Goal: Communication & Community: Answer question/provide support

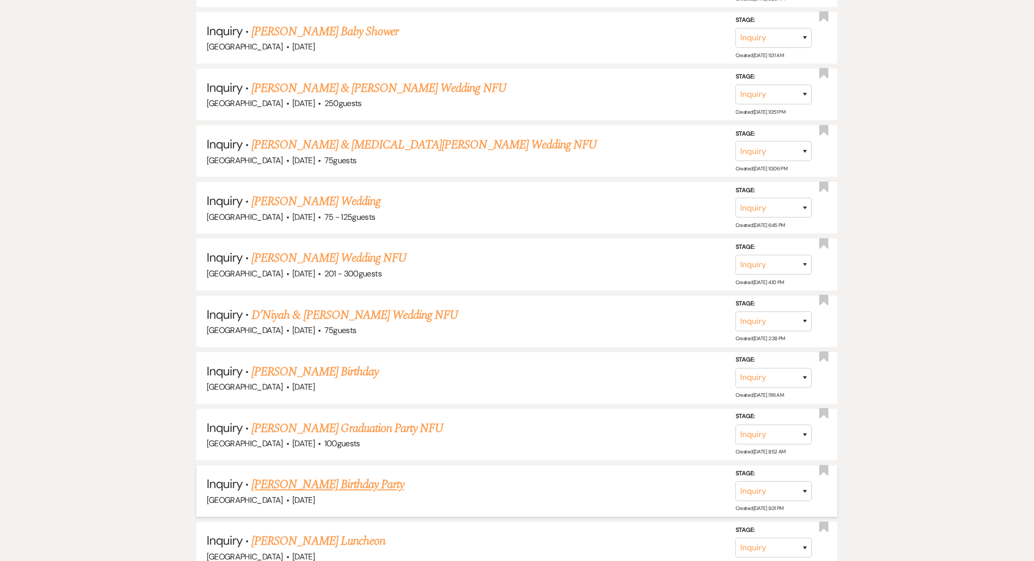
scroll to position [6149, 0]
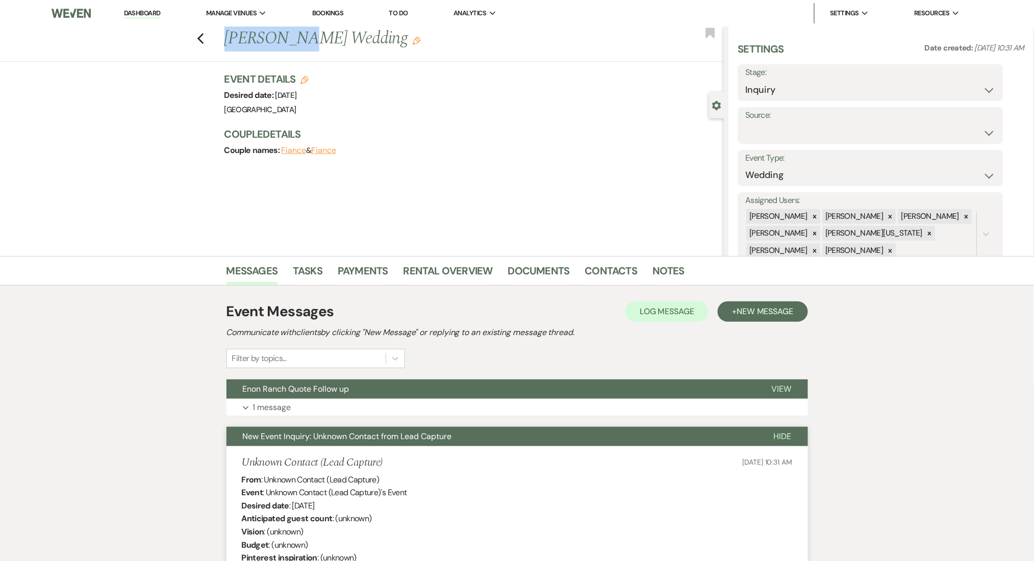
drag, startPoint x: 294, startPoint y: 43, endPoint x: 232, endPoint y: 41, distance: 62.8
click at [232, 41] on h1 "Lili Ghosn's Wedding Edit" at bounding box center [422, 39] width 396 height 24
copy h1 "Lili Ghosn"
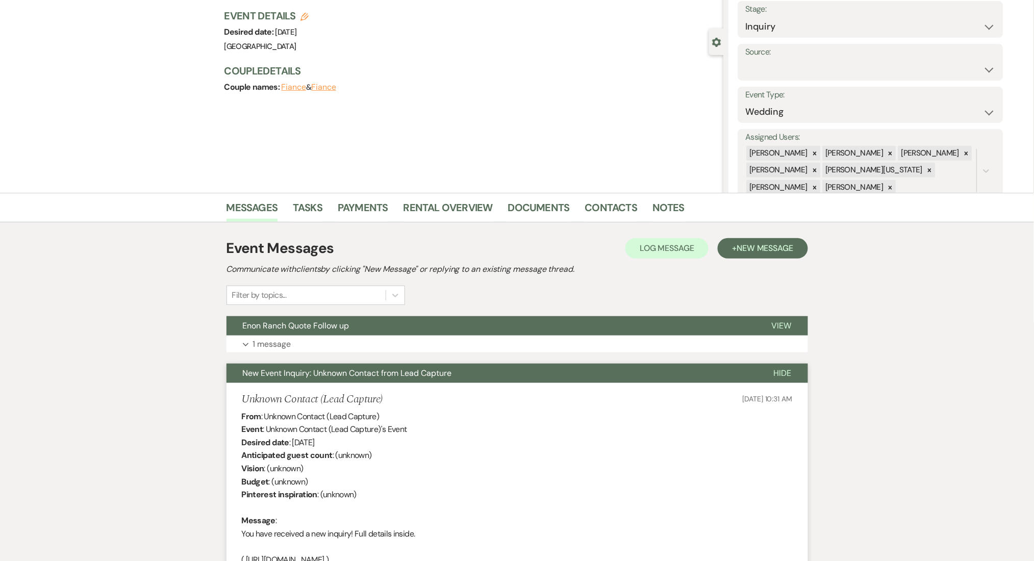
scroll to position [204, 0]
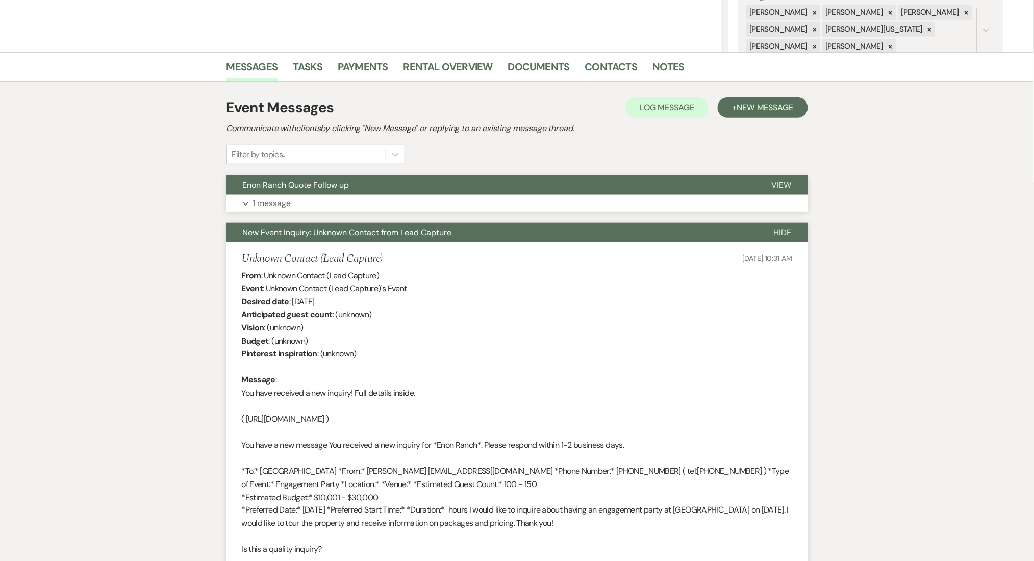
click at [405, 200] on button "Expand 1 message" at bounding box center [518, 203] width 582 height 17
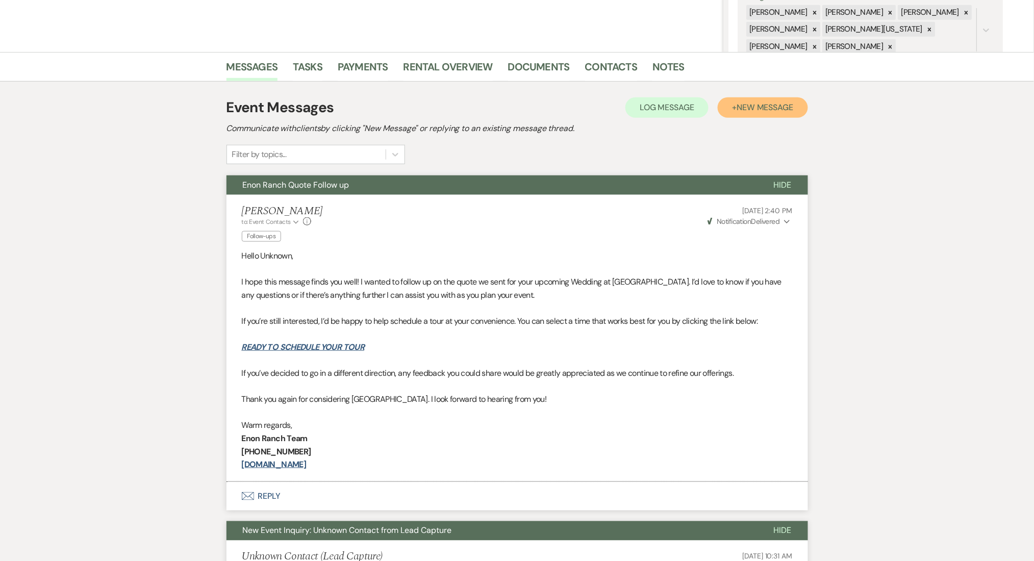
click at [781, 107] on span "New Message" at bounding box center [765, 107] width 57 height 11
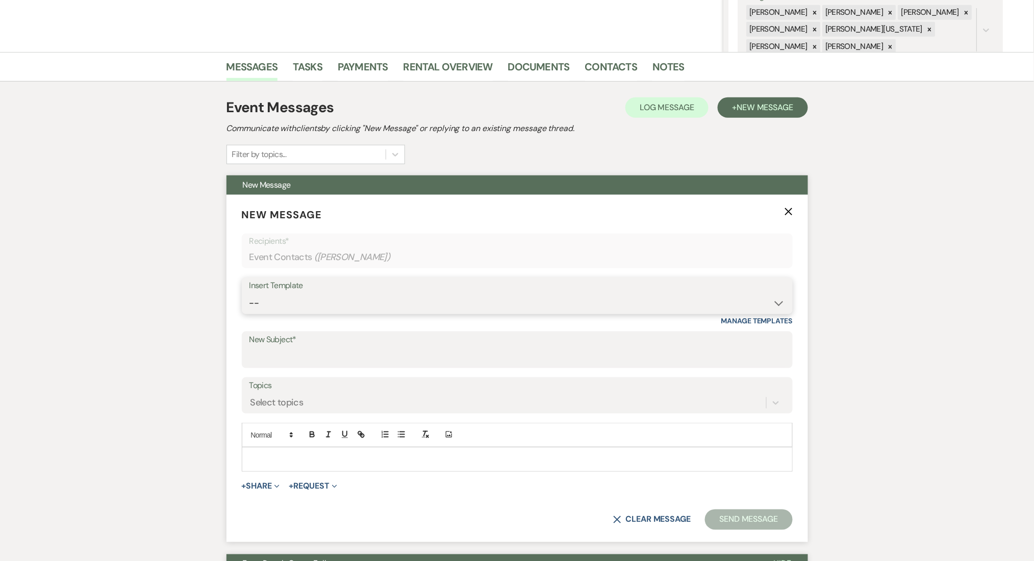
click at [296, 297] on select "-- Inquiry Follow Up Email #2 Contract Sending Template Payment Template Rental…" at bounding box center [517, 303] width 536 height 20
select select "1402"
click at [249, 293] on select "-- Inquiry Follow Up Email #2 Contract Sending Template Payment Template Rental…" at bounding box center [517, 303] width 536 height 20
type input "Ready to Schedule a Tour?"
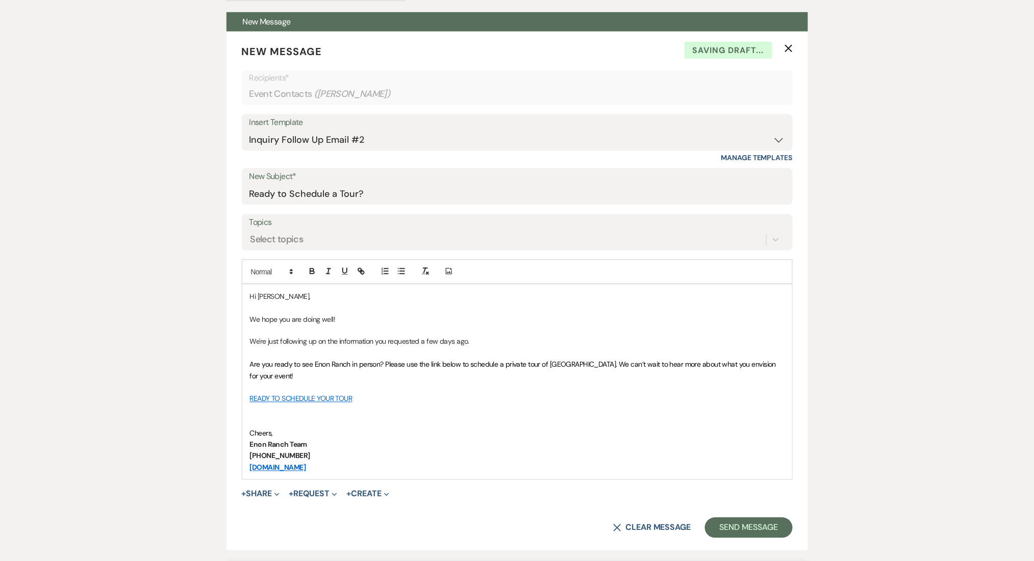
scroll to position [544, 0]
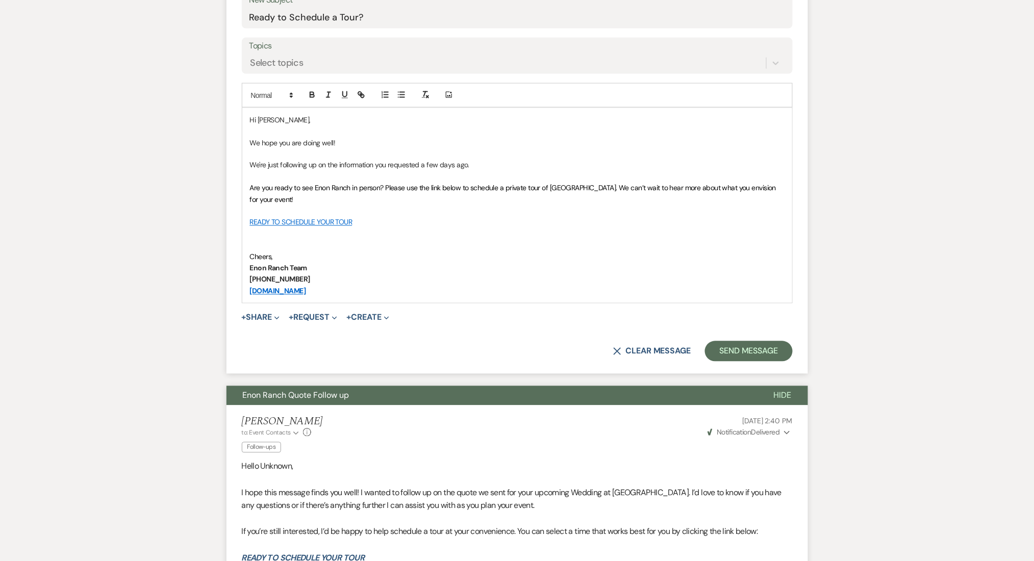
click at [286, 253] on p "Cheers," at bounding box center [517, 257] width 535 height 11
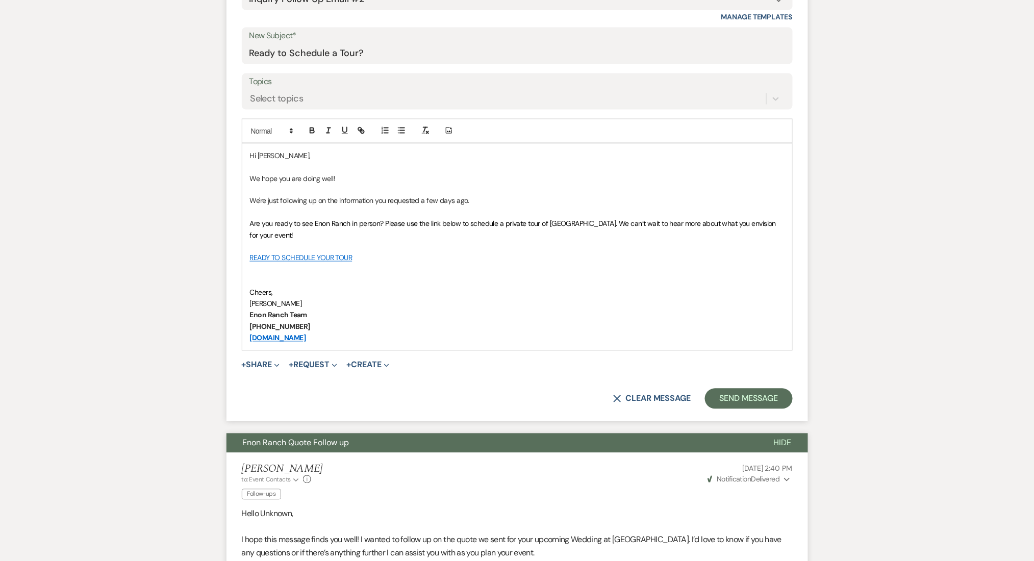
scroll to position [476, 0]
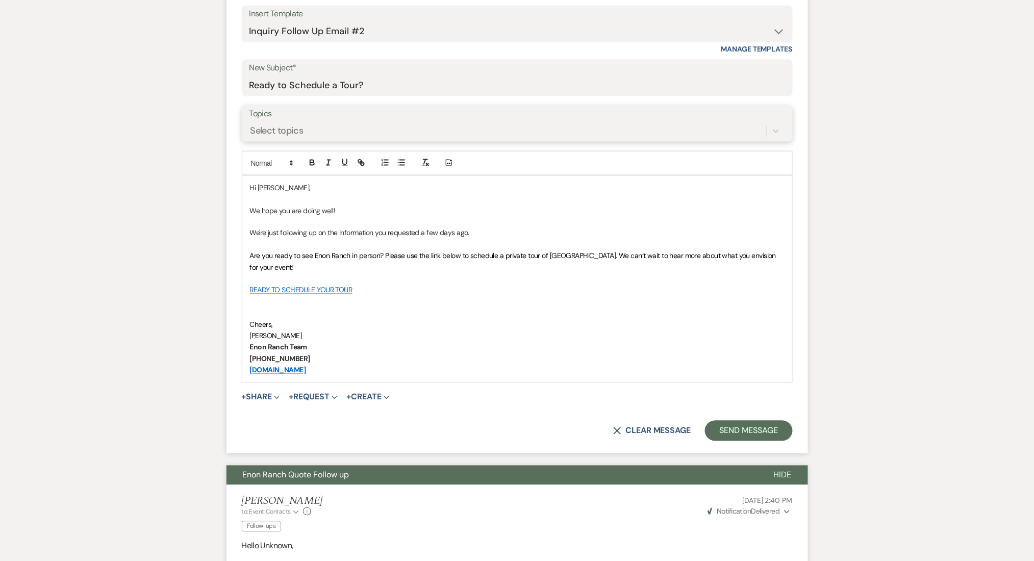
click at [272, 124] on div "Select topics" at bounding box center [276, 131] width 53 height 14
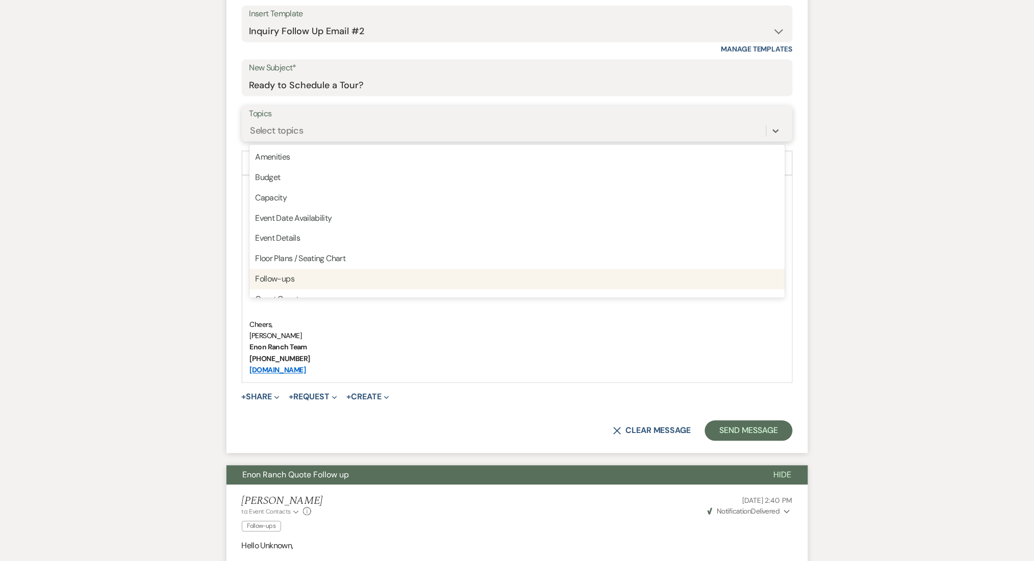
click at [287, 278] on div "Follow-ups" at bounding box center [517, 279] width 536 height 20
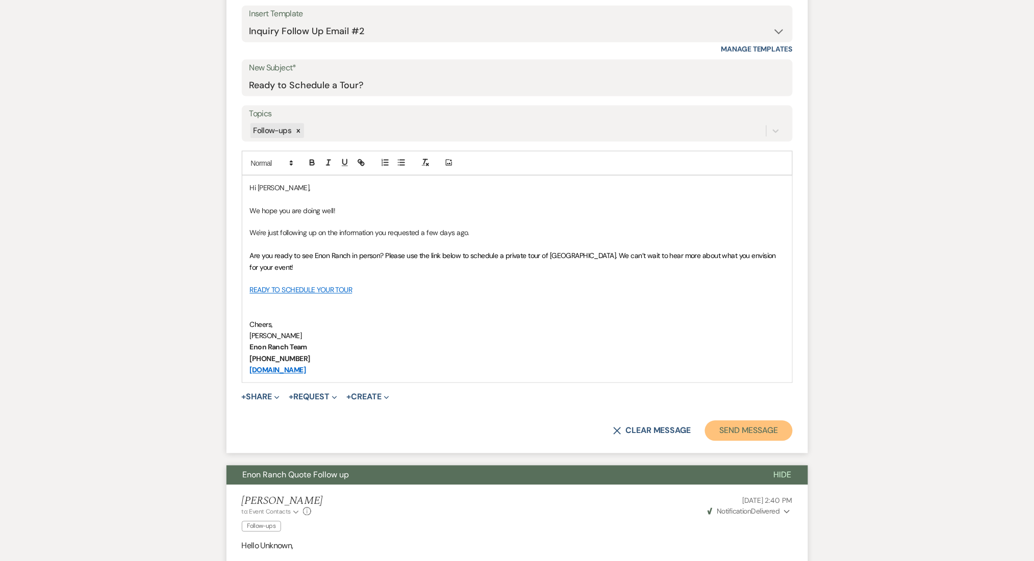
click at [736, 435] on button "Send Message" at bounding box center [748, 431] width 87 height 20
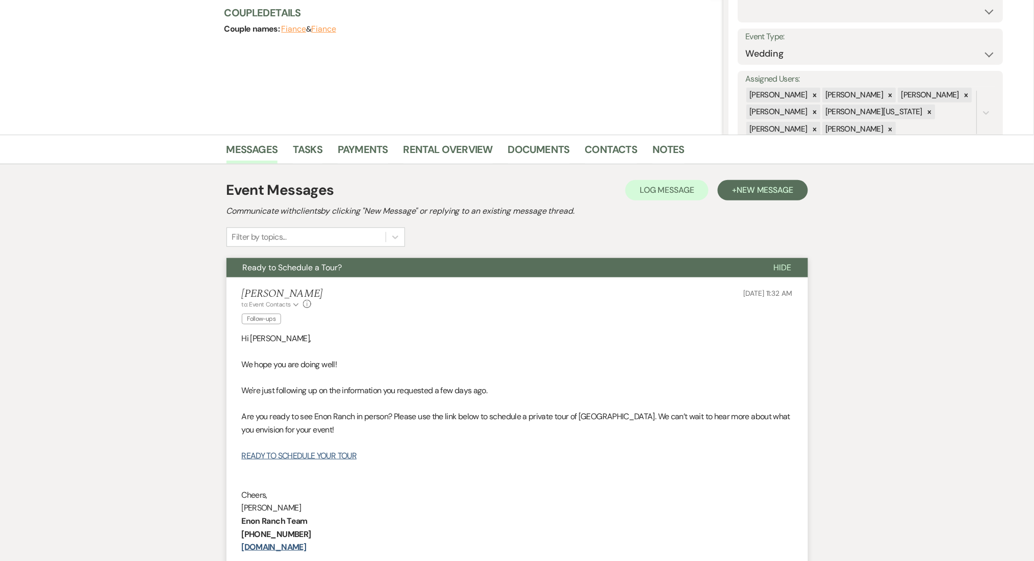
scroll to position [29, 0]
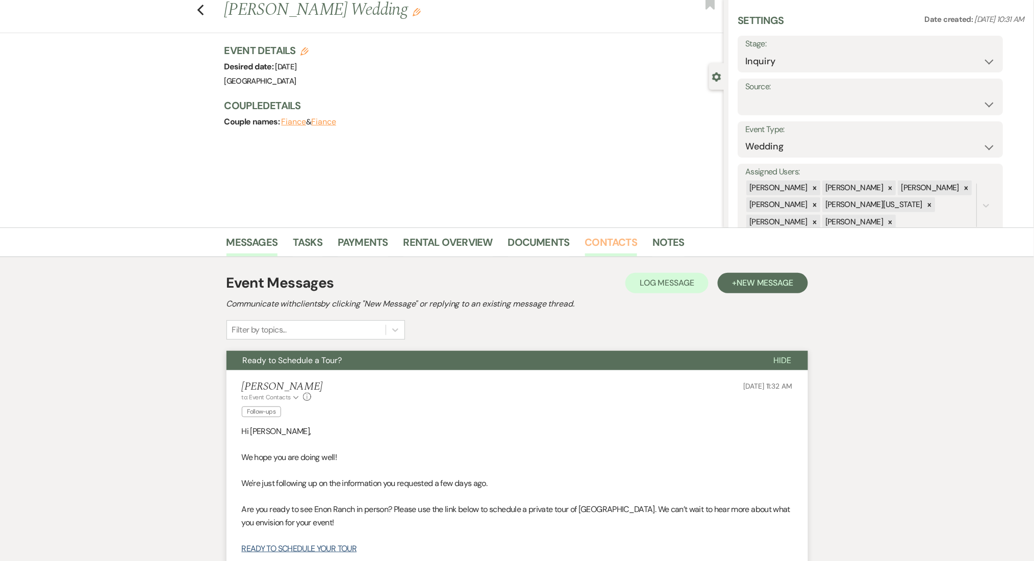
click at [599, 247] on link "Contacts" at bounding box center [611, 245] width 53 height 22
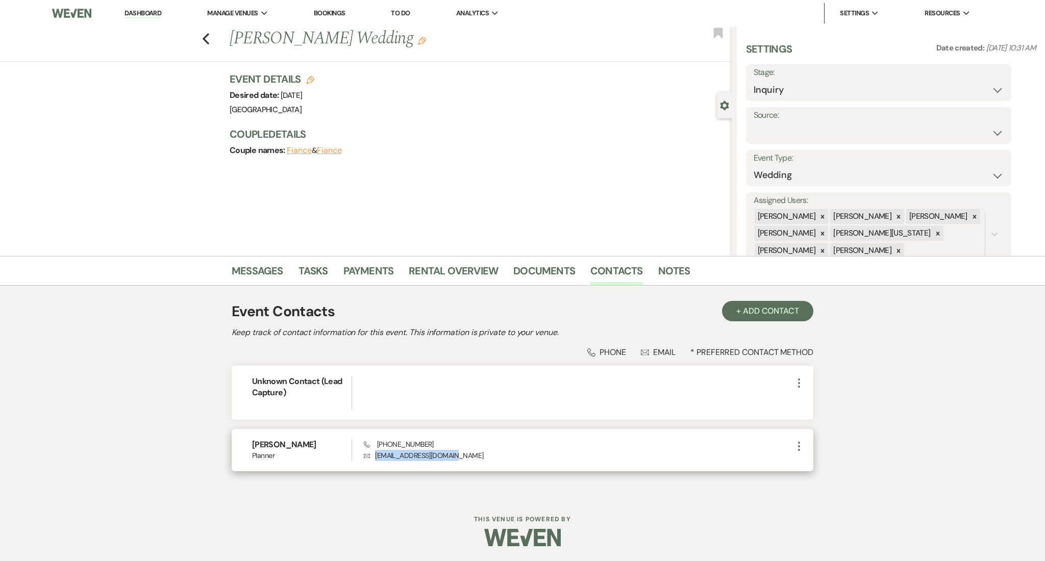
drag, startPoint x: 449, startPoint y: 457, endPoint x: 373, endPoint y: 460, distance: 75.6
click at [373, 460] on p "Envelope lilighosn@tutamail.com" at bounding box center [578, 455] width 429 height 11
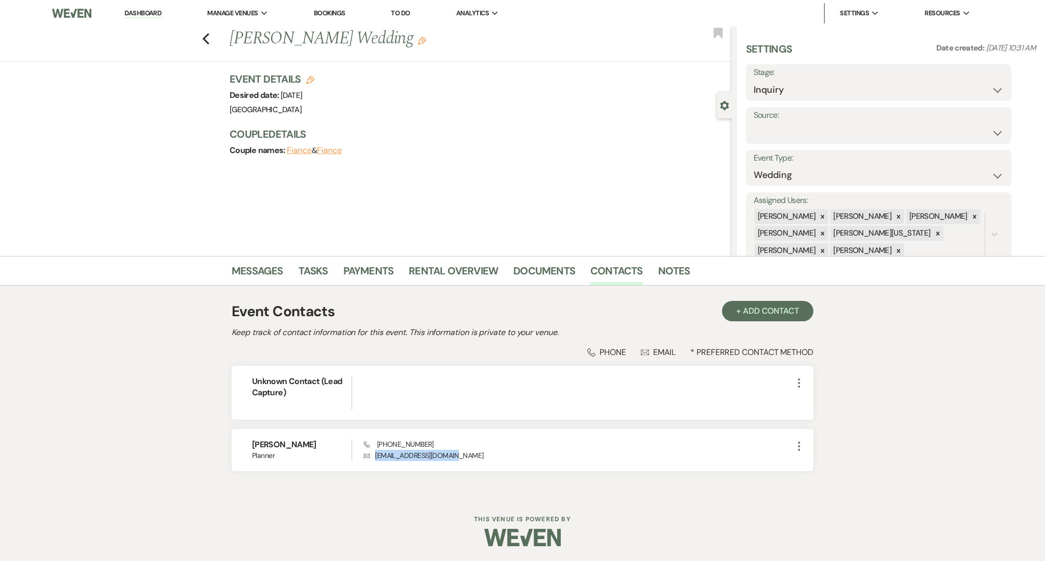
copy p "lilighosn@tutamail.com"
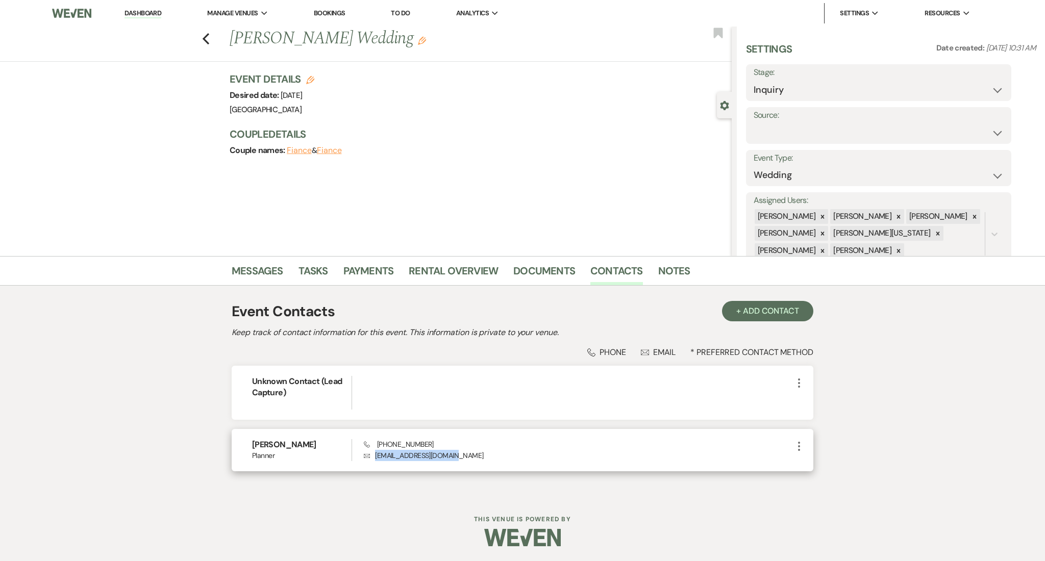
drag, startPoint x: 448, startPoint y: 439, endPoint x: 387, endPoint y: 438, distance: 61.2
click at [387, 438] on div "Lili Ghosn Planner Phone +1 (706) 974-7243 Envelope lilighosn@tutamail.com More" at bounding box center [523, 450] width 582 height 42
copy span "706) 974-7243"
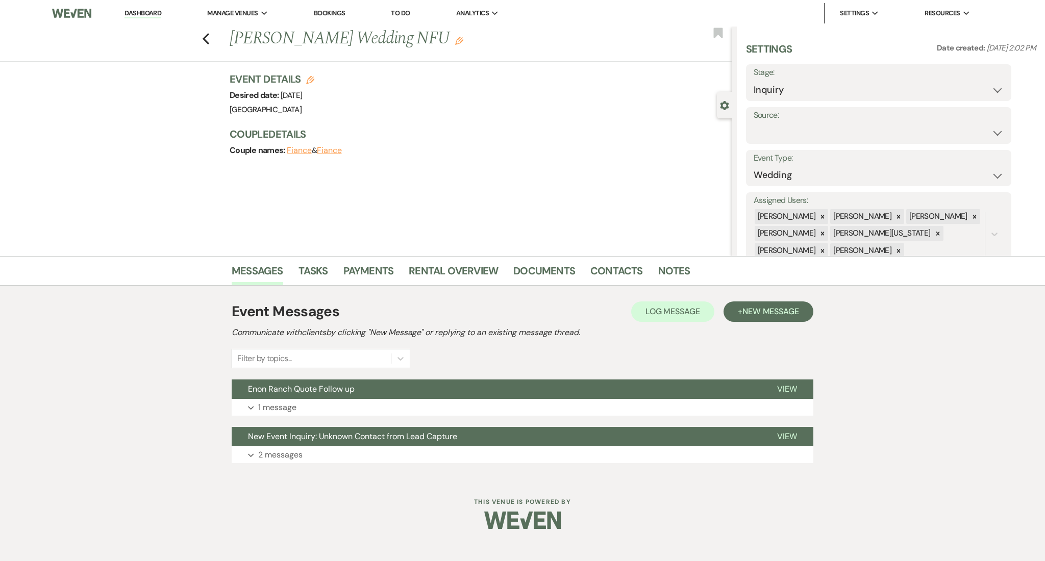
click at [455, 41] on use "button" at bounding box center [459, 41] width 8 height 8
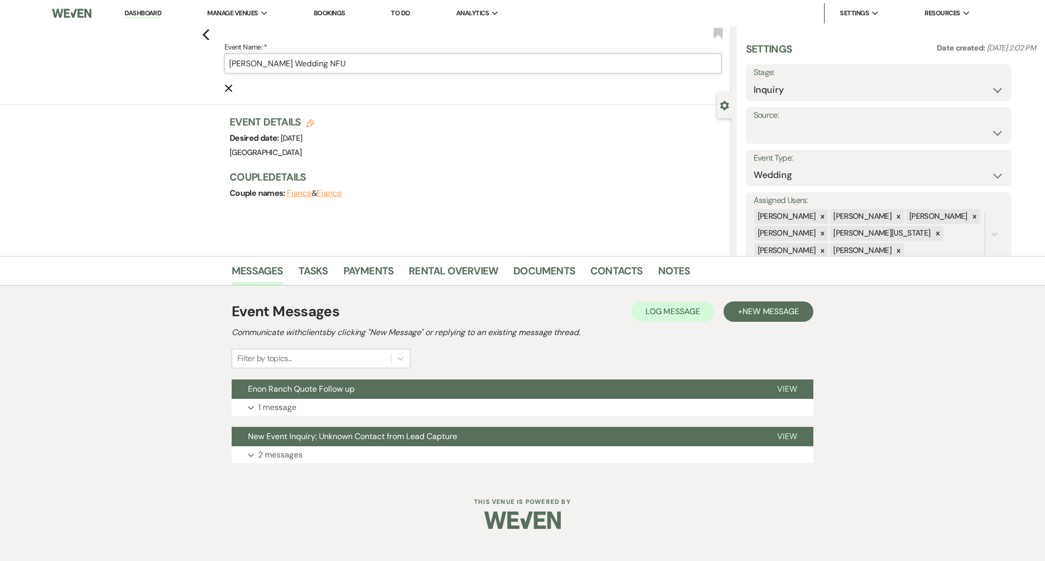
drag, startPoint x: 311, startPoint y: 65, endPoint x: 349, endPoint y: 66, distance: 37.8
click at [349, 66] on input "Karol Varela's Wedding NFU" at bounding box center [472, 64] width 497 height 20
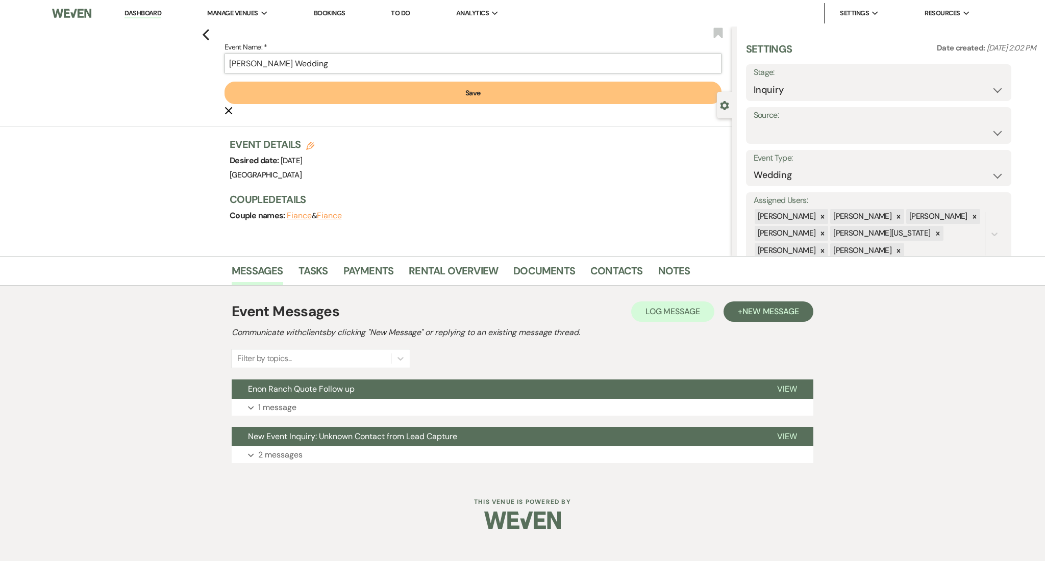
type input "Karol Varela's Wedding"
click at [385, 84] on button "Save" at bounding box center [472, 93] width 497 height 22
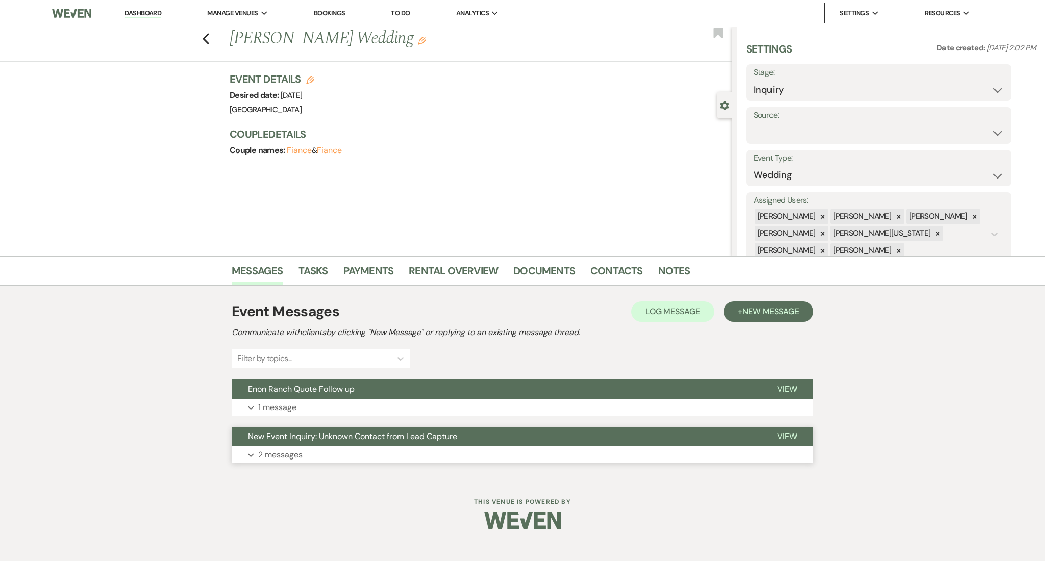
click at [273, 452] on p "2 messages" at bounding box center [280, 454] width 44 height 13
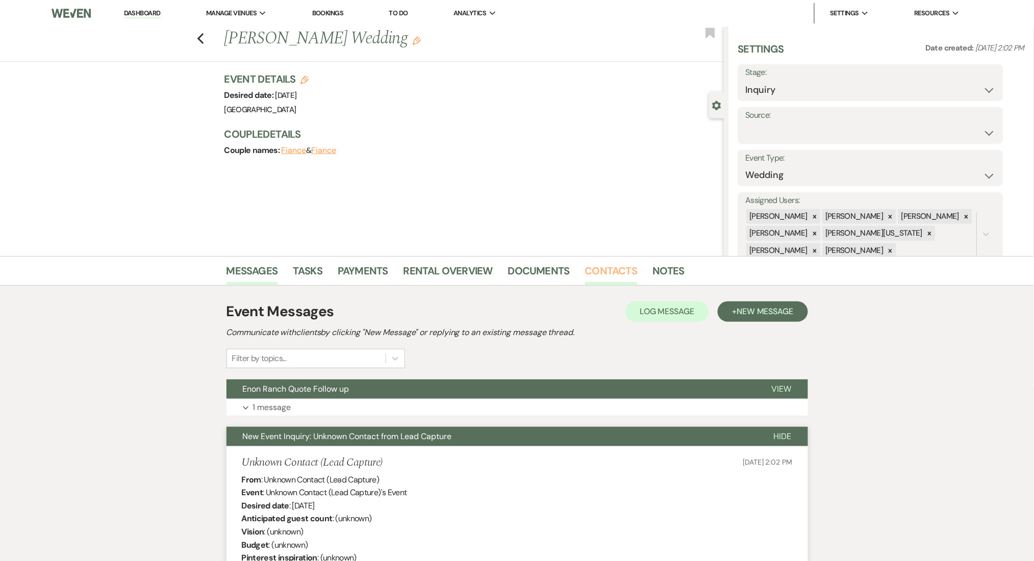
click at [602, 266] on link "Contacts" at bounding box center [611, 274] width 53 height 22
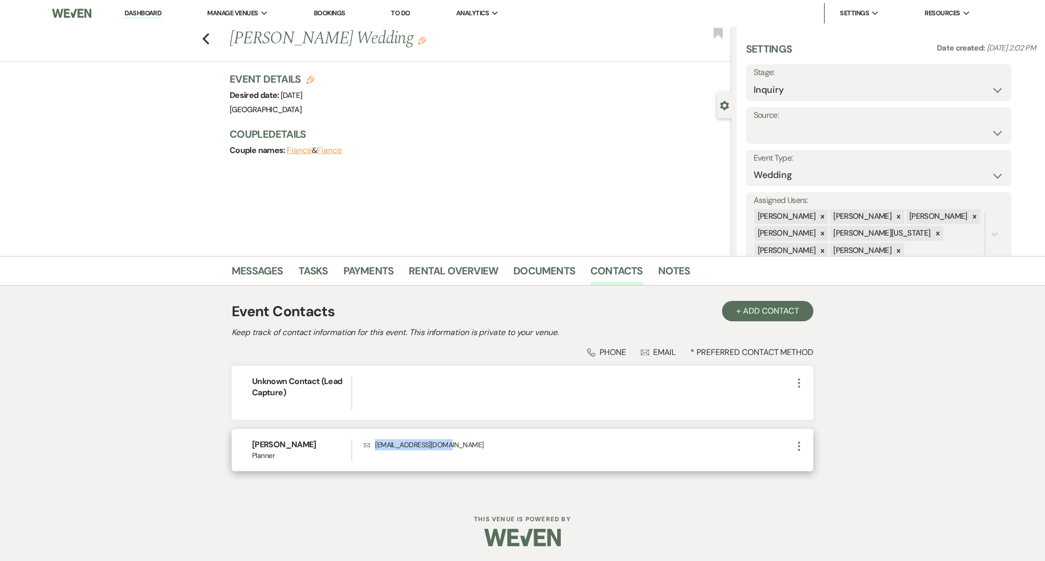
drag, startPoint x: 453, startPoint y: 438, endPoint x: 372, endPoint y: 444, distance: 81.4
click at [372, 444] on div "Karol Varela Planner Envelope karolv2024@gmail.com More" at bounding box center [523, 450] width 582 height 42
copy p "karolv2024@gmail.com"
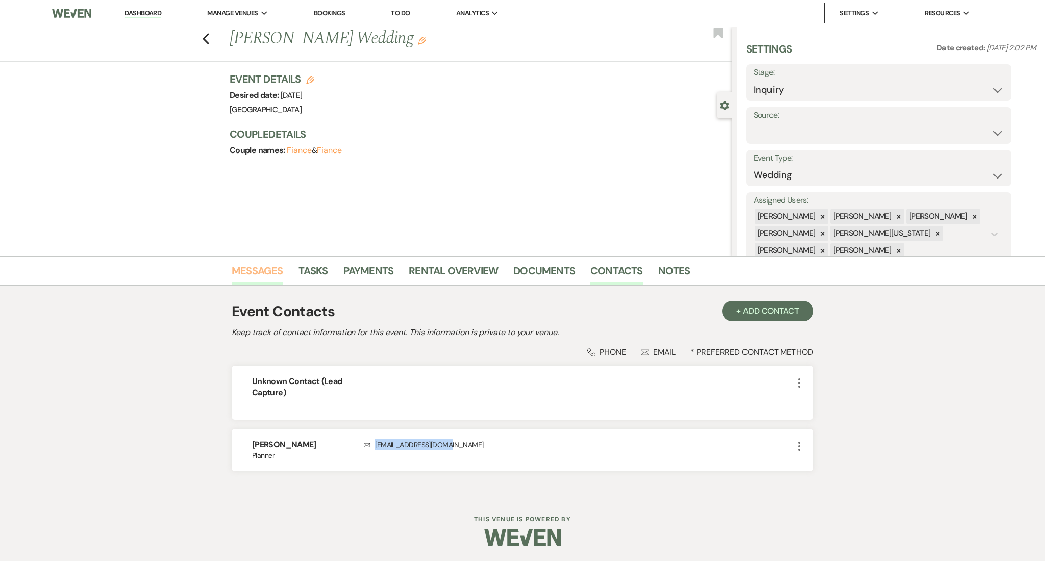
click at [241, 272] on link "Messages" at bounding box center [258, 274] width 52 height 22
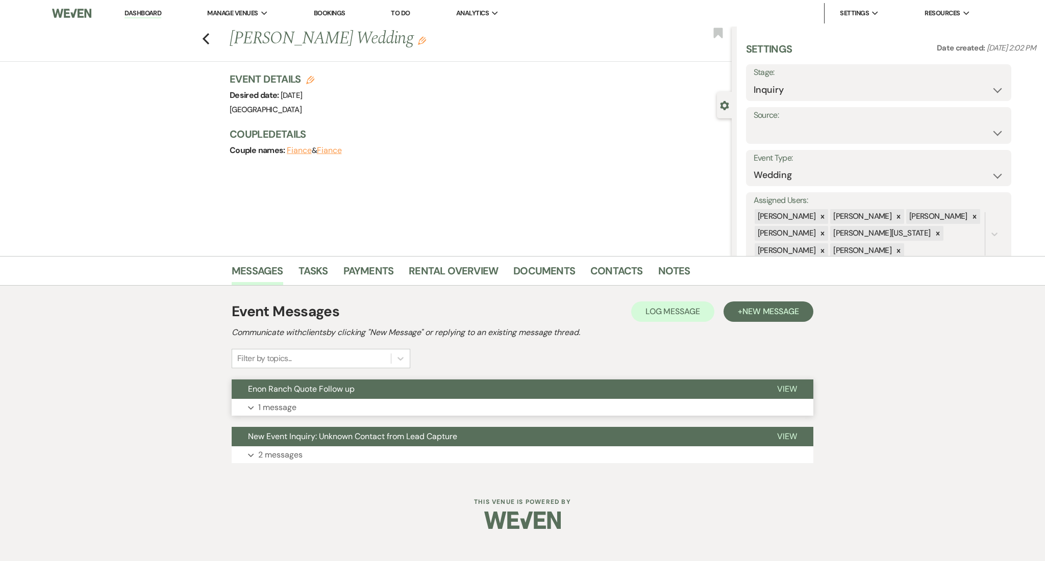
click at [354, 408] on button "Expand 1 message" at bounding box center [523, 407] width 582 height 17
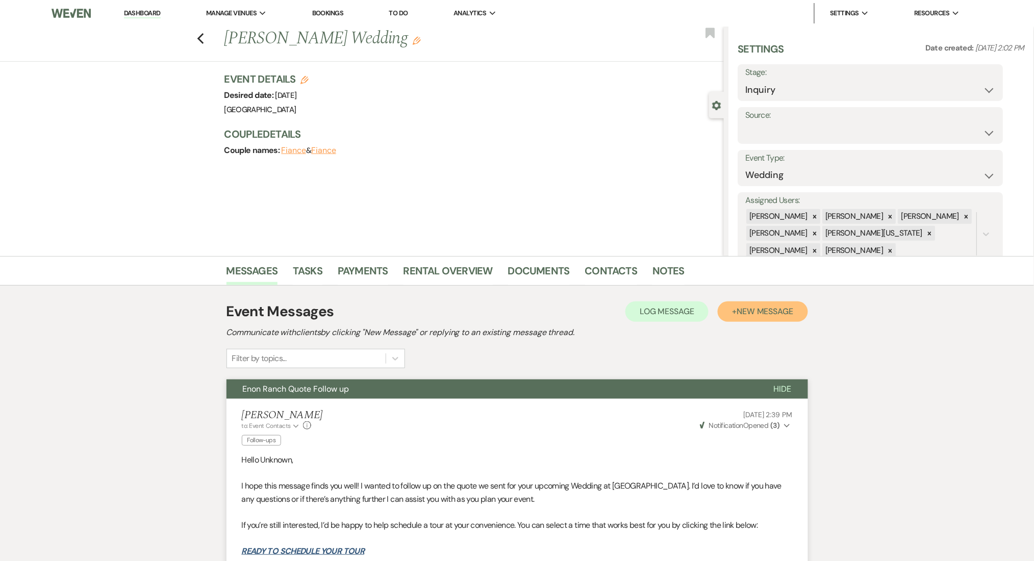
click at [736, 311] on button "+ New Message" at bounding box center [763, 311] width 90 height 20
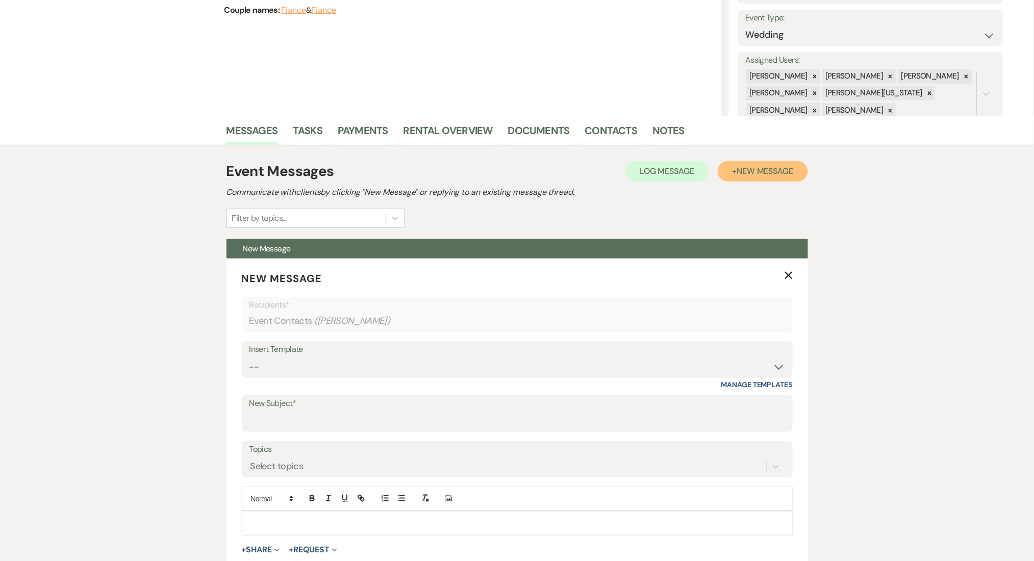
scroll to position [340, 0]
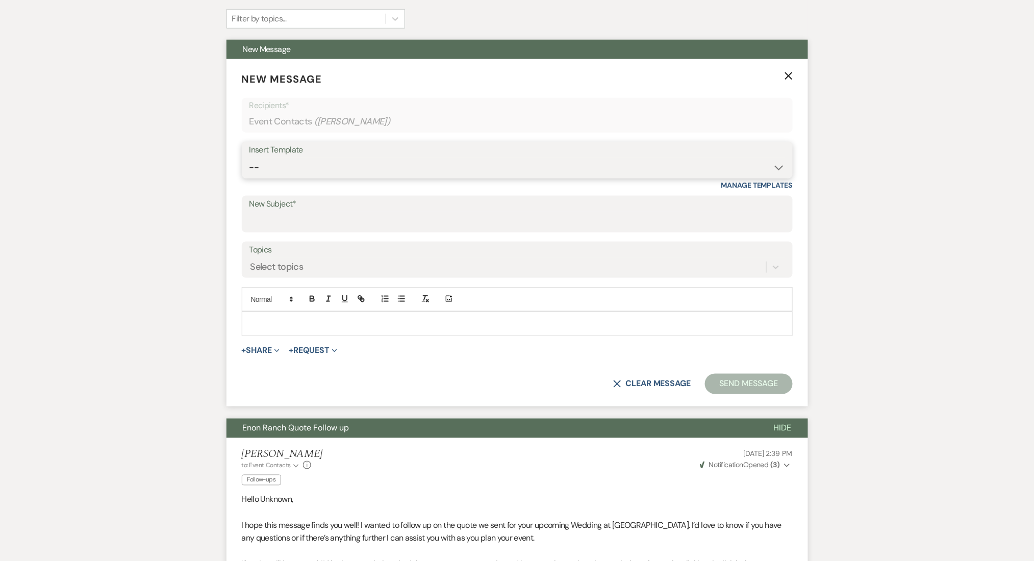
click at [322, 163] on select "-- Inquiry Follow Up Email #2 Contract Sending Template Payment Template Rental…" at bounding box center [517, 168] width 536 height 20
select select "1402"
click at [249, 158] on select "-- Inquiry Follow Up Email #2 Contract Sending Template Payment Template Rental…" at bounding box center [517, 168] width 536 height 20
type input "Ready to Schedule a Tour?"
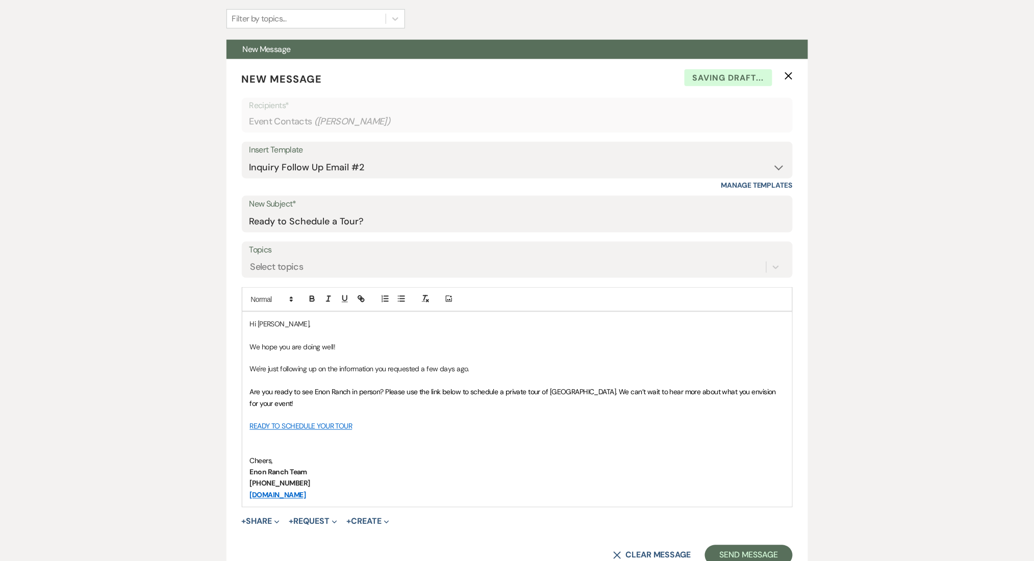
click at [168, 198] on div "Messages Tasks Payments Rental Overview Documents Contacts Notes Event Messages…" at bounding box center [517, 452] width 1034 height 1072
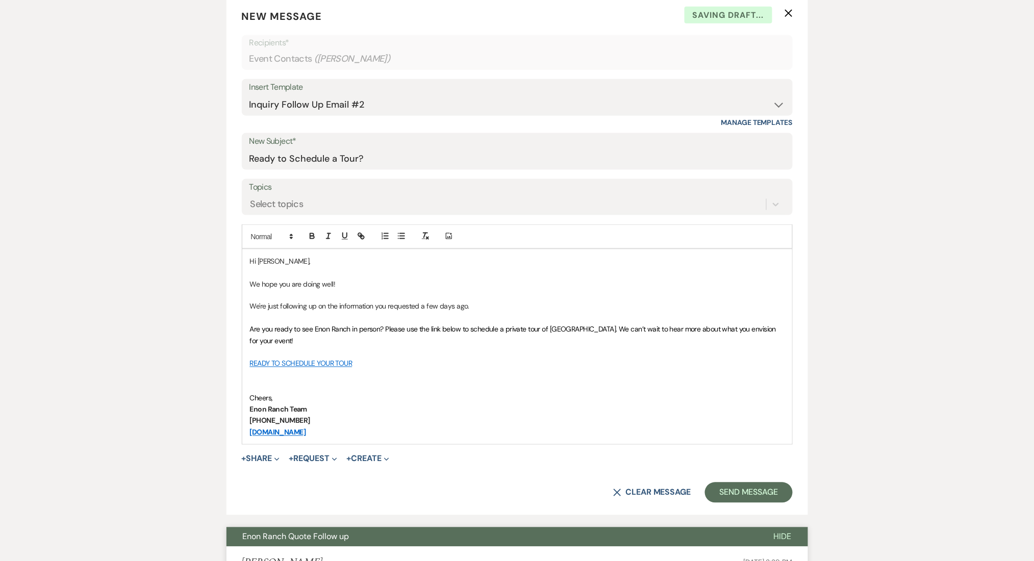
scroll to position [544, 0]
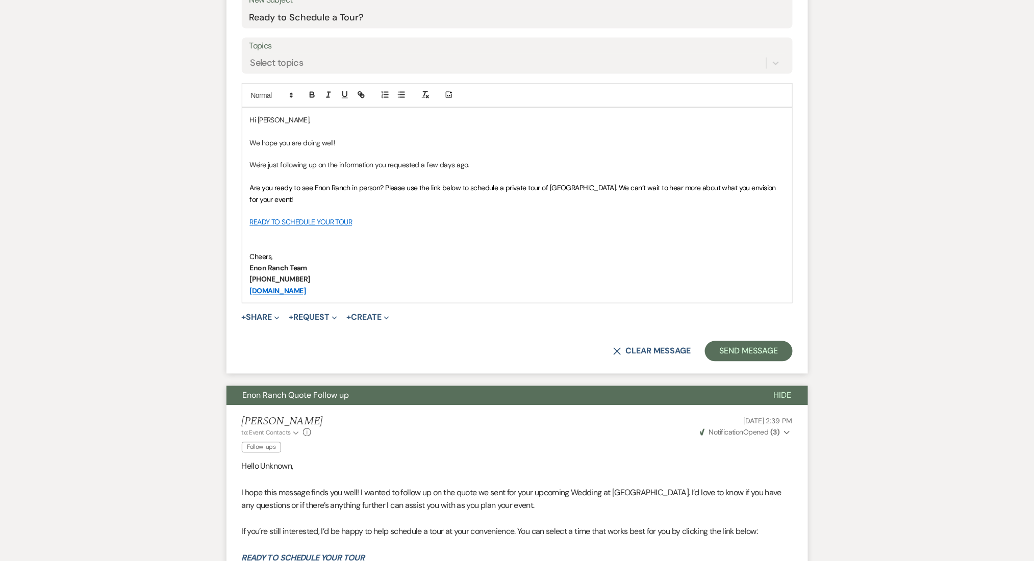
click at [285, 260] on p "Cheers," at bounding box center [517, 257] width 535 height 11
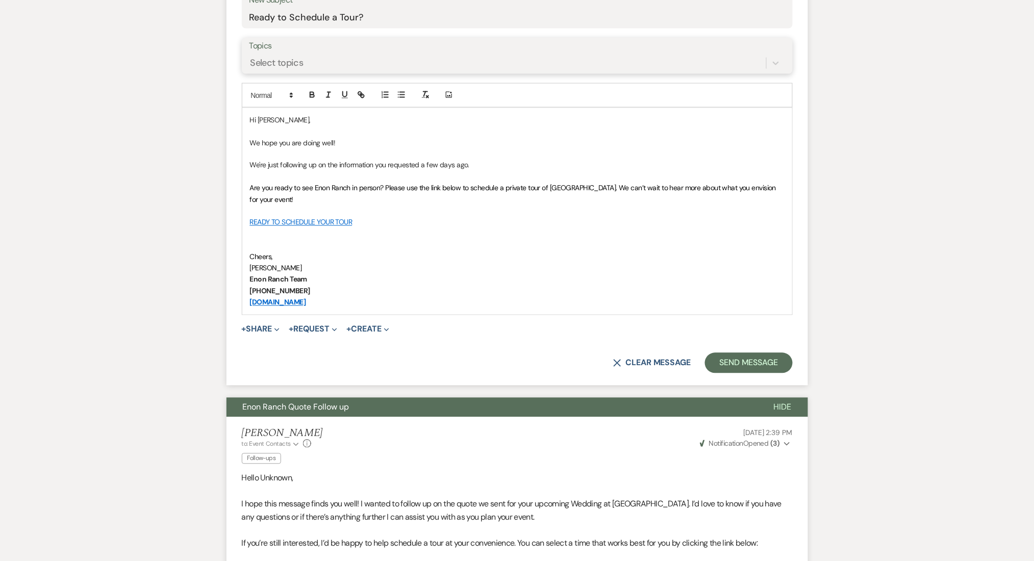
drag, startPoint x: 312, startPoint y: 67, endPoint x: 285, endPoint y: 74, distance: 28.6
click at [309, 66] on div "Select topics" at bounding box center [507, 63] width 517 height 18
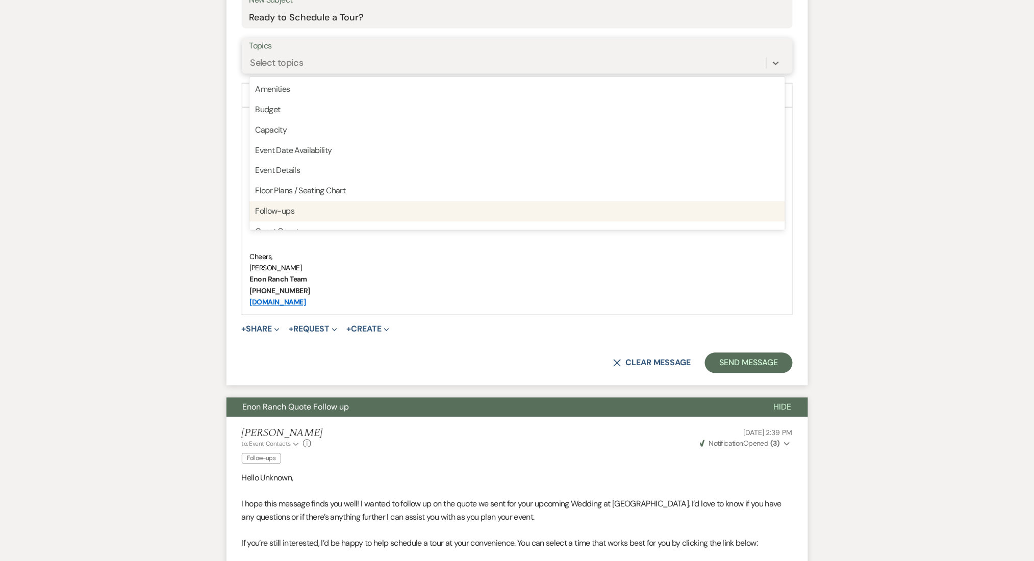
click at [268, 203] on div "Follow-ups" at bounding box center [517, 212] width 536 height 20
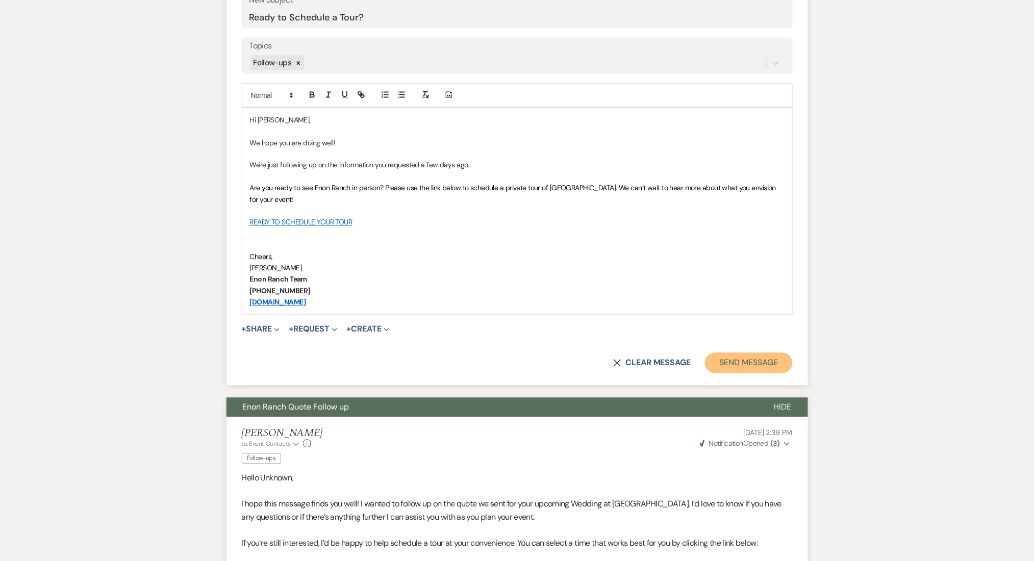
click at [756, 366] on button "Send Message" at bounding box center [748, 363] width 87 height 20
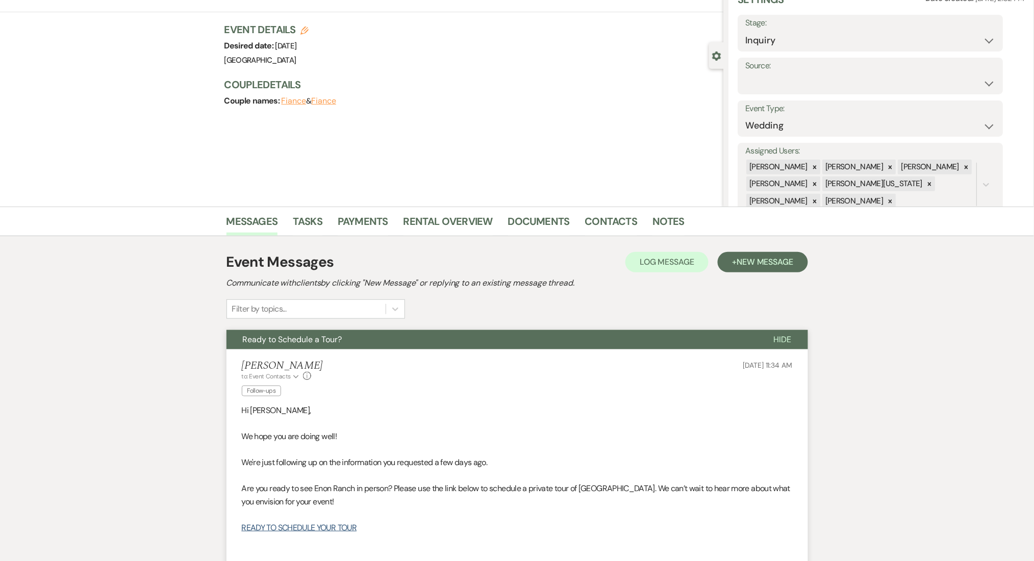
scroll to position [0, 0]
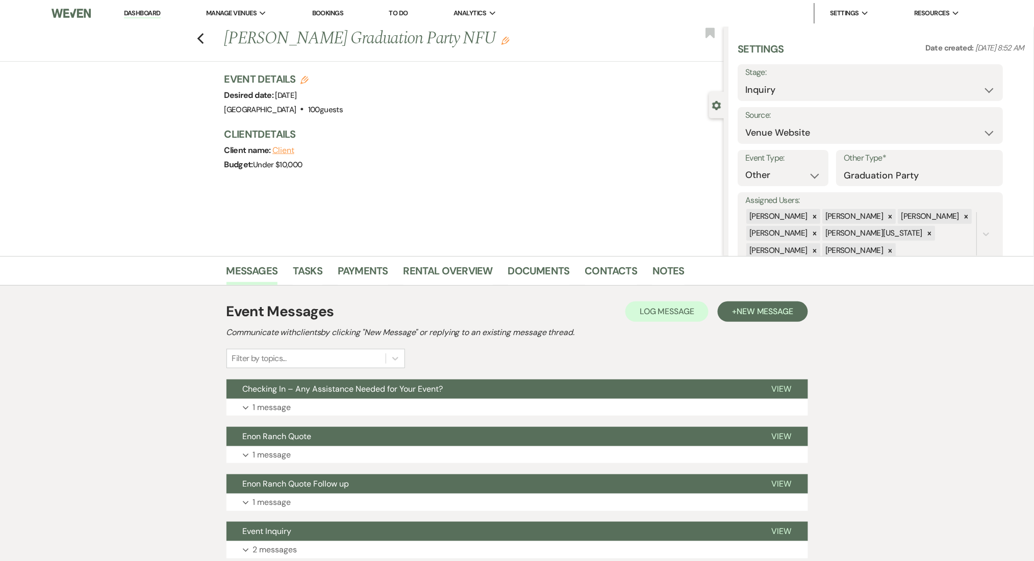
click at [297, 40] on h1 "[PERSON_NAME] Graduation Party NFU Edit" at bounding box center [422, 39] width 396 height 24
drag, startPoint x: 348, startPoint y: 38, endPoint x: 285, endPoint y: 35, distance: 63.8
click at [285, 35] on h1 "Jennifer Thompson's Graduation Party NFU Edit" at bounding box center [422, 39] width 396 height 24
copy h1 "Thompson"
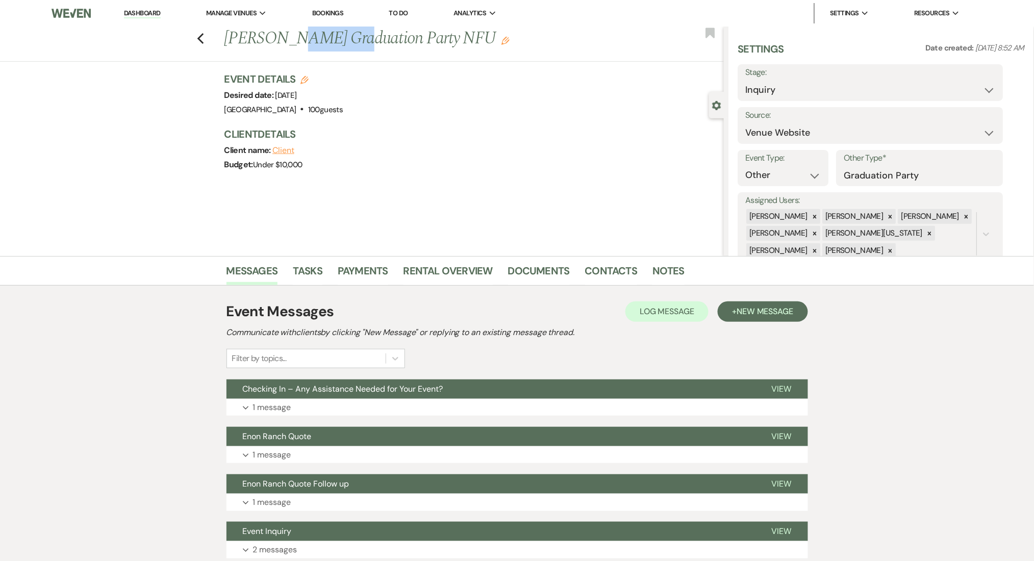
click at [510, 38] on icon "Edit" at bounding box center [505, 41] width 8 height 8
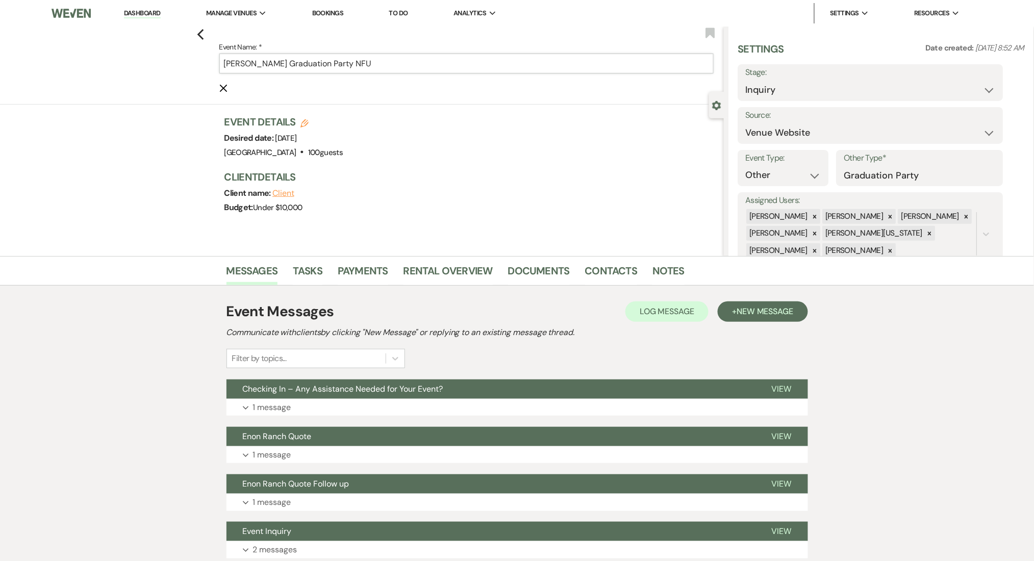
drag, startPoint x: 374, startPoint y: 65, endPoint x: 417, endPoint y: 65, distance: 42.9
click at [417, 65] on input "Jennifer Thompson's Graduation Party NFU" at bounding box center [466, 64] width 494 height 20
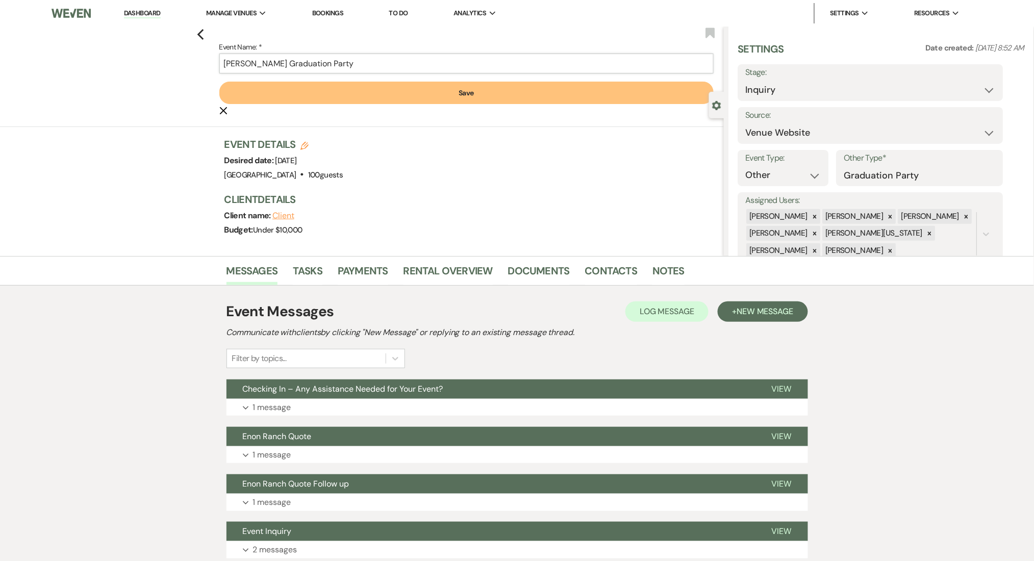
type input "Jennifer Thompson's Graduation Party"
click at [437, 82] on button "Save" at bounding box center [466, 93] width 494 height 22
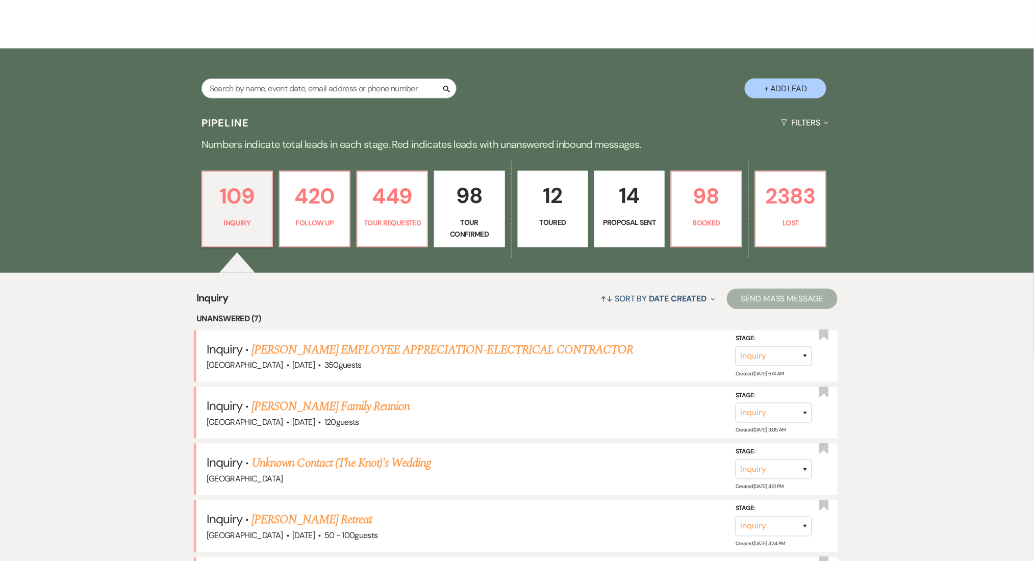
scroll to position [272, 0]
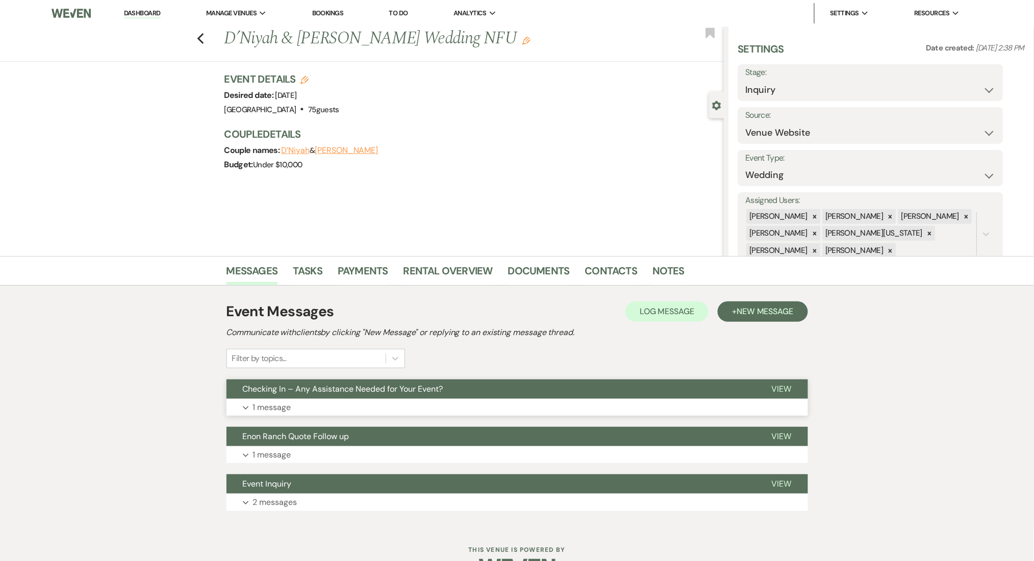
click at [380, 400] on button "Expand 1 message" at bounding box center [518, 407] width 582 height 17
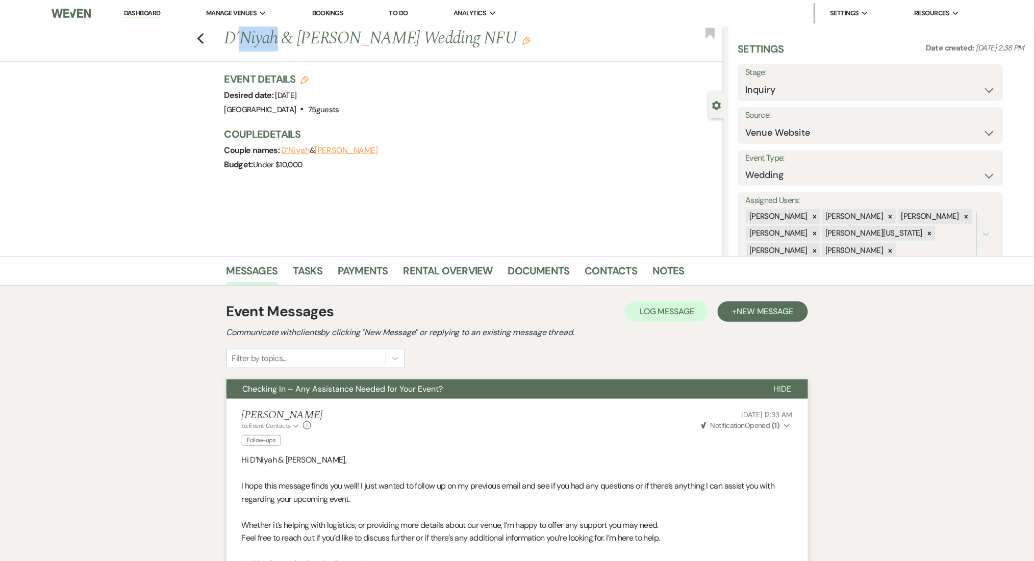
drag, startPoint x: 281, startPoint y: 42, endPoint x: 247, endPoint y: 39, distance: 33.8
click at [247, 39] on h1 "D’Niyah & [PERSON_NAME] Wedding NFU Edit" at bounding box center [422, 39] width 396 height 24
copy h1 "Niyah"
click at [487, 35] on h1 "D’Niyah & [PERSON_NAME] Wedding NFU Edit" at bounding box center [422, 39] width 396 height 24
click at [522, 41] on icon "Edit" at bounding box center [526, 41] width 8 height 8
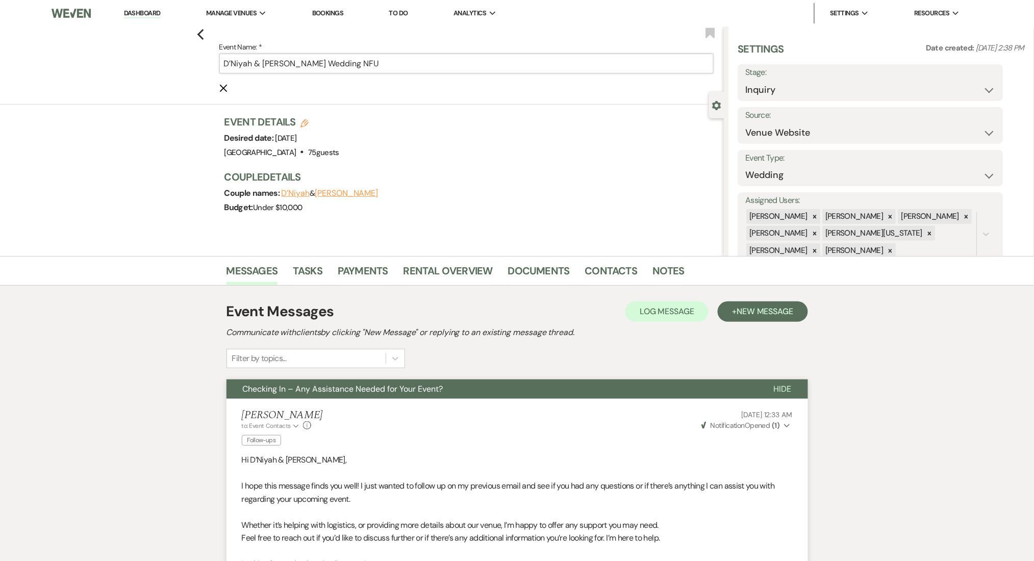
drag, startPoint x: 350, startPoint y: 65, endPoint x: 387, endPoint y: 65, distance: 37.2
click at [387, 65] on input "D’Niyah & Haugabook's Wedding NFU" at bounding box center [466, 64] width 494 height 20
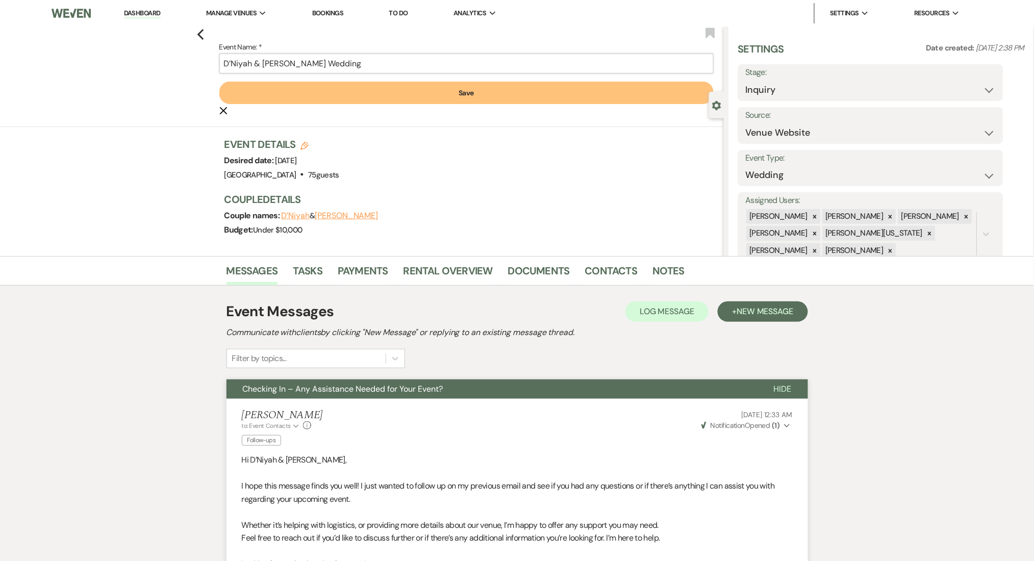
type input "D’Niyah & Haugabook's Wedding"
click at [474, 82] on form "Event Name: * D’Niyah & Haugabook's Wedding Save Cancel Edit" at bounding box center [466, 79] width 494 height 76
click at [449, 100] on button "Save" at bounding box center [466, 93] width 494 height 22
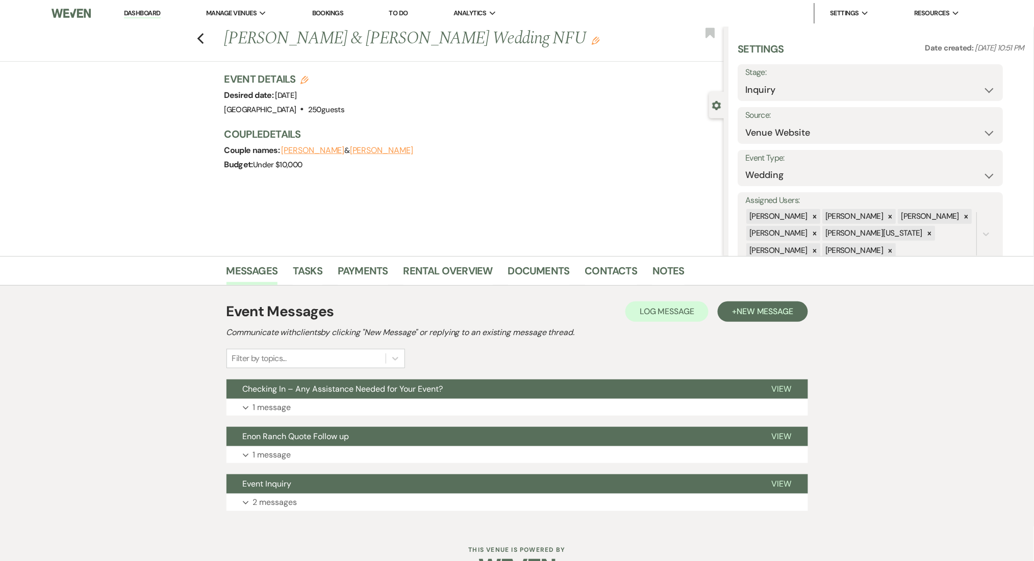
click at [592, 40] on icon "Edit" at bounding box center [596, 41] width 8 height 8
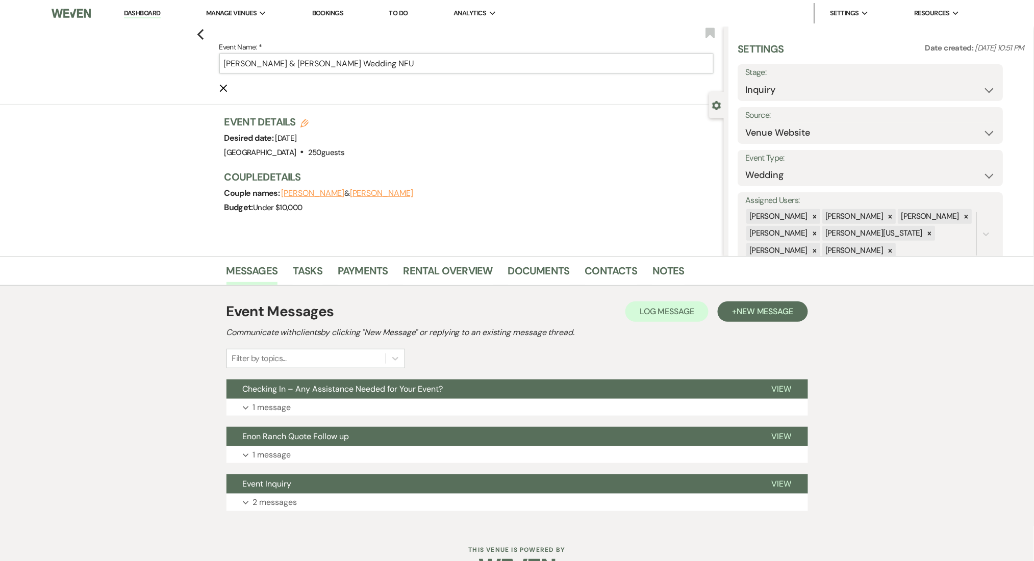
drag, startPoint x: 388, startPoint y: 63, endPoint x: 433, endPoint y: 63, distance: 44.9
click at [433, 63] on input "[PERSON_NAME] & [PERSON_NAME] Wedding NFU" at bounding box center [466, 64] width 494 height 20
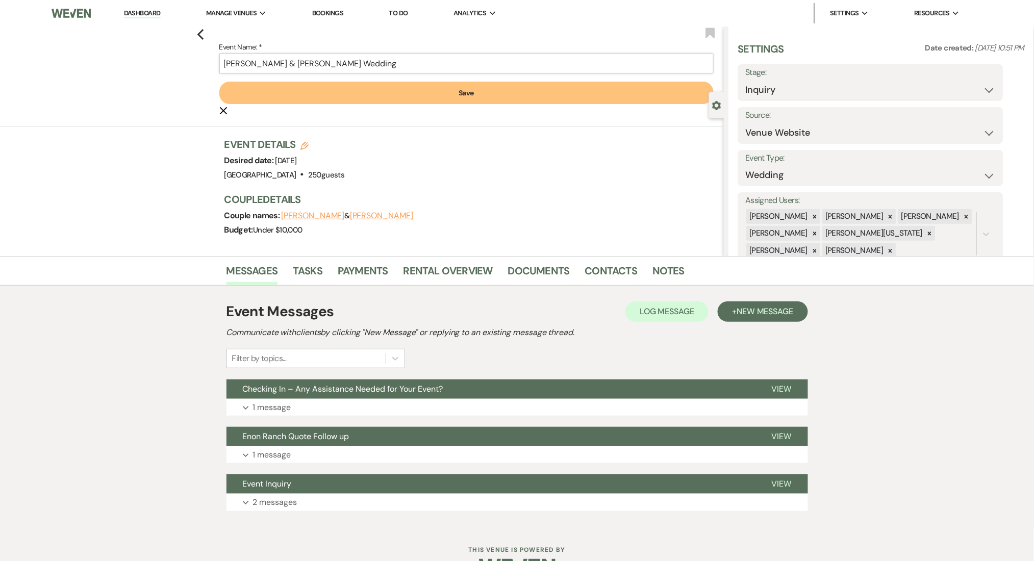
type input "[PERSON_NAME] & [PERSON_NAME] Wedding"
click at [460, 97] on button "Save" at bounding box center [466, 93] width 494 height 22
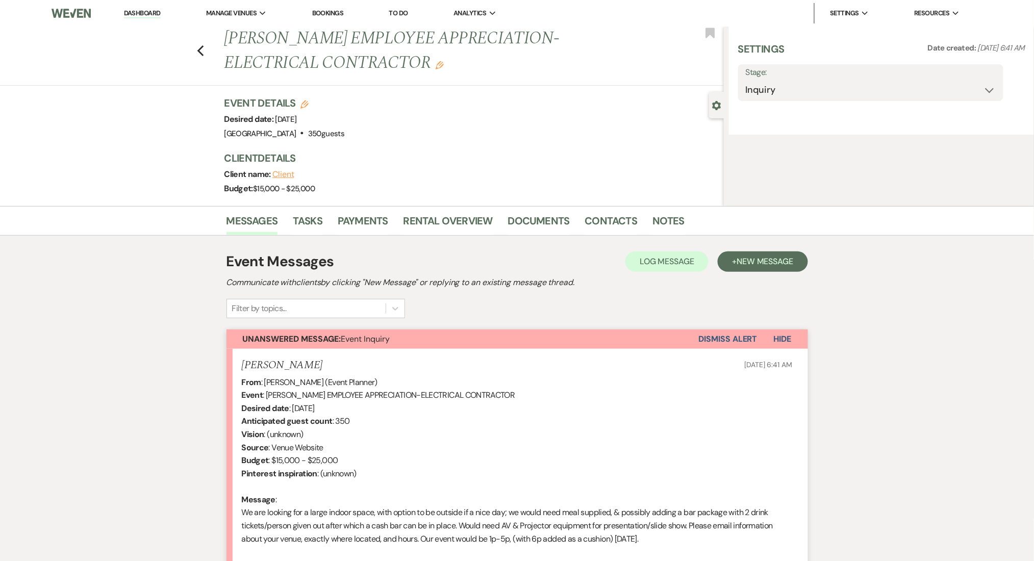
select select "5"
select select "13"
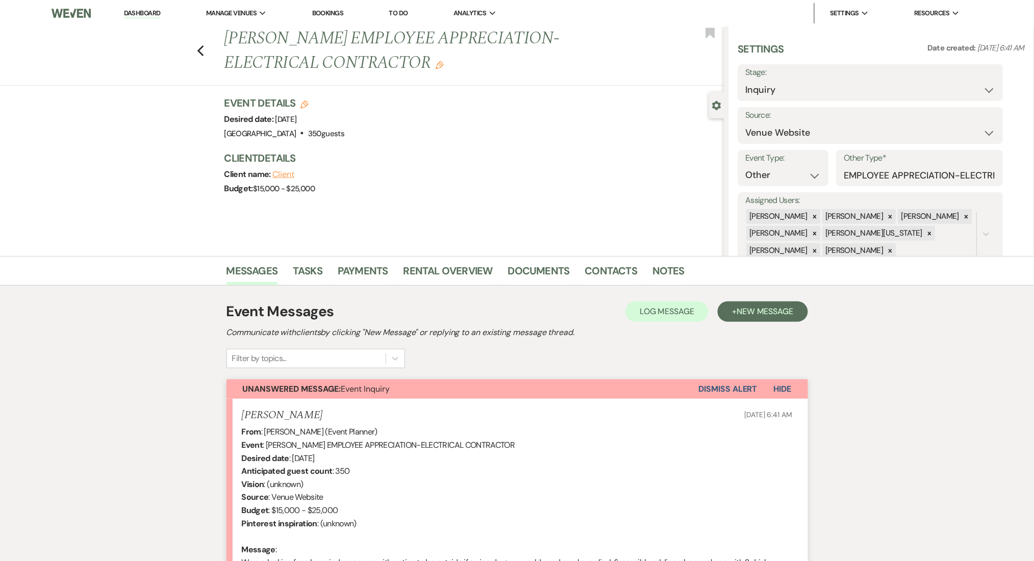
scroll to position [167, 0]
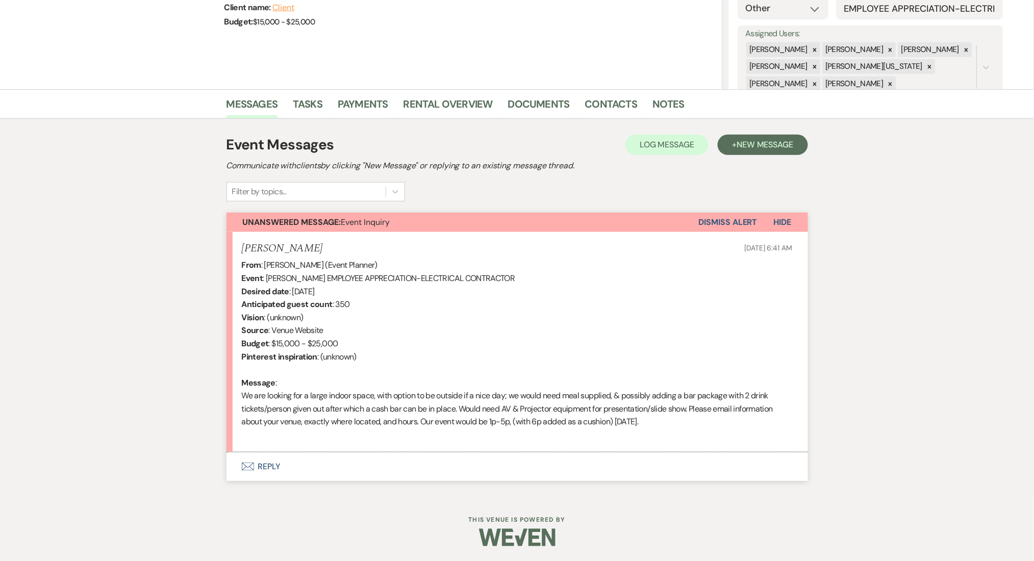
drag, startPoint x: 362, startPoint y: 252, endPoint x: 239, endPoint y: 251, distance: 122.9
click at [239, 251] on li "KIMBERLY FERGUSON Sep 10, 2025, 6:41 AM From : KIMBERLY FERGUSON (Event Planner…" at bounding box center [518, 342] width 582 height 220
copy h5 "KIMBERLY FERGUSON"
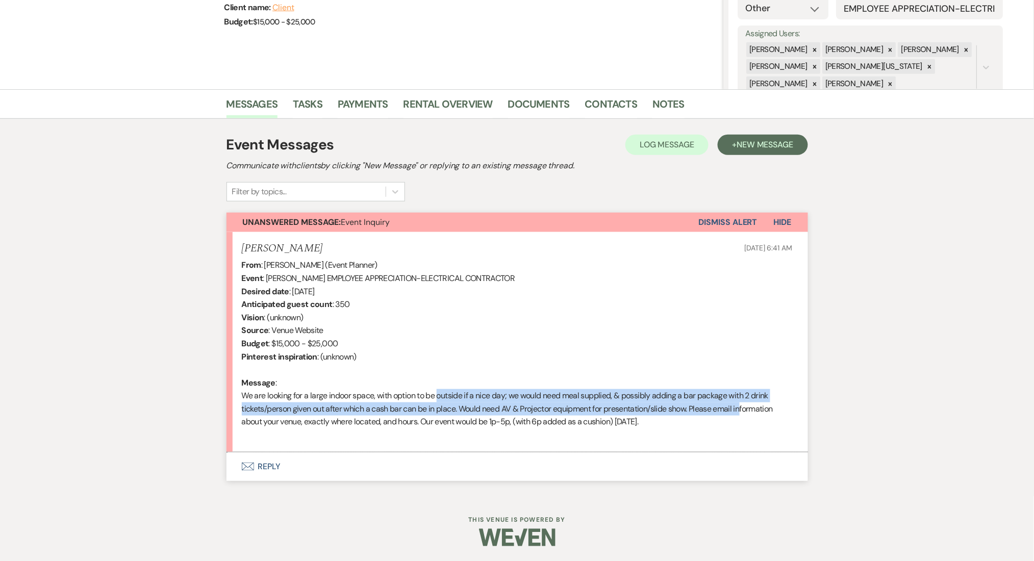
drag, startPoint x: 436, startPoint y: 396, endPoint x: 741, endPoint y: 403, distance: 305.1
click at [741, 403] on div "From : KIMBERLY FERGUSON (Event Planner) Event : KIMBERLY FERGUSON's EMPLOYEE A…" at bounding box center [517, 350] width 551 height 183
click at [327, 413] on div "From : KIMBERLY FERGUSON (Event Planner) Event : KIMBERLY FERGUSON's EMPLOYEE A…" at bounding box center [517, 350] width 551 height 183
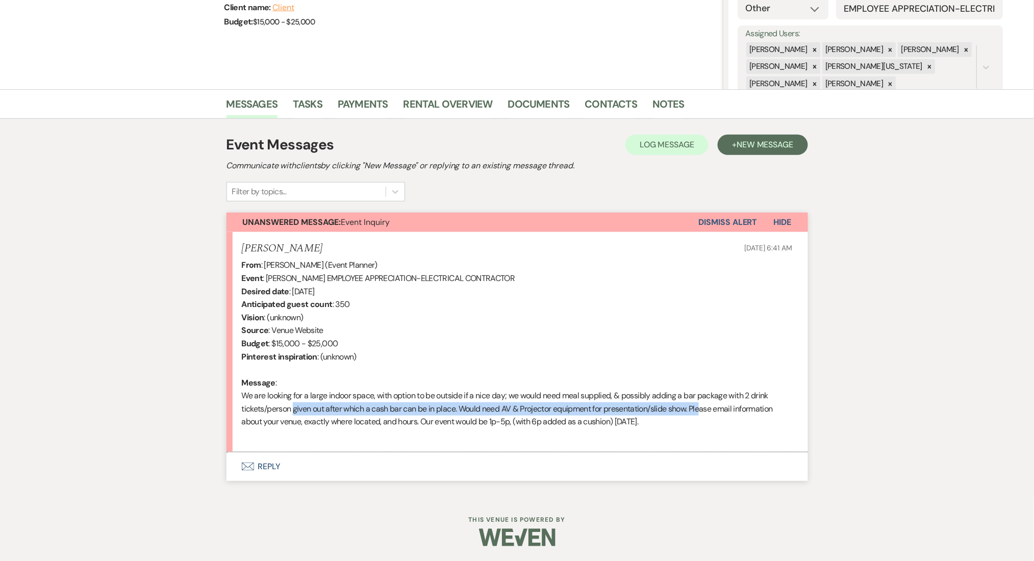
drag, startPoint x: 291, startPoint y: 411, endPoint x: 700, endPoint y: 409, distance: 409.1
click at [700, 409] on div "From : KIMBERLY FERGUSON (Event Planner) Event : KIMBERLY FERGUSON's EMPLOYEE A…" at bounding box center [517, 350] width 551 height 183
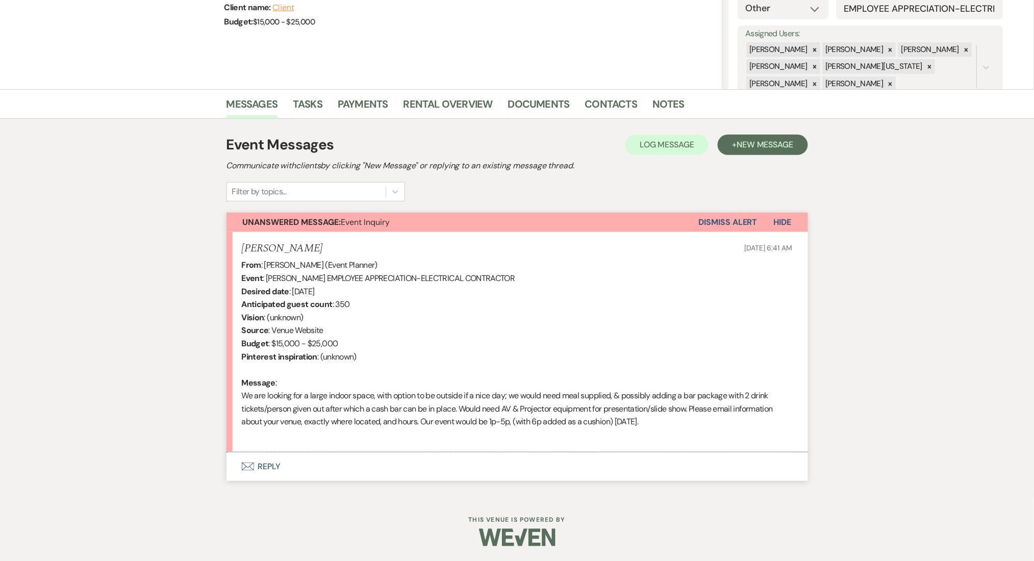
click at [694, 418] on div "From : KIMBERLY FERGUSON (Event Planner) Event : KIMBERLY FERGUSON's EMPLOYEE A…" at bounding box center [517, 350] width 551 height 183
click at [270, 464] on button "Envelope Reply" at bounding box center [518, 466] width 582 height 29
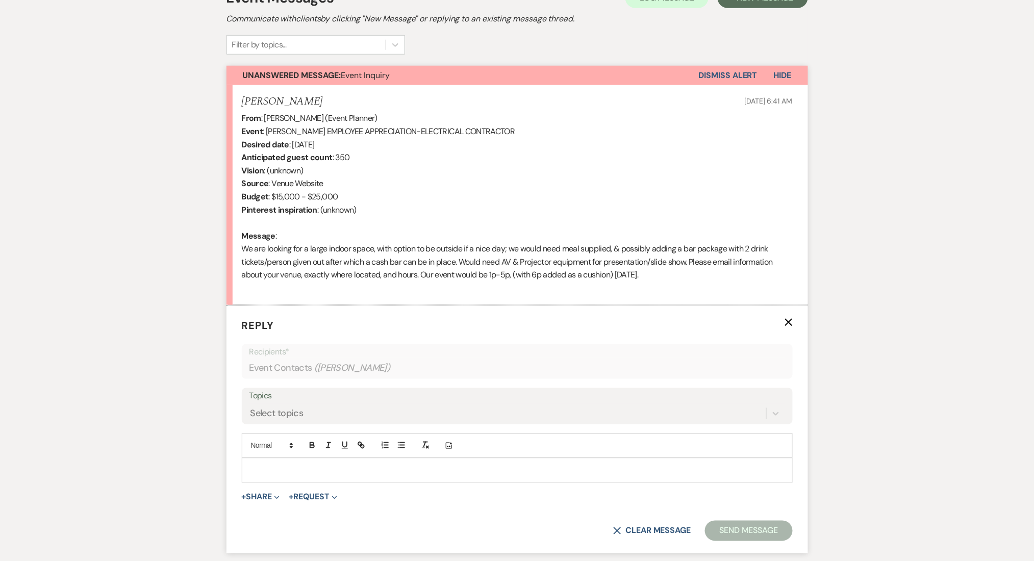
scroll to position [225, 0]
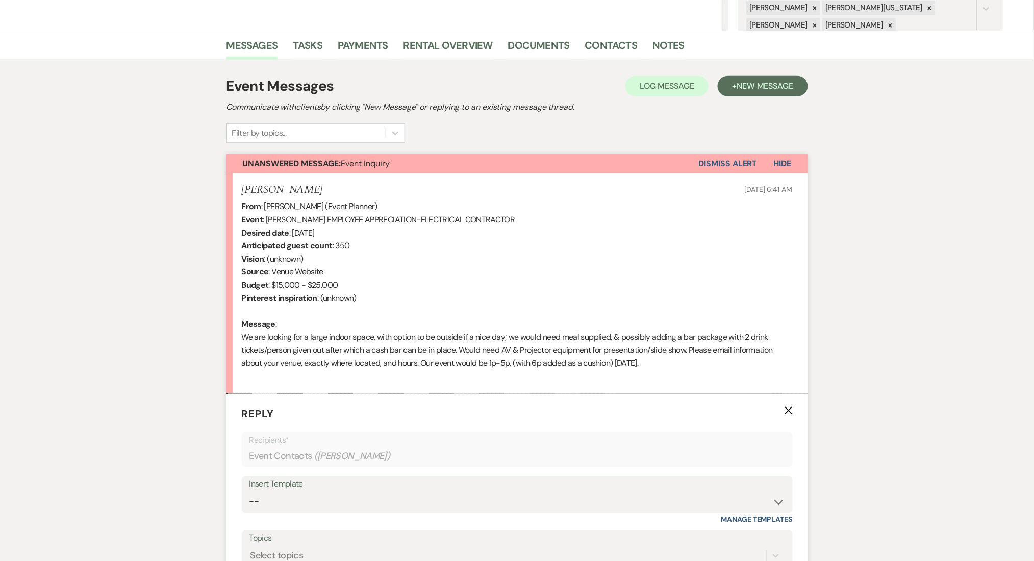
drag, startPoint x: 349, startPoint y: 188, endPoint x: 237, endPoint y: 192, distance: 112.3
click at [237, 192] on li "KIMBERLY FERGUSON Sep 10, 2025, 6:41 AM From : KIMBERLY FERGUSON (Event Planner…" at bounding box center [518, 283] width 582 height 220
copy h5 "KIMBERLY FERGUSON"
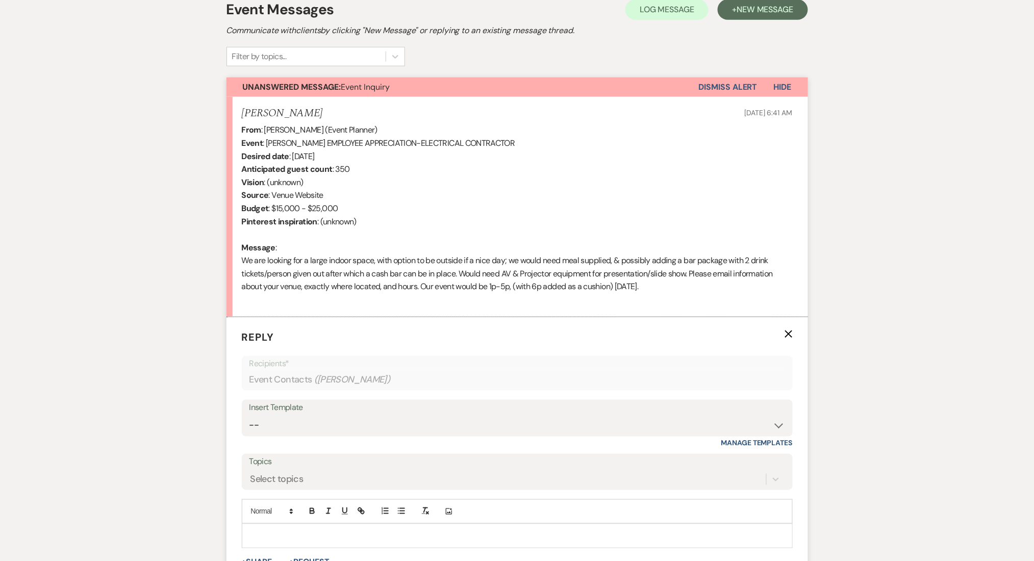
scroll to position [430, 0]
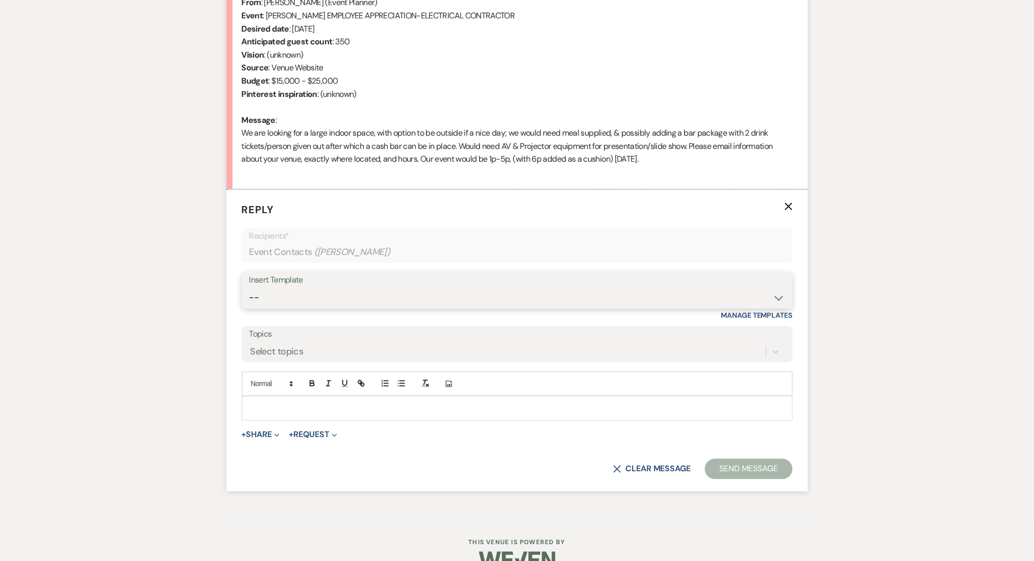
click at [310, 302] on select "-- Inquiry Follow Up Email #2 Contract Sending Template Payment Template Rental…" at bounding box center [517, 298] width 536 height 20
select select "4369"
click at [249, 288] on select "-- Inquiry Follow Up Email #2 Contract Sending Template Payment Template Rental…" at bounding box center [517, 298] width 536 height 20
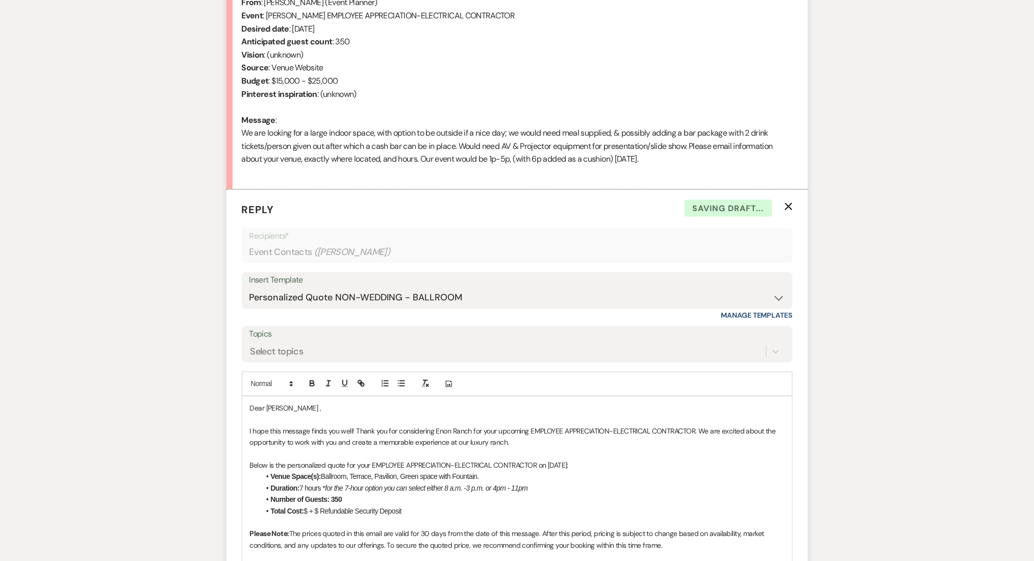
click at [79, 271] on div "Messages Tasks Payments Rental Overview Documents Contacts Notes Event Messages…" at bounding box center [517, 516] width 1034 height 1378
click at [0, 250] on div "Messages Tasks Payments Rental Overview Documents Contacts Notes Event Messages…" at bounding box center [517, 516] width 1034 height 1378
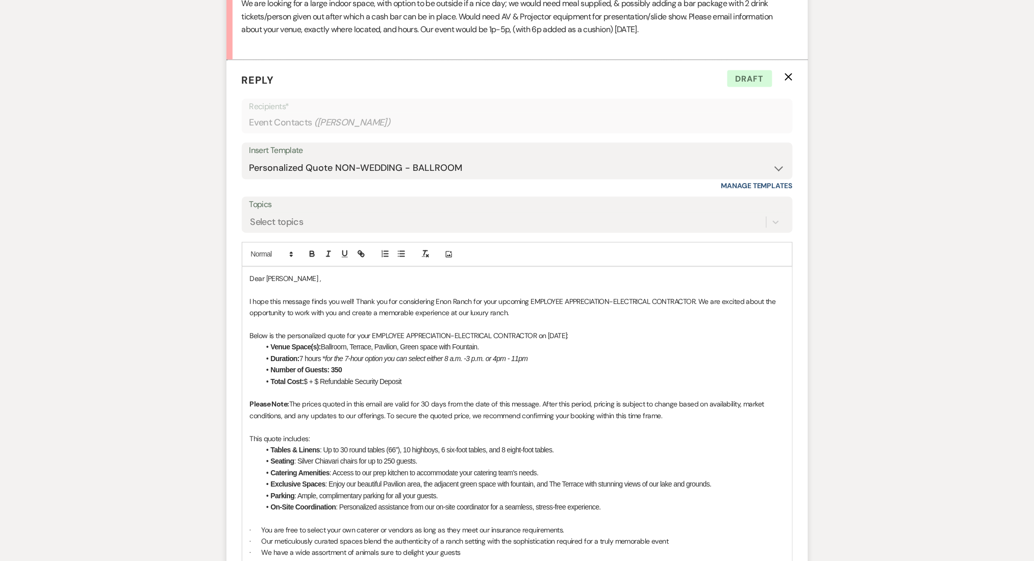
scroll to position [566, 0]
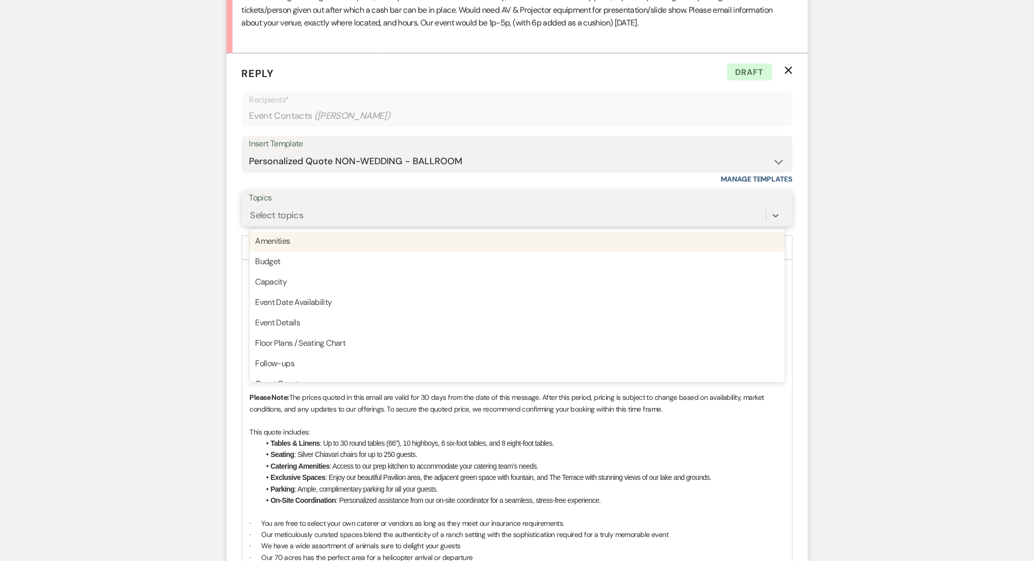
click at [273, 213] on div "Select topics" at bounding box center [276, 216] width 53 height 14
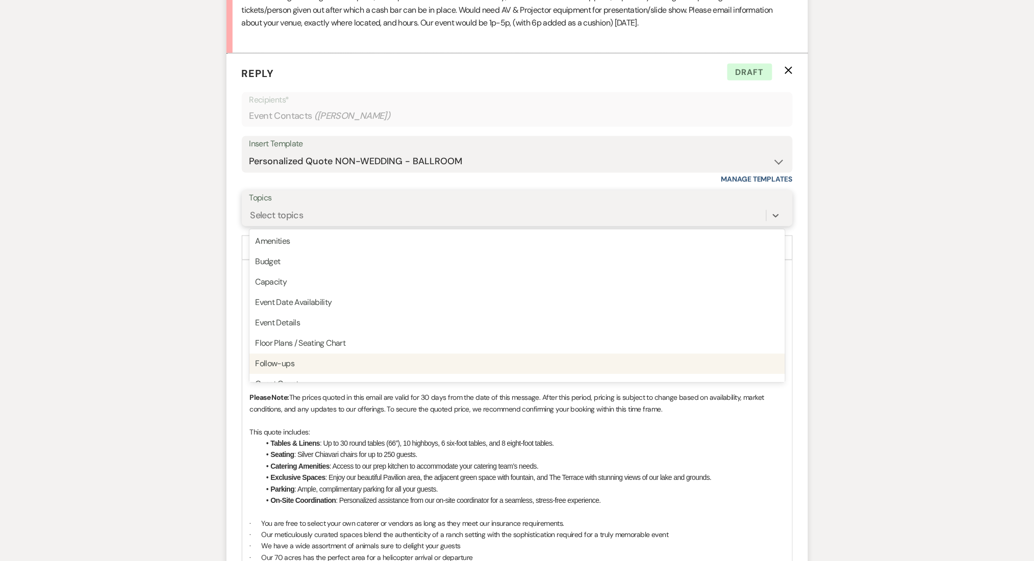
click at [274, 364] on div "Follow-ups" at bounding box center [517, 364] width 536 height 20
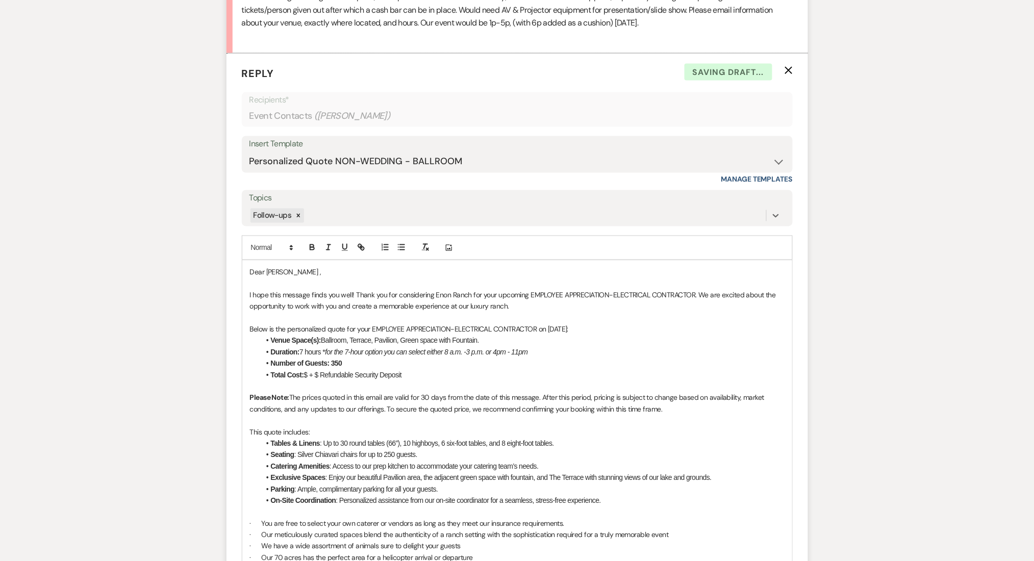
click at [124, 333] on div "Messages Tasks Payments Rental Overview Documents Contacts Notes Event Messages…" at bounding box center [517, 379] width 1034 height 1378
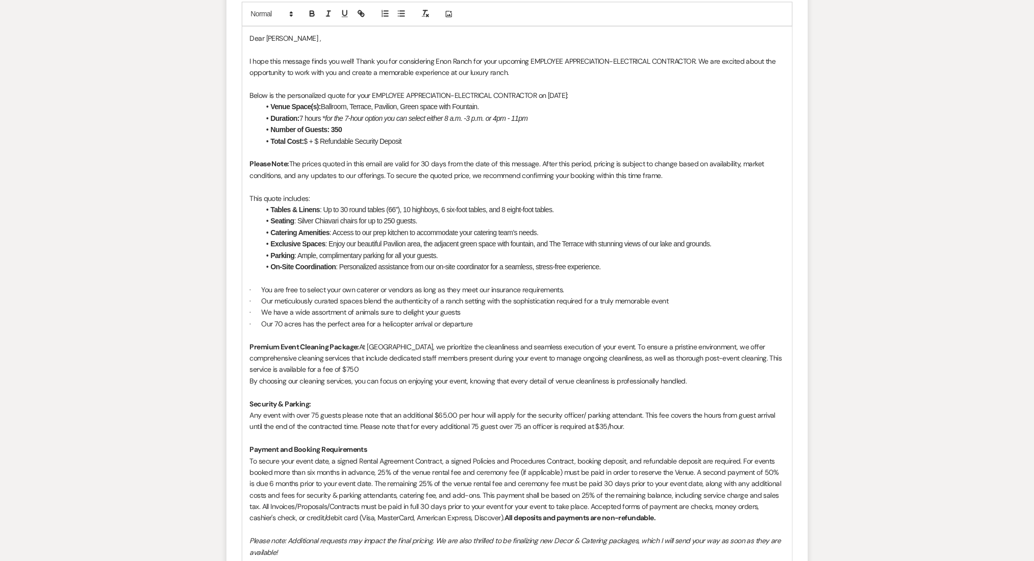
scroll to position [770, 0]
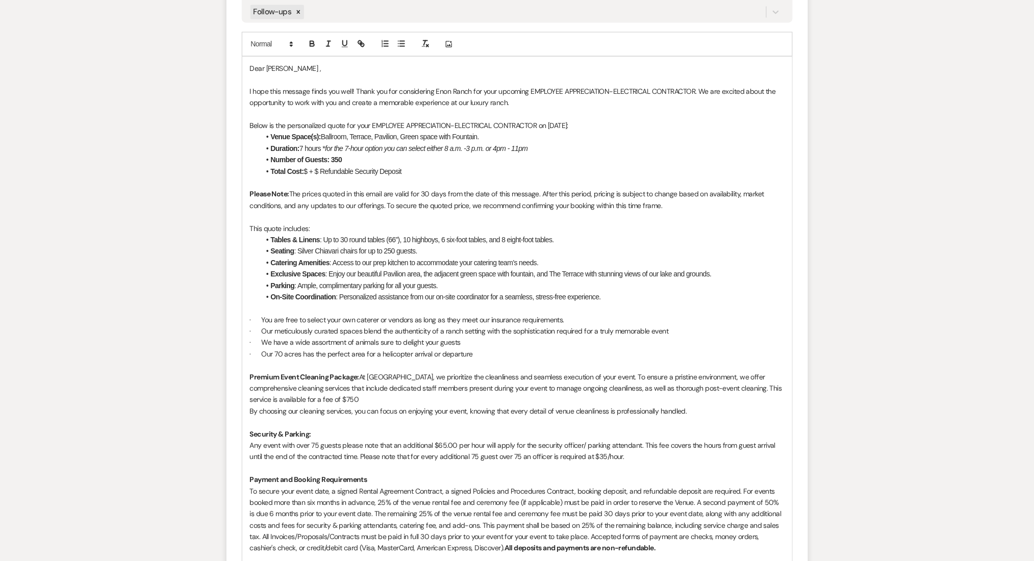
click at [308, 171] on li "Total Cost: $ + $ Refundable Security Deposit" at bounding box center [522, 171] width 524 height 11
click at [337, 171] on li "Total Cost: $9,500 + $ Refundable Security Deposit" at bounding box center [522, 171] width 524 height 11
click at [513, 284] on li "Parking : Ample, complimentary parking for all your guests." at bounding box center [522, 285] width 524 height 11
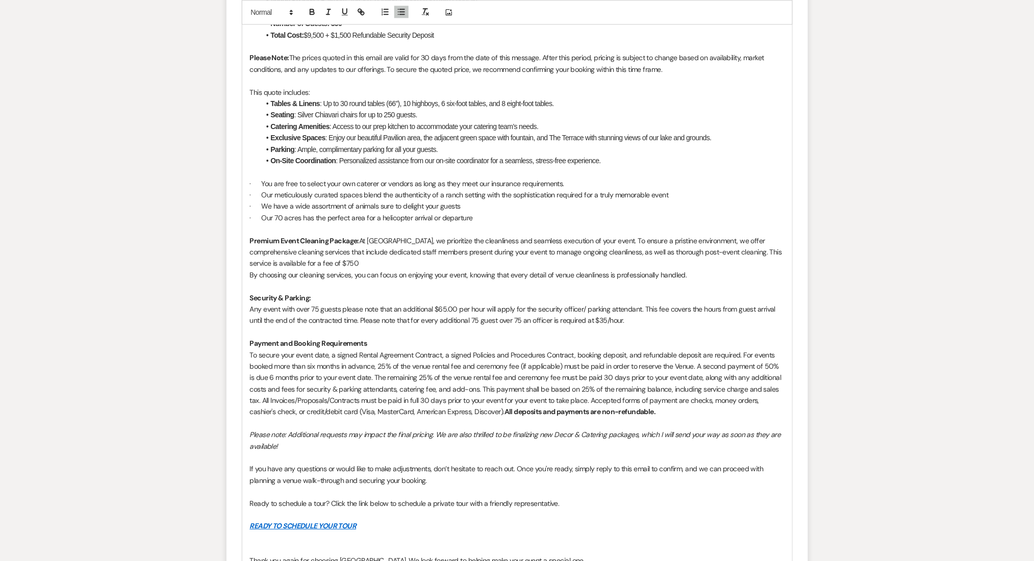
scroll to position [1138, 0]
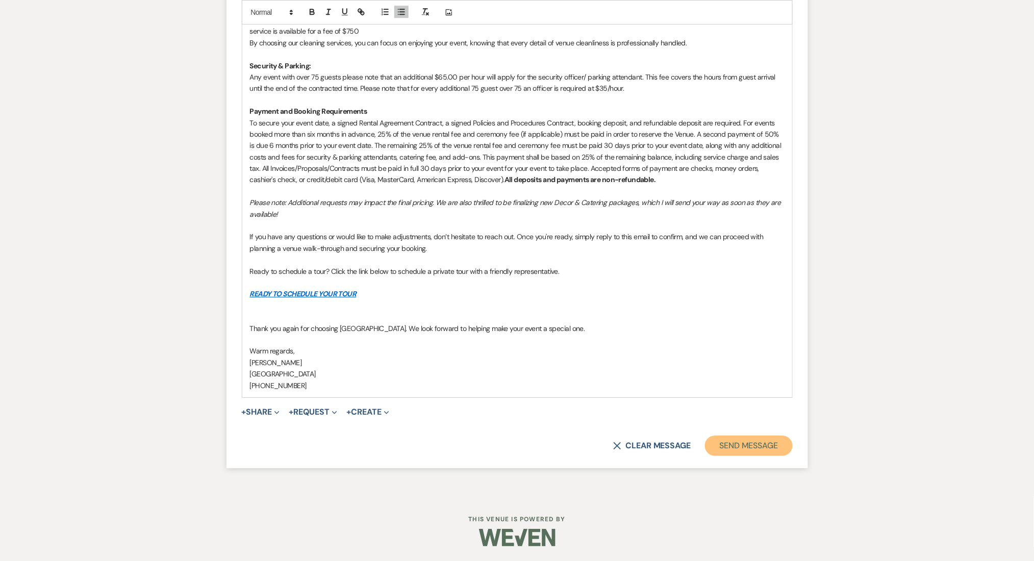
click at [744, 446] on button "Send Message" at bounding box center [748, 446] width 87 height 20
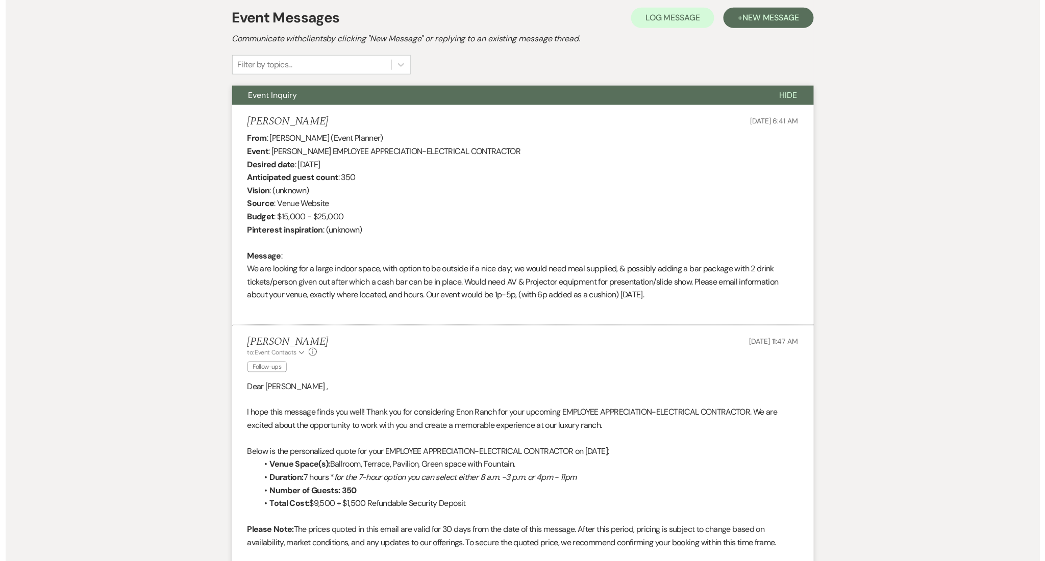
scroll to position [0, 0]
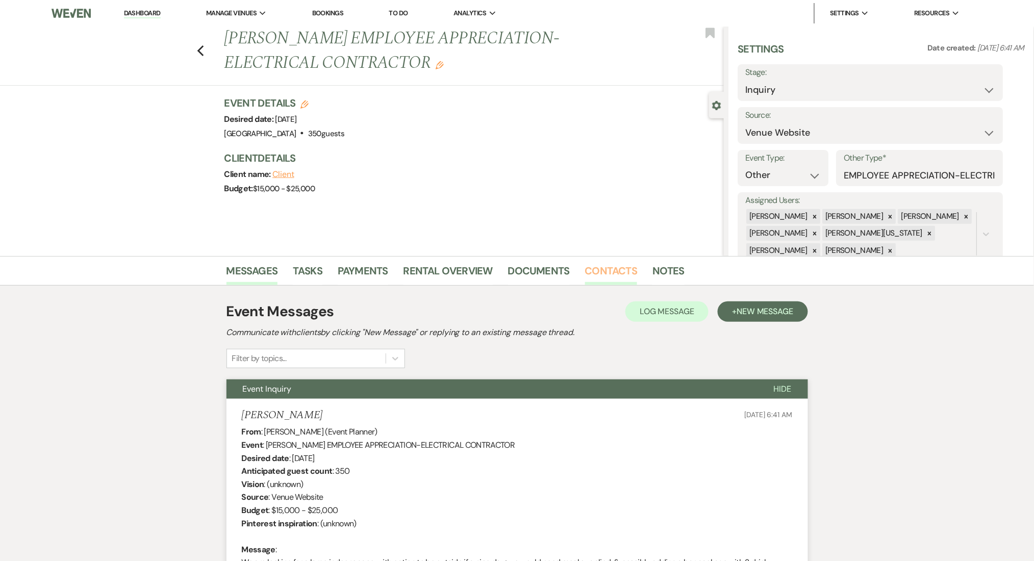
click at [596, 266] on link "Contacts" at bounding box center [611, 274] width 53 height 22
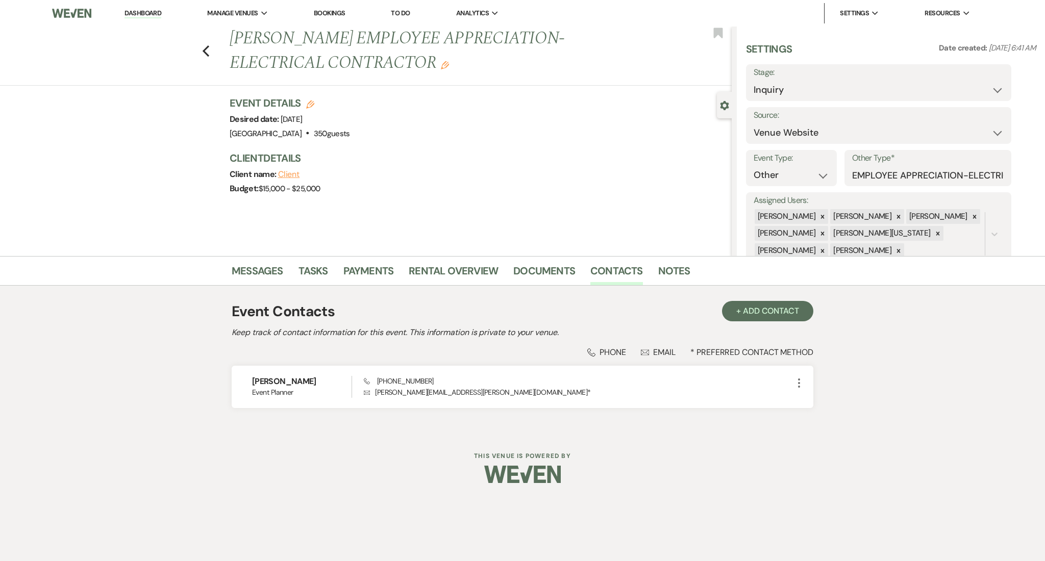
click at [118, 388] on div "Messages Tasks Payments Rental Overview Documents Contacts Notes Event Contacts…" at bounding box center [522, 344] width 1045 height 177
click at [483, 393] on p "Envelope kimberly.ferguson@faithtechinc.com *" at bounding box center [578, 392] width 429 height 11
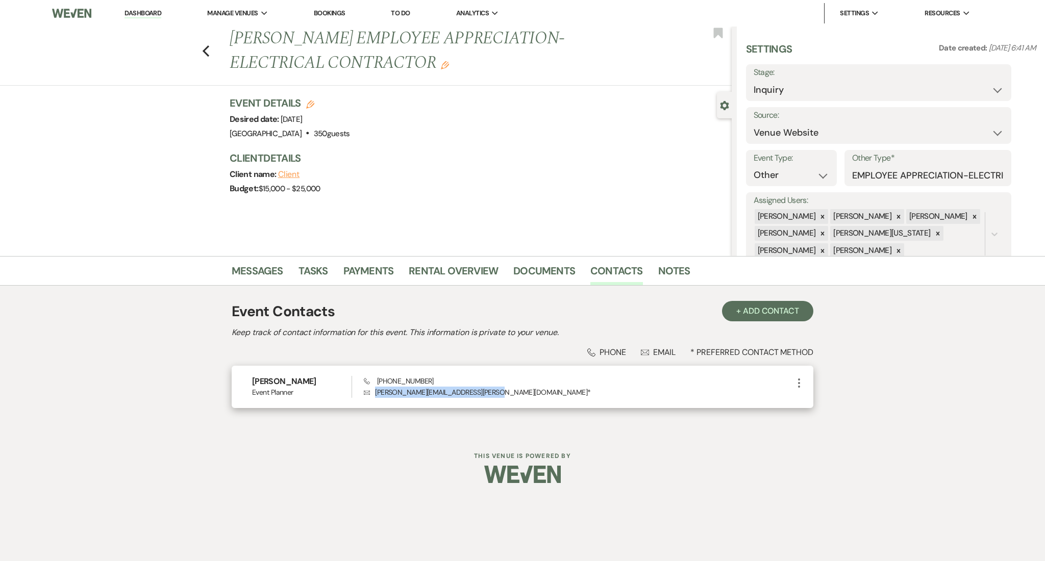
drag, startPoint x: 485, startPoint y: 393, endPoint x: 372, endPoint y: 387, distance: 112.9
click at [372, 387] on p "Envelope kimberly.ferguson@faithtechinc.com *" at bounding box center [578, 392] width 429 height 11
copy p "kimberly.ferguson@faithtechinc.com"
drag, startPoint x: 430, startPoint y: 380, endPoint x: 380, endPoint y: 383, distance: 50.6
click at [380, 383] on div "Phone (678) 346-0803 Envelope kimberly.ferguson@faithtechinc.com *" at bounding box center [578, 387] width 429 height 22
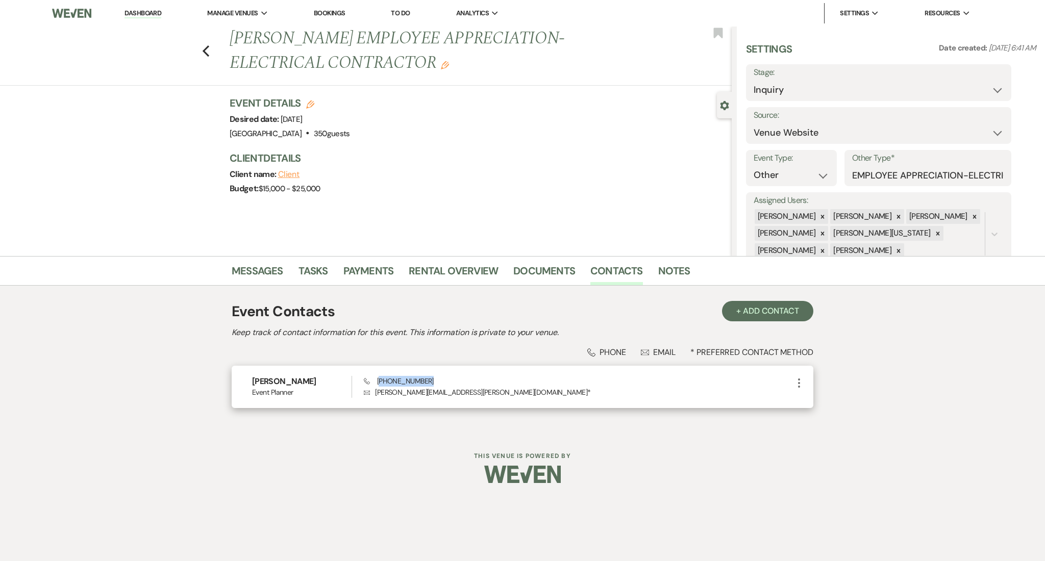
copy span "678) 346-0803"
click at [245, 265] on link "Messages" at bounding box center [258, 274] width 52 height 22
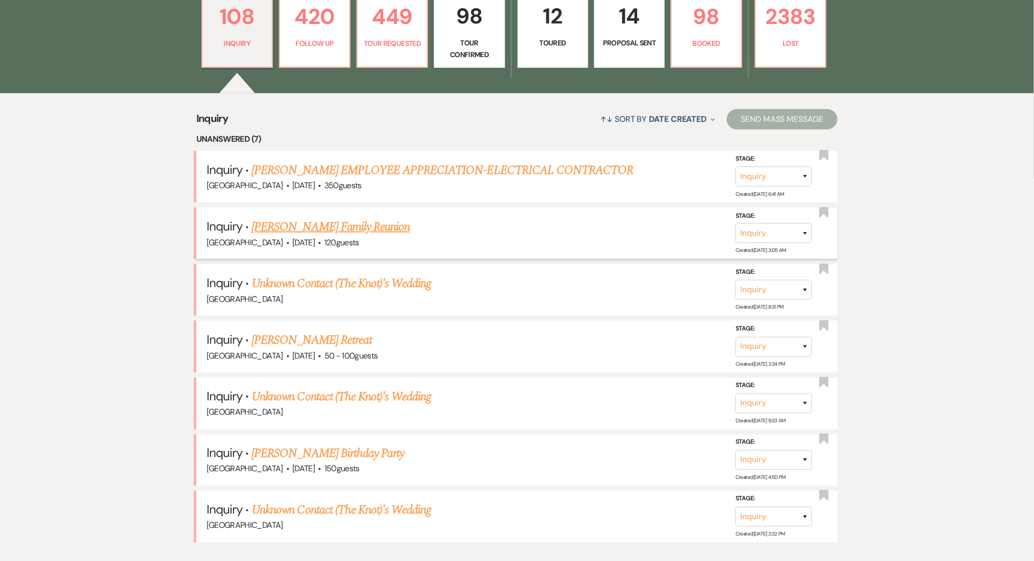
scroll to position [340, 0]
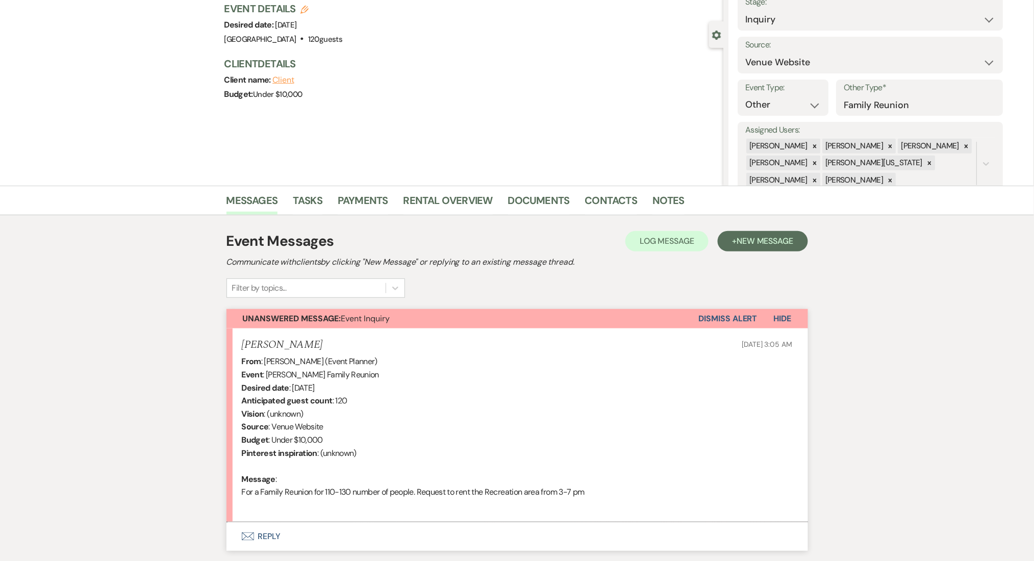
scroll to position [141, 0]
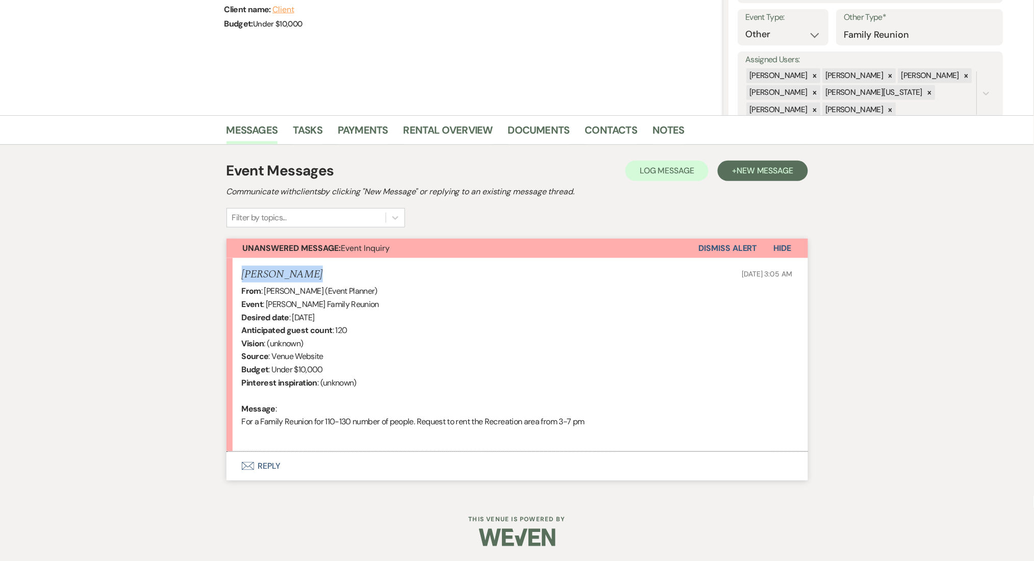
drag, startPoint x: 323, startPoint y: 274, endPoint x: 241, endPoint y: 274, distance: 82.6
click at [241, 274] on li "[PERSON_NAME] [DATE] 3:05 AM From : [PERSON_NAME] (Event Planner) Event : [PERS…" at bounding box center [518, 355] width 582 height 194
copy h5 "[PERSON_NAME]"
click at [413, 355] on div "From : [PERSON_NAME] (Event Planner) Event : [PERSON_NAME] Family Reunion Desir…" at bounding box center [517, 363] width 551 height 157
click at [366, 469] on button "Envelope Reply" at bounding box center [518, 466] width 582 height 29
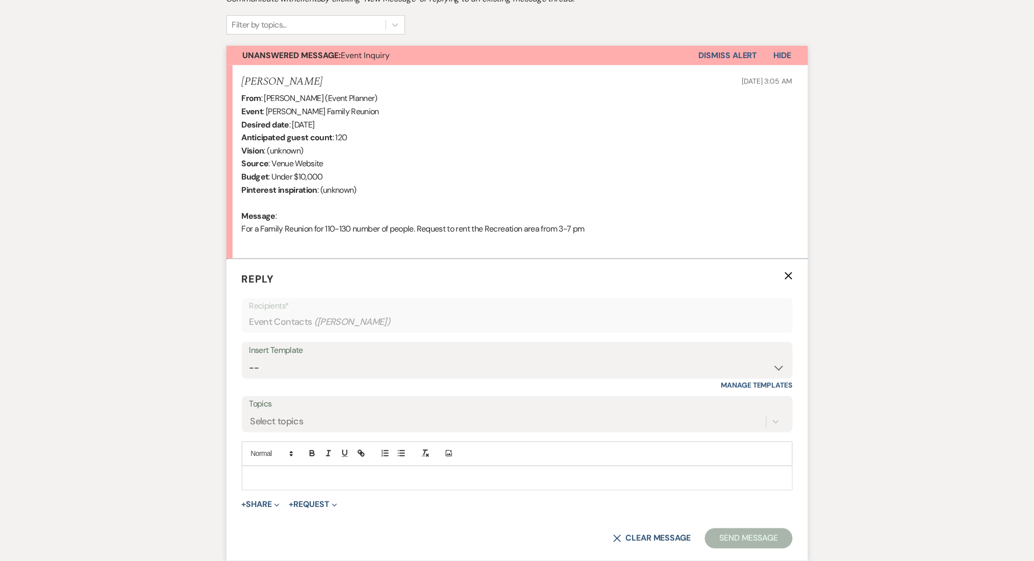
scroll to position [336, 0]
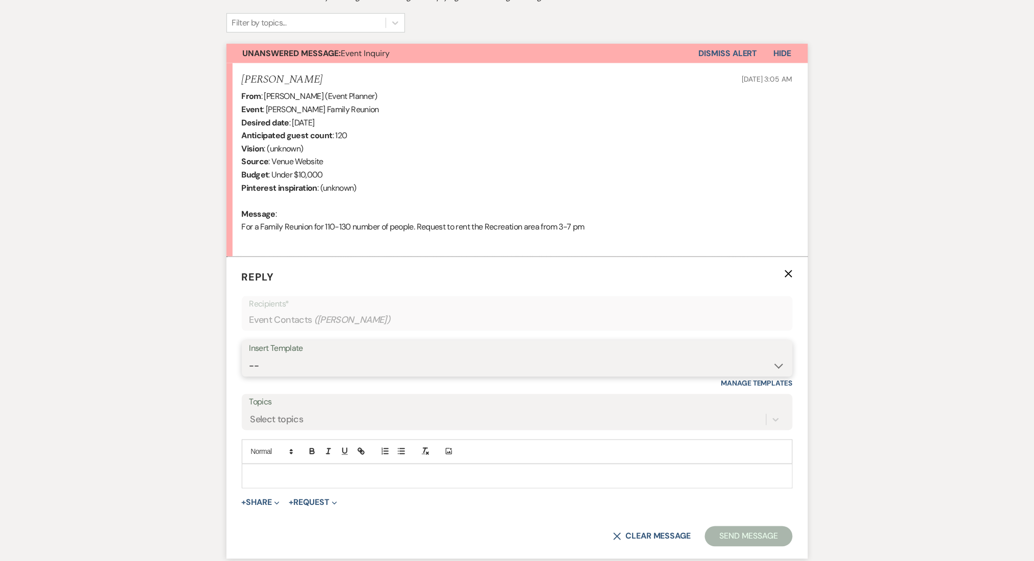
click at [337, 367] on select "-- Inquiry Follow Up Email #2 Contract Sending Template Payment Template Rental…" at bounding box center [517, 366] width 536 height 20
select select "4369"
click at [249, 356] on select "-- Inquiry Follow Up Email #2 Contract Sending Template Payment Template Rental…" at bounding box center [517, 366] width 536 height 20
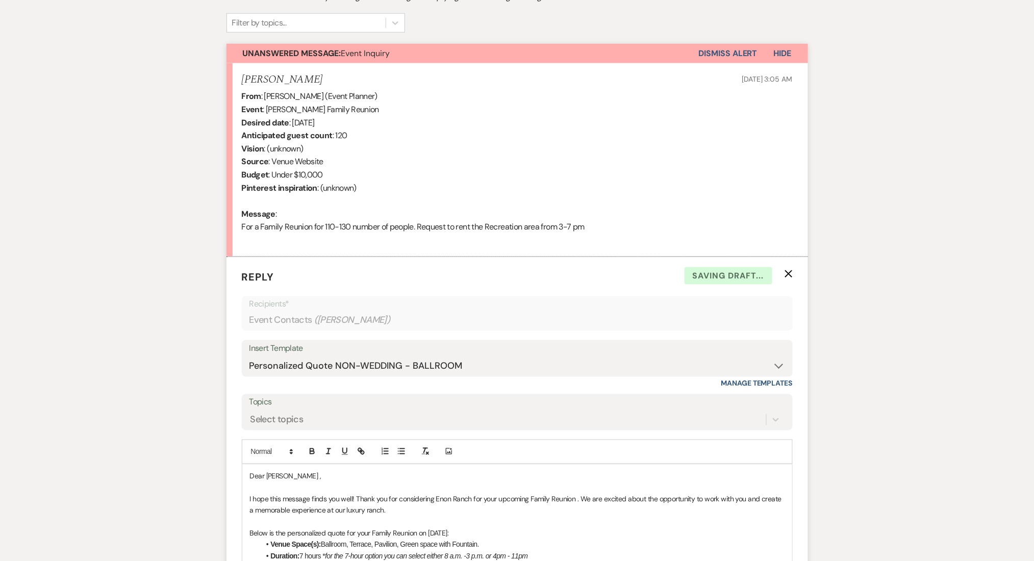
drag, startPoint x: 250, startPoint y: 224, endPoint x: 512, endPoint y: 228, distance: 261.7
click at [512, 228] on div "From : Tamara Wooten (Event Planner) Event : Tamara Wooten's Family Reunion Des…" at bounding box center [517, 168] width 551 height 157
click at [478, 228] on div "From : Tamara Wooten (Event Planner) Event : Tamara Wooten's Family Reunion Des…" at bounding box center [517, 168] width 551 height 157
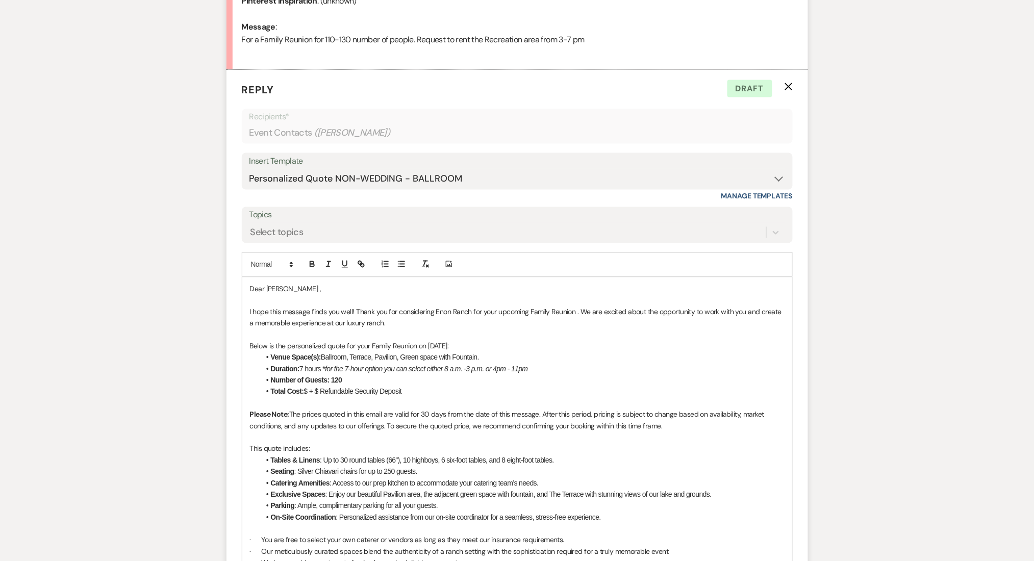
scroll to position [540, 0]
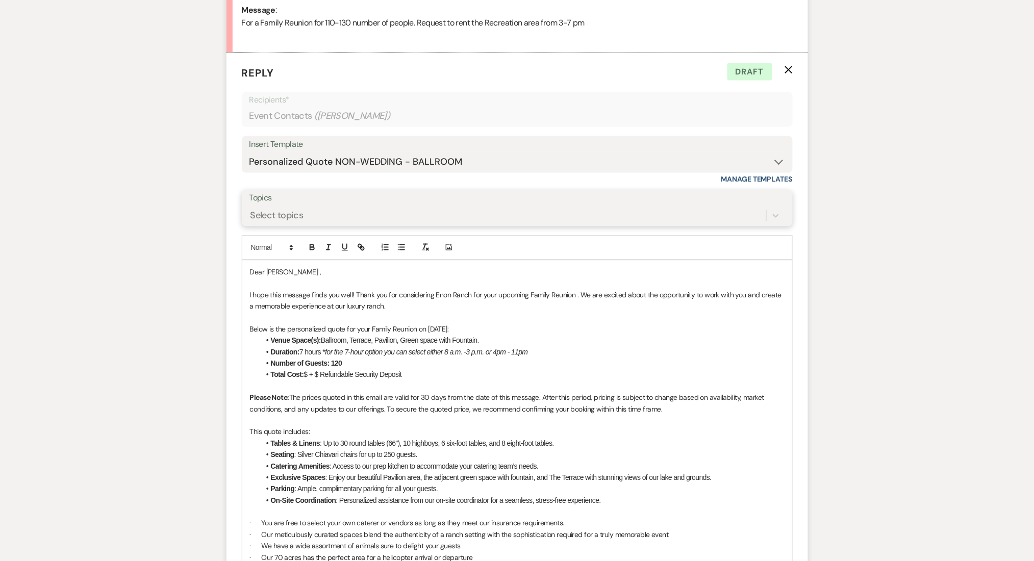
click at [303, 210] on div "Select topics" at bounding box center [276, 216] width 53 height 14
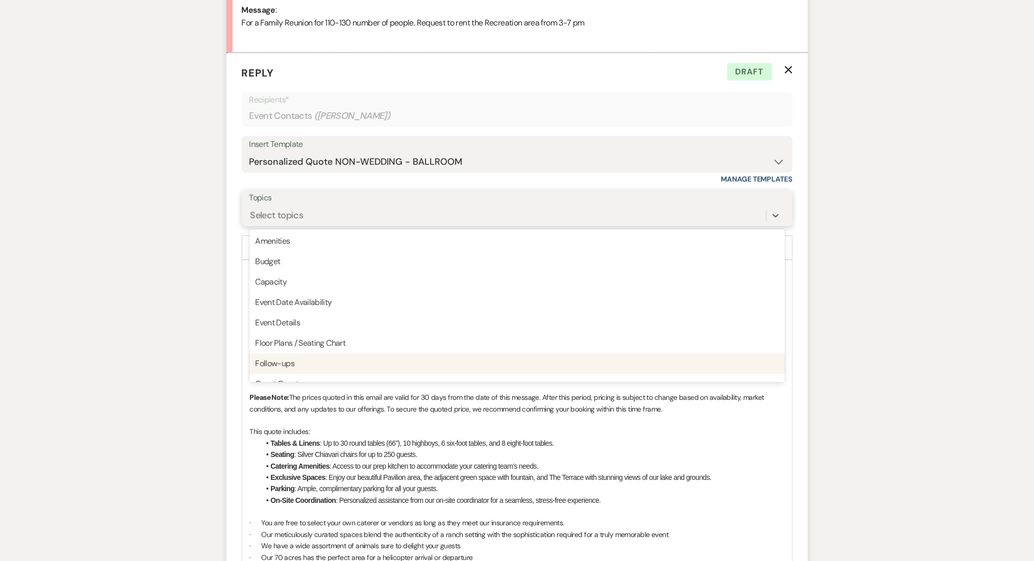
click at [276, 365] on div "Follow-ups" at bounding box center [517, 364] width 536 height 20
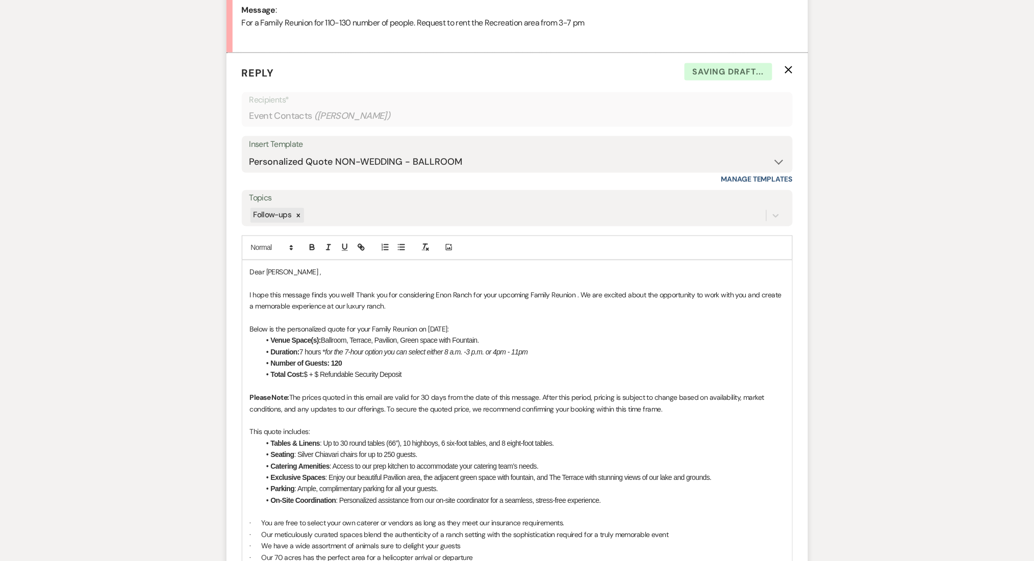
click at [308, 370] on li "Total Cost: $ + $ Refundable Security Deposit" at bounding box center [522, 374] width 524 height 11
click at [341, 371] on li "Total Cost: $15,000 + $ Refundable Security Deposit" at bounding box center [522, 374] width 524 height 11
click at [341, 376] on li "Total Cost: $15,000 + $ Refundable Security Deposit" at bounding box center [522, 374] width 524 height 11
click at [902, 220] on div "Messages Tasks Payments Rental Overview Documents Contacts Notes Event Messages…" at bounding box center [517, 392] width 1034 height 1352
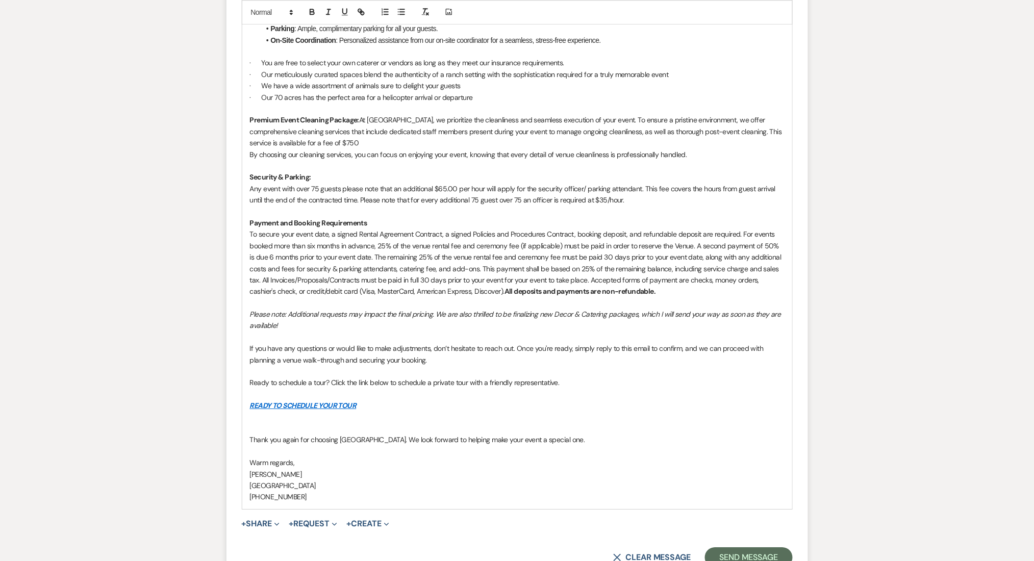
scroll to position [1112, 0]
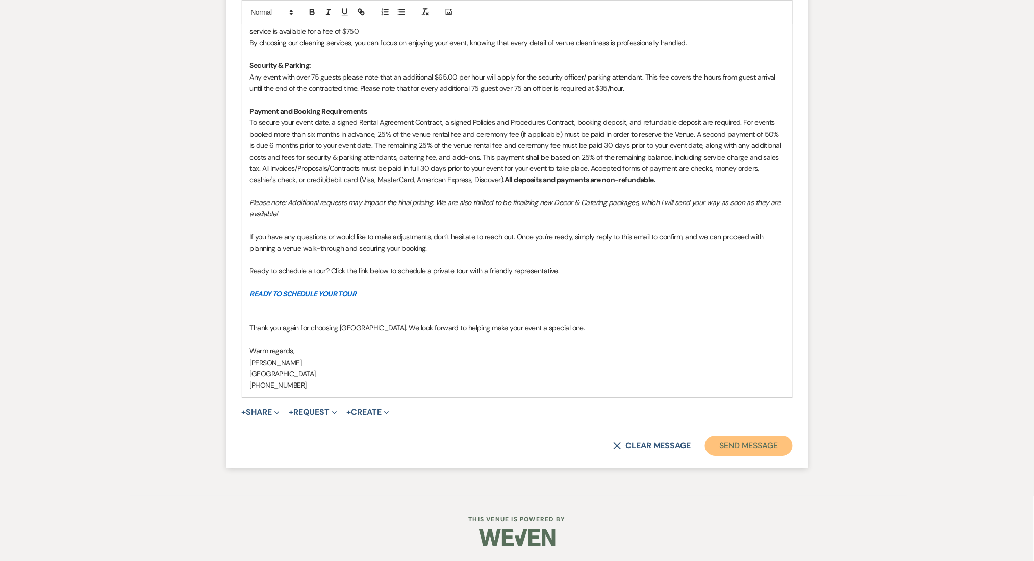
click at [758, 442] on button "Send Message" at bounding box center [748, 446] width 87 height 20
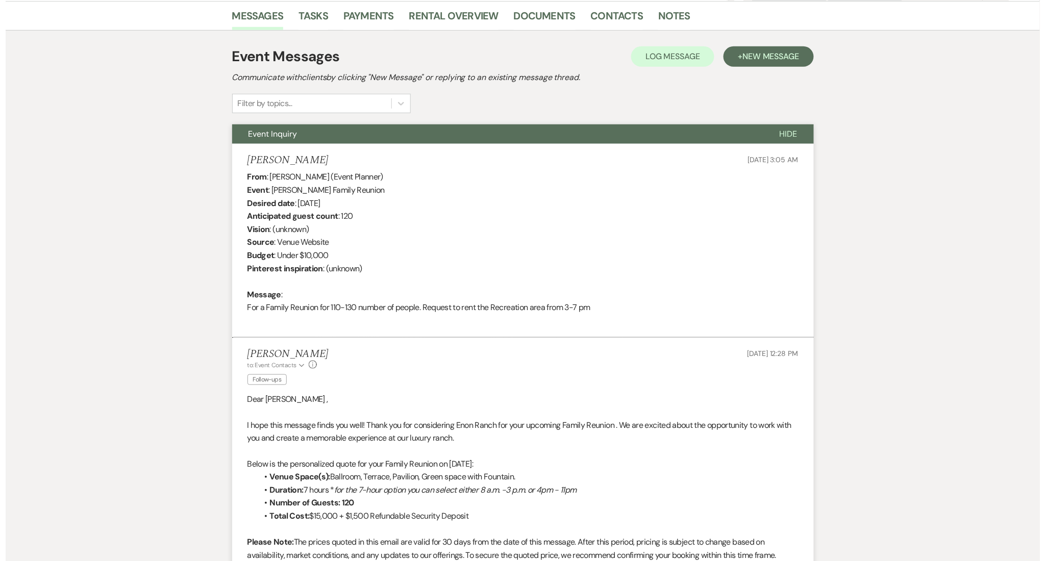
scroll to position [0, 0]
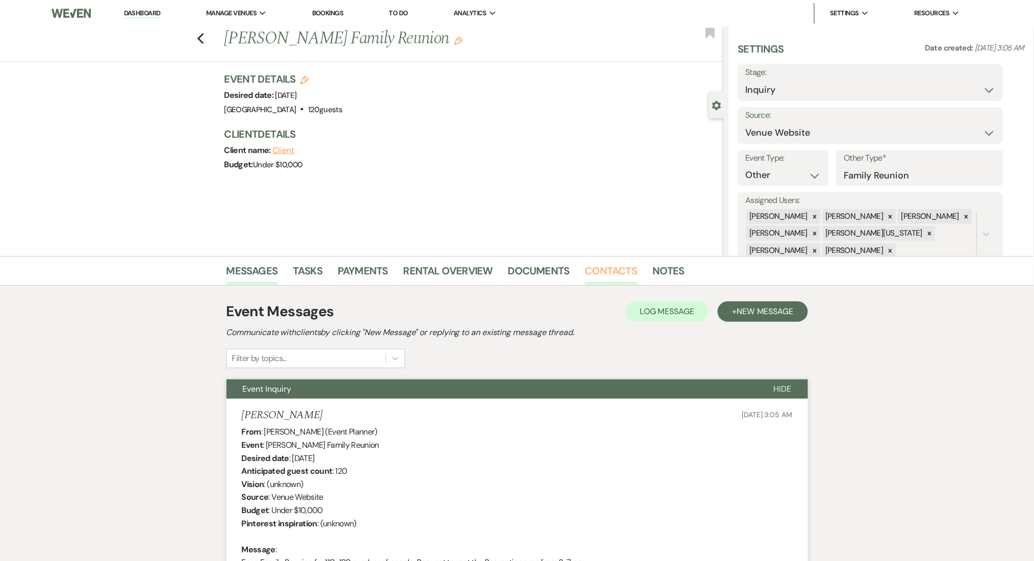
click at [598, 265] on link "Contacts" at bounding box center [611, 274] width 53 height 22
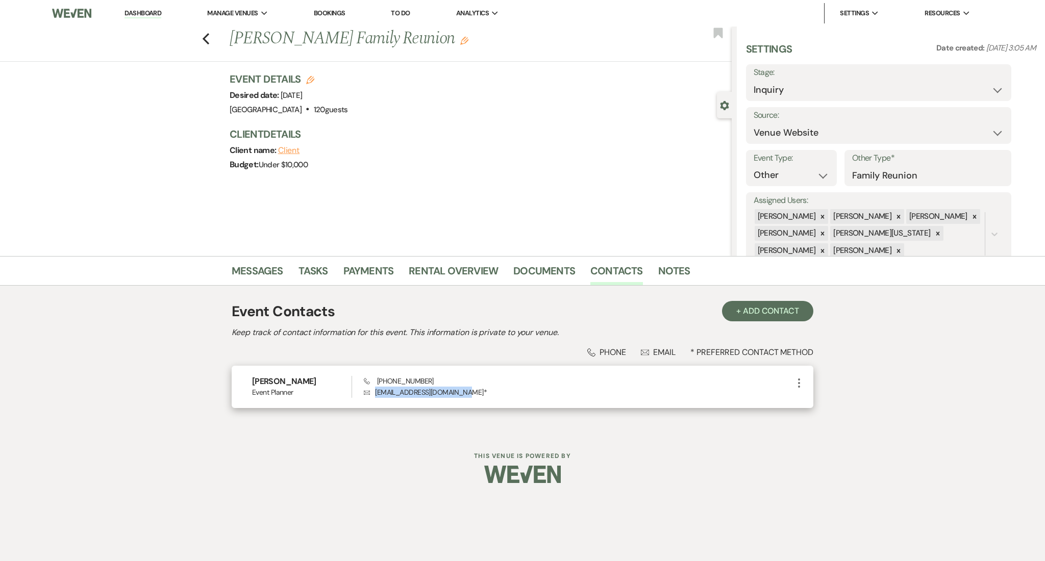
drag, startPoint x: 465, startPoint y: 390, endPoint x: 373, endPoint y: 394, distance: 92.5
click at [373, 394] on p "Envelope wootentamara314@gmail.com *" at bounding box center [578, 392] width 429 height 11
copy p "wootentamara314@gmail.com"
drag, startPoint x: 428, startPoint y: 379, endPoint x: 380, endPoint y: 380, distance: 48.0
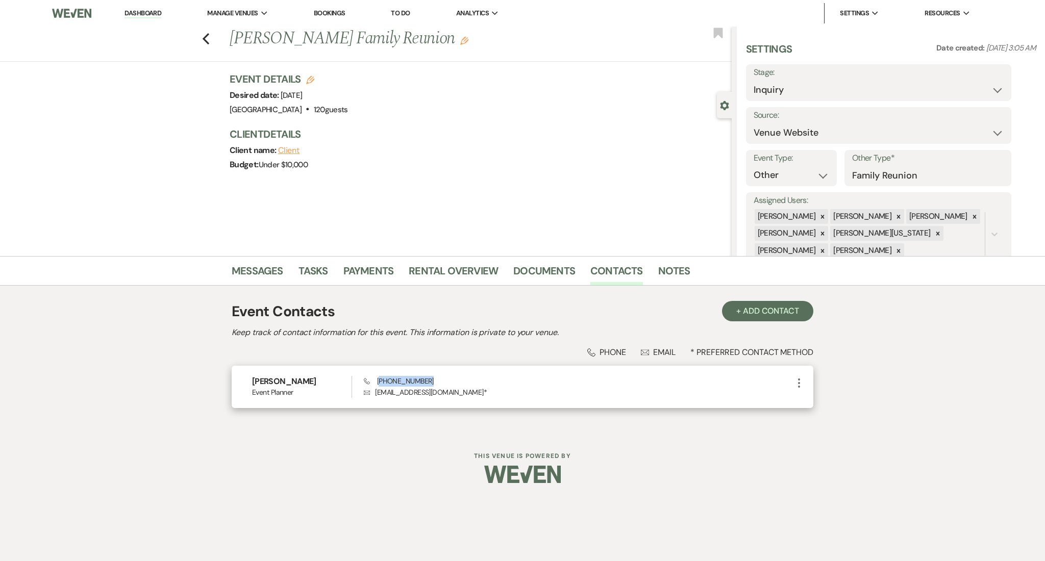
click at [380, 380] on div "Phone (404) 839-7233 Envelope wootentamara314@gmail.com *" at bounding box center [578, 387] width 429 height 22
copy span "404) 839-7233"
click at [245, 271] on link "Messages" at bounding box center [258, 274] width 52 height 22
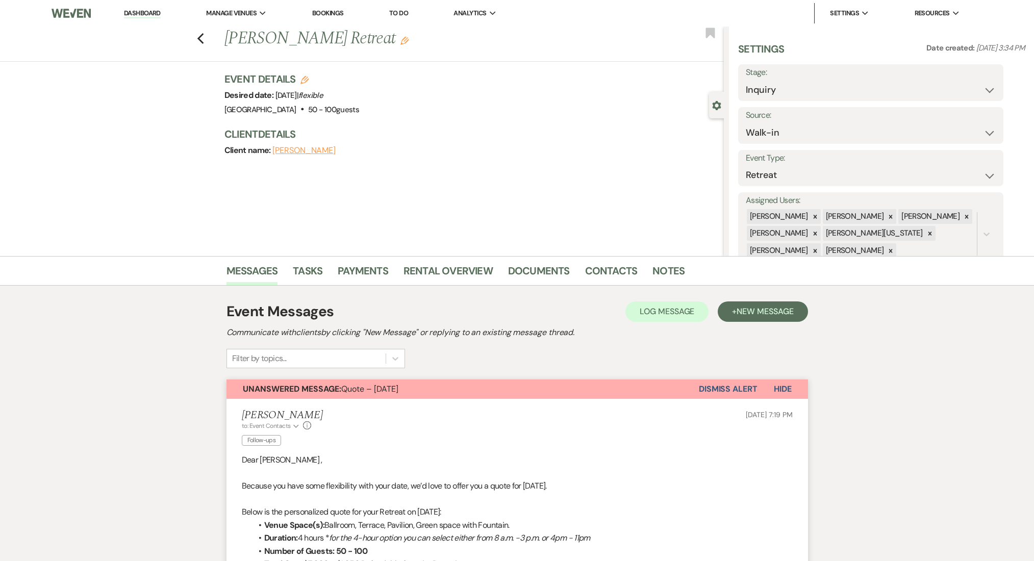
select select "23"
select select "21"
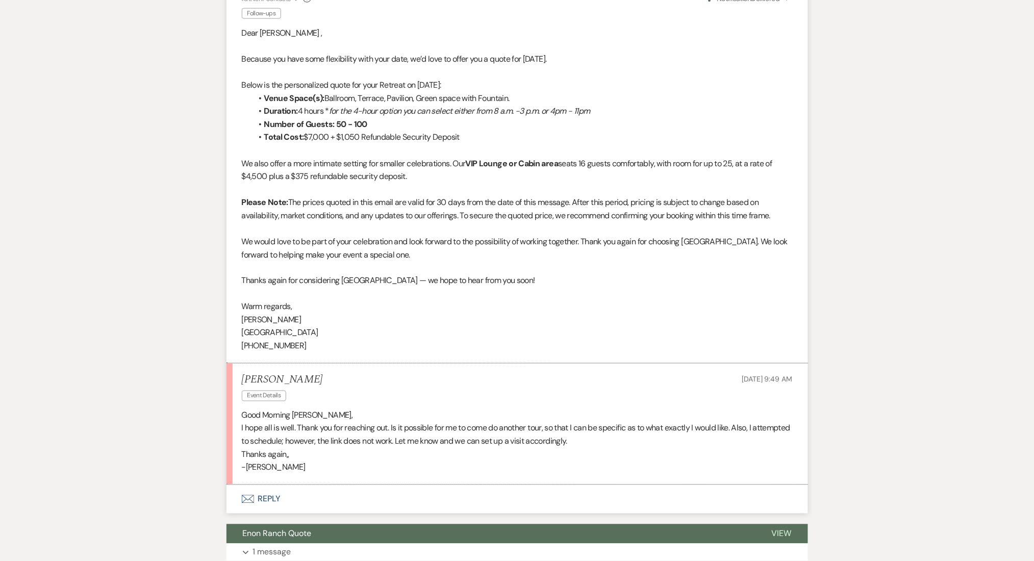
click at [565, 444] on p "I hope all is well. Thank you for reaching out. Is it possible for me to come d…" at bounding box center [517, 435] width 551 height 26
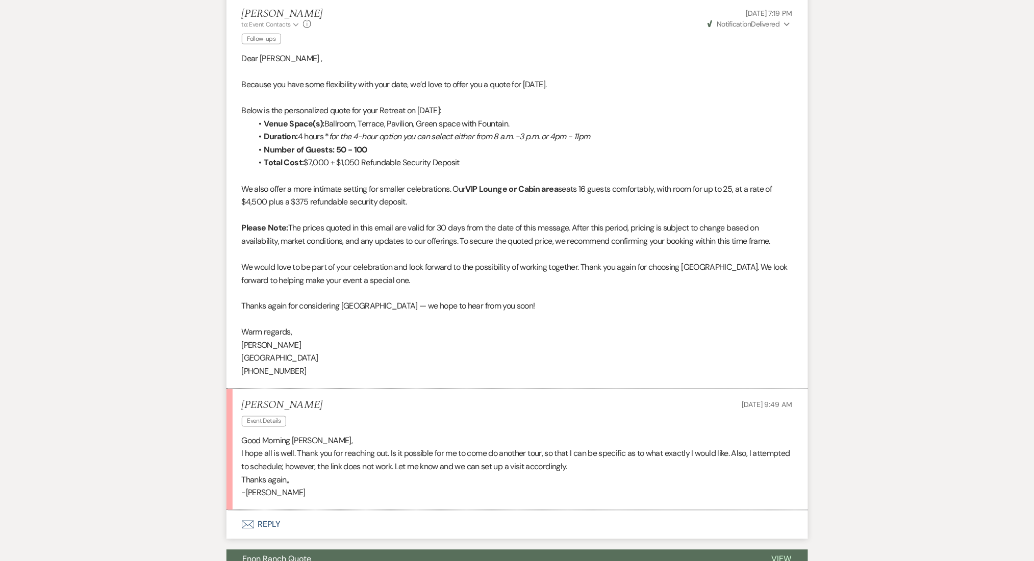
scroll to position [508, 0]
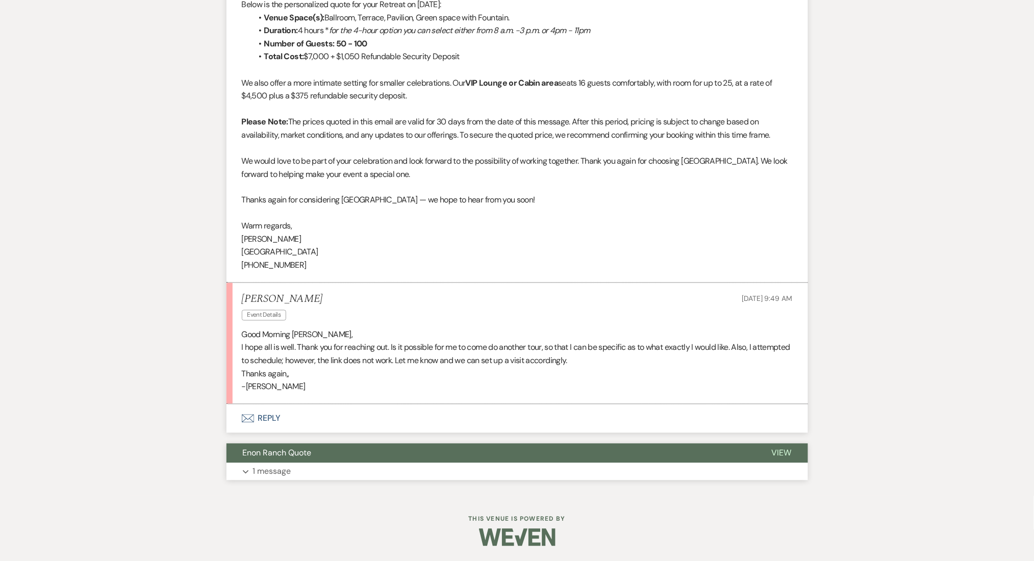
click at [291, 475] on p "1 message" at bounding box center [272, 471] width 38 height 13
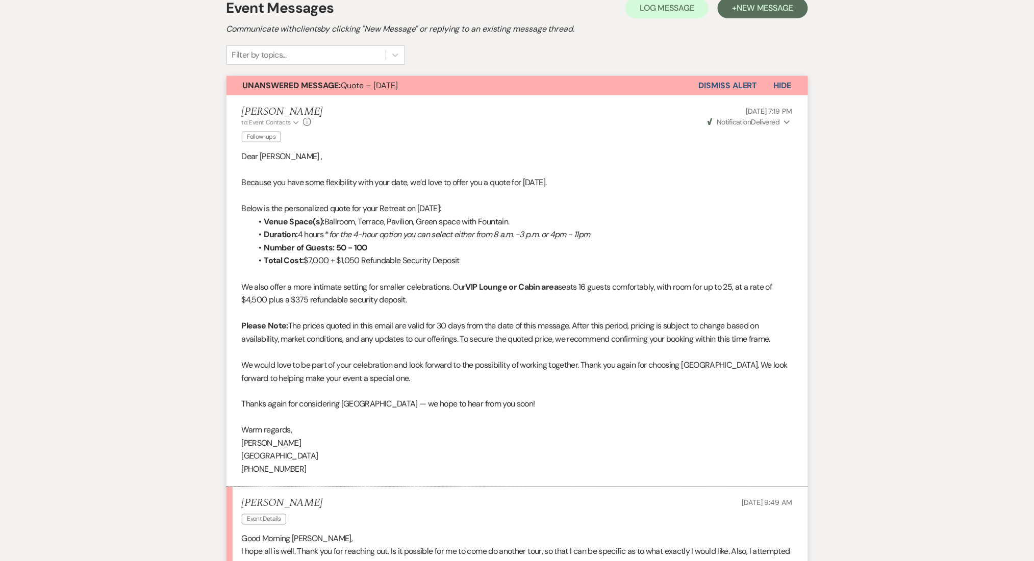
scroll to position [0, 0]
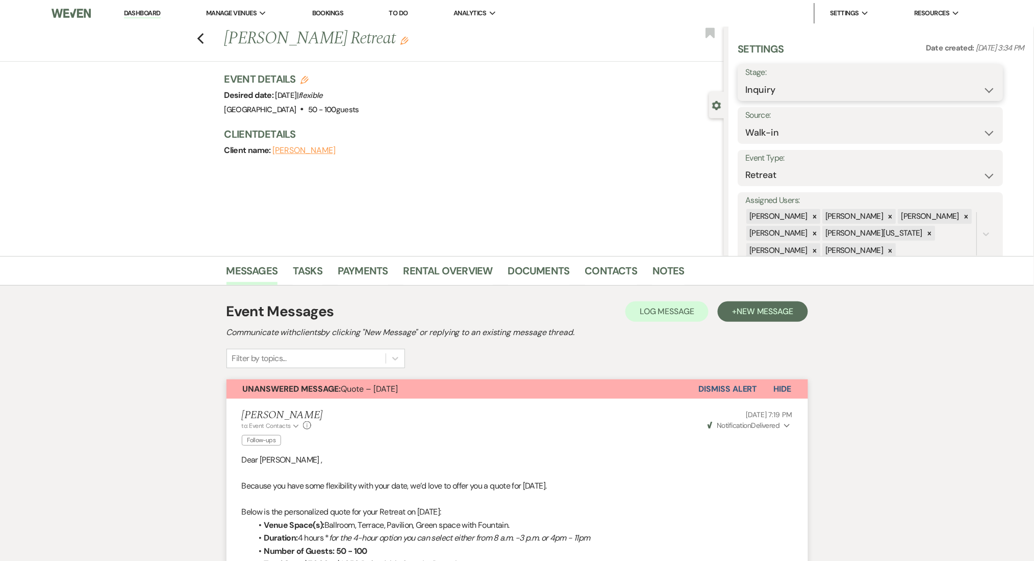
click at [785, 81] on select "Inquiry Follow Up Tour Requested Tour Confirmed Toured Proposal Sent Booked Lost" at bounding box center [871, 90] width 250 height 20
select select "9"
click at [746, 80] on select "Inquiry Follow Up Tour Requested Tour Confirmed Toured Proposal Sent Booked Lost" at bounding box center [871, 90] width 250 height 20
click at [976, 91] on button "Save" at bounding box center [975, 82] width 58 height 20
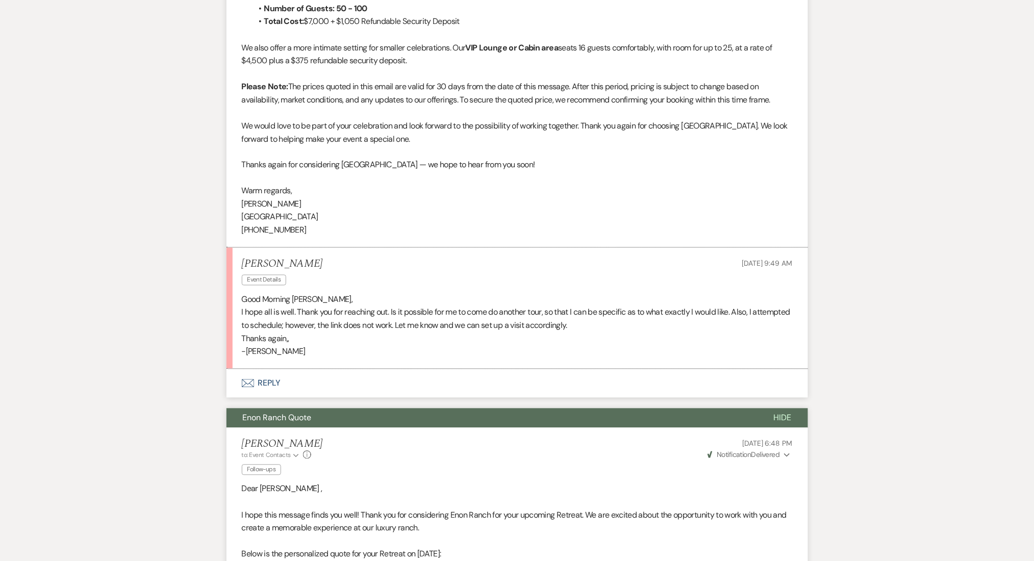
scroll to position [544, 0]
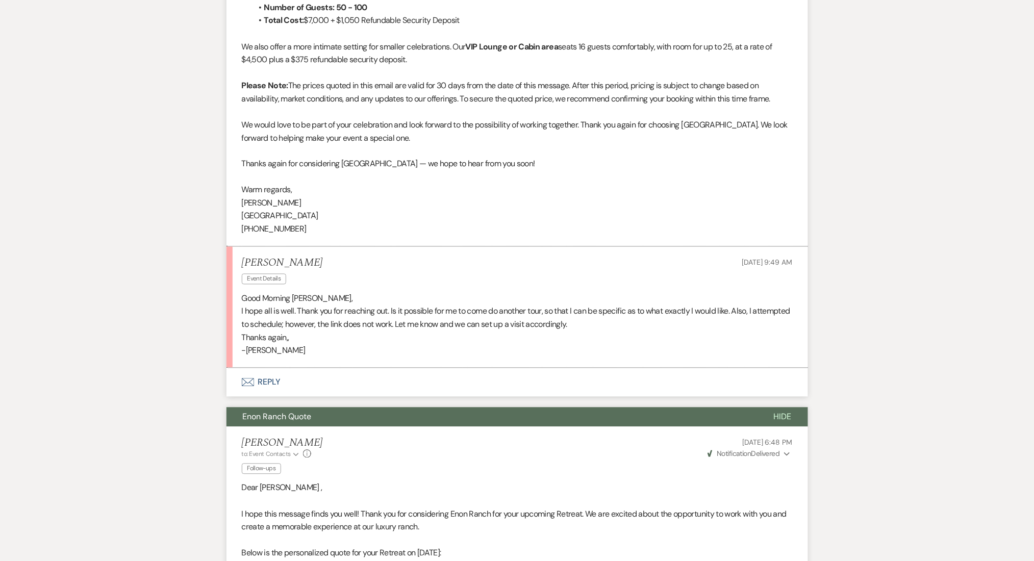
click at [266, 376] on button "Envelope Reply" at bounding box center [518, 382] width 582 height 29
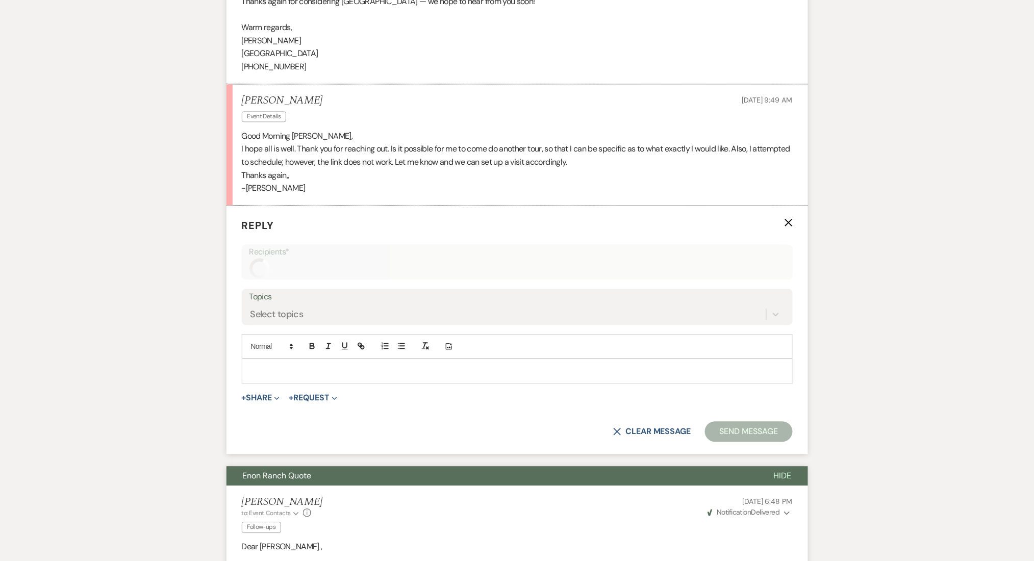
scroll to position [737, 0]
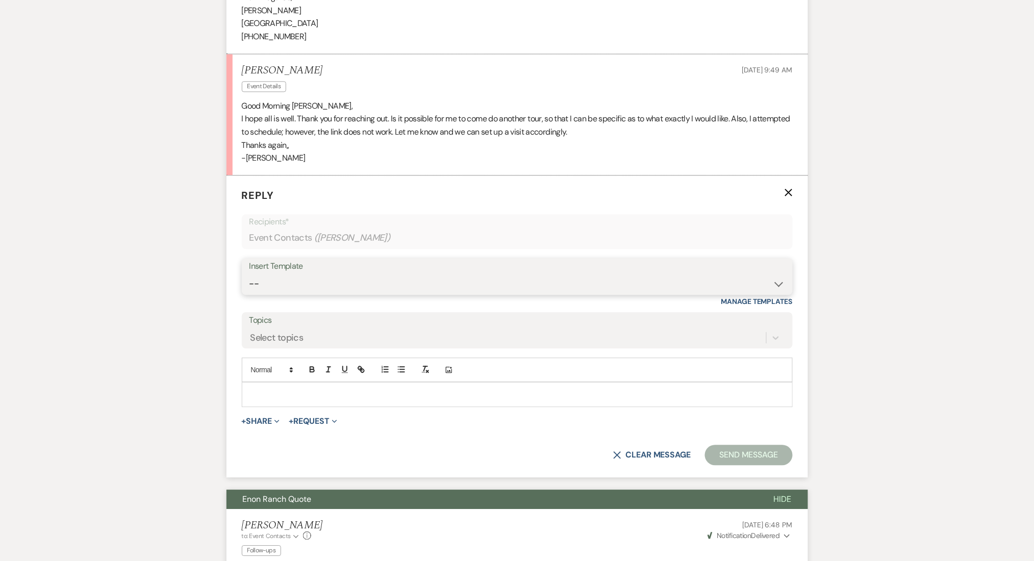
click at [339, 281] on select "-- Inquiry Follow Up Email #2 Contract Sending Template Payment Template Rental…" at bounding box center [517, 284] width 536 height 20
drag, startPoint x: 79, startPoint y: 184, endPoint x: 90, endPoint y: 190, distance: 12.8
click at [79, 184] on div "Messages Tasks Payments Rental Overview Documents Contacts Notes Event Messages…" at bounding box center [517, 473] width 1034 height 1908
click at [289, 390] on p at bounding box center [517, 394] width 535 height 11
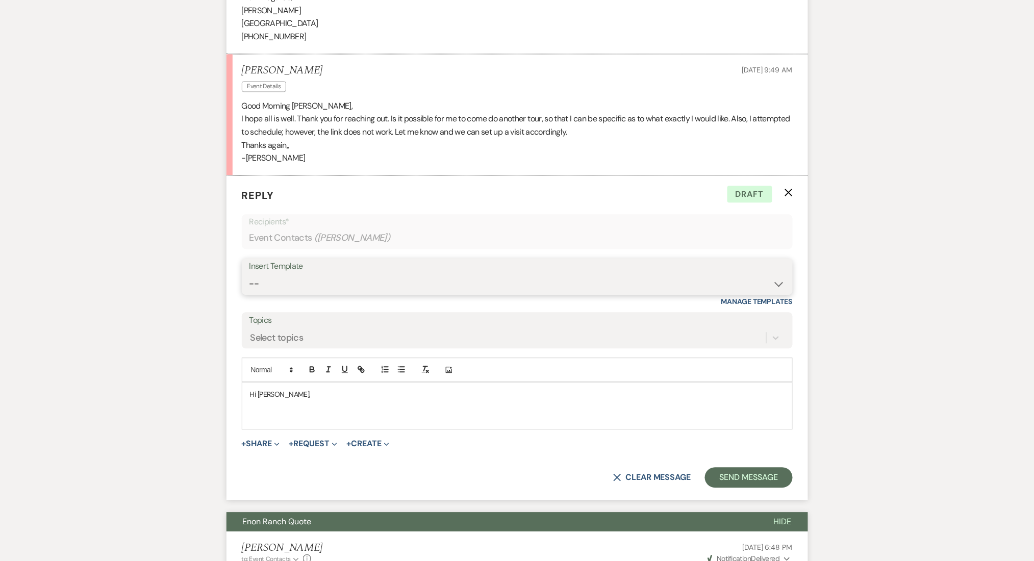
click at [298, 281] on select "-- Inquiry Follow Up Email #2 Contract Sending Template Payment Template Rental…" at bounding box center [517, 284] width 536 height 20
click at [249, 274] on select "-- Inquiry Follow Up Email #2 Contract Sending Template Payment Template Rental…" at bounding box center [517, 284] width 536 height 20
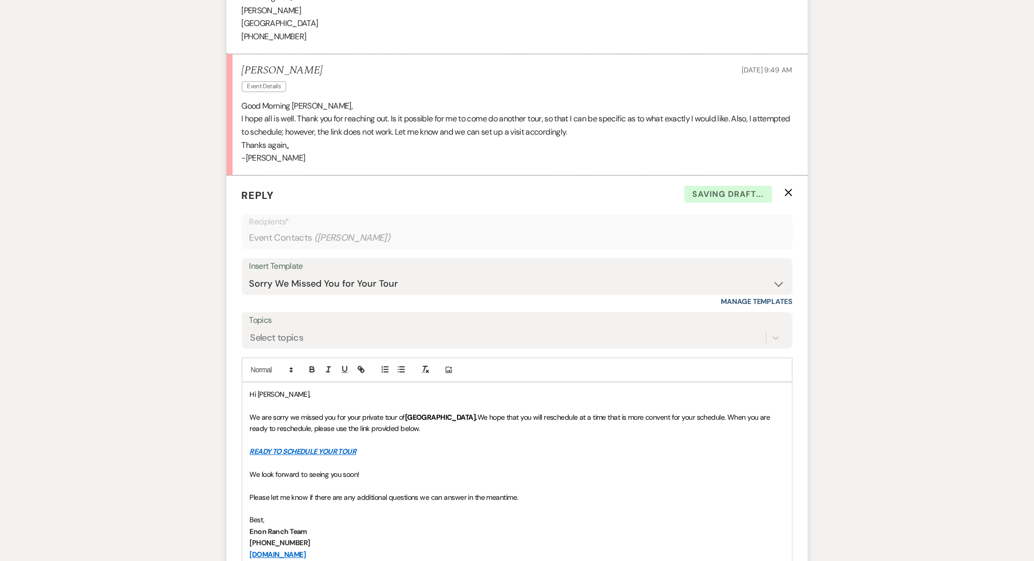
click at [157, 294] on div "Messages Tasks Payments Rental Overview Documents Contacts Notes Event Messages…" at bounding box center [517, 553] width 1034 height 2068
click at [311, 331] on div "Select topics" at bounding box center [507, 338] width 517 height 18
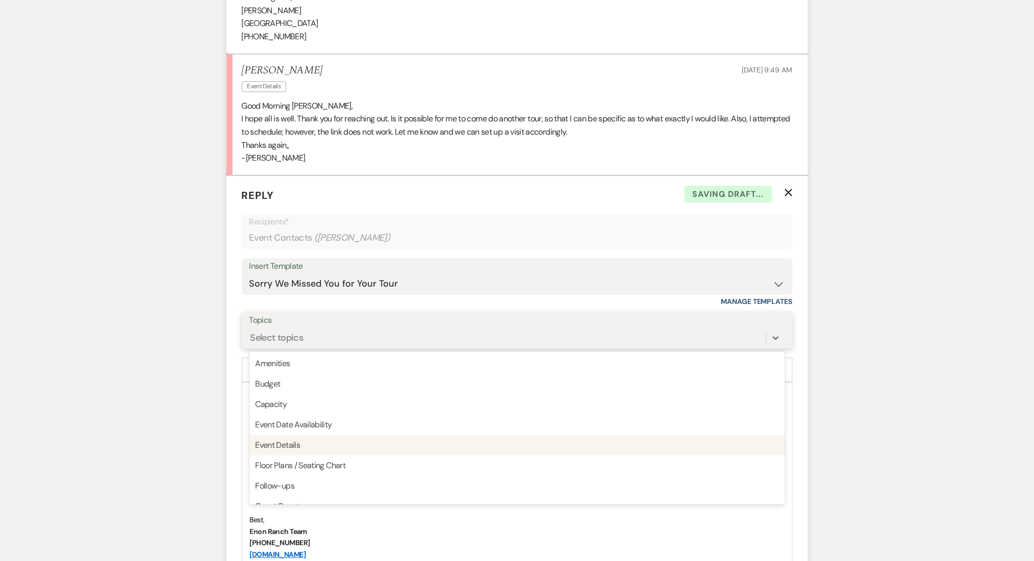
scroll to position [259, 0]
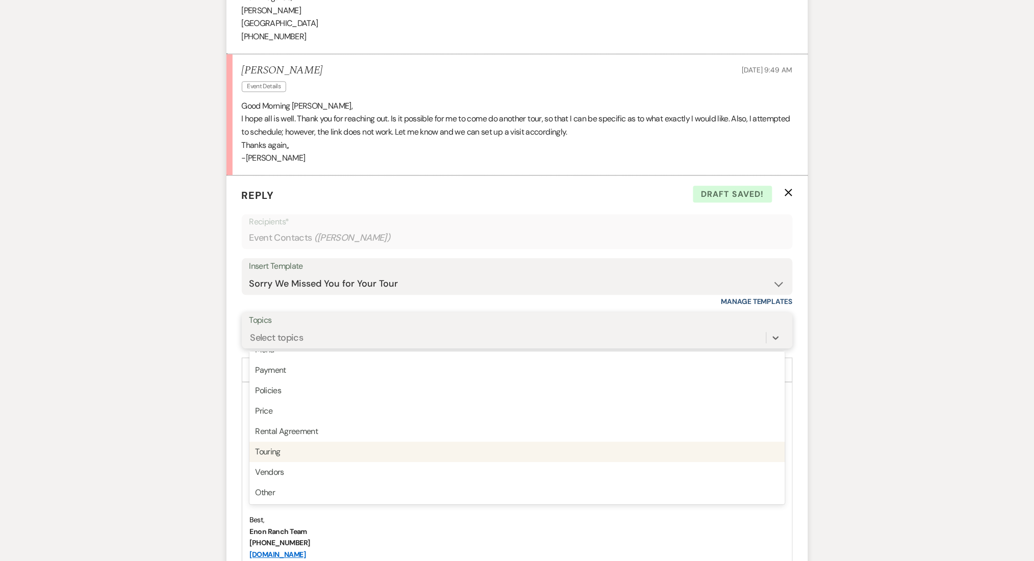
click at [311, 448] on div "Touring" at bounding box center [517, 452] width 536 height 20
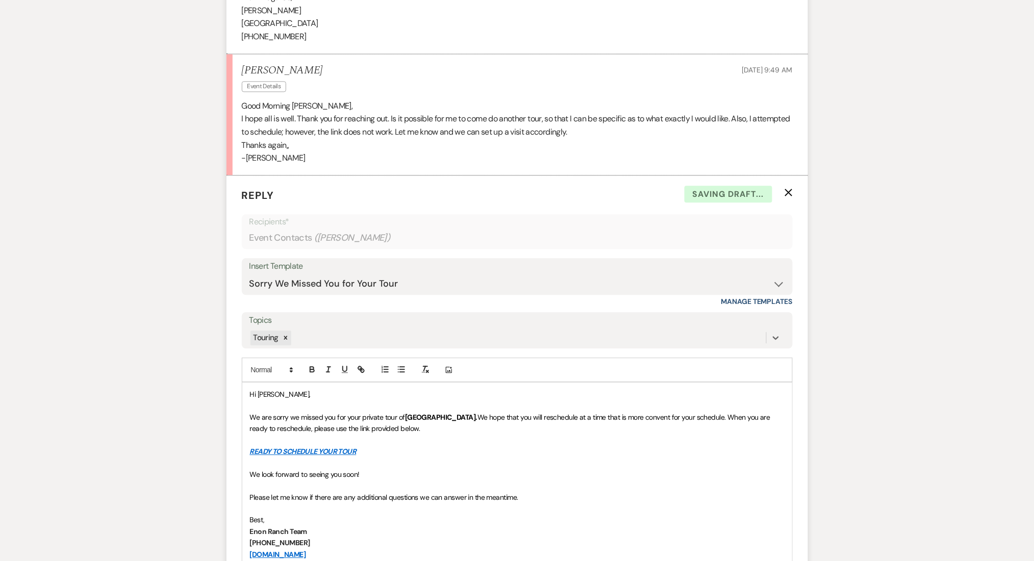
click at [151, 387] on div "Messages Tasks Payments Rental Overview Documents Contacts Notes Event Messages…" at bounding box center [517, 553] width 1034 height 2068
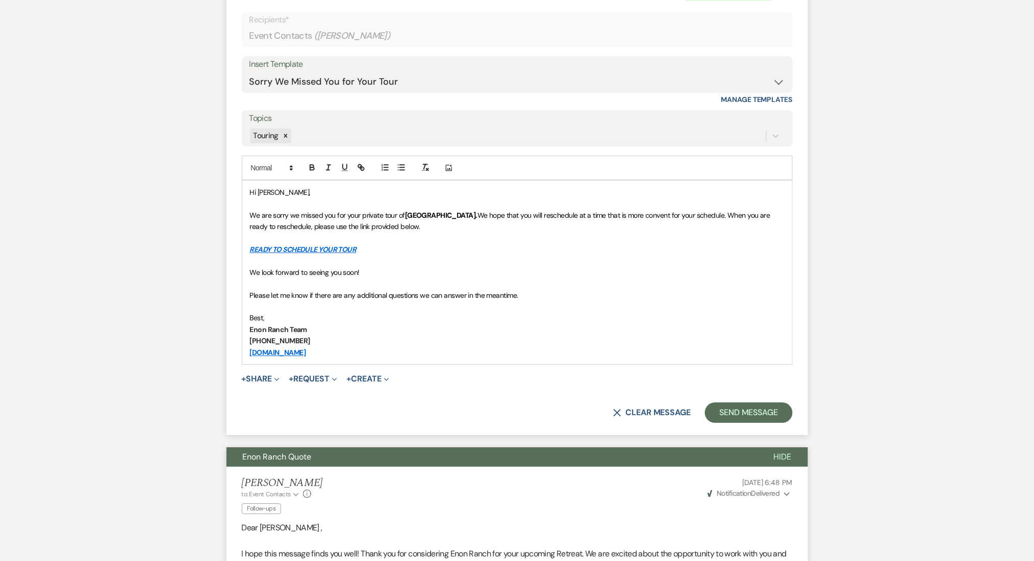
scroll to position [941, 0]
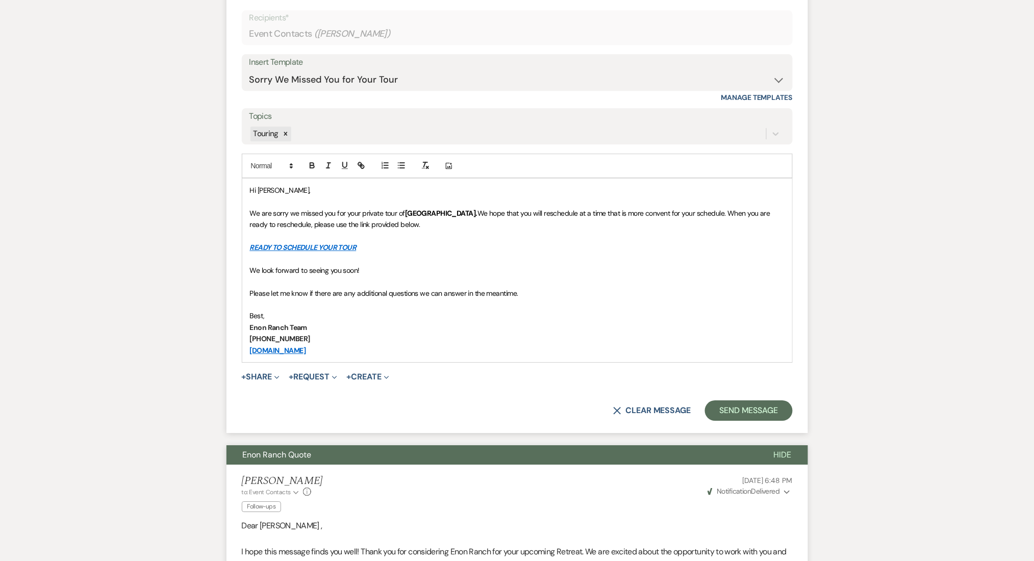
click at [325, 214] on span "We are sorry we missed you for your private tour of" at bounding box center [327, 213] width 155 height 9
drag, startPoint x: 510, startPoint y: 211, endPoint x: 389, endPoint y: 214, distance: 120.4
click at [389, 214] on p "We are sorry we missed th elink doesn;t work. you for your private tour of [GEO…" at bounding box center [517, 219] width 535 height 23
click at [333, 214] on span "We are sorry we missed th elink doesn;t work." at bounding box center [319, 213] width 138 height 9
click at [407, 228] on p "We are sorry we missed the link doesn't work. . We hope that you will reschedul…" at bounding box center [517, 219] width 535 height 23
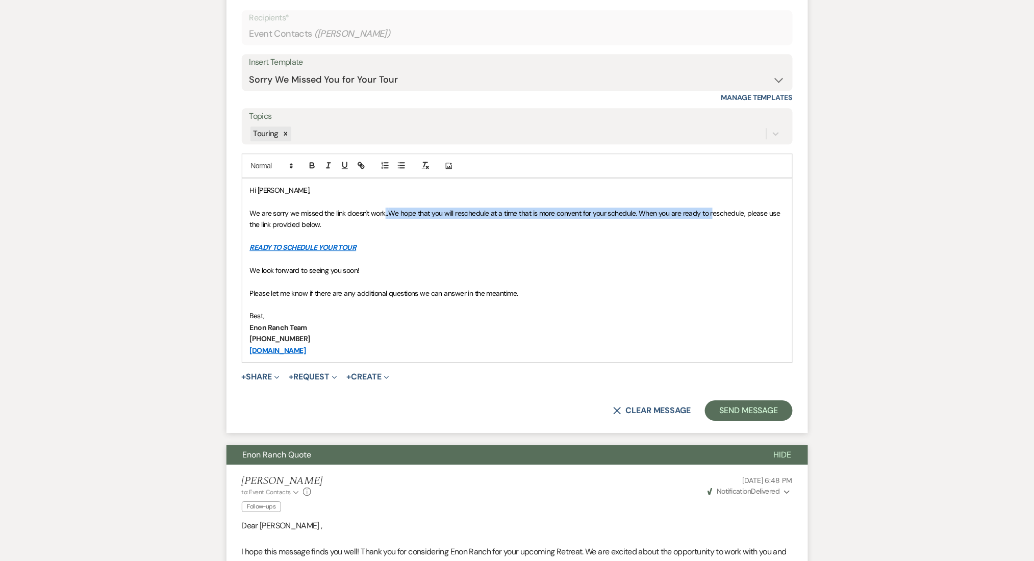
drag, startPoint x: 712, startPoint y: 214, endPoint x: 386, endPoint y: 212, distance: 326.5
click at [386, 212] on p "We are sorry we missed the link doesn't work. . We hope that you will reschedul…" at bounding box center [517, 219] width 535 height 23
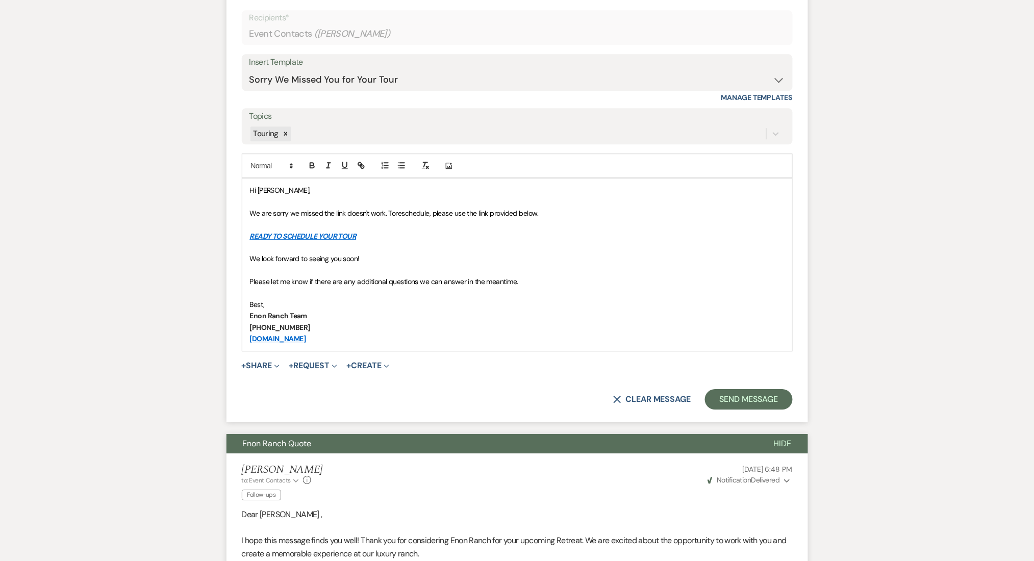
click at [537, 248] on p at bounding box center [517, 247] width 535 height 11
click at [349, 258] on span "We look forward to seeing you soon!" at bounding box center [305, 258] width 110 height 9
click at [294, 302] on p "Best ," at bounding box center [517, 304] width 535 height 11
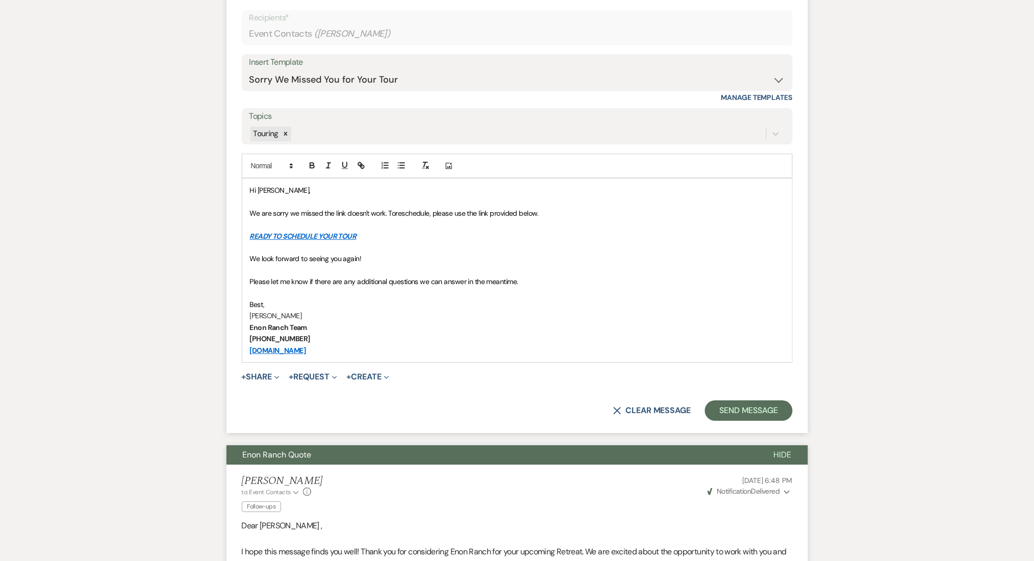
drag, startPoint x: 340, startPoint y: 349, endPoint x: 182, endPoint y: 152, distance: 253.0
click at [183, 149] on div "Messages Tasks Payments Rental Overview Documents Contacts Notes Event Messages…" at bounding box center [517, 349] width 1034 height 2068
copy div "Hi [PERSON_NAME], We are sorry we missed the link doesn't work. To reschedule, …"
click at [174, 207] on div "Messages Tasks Payments Rental Overview Documents Contacts Notes Event Messages…" at bounding box center [517, 349] width 1034 height 2068
click at [376, 72] on select "-- Inquiry Follow Up Email #2 Contract Sending Template Payment Template Rental…" at bounding box center [517, 80] width 536 height 20
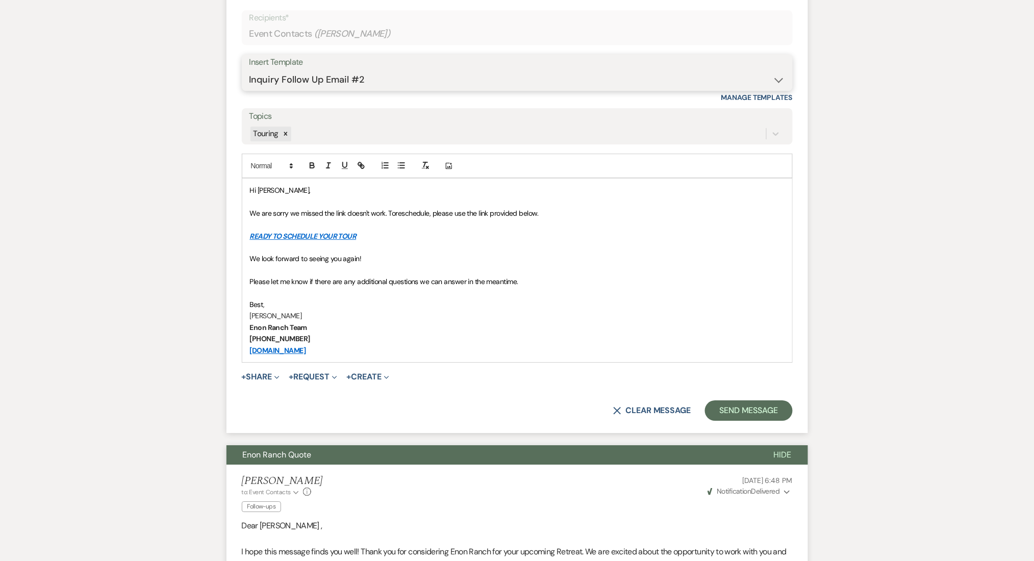
click at [249, 70] on select "-- Inquiry Follow Up Email #2 Contract Sending Template Payment Template Rental…" at bounding box center [517, 80] width 536 height 20
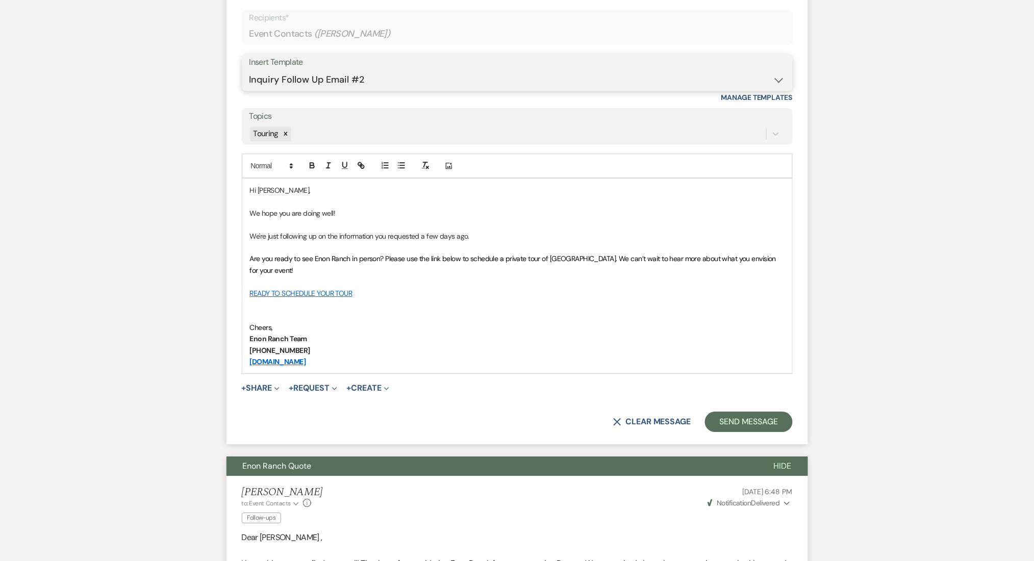
click at [353, 76] on select "-- Inquiry Follow Up Email #2 Contract Sending Template Payment Template Rental…" at bounding box center [517, 80] width 536 height 20
select select "0"
click at [249, 70] on select "-- Inquiry Follow Up Email #2 Contract Sending Template Payment Template Rental…" at bounding box center [517, 80] width 536 height 20
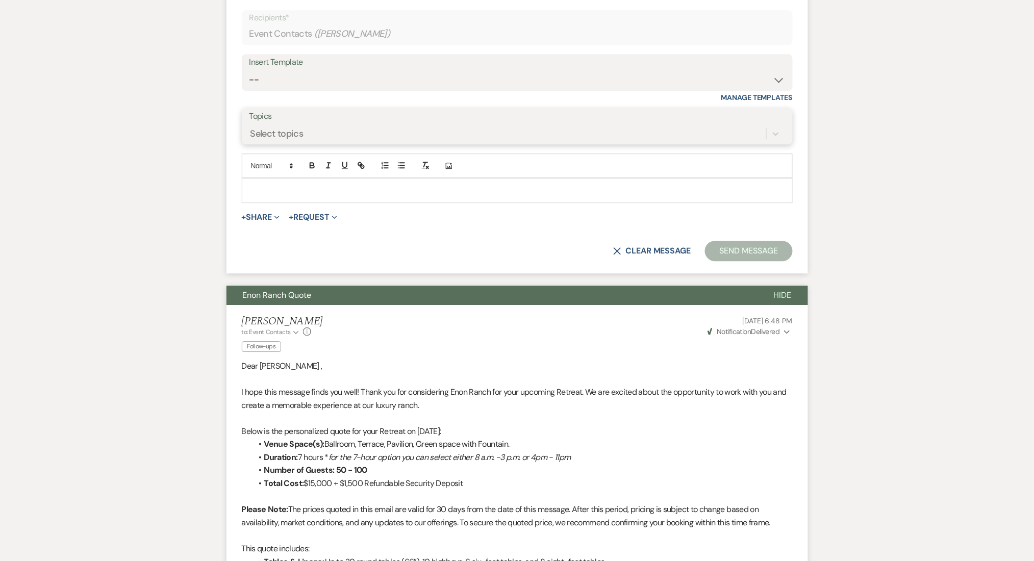
click at [312, 128] on div "Select topics" at bounding box center [507, 134] width 517 height 18
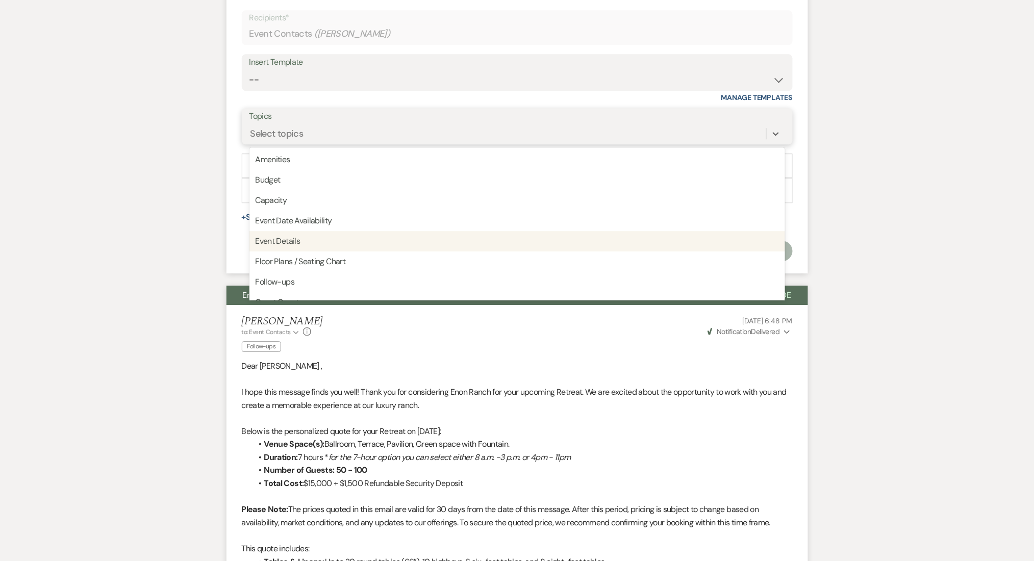
scroll to position [259, 0]
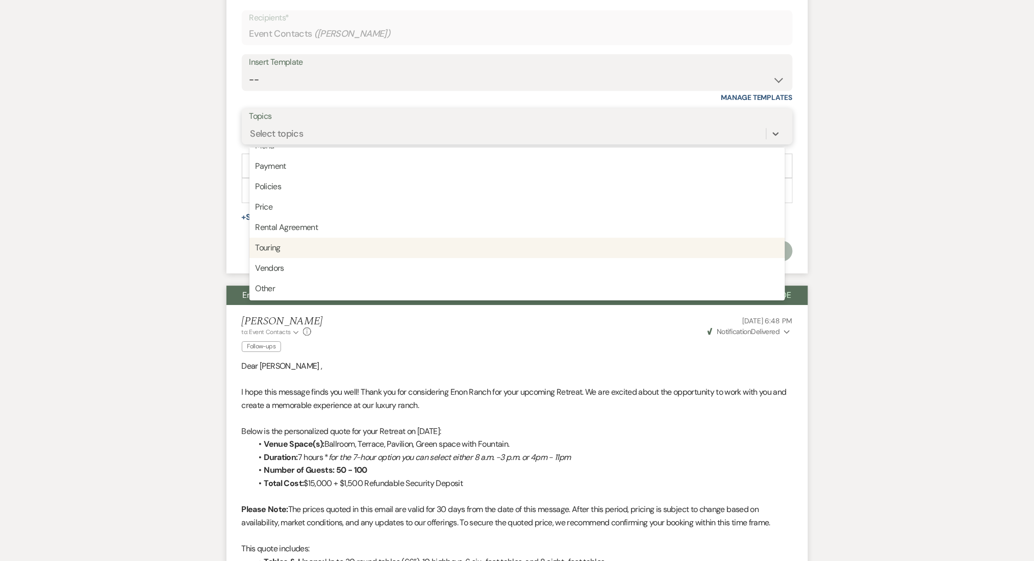
click at [295, 251] on div "Touring" at bounding box center [517, 248] width 536 height 20
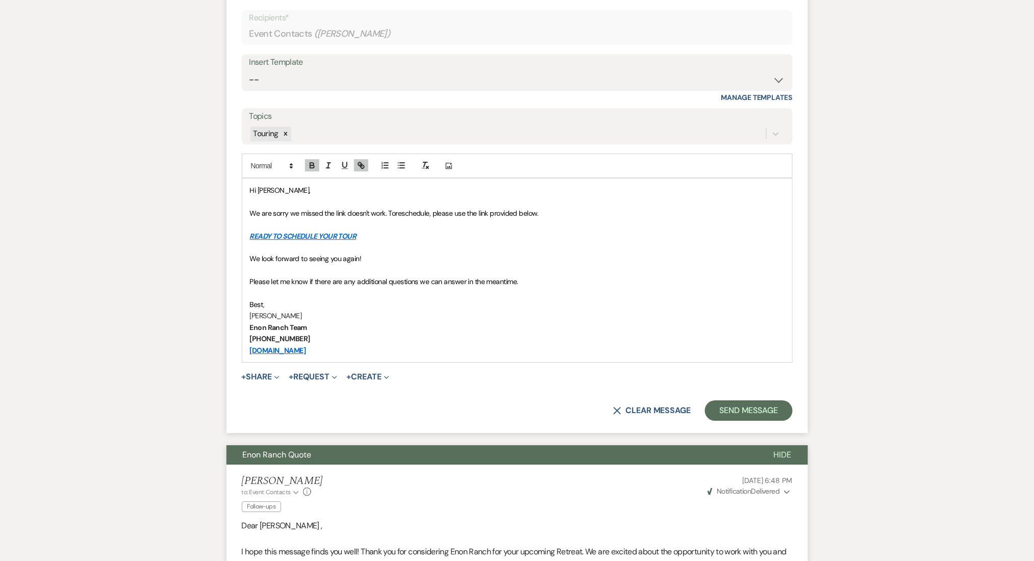
click at [139, 252] on div "Messages Tasks Payments Rental Overview Documents Contacts Notes Event Messages…" at bounding box center [517, 349] width 1034 height 2068
click at [310, 212] on span "We are sorry we missed the link doesn't work. To" at bounding box center [323, 213] width 146 height 9
click at [312, 213] on span "We are sorry we missed the link doesn't work. To" at bounding box center [323, 213] width 146 height 9
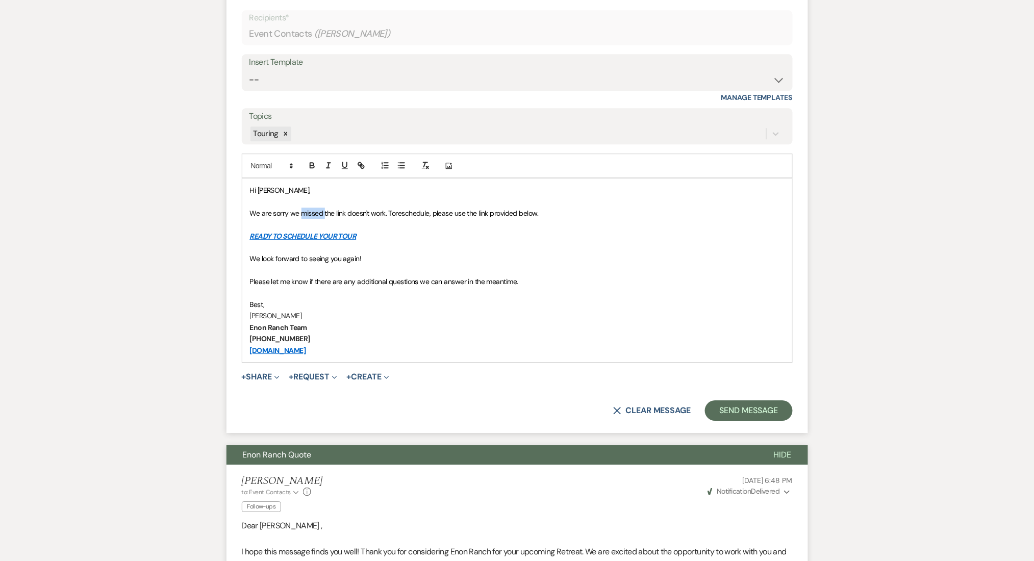
click at [312, 213] on span "We are sorry we missed the link doesn't work. To" at bounding box center [323, 213] width 146 height 9
click at [393, 242] on p at bounding box center [517, 247] width 535 height 11
drag, startPoint x: 538, startPoint y: 214, endPoint x: 245, endPoint y: 213, distance: 292.3
click at [245, 213] on div "Hi [PERSON_NAME], We are sorry the link doesn't work. To reschedule, please use…" at bounding box center [517, 271] width 550 height 184
copy p "We are sorry the link doesn't work. To reschedule, please use the link provided…"
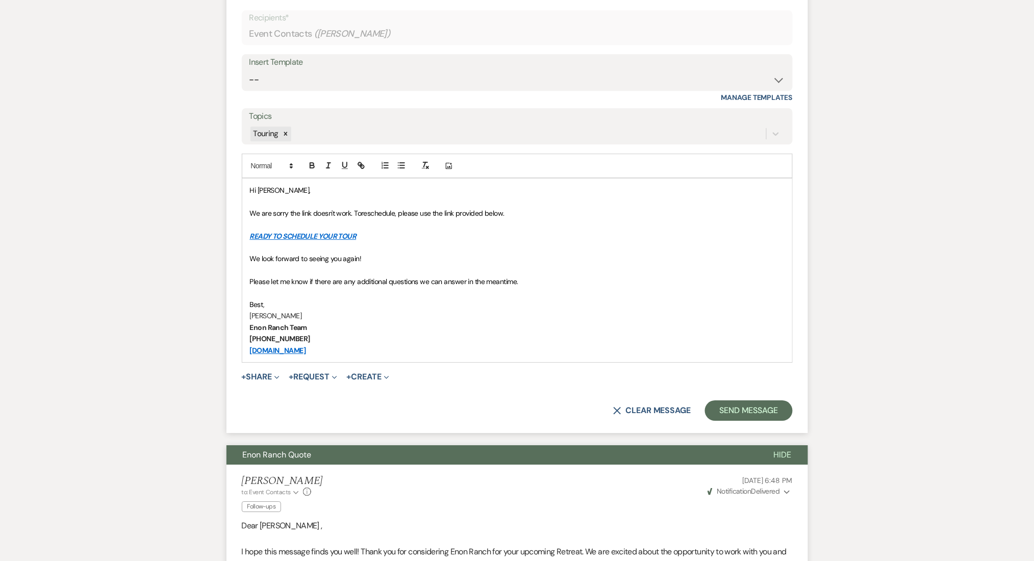
click at [426, 266] on p at bounding box center [517, 270] width 535 height 11
drag, startPoint x: 516, startPoint y: 212, endPoint x: 354, endPoint y: 211, distance: 161.7
click at [354, 211] on p "We are sorry the link doesn't work. To reschedule, please use the link provided…" at bounding box center [517, 213] width 535 height 11
click at [450, 245] on p at bounding box center [517, 247] width 535 height 11
click at [431, 326] on p "Enon Ranch Team" at bounding box center [517, 327] width 535 height 11
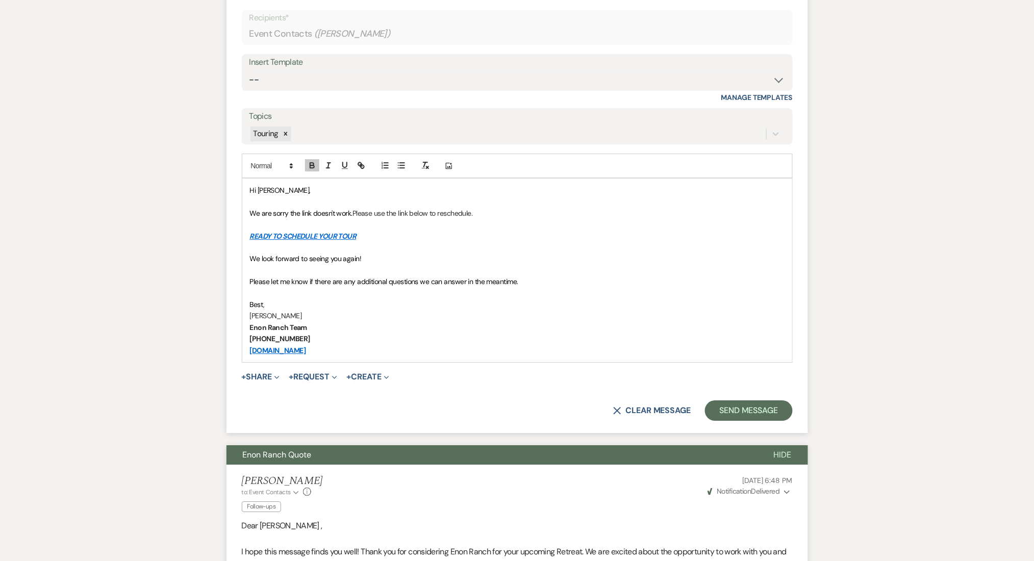
click at [171, 264] on div "Messages Tasks Payments Rental Overview Documents Contacts Notes Event Messages…" at bounding box center [517, 349] width 1034 height 2068
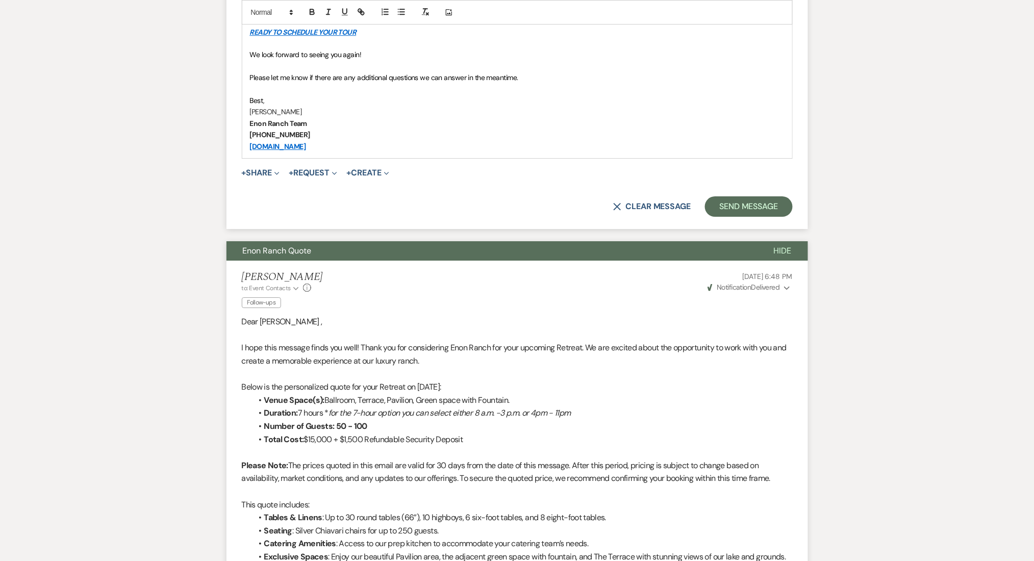
scroll to position [1076, 0]
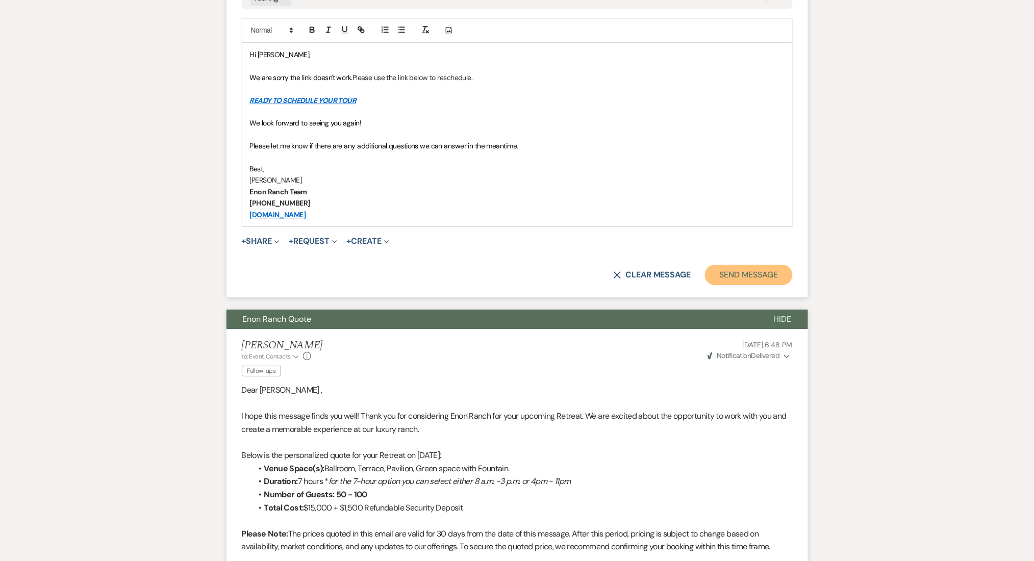
click at [722, 272] on button "Send Message" at bounding box center [748, 275] width 87 height 20
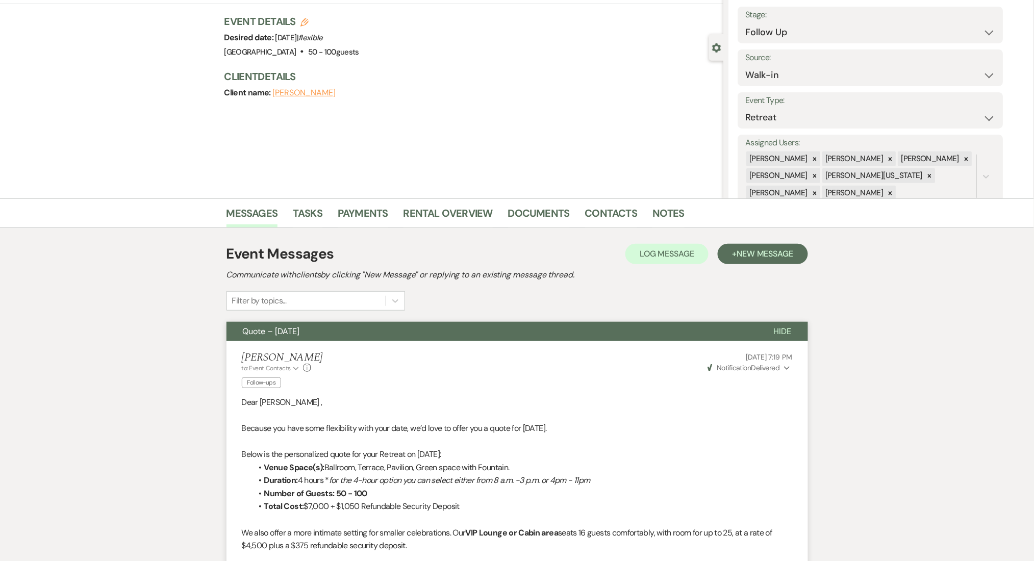
scroll to position [0, 0]
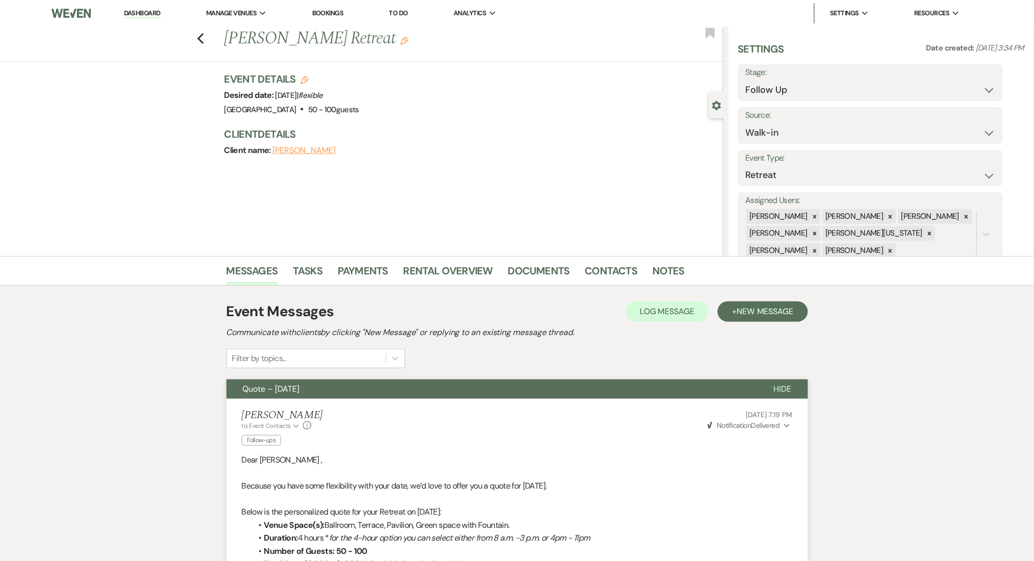
click at [119, 9] on li "Dashboard" at bounding box center [142, 13] width 47 height 20
click at [139, 15] on link "Dashboard" at bounding box center [142, 14] width 37 height 10
select select "9"
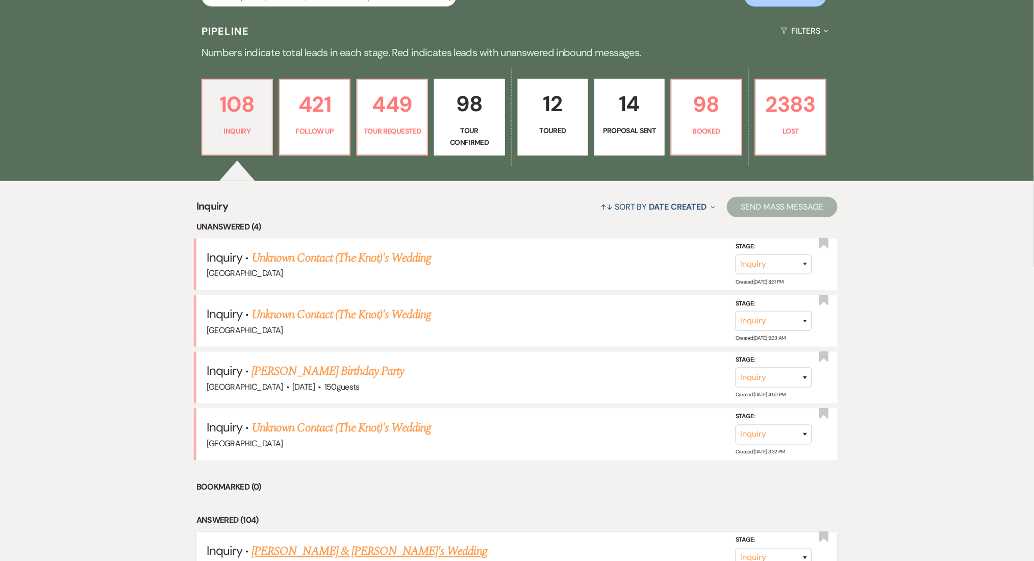
scroll to position [408, 0]
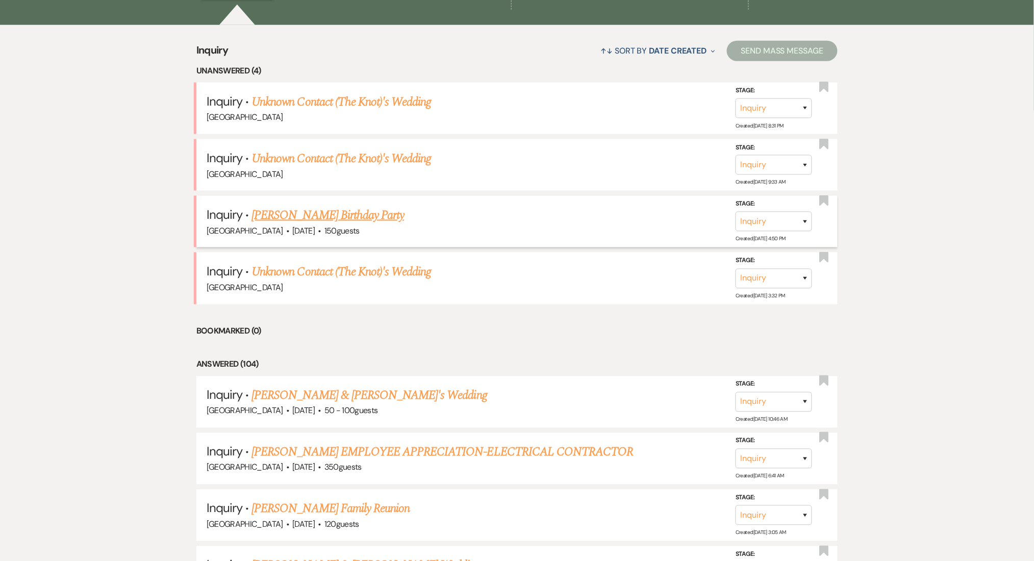
click at [297, 213] on link "[PERSON_NAME] Birthday Party" at bounding box center [328, 215] width 153 height 18
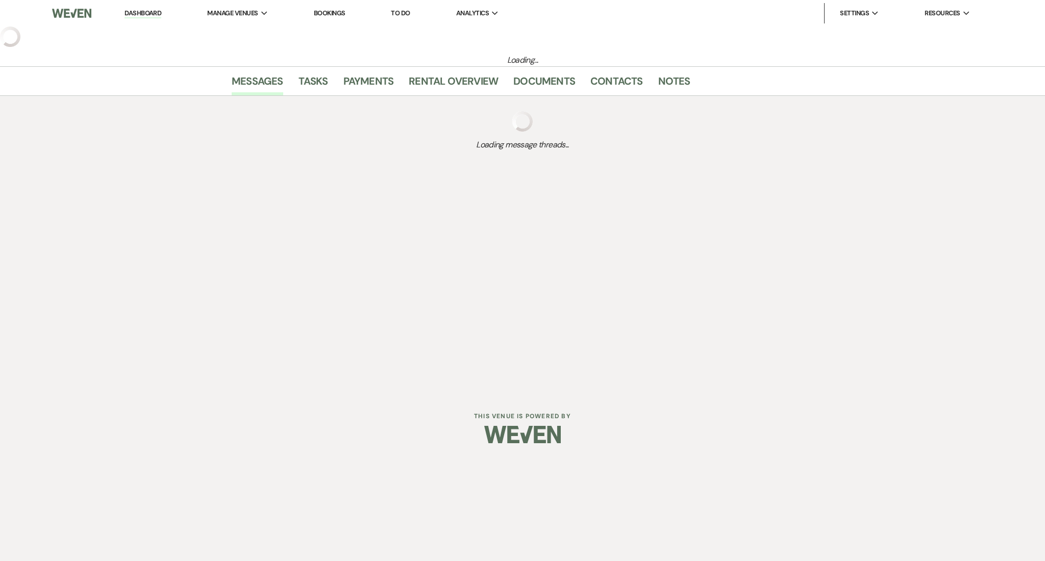
select select "5"
select select "4"
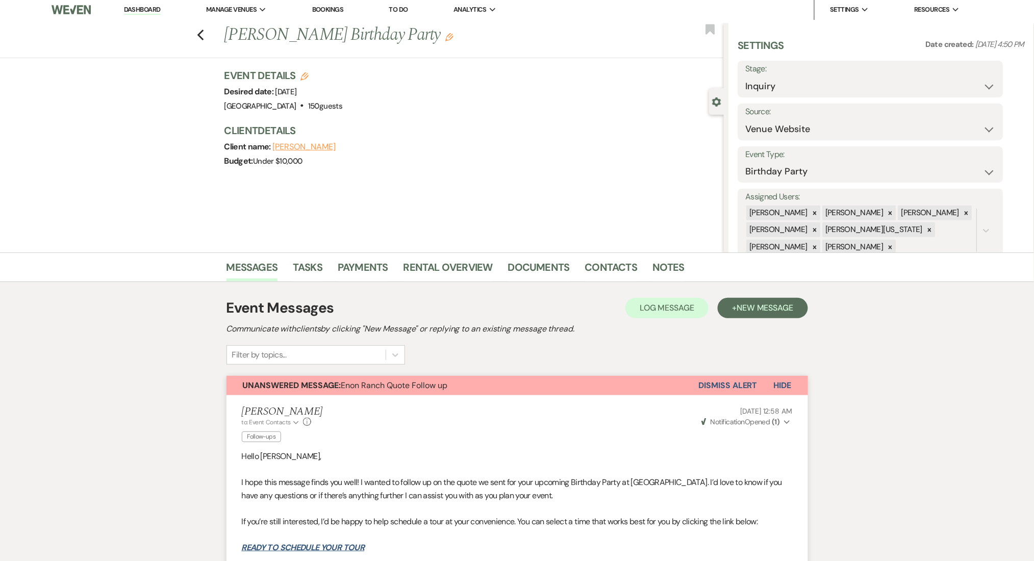
scroll to position [68, 0]
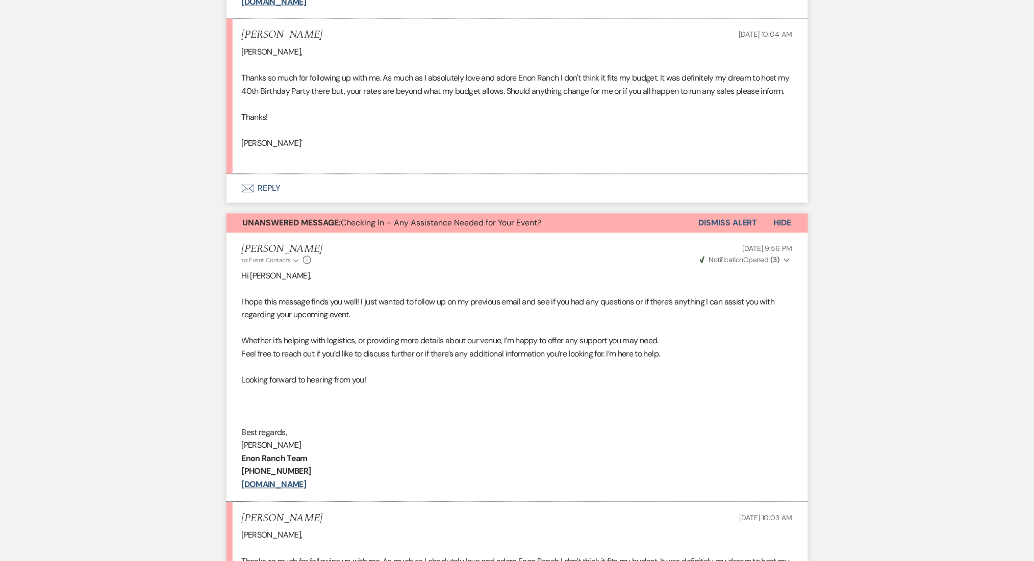
scroll to position [946, 0]
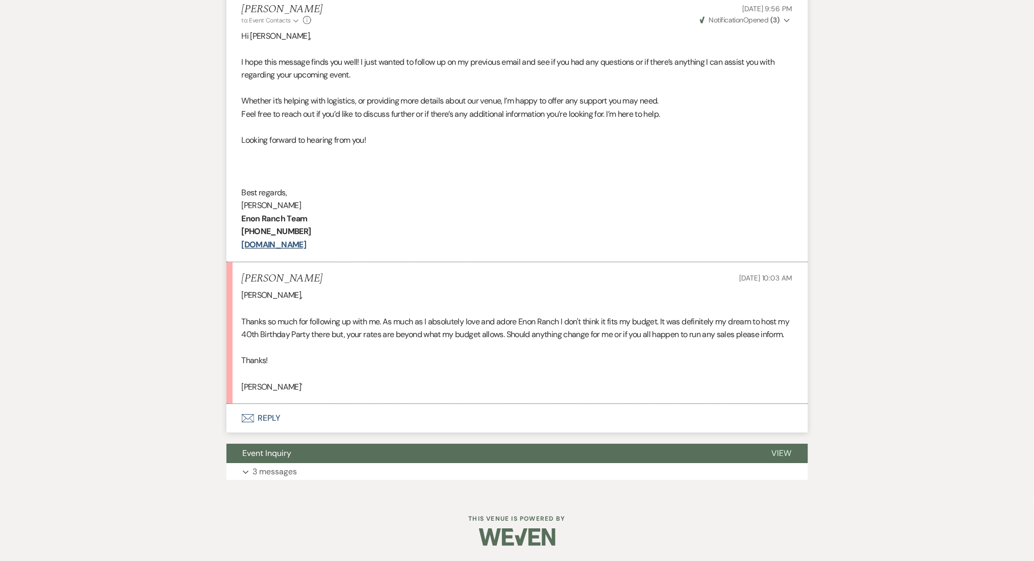
click at [304, 472] on button "Expand 3 messages" at bounding box center [518, 471] width 582 height 17
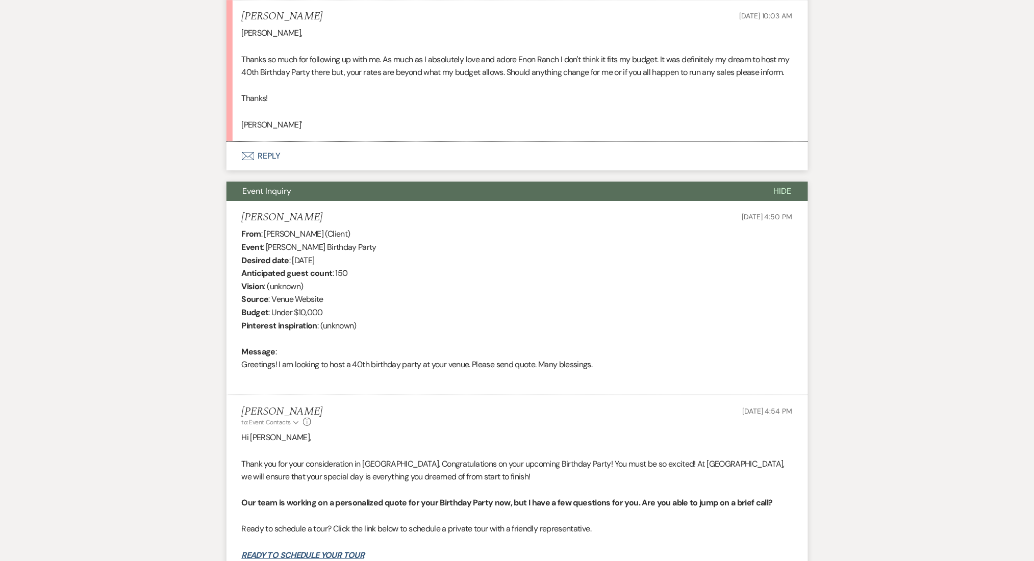
scroll to position [1354, 0]
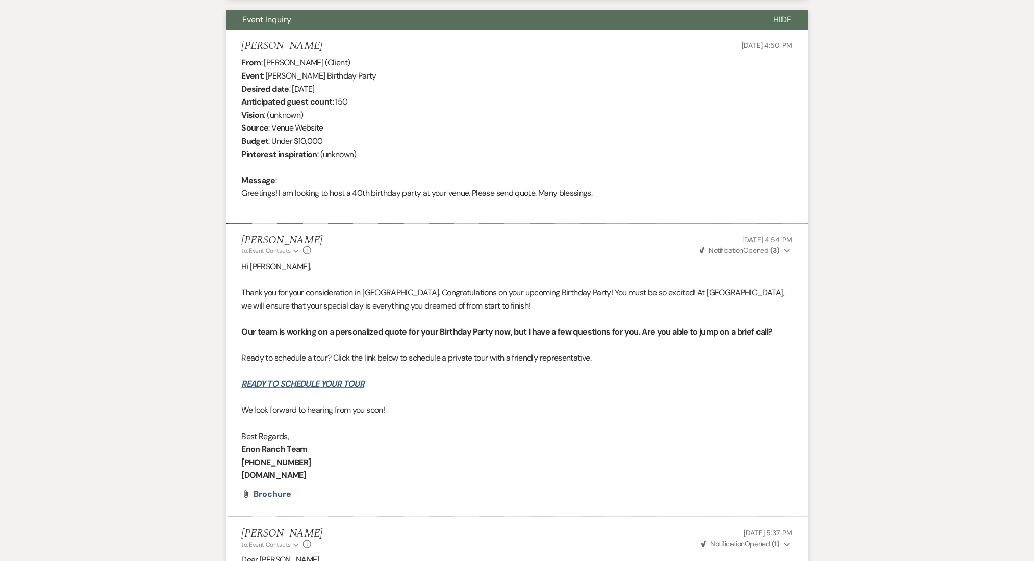
click at [270, 53] on h5 "[PERSON_NAME]" at bounding box center [282, 46] width 81 height 13
copy h5 "[PERSON_NAME]"
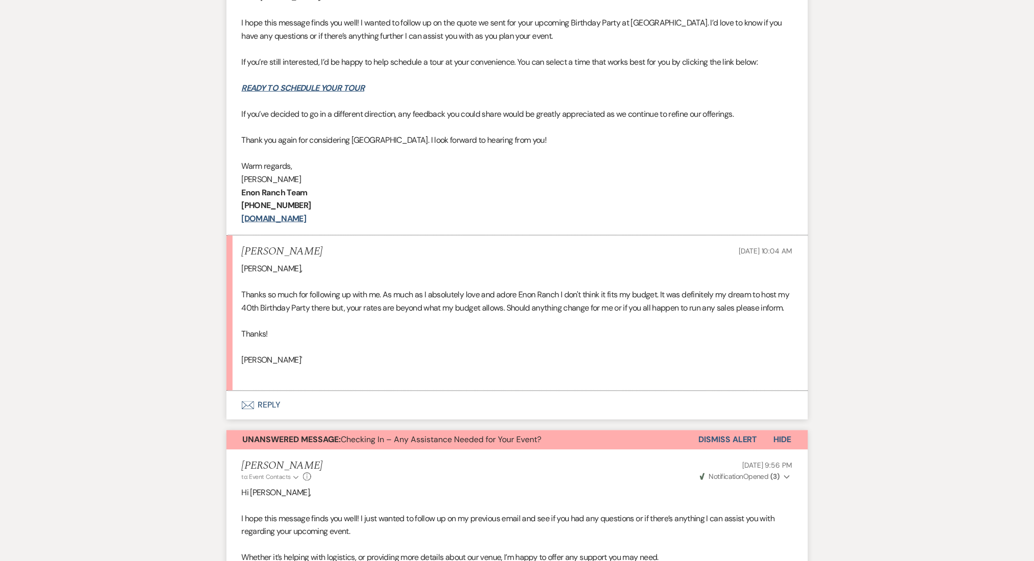
scroll to position [476, 0]
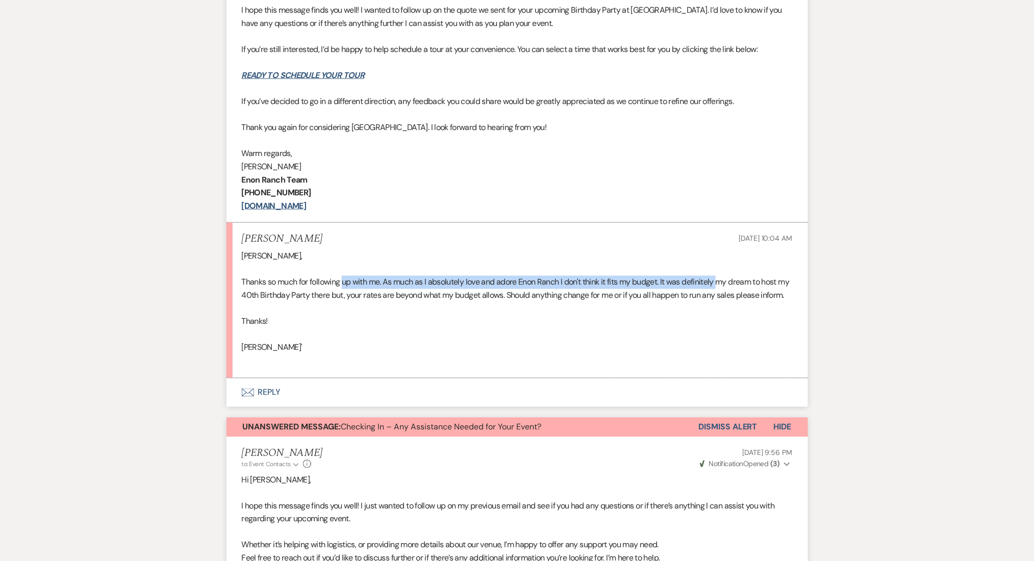
drag, startPoint x: 346, startPoint y: 284, endPoint x: 722, endPoint y: 285, distance: 376.5
click at [722, 285] on span "Thanks so much for following up with me. As much as I absolutely love and adore…" at bounding box center [516, 289] width 548 height 24
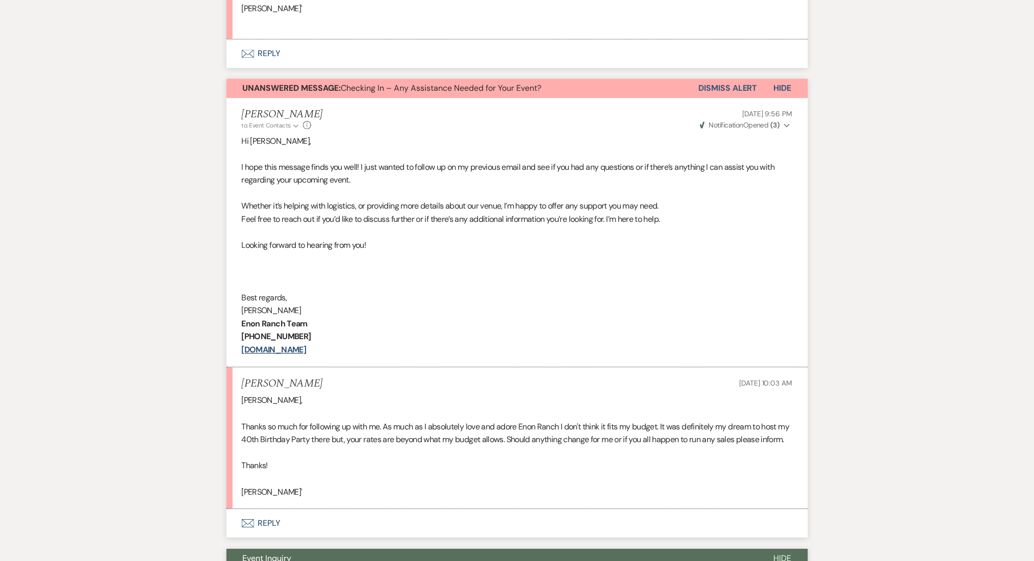
scroll to position [816, 0]
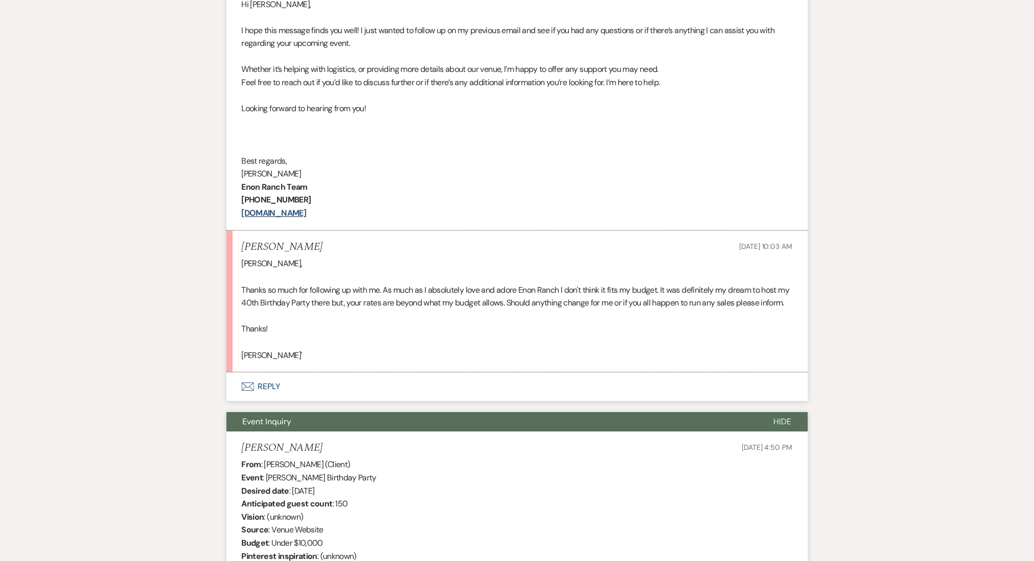
click at [275, 401] on button "Envelope Reply" at bounding box center [518, 386] width 582 height 29
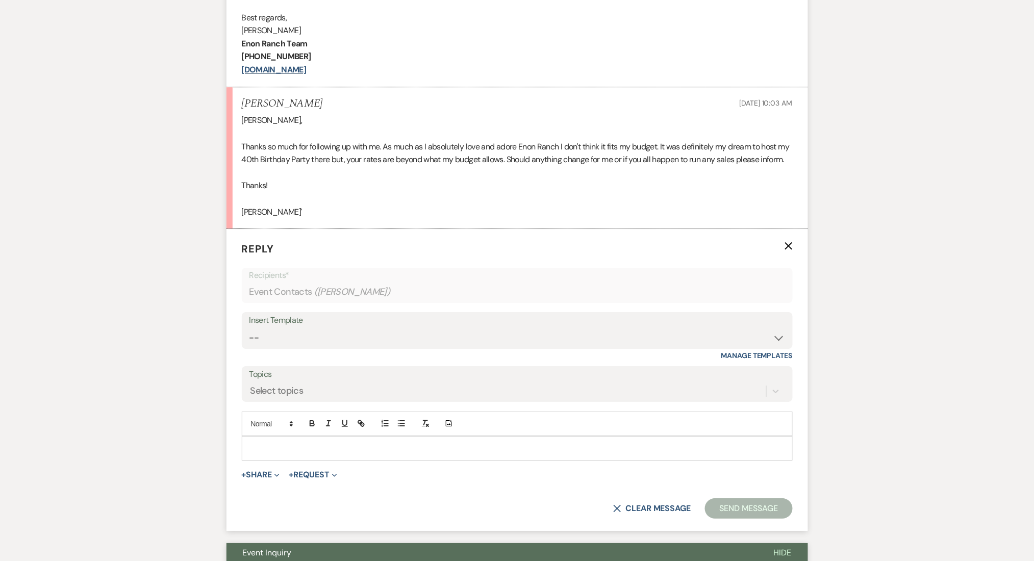
scroll to position [1153, 0]
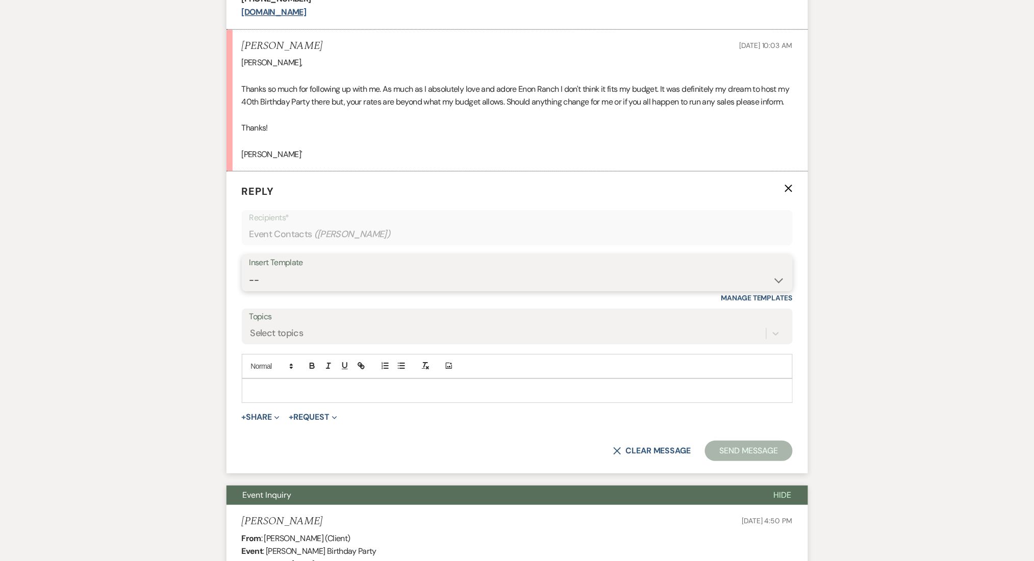
click at [286, 290] on select "-- Inquiry Follow Up Email #2 Contract Sending Template Payment Template Rental…" at bounding box center [517, 280] width 536 height 20
select select "5221"
click at [249, 290] on select "-- Inquiry Follow Up Email #2 Contract Sending Template Payment Template Rental…" at bounding box center [517, 280] width 536 height 20
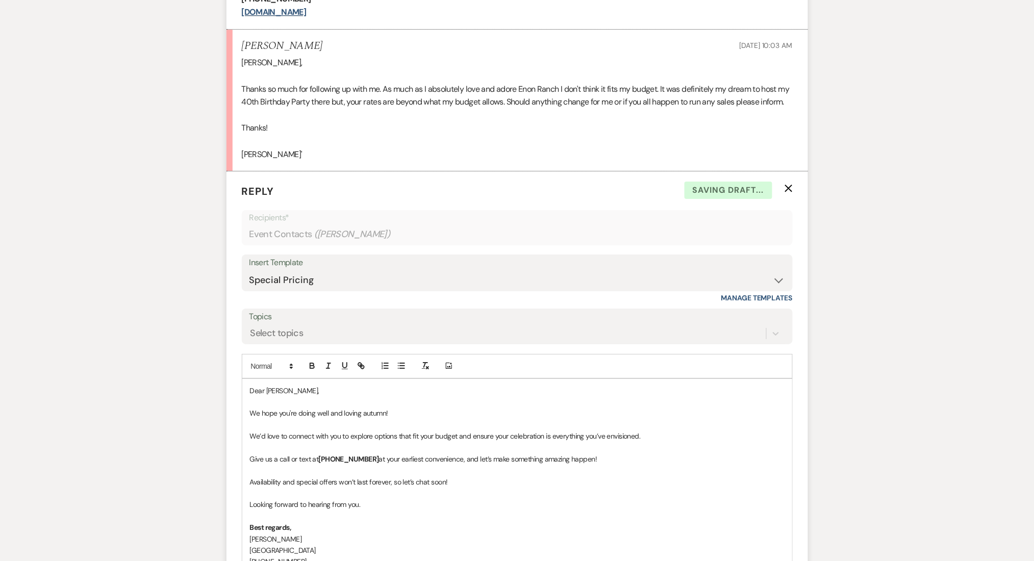
click at [271, 341] on div "Select topics" at bounding box center [276, 334] width 53 height 14
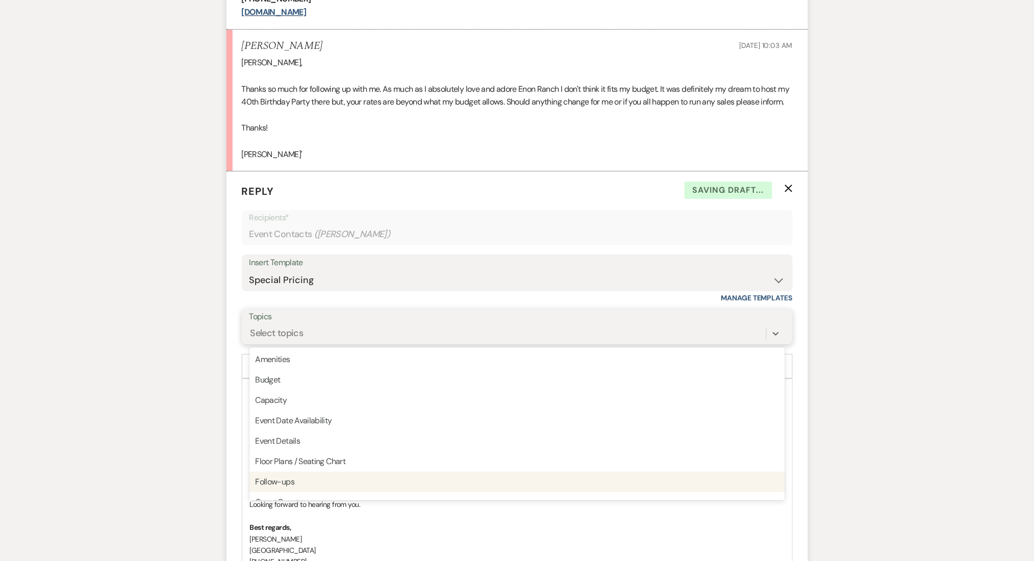
drag, startPoint x: 275, startPoint y: 502, endPoint x: 241, endPoint y: 469, distance: 47.3
click at [275, 492] on div "Follow-ups" at bounding box center [517, 482] width 536 height 20
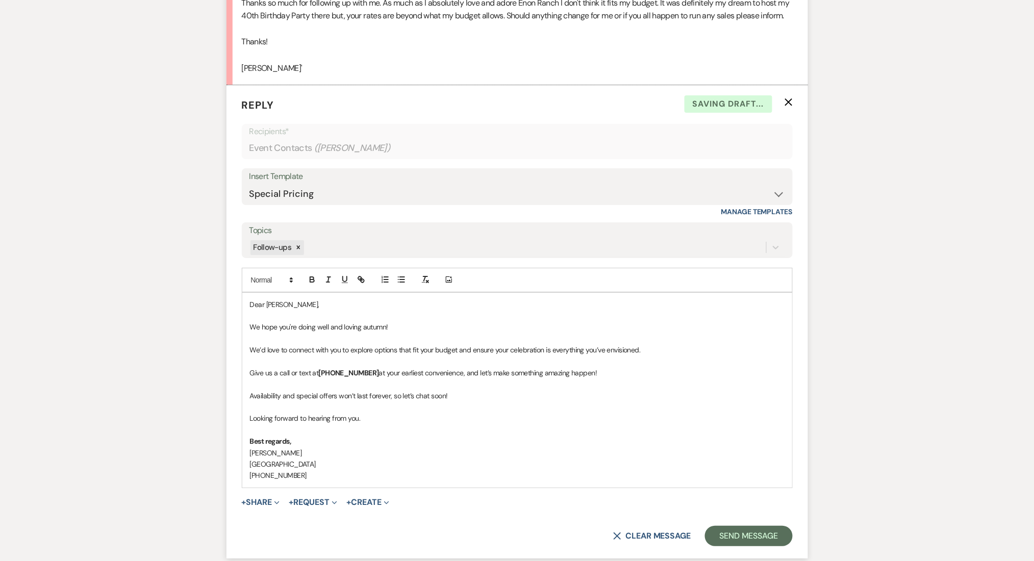
scroll to position [1357, 0]
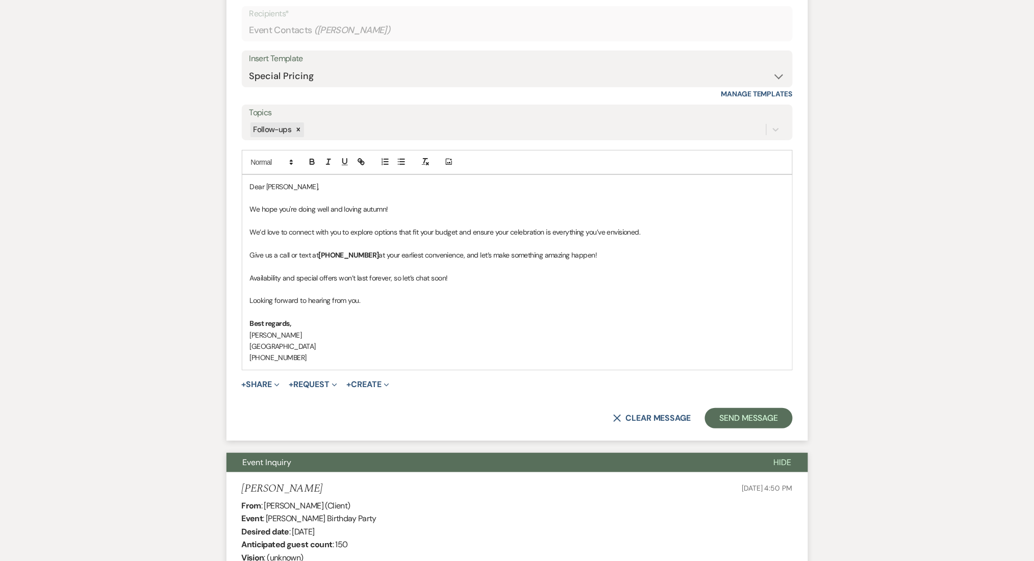
click at [417, 318] on p at bounding box center [517, 312] width 535 height 11
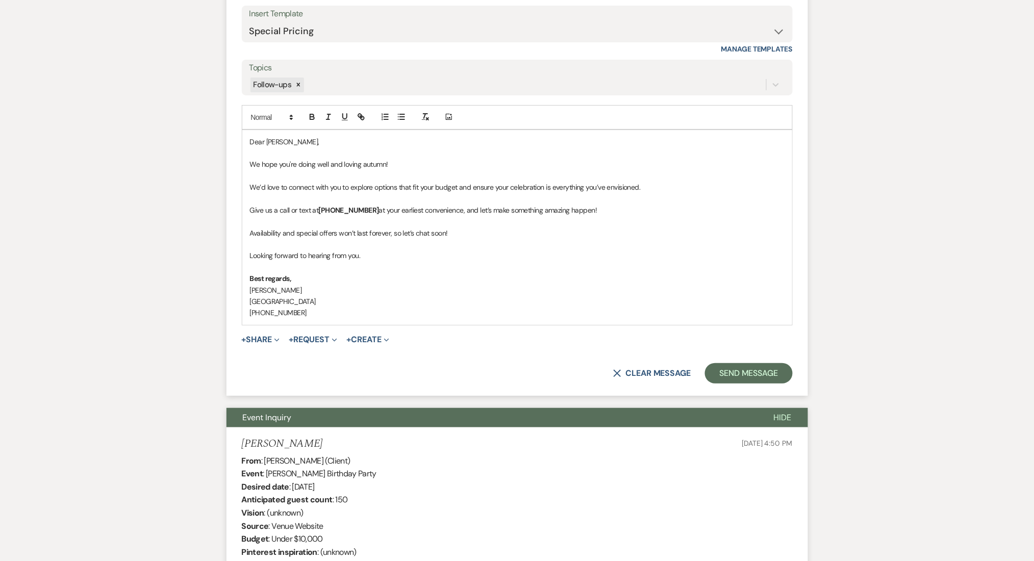
scroll to position [1289, 0]
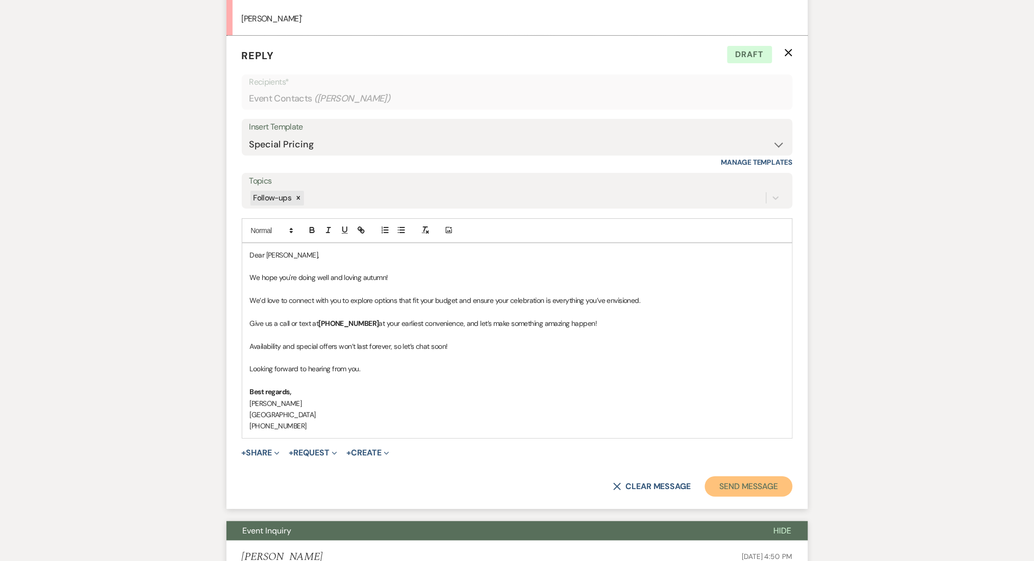
click at [746, 497] on button "Send Message" at bounding box center [748, 486] width 87 height 20
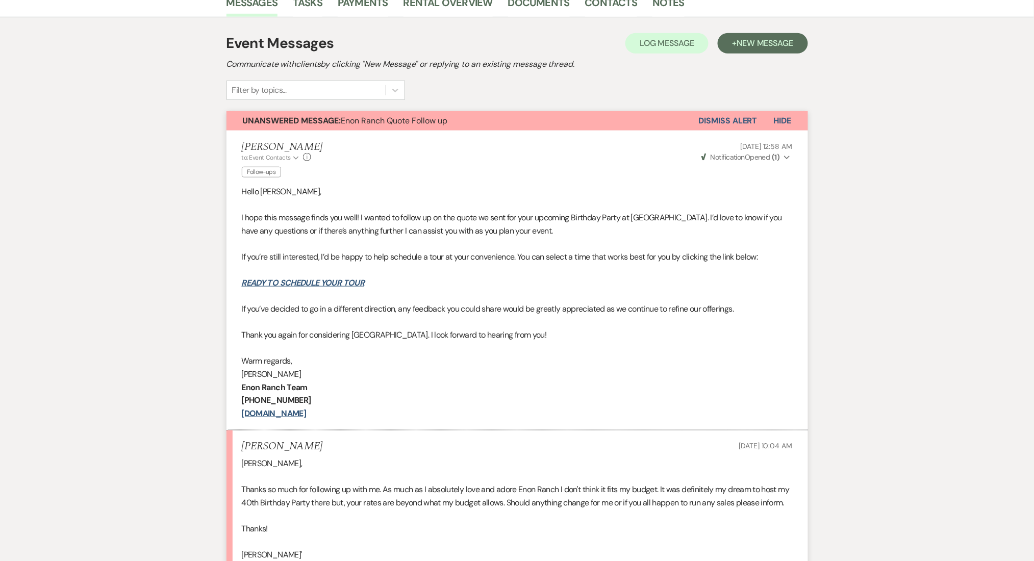
scroll to position [0, 0]
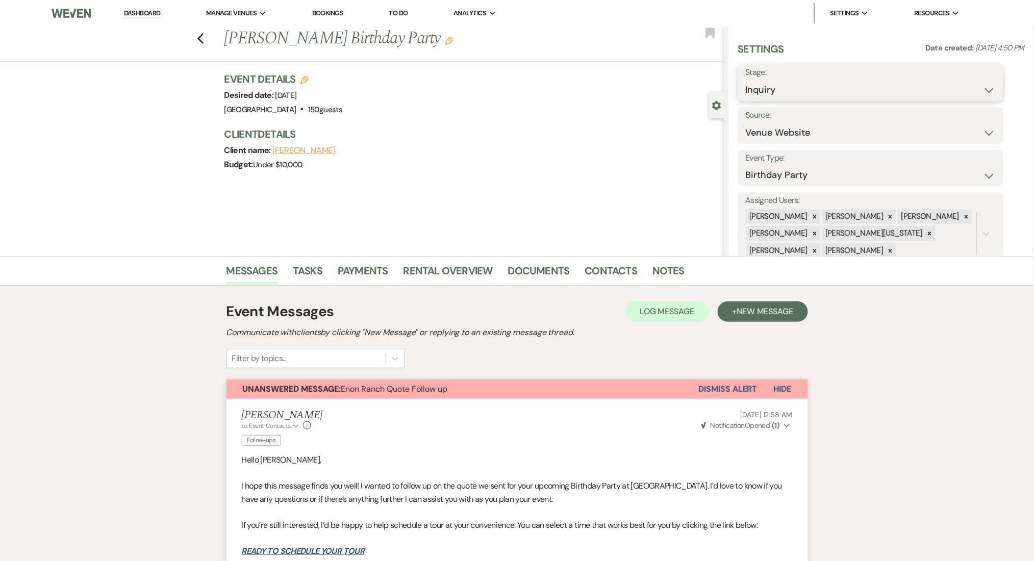
click at [785, 90] on select "Inquiry Follow Up Tour Requested Tour Confirmed Toured Proposal Sent Booked Lost" at bounding box center [871, 90] width 250 height 20
select select "9"
click at [746, 80] on select "Inquiry Follow Up Tour Requested Tour Confirmed Toured Proposal Sent Booked Lost" at bounding box center [871, 90] width 250 height 20
click at [963, 78] on button "Save" at bounding box center [975, 82] width 58 height 20
click at [136, 10] on link "Dashboard" at bounding box center [142, 14] width 37 height 10
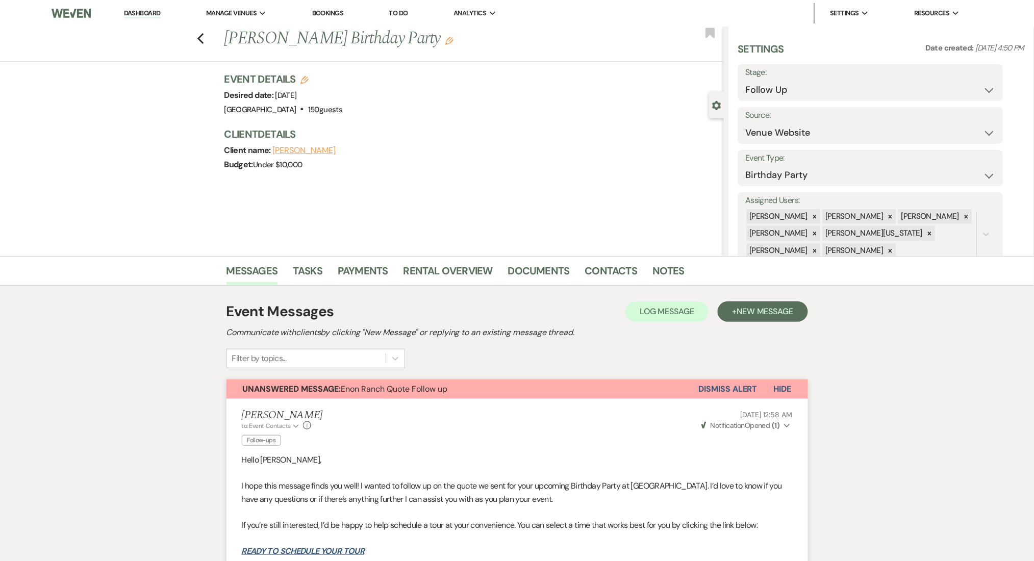
select select "9"
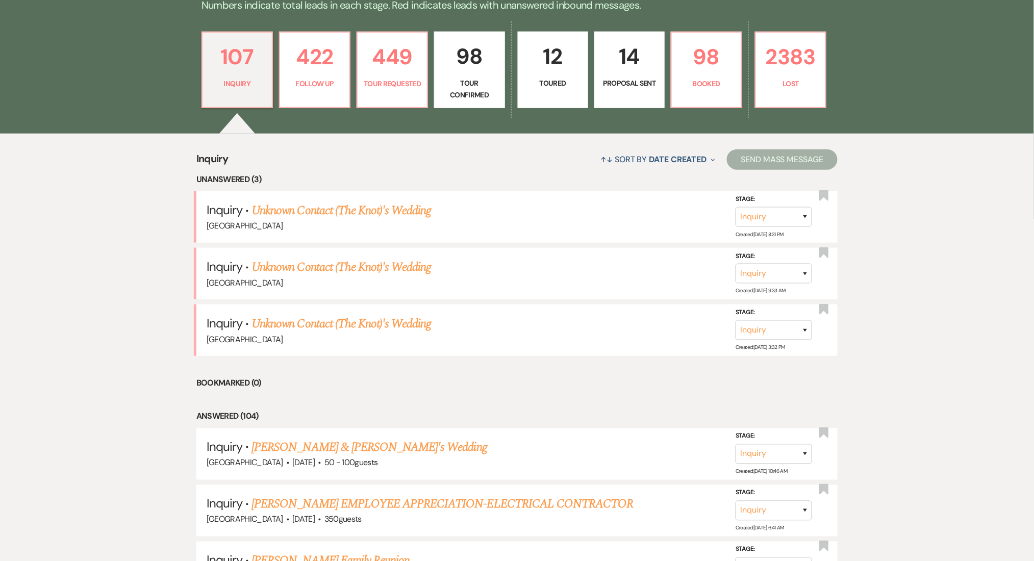
scroll to position [136, 0]
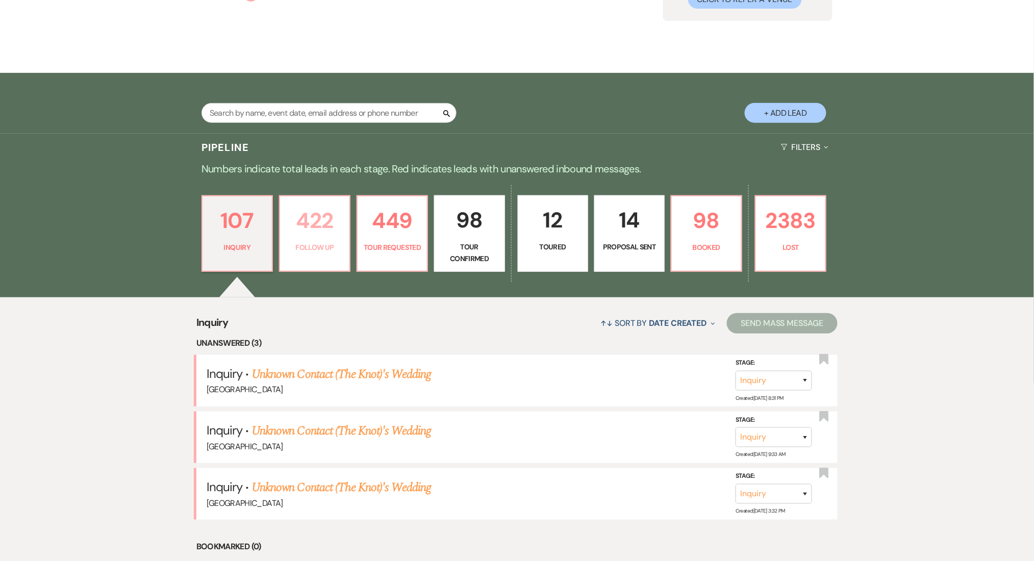
click at [322, 213] on p "422" at bounding box center [314, 221] width 57 height 34
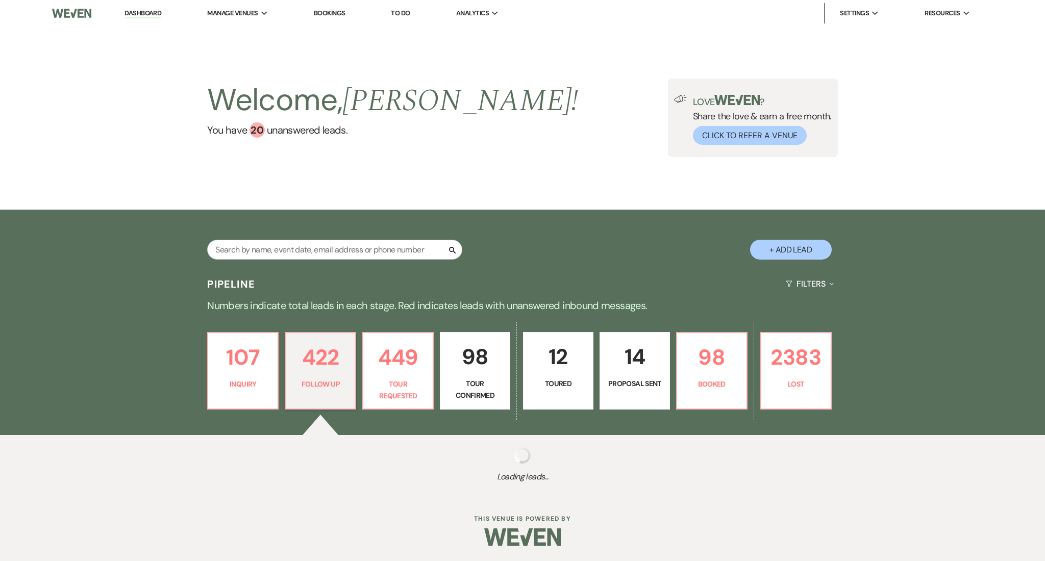
select select "9"
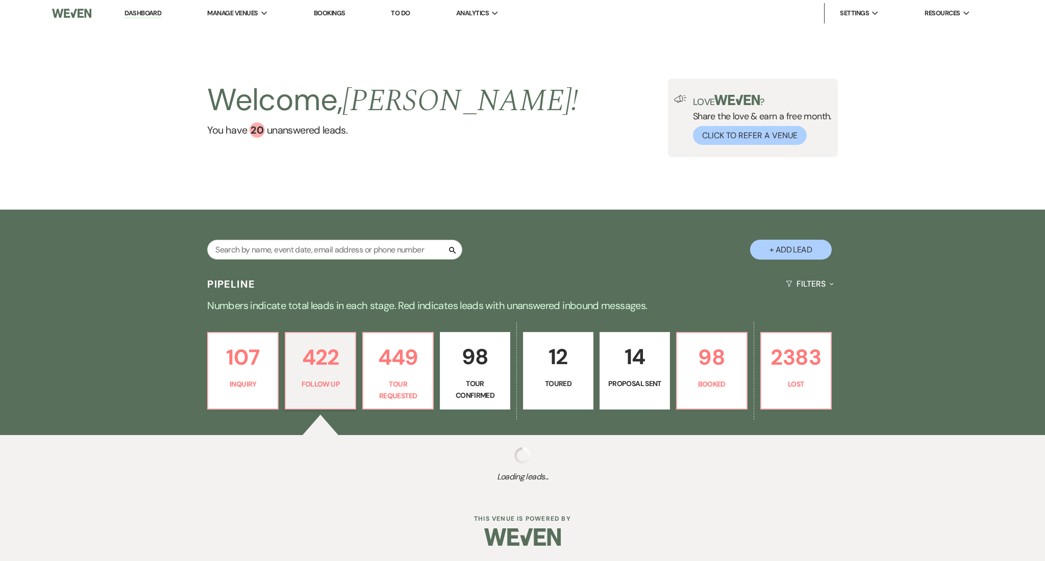
select select "9"
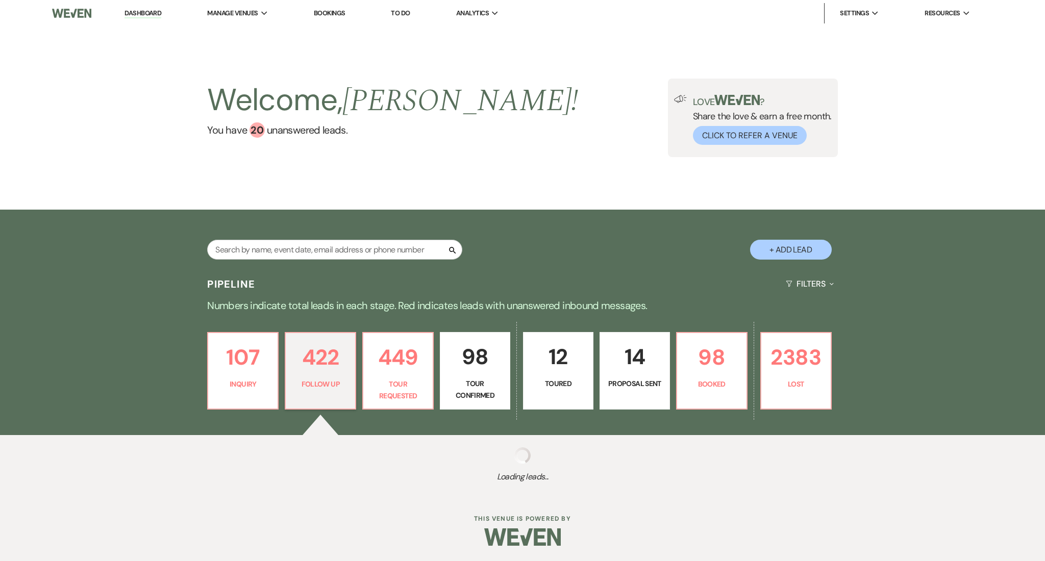
select select "9"
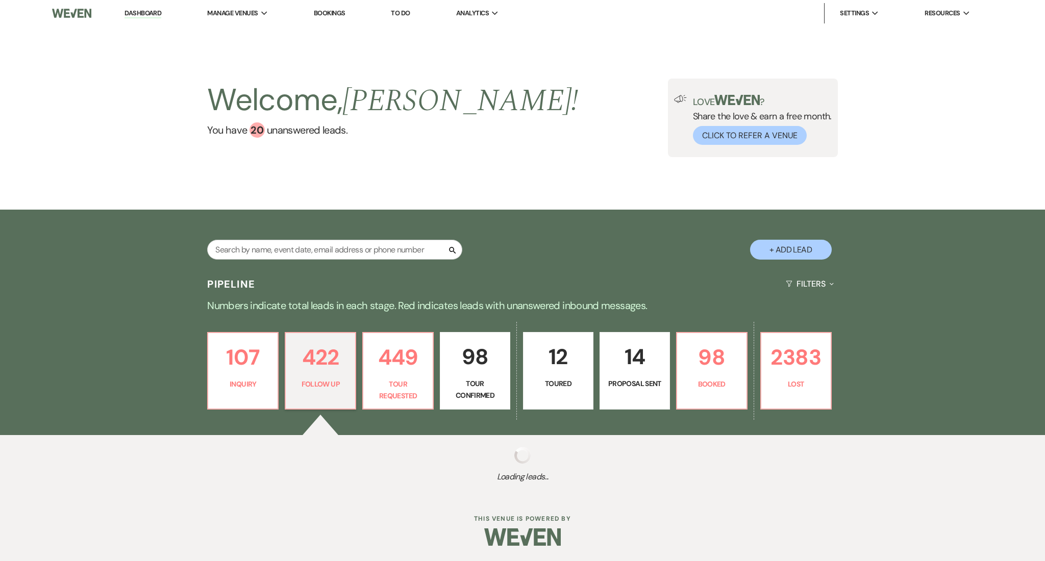
select select "9"
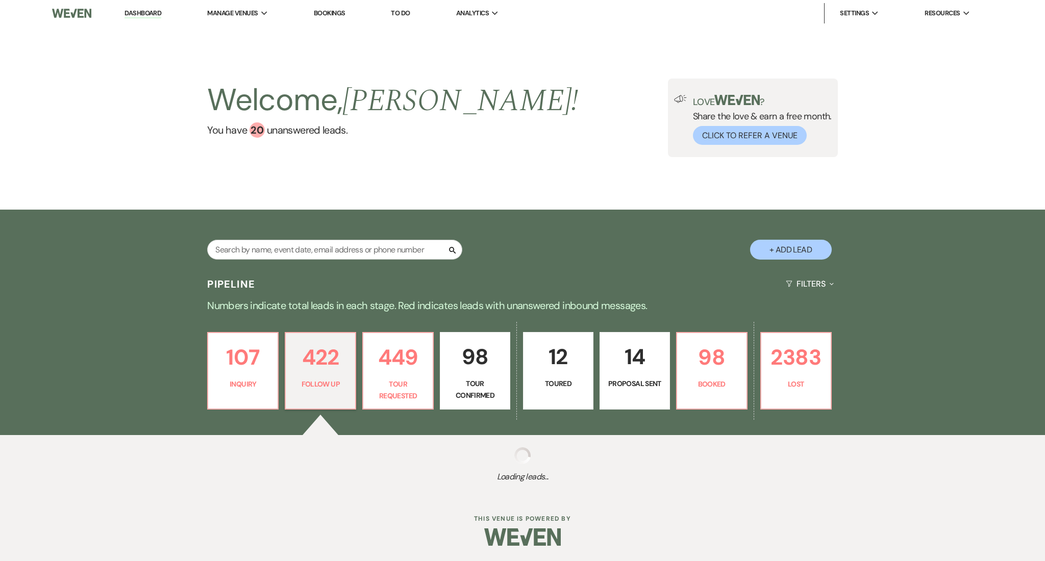
select select "9"
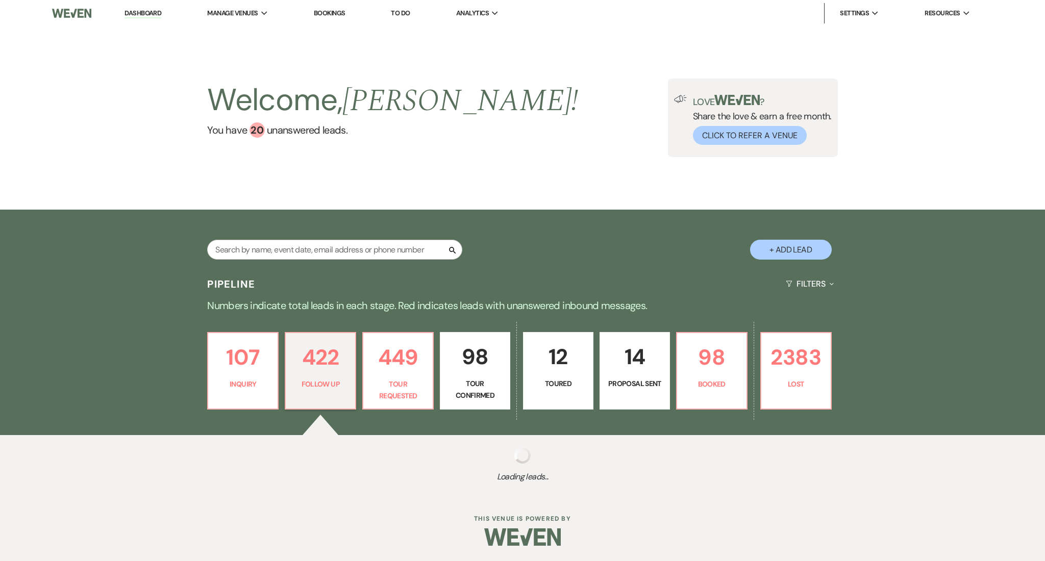
select select "9"
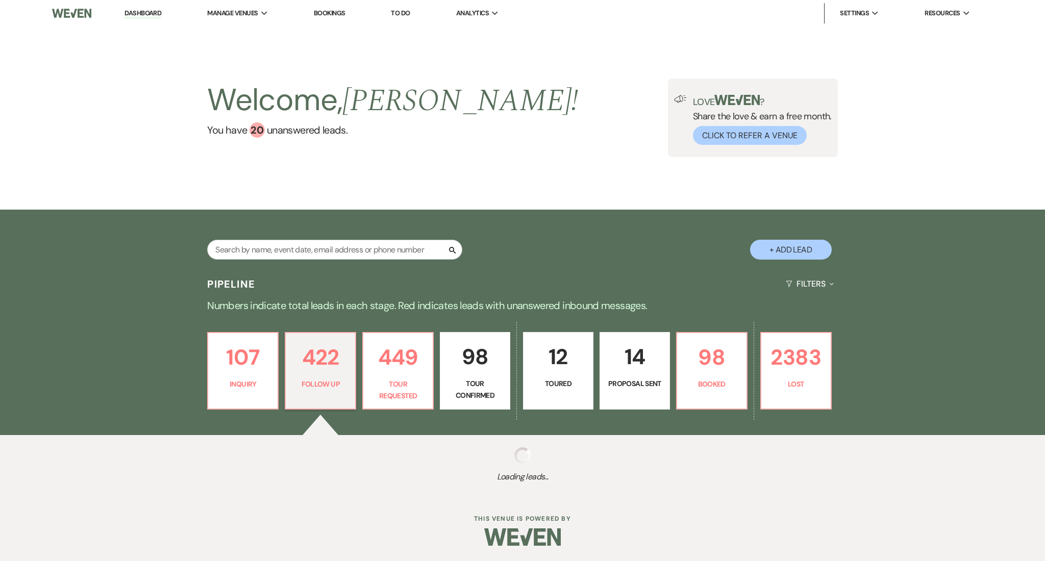
select select "9"
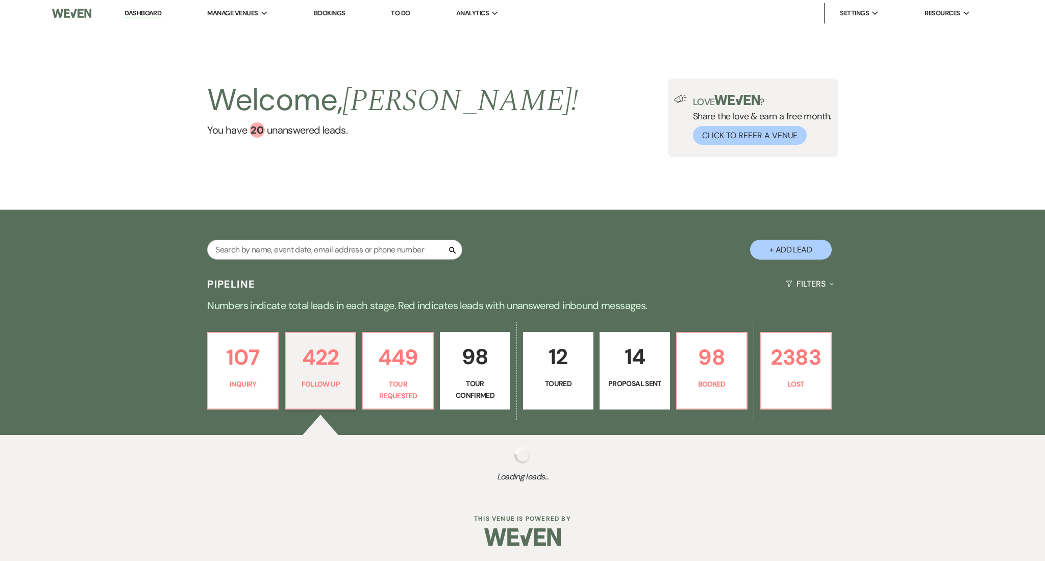
select select "9"
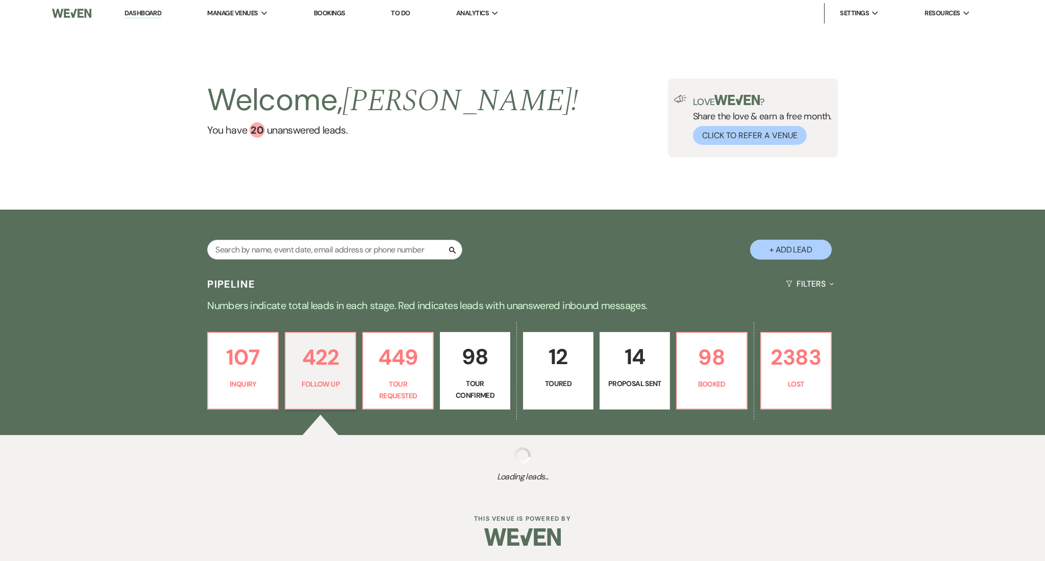
select select "9"
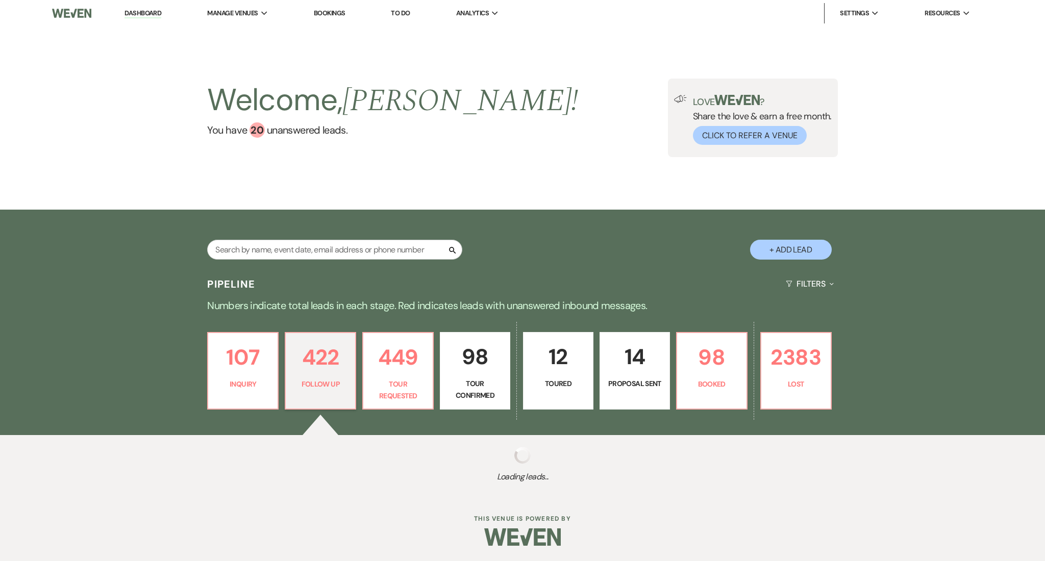
select select "9"
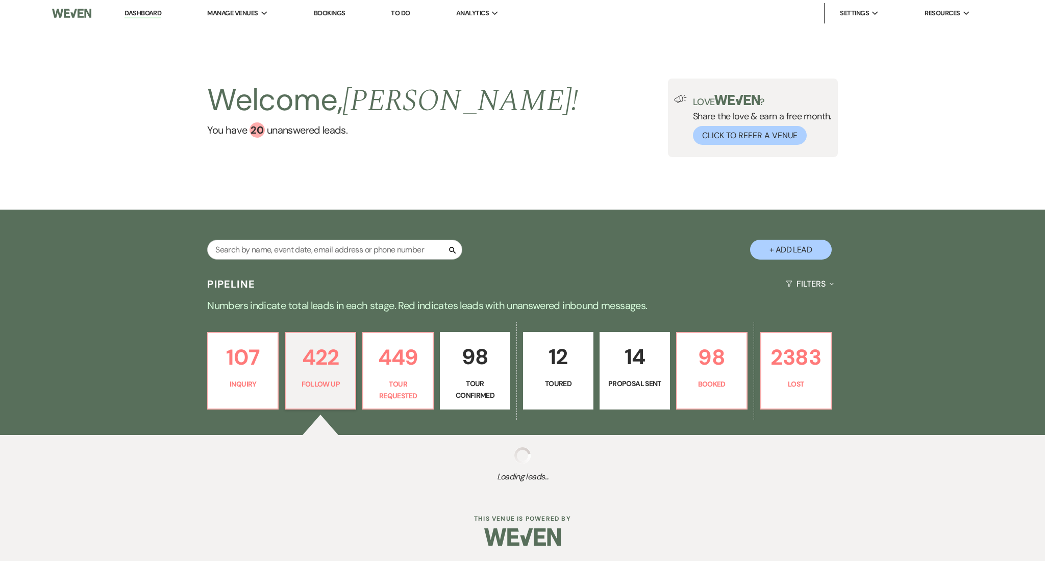
select select "9"
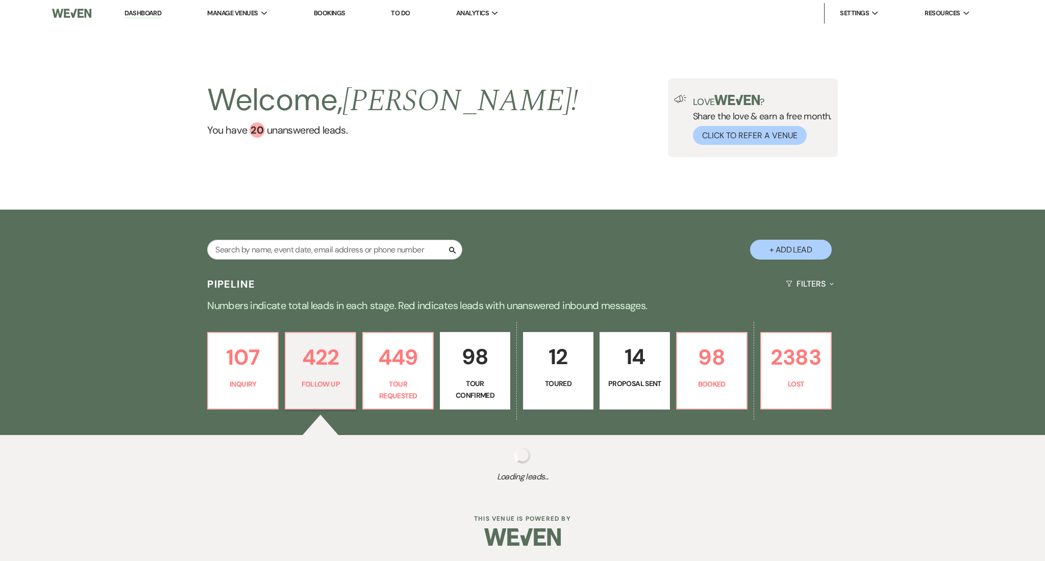
select select "9"
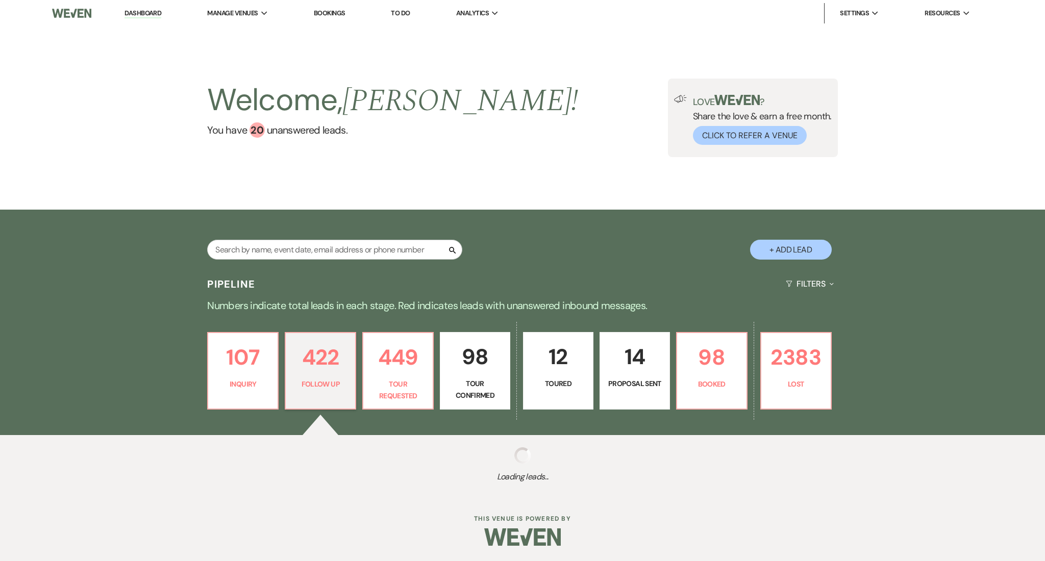
select select "9"
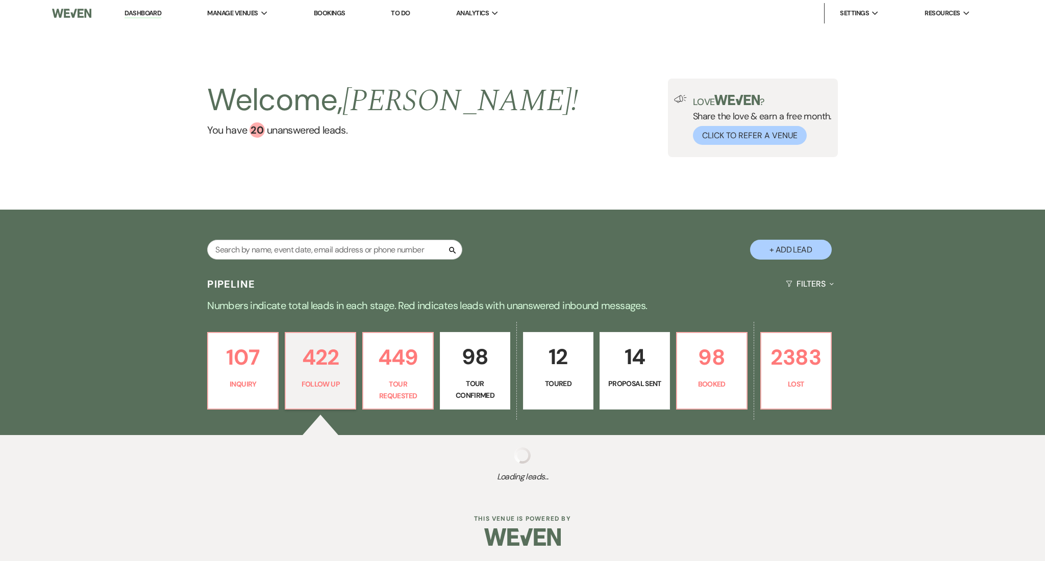
select select "9"
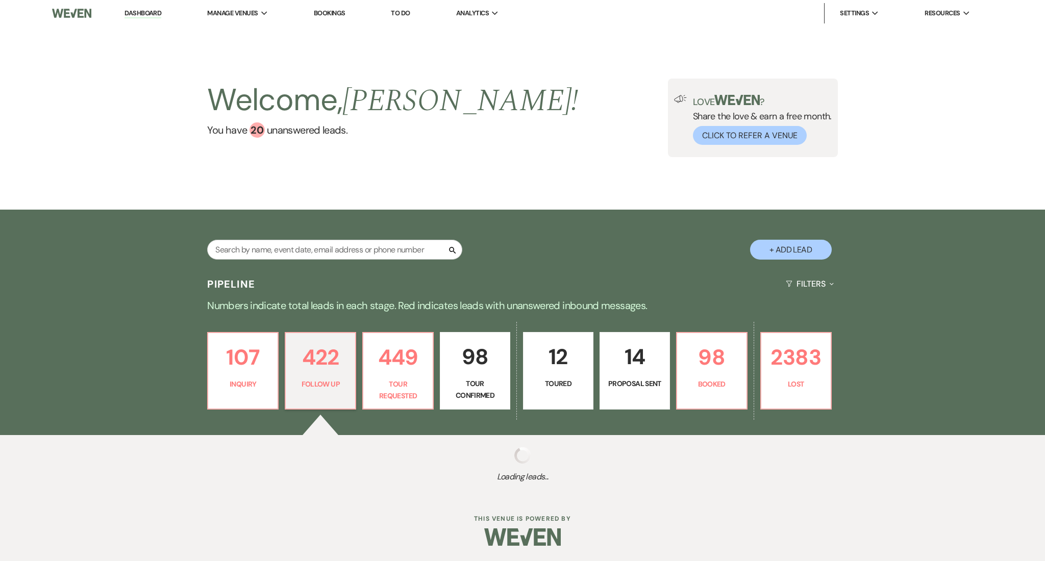
select select "9"
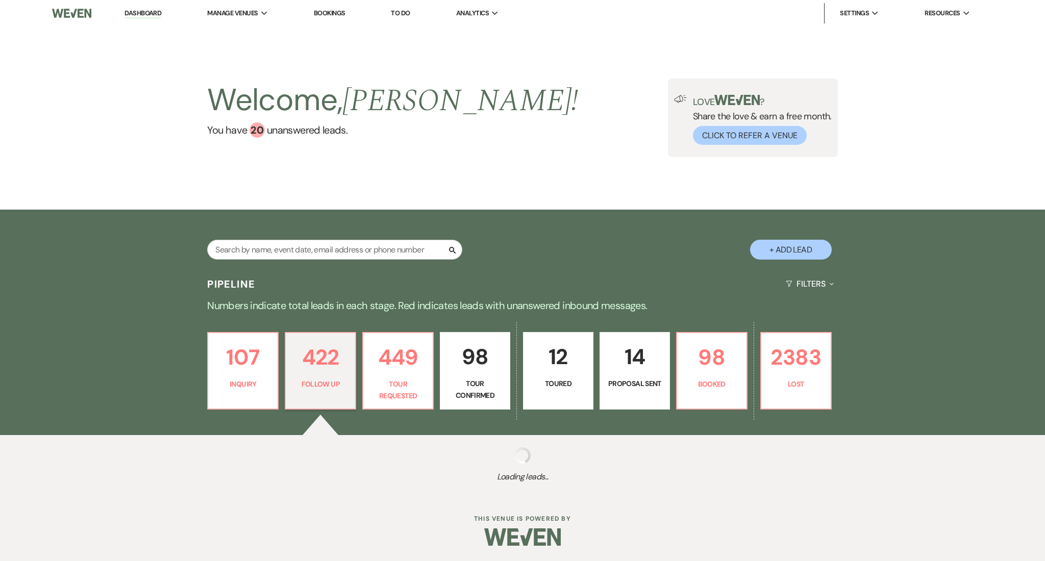
select select "9"
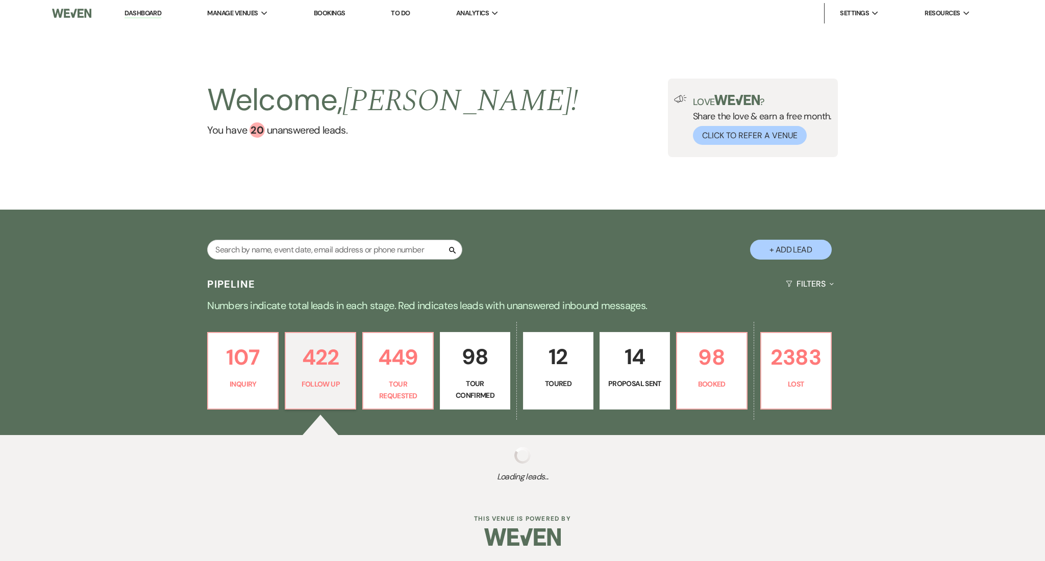
select select "9"
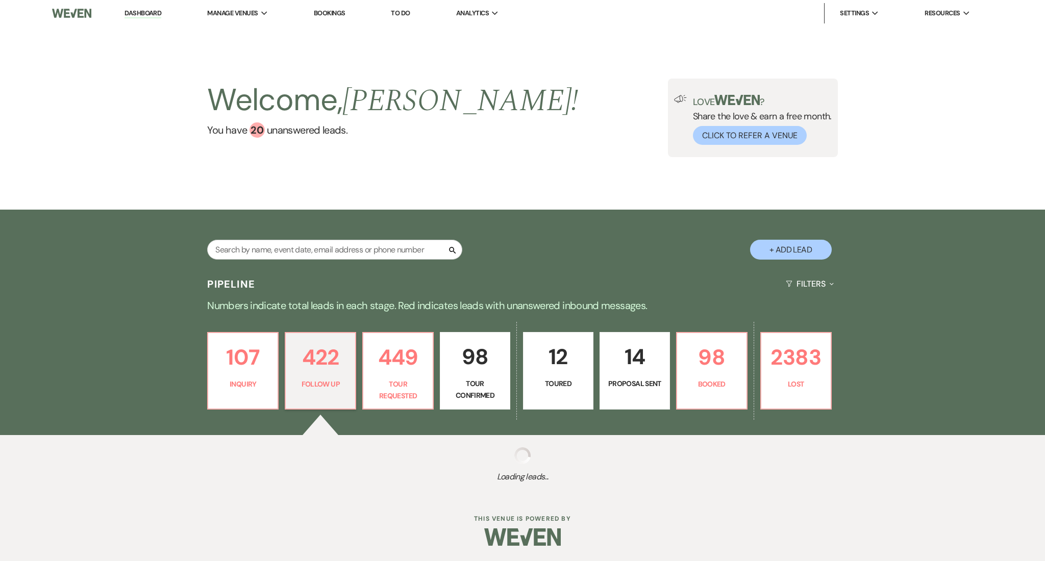
select select "9"
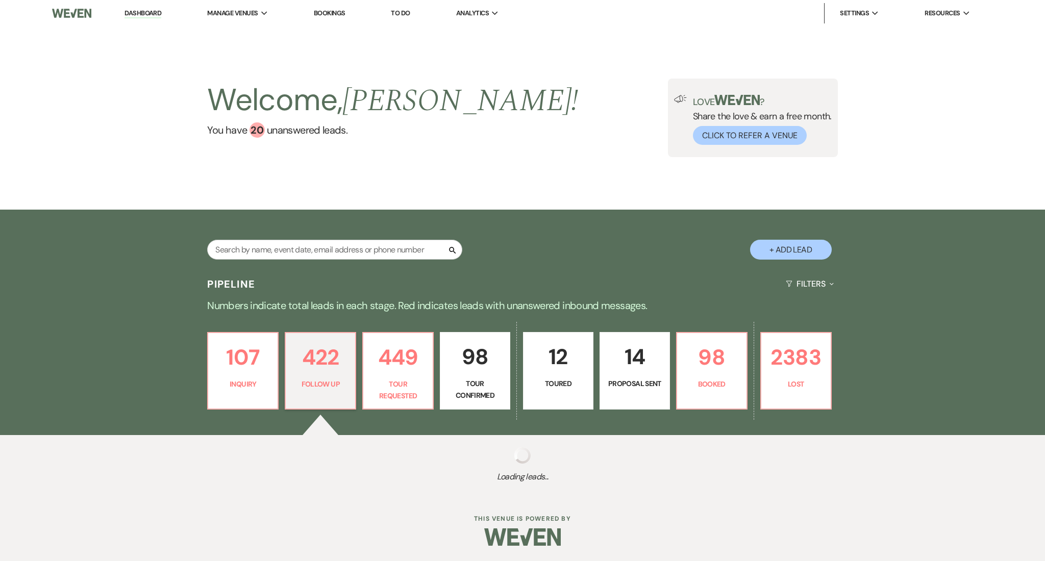
select select "9"
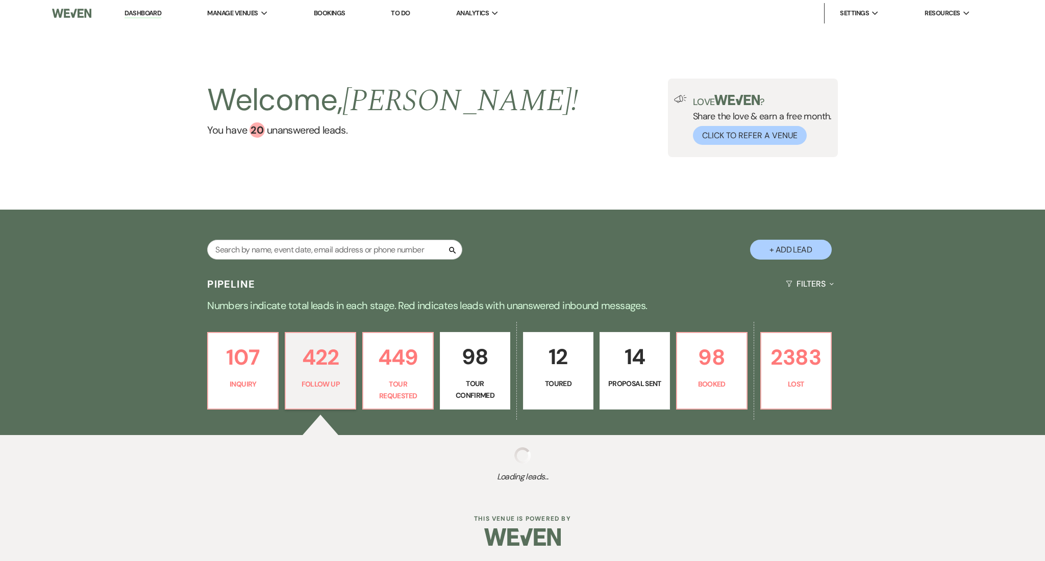
select select "9"
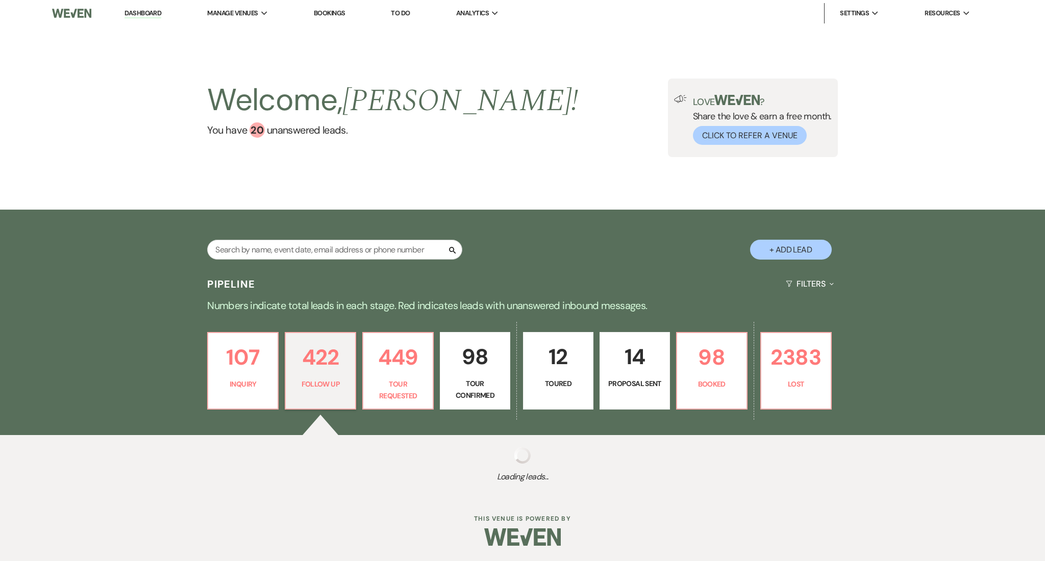
select select "9"
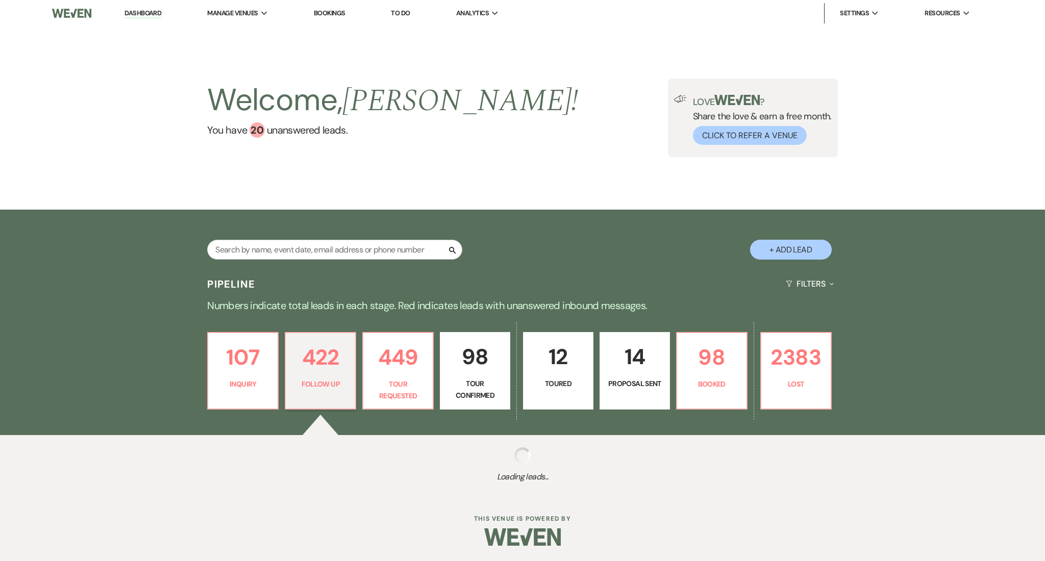
select select "9"
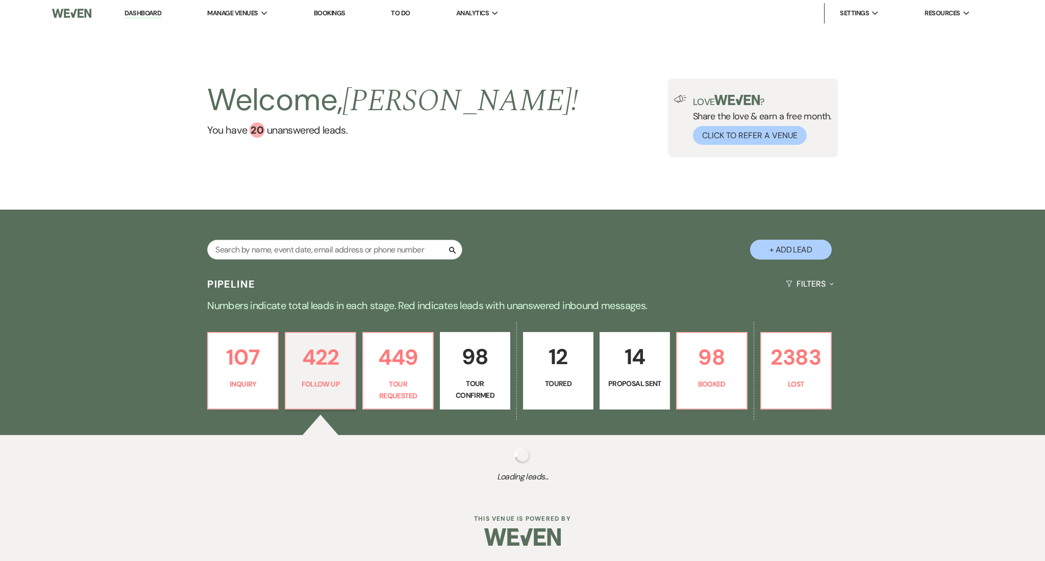
select select "9"
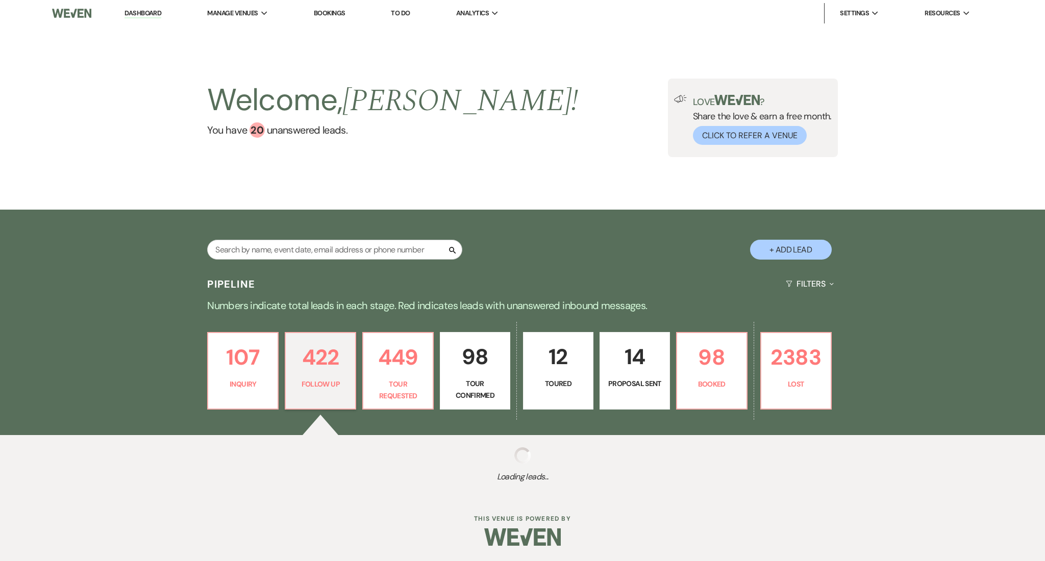
select select "9"
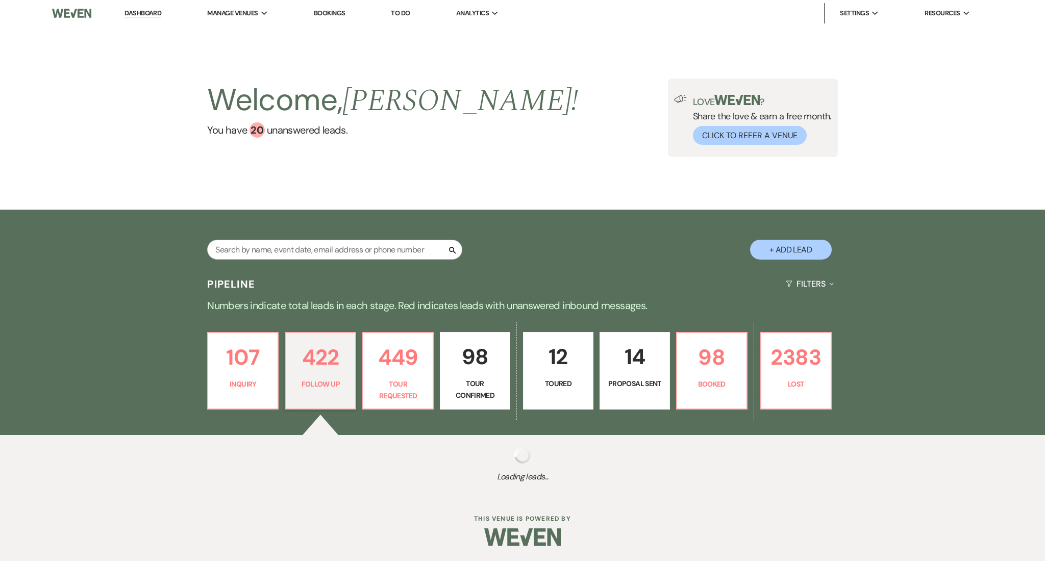
select select "9"
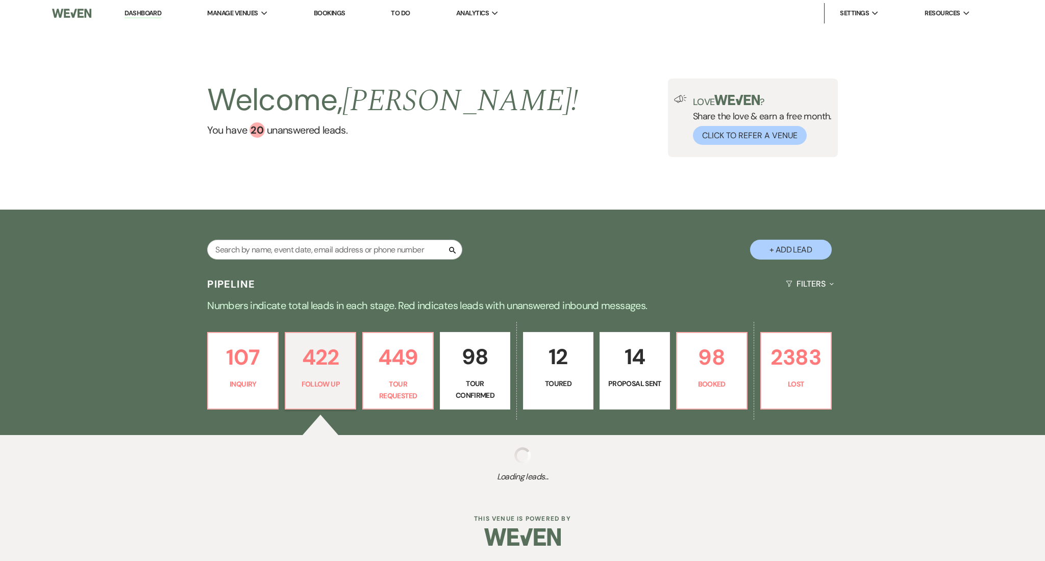
select select "9"
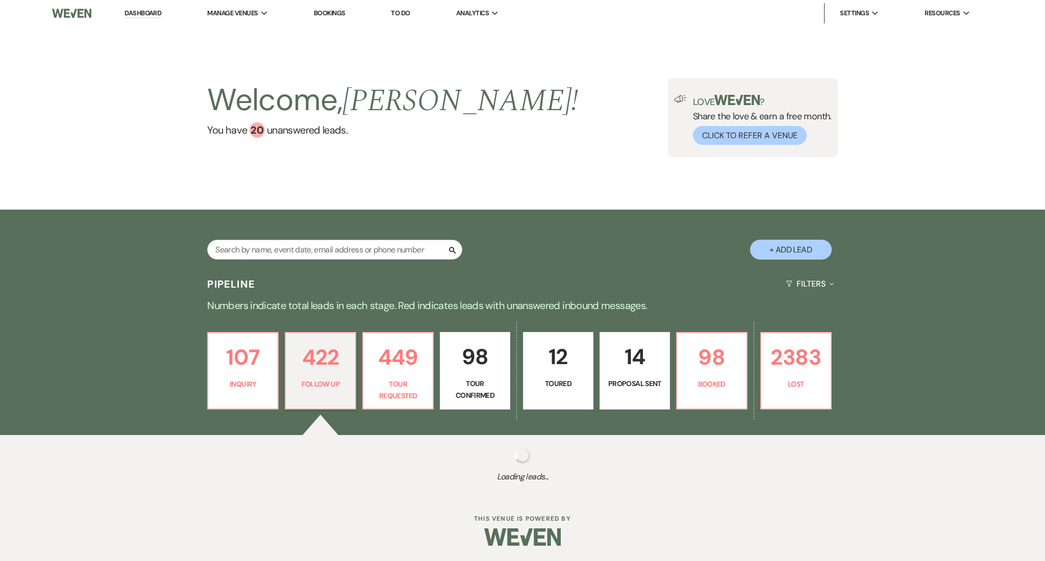
select select "9"
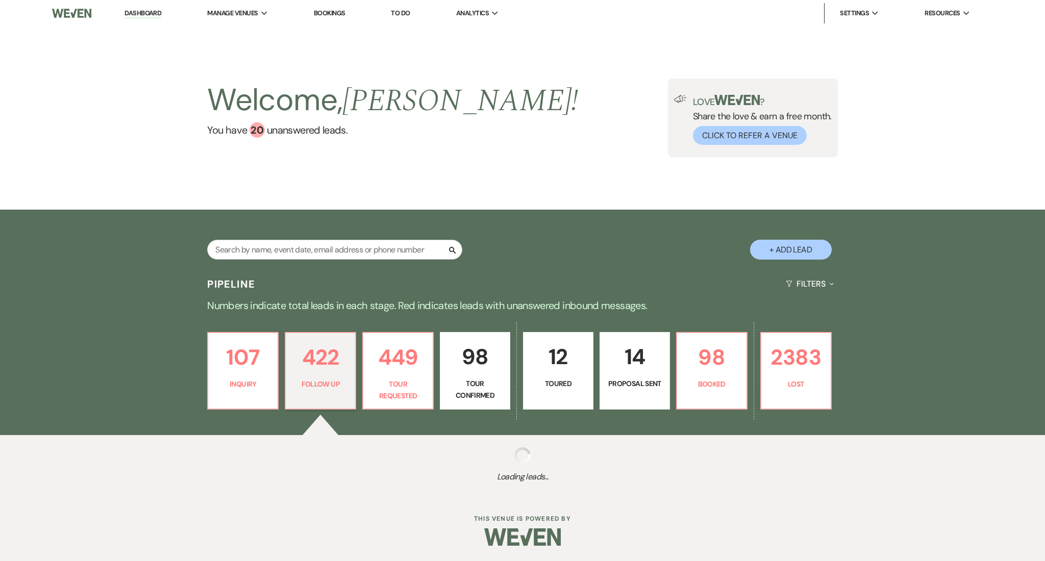
select select "9"
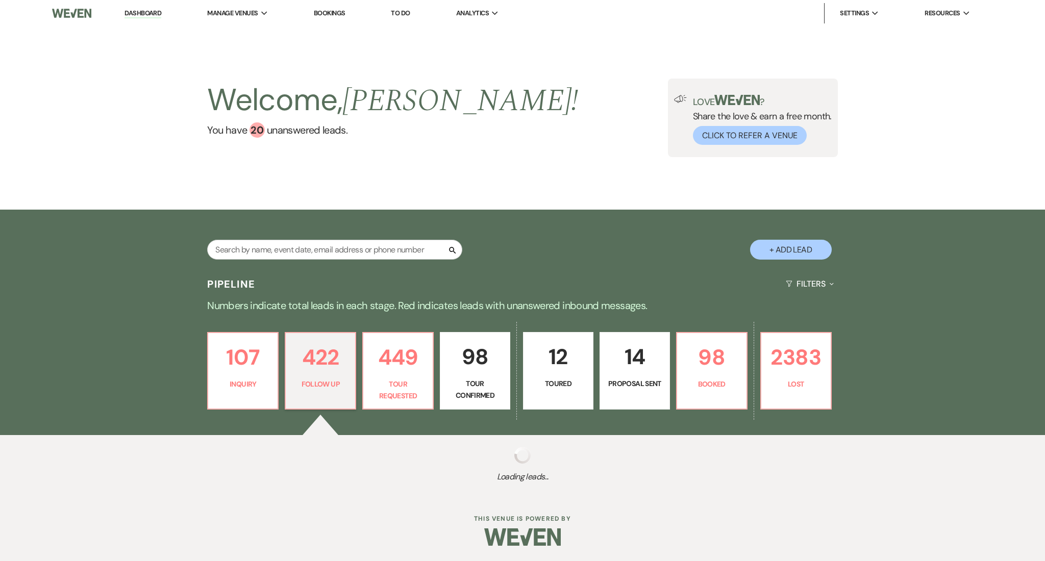
select select "9"
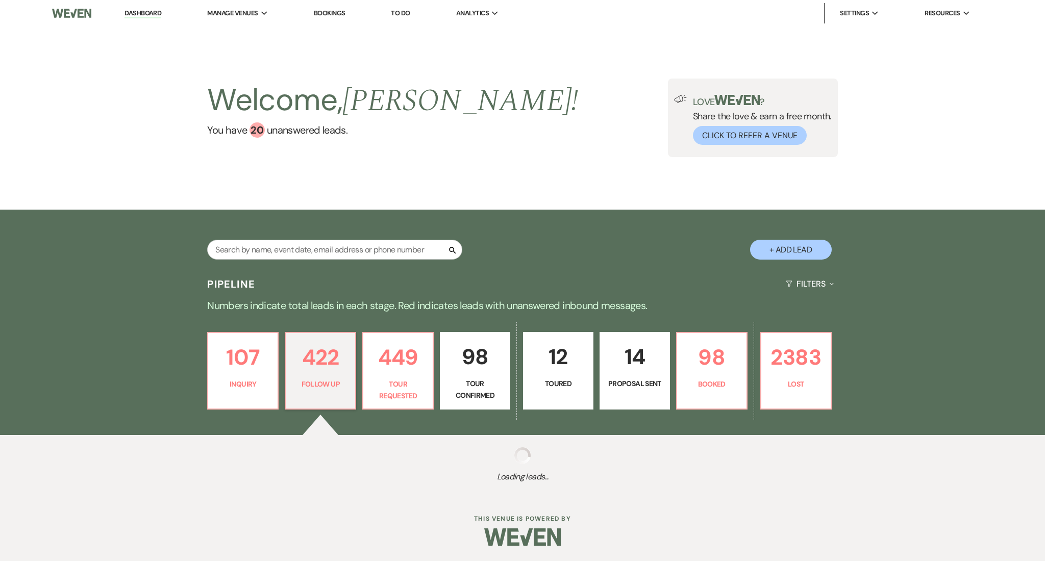
select select "9"
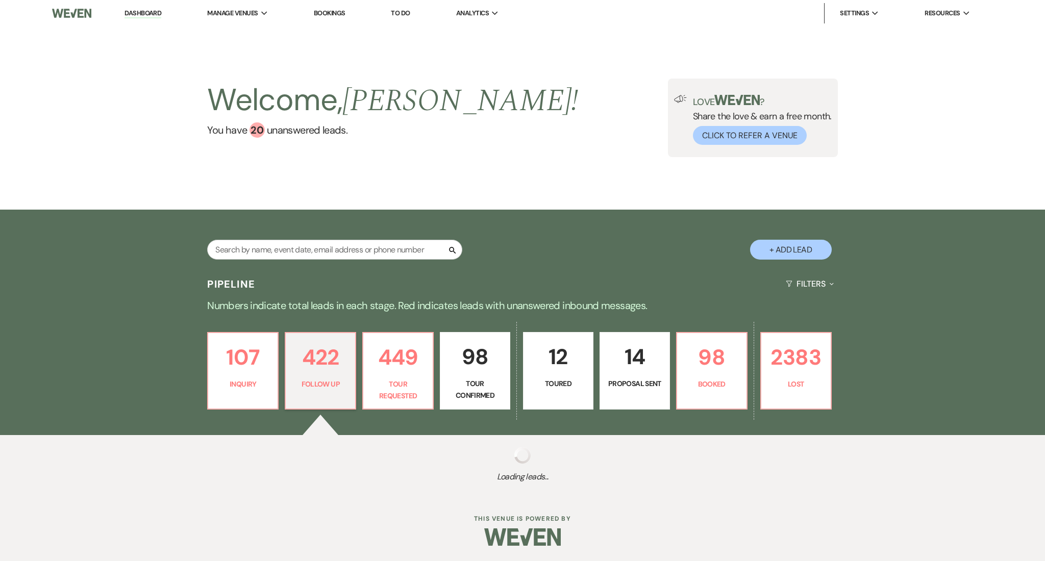
select select "9"
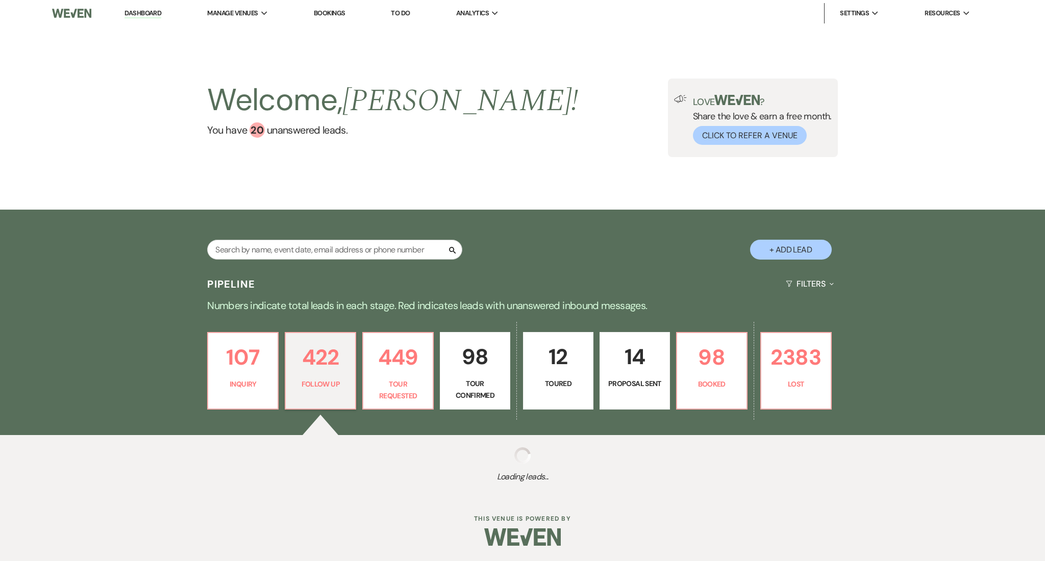
select select "9"
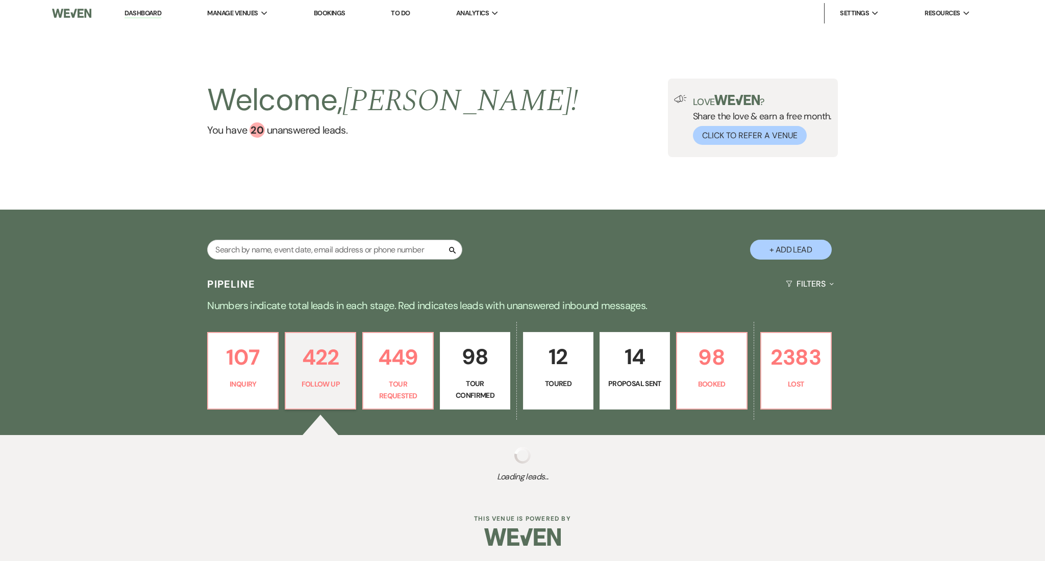
select select "9"
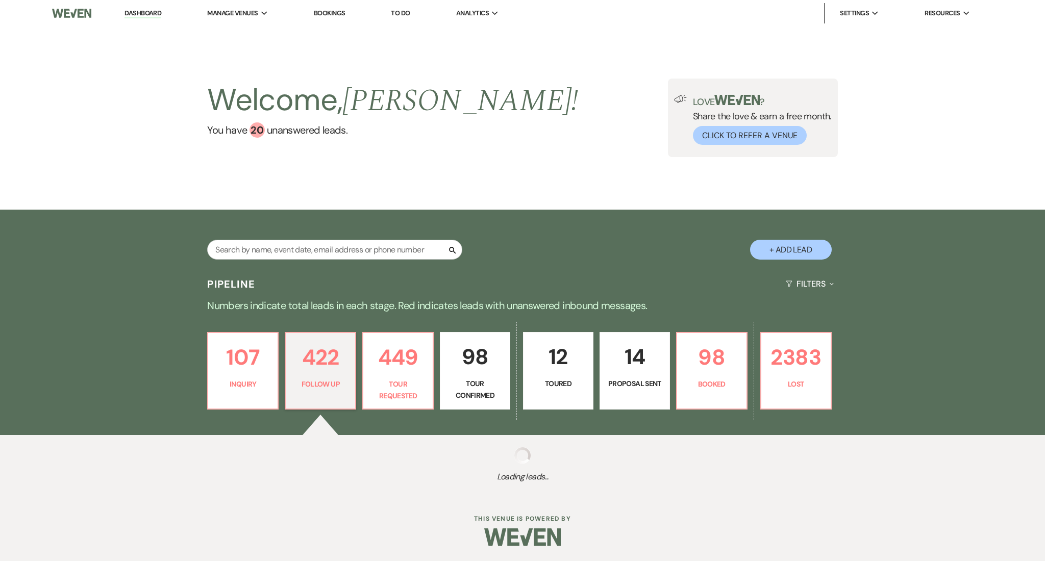
select select "9"
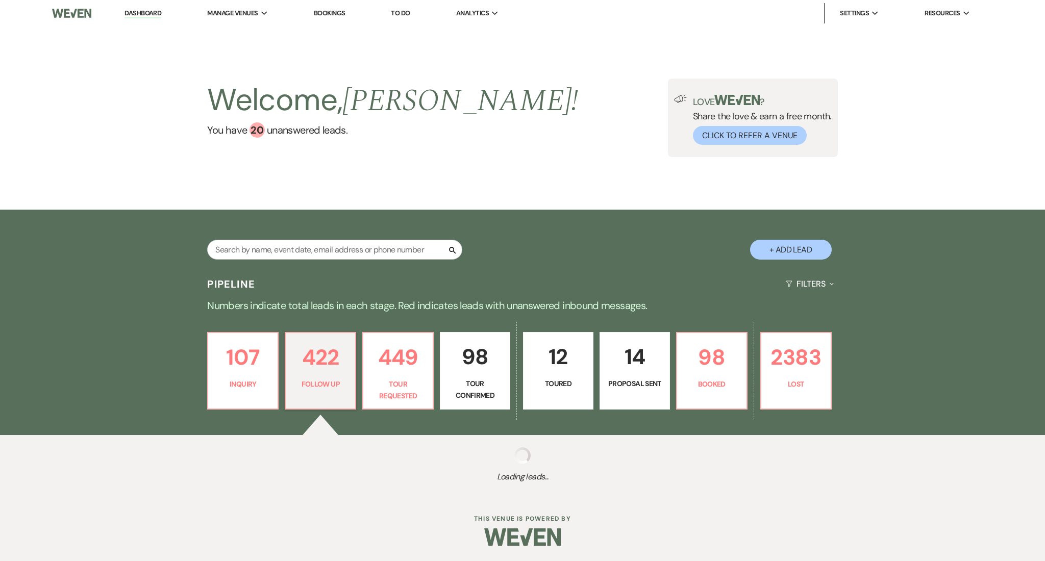
select select "9"
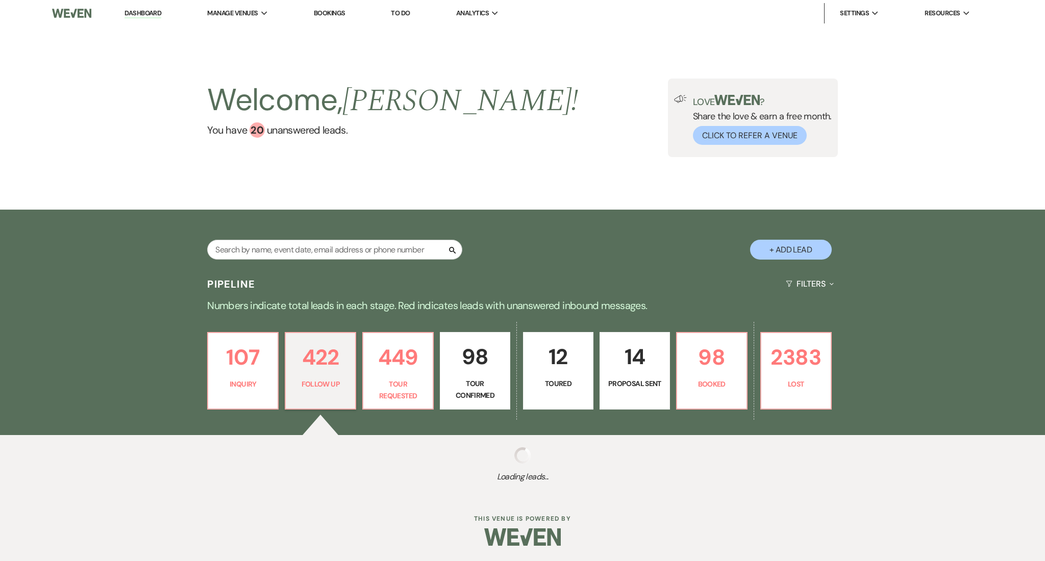
select select "9"
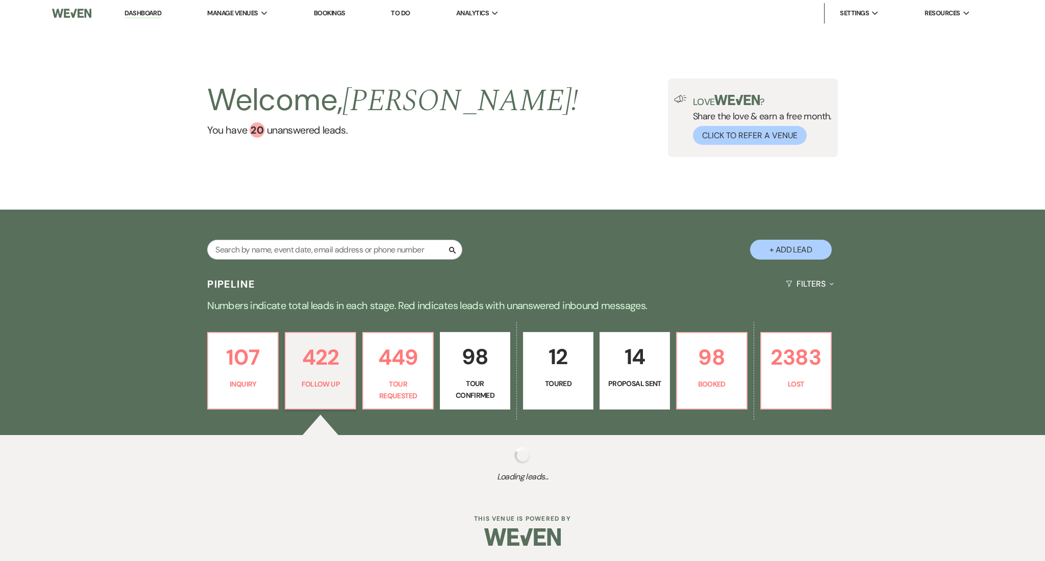
select select "9"
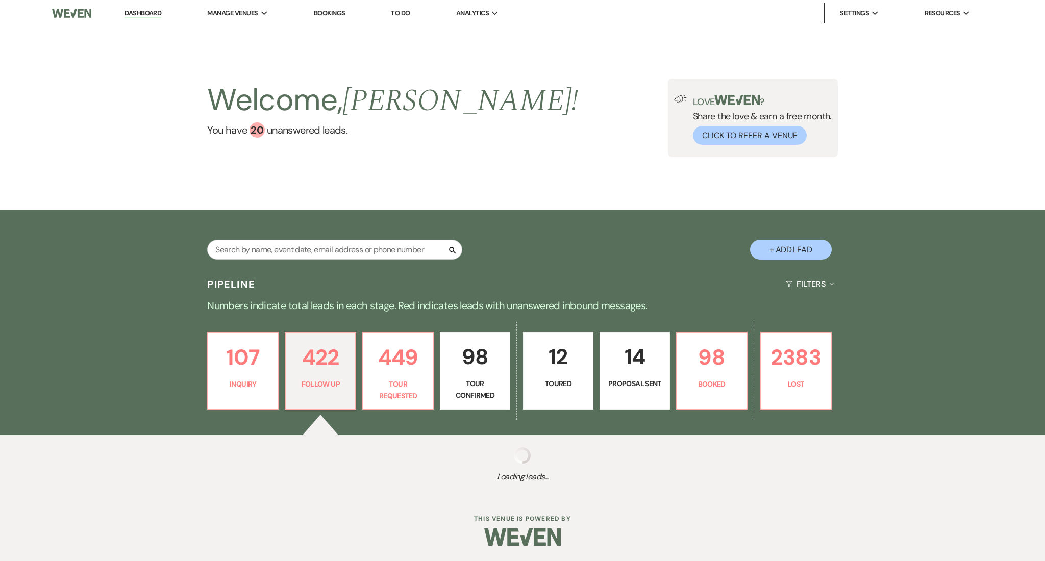
select select "9"
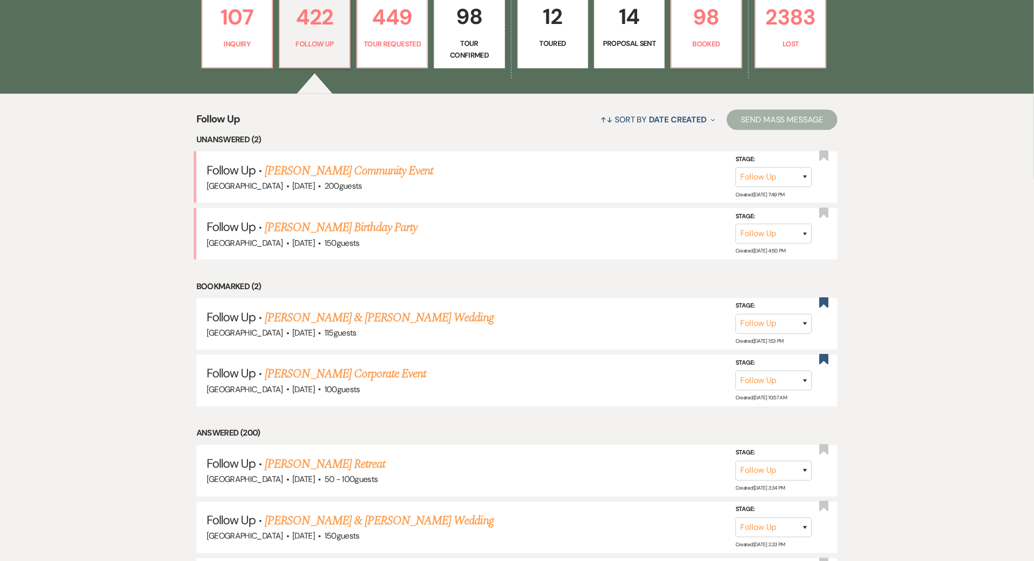
scroll to position [340, 0]
click at [296, 173] on link "[PERSON_NAME] Community Event" at bounding box center [349, 170] width 168 height 18
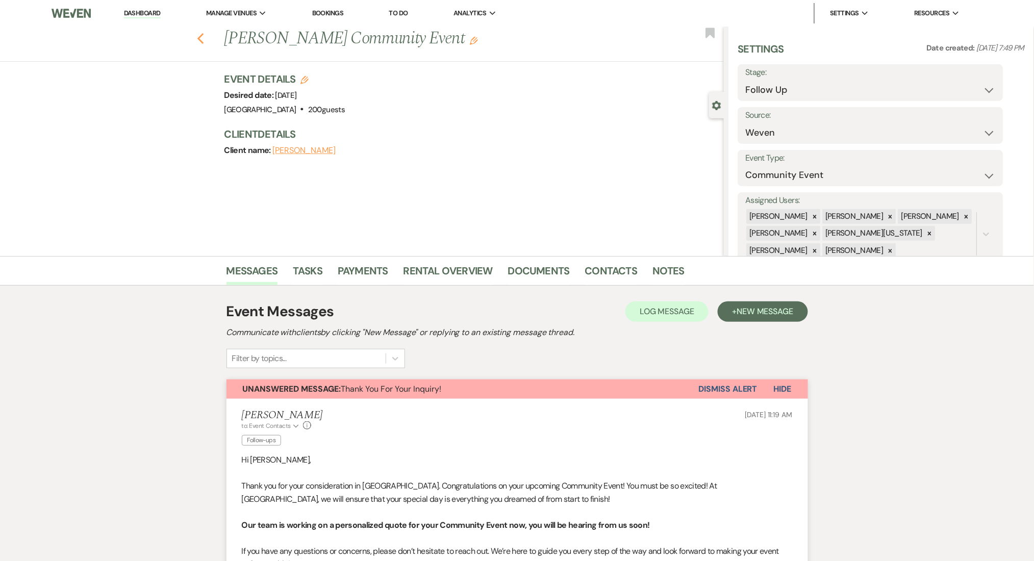
click at [203, 31] on button "Previous" at bounding box center [201, 38] width 8 height 14
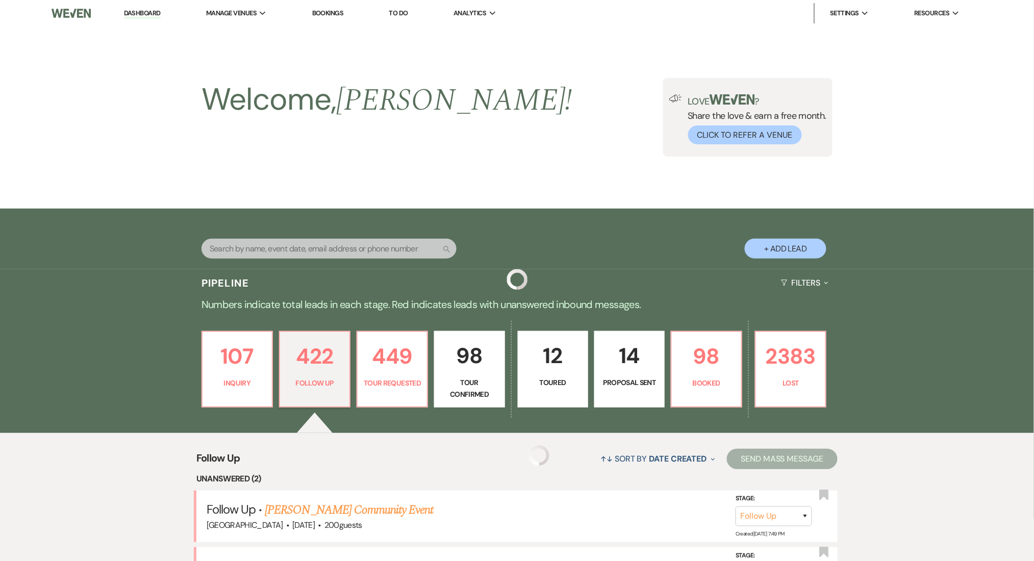
scroll to position [340, 0]
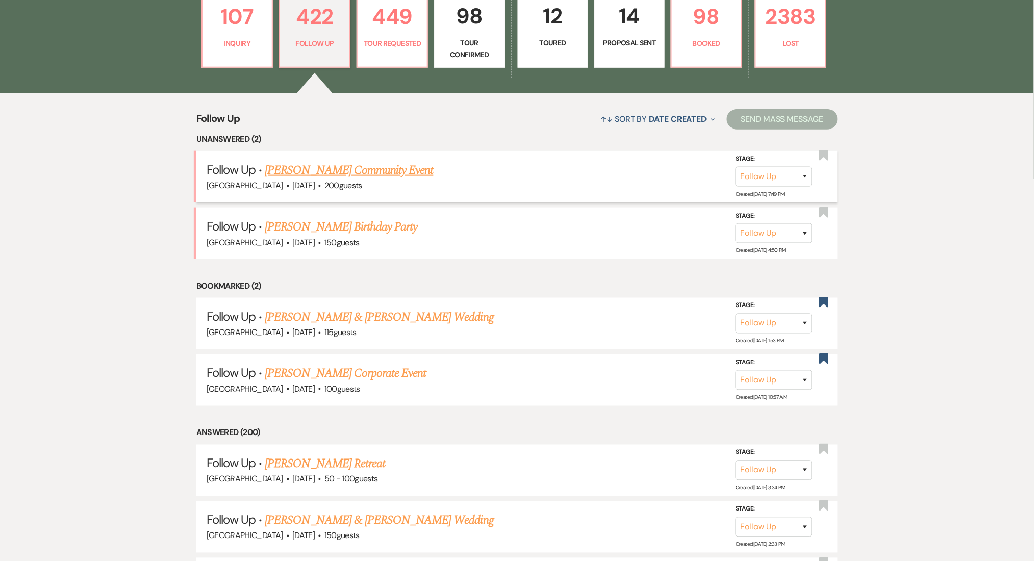
click at [316, 169] on link "[PERSON_NAME] Community Event" at bounding box center [349, 170] width 168 height 18
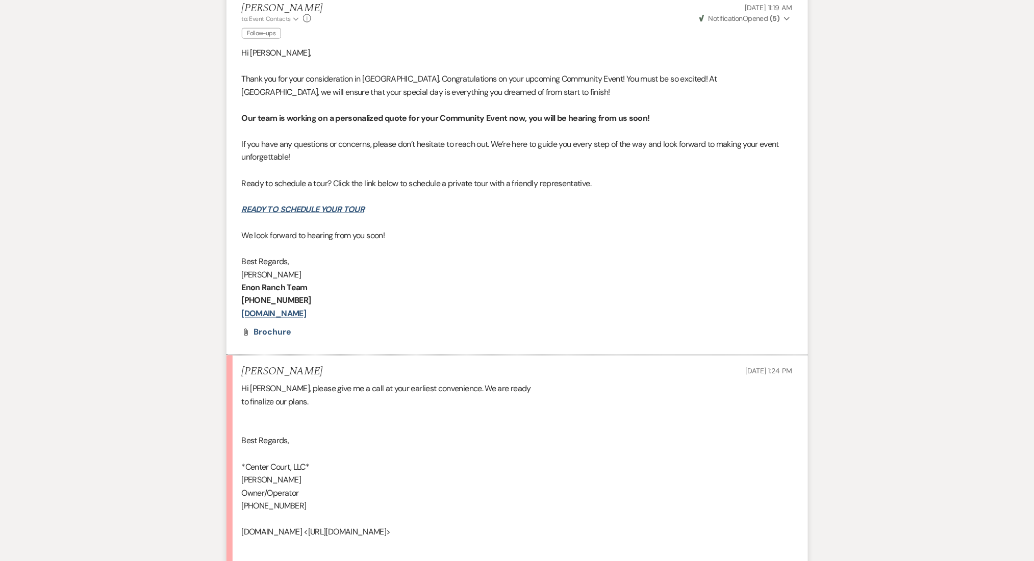
scroll to position [408, 0]
click at [432, 361] on li "[PERSON_NAME] [DATE] 1:24 PM Hi [PERSON_NAME], please give me a call at your ea…" at bounding box center [518, 472] width 582 height 234
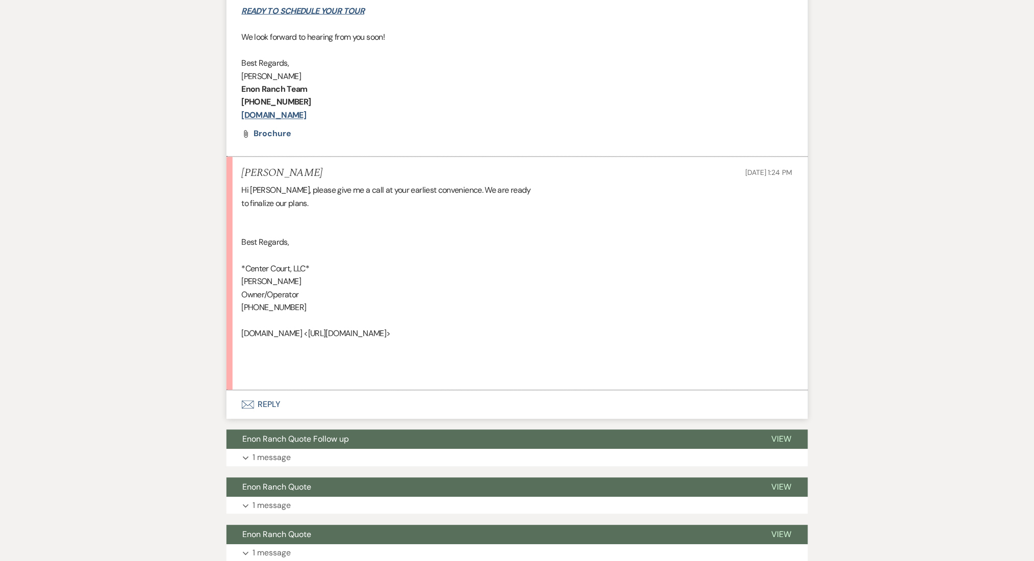
scroll to position [687, 0]
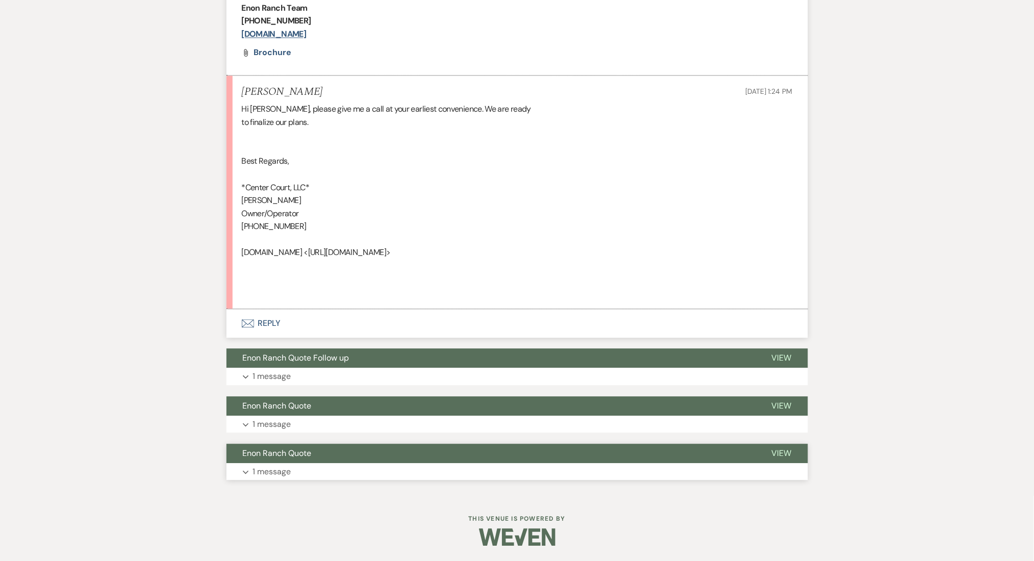
click at [396, 474] on button "Expand 1 message" at bounding box center [518, 472] width 582 height 17
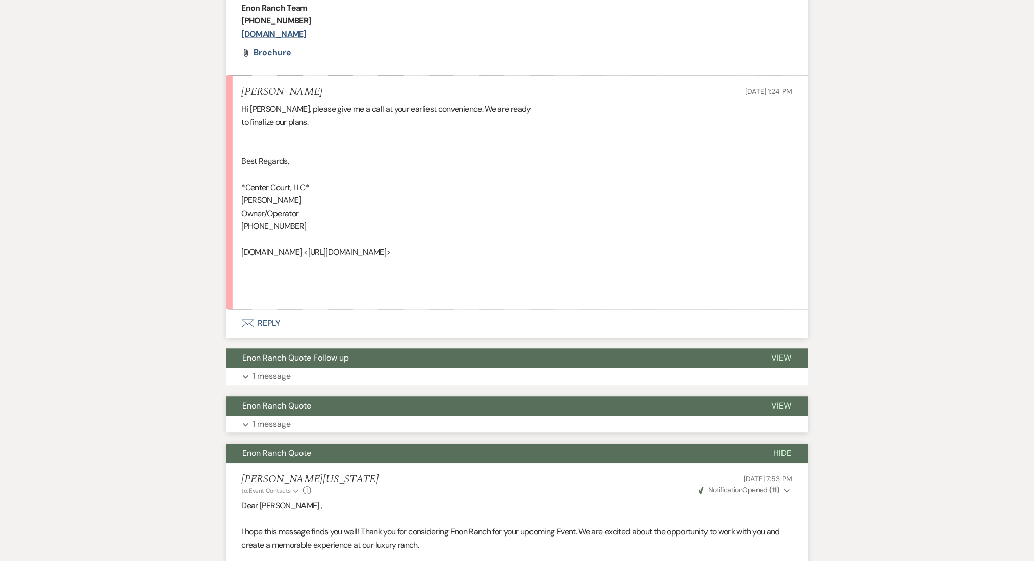
click at [328, 424] on button "Expand 1 message" at bounding box center [518, 424] width 582 height 17
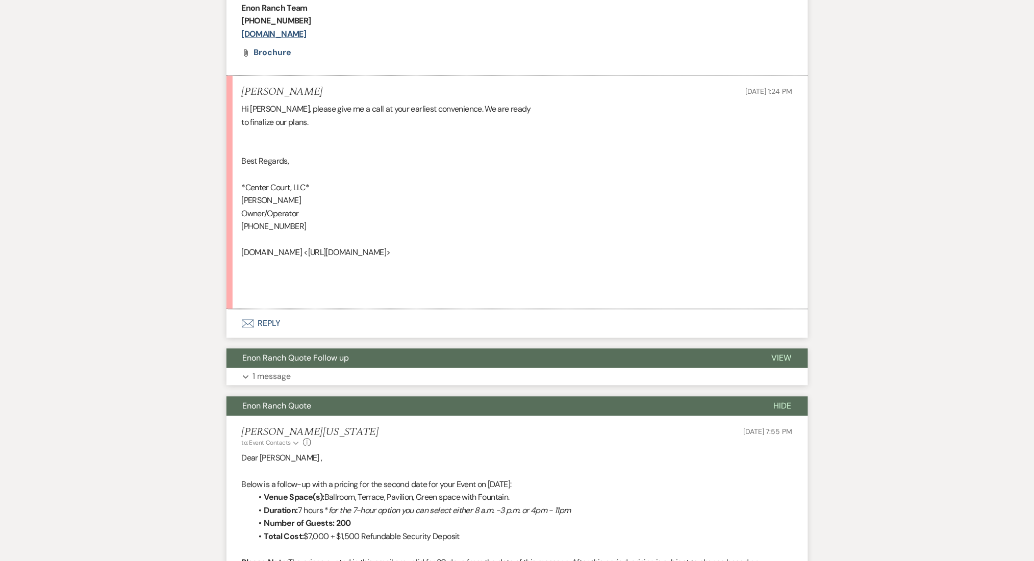
click at [376, 372] on button "Expand 1 message" at bounding box center [518, 376] width 582 height 17
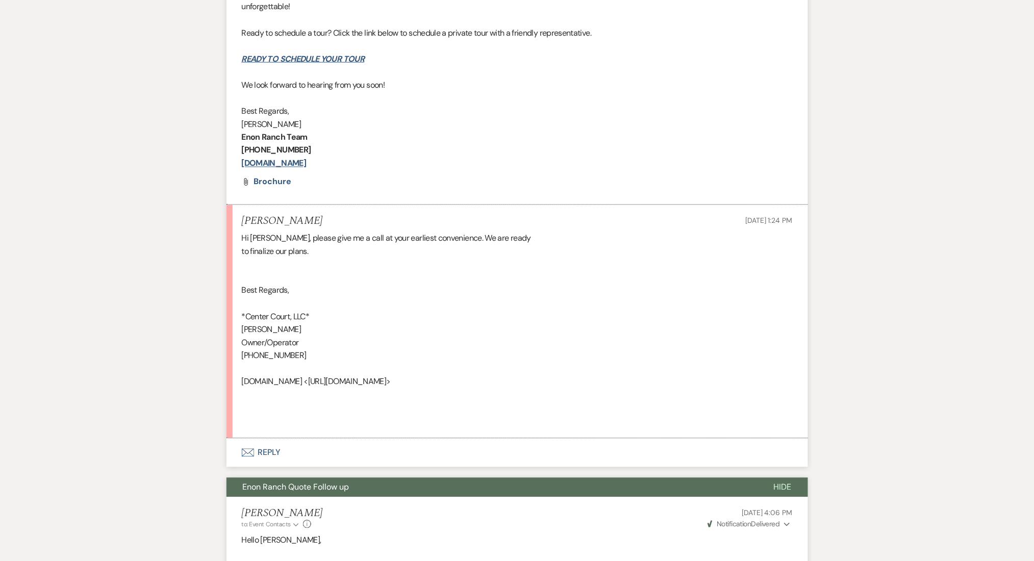
scroll to position [551, 0]
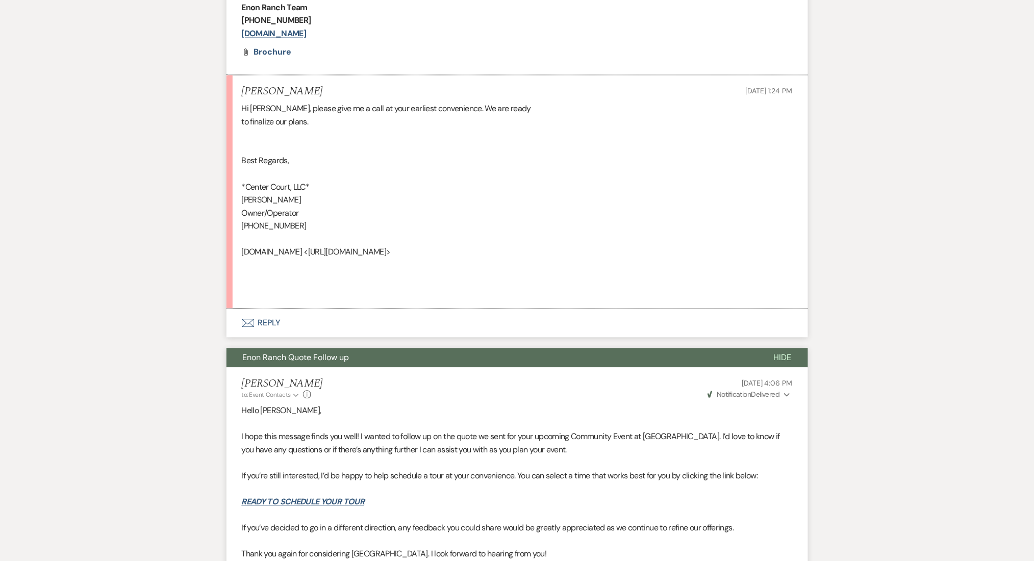
click at [263, 323] on button "Envelope Reply" at bounding box center [518, 323] width 582 height 29
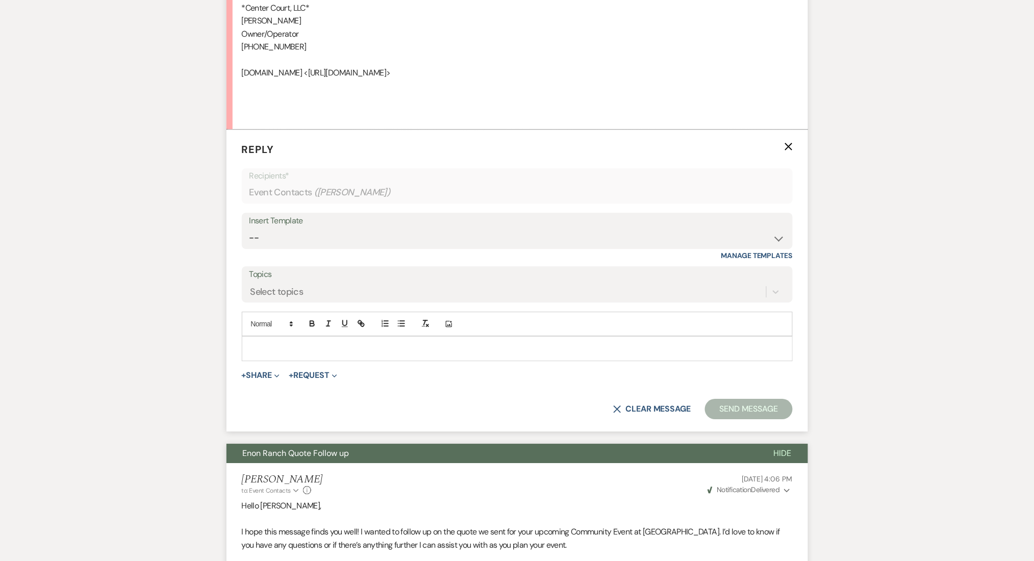
scroll to position [798, 0]
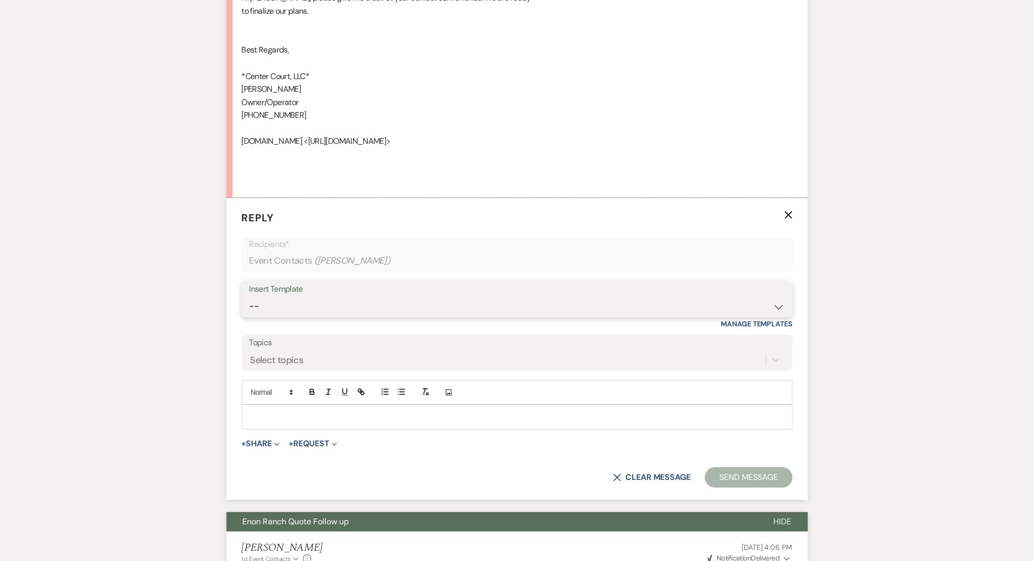
click at [265, 305] on select "-- Inquiry Follow Up Email #2 Contract Sending Template Payment Template Rental…" at bounding box center [517, 306] width 536 height 20
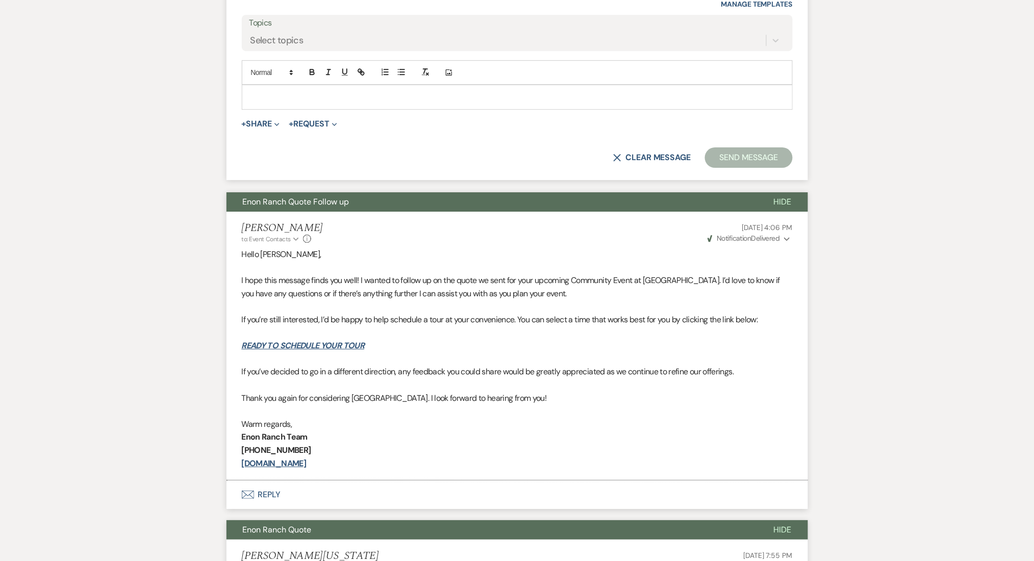
scroll to position [933, 0]
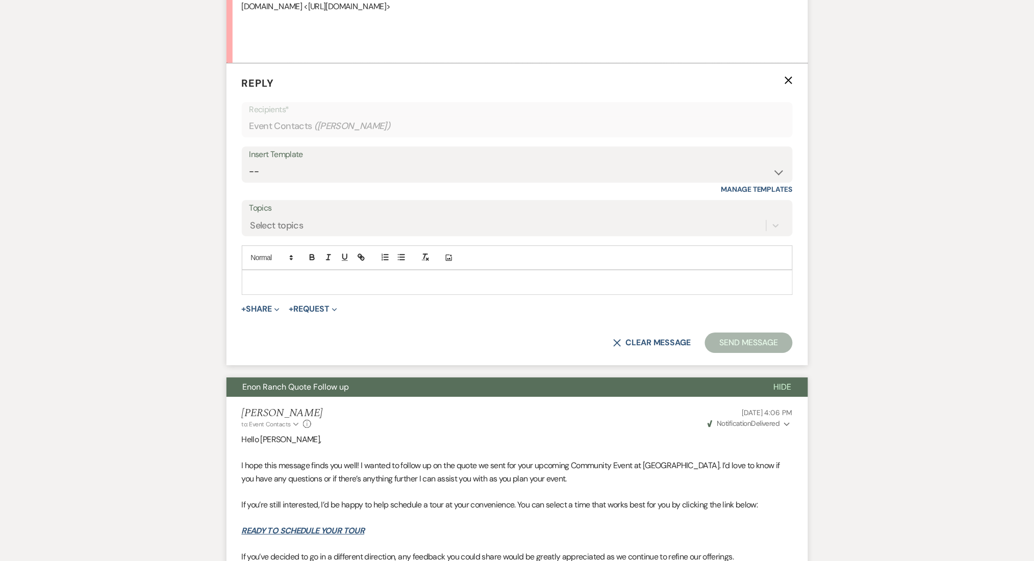
click at [313, 164] on select "-- Inquiry Follow Up Email #2 Contract Sending Template Payment Template Rental…" at bounding box center [517, 172] width 536 height 20
click at [249, 162] on select "-- Inquiry Follow Up Email #2 Contract Sending Template Payment Template Rental…" at bounding box center [517, 172] width 536 height 20
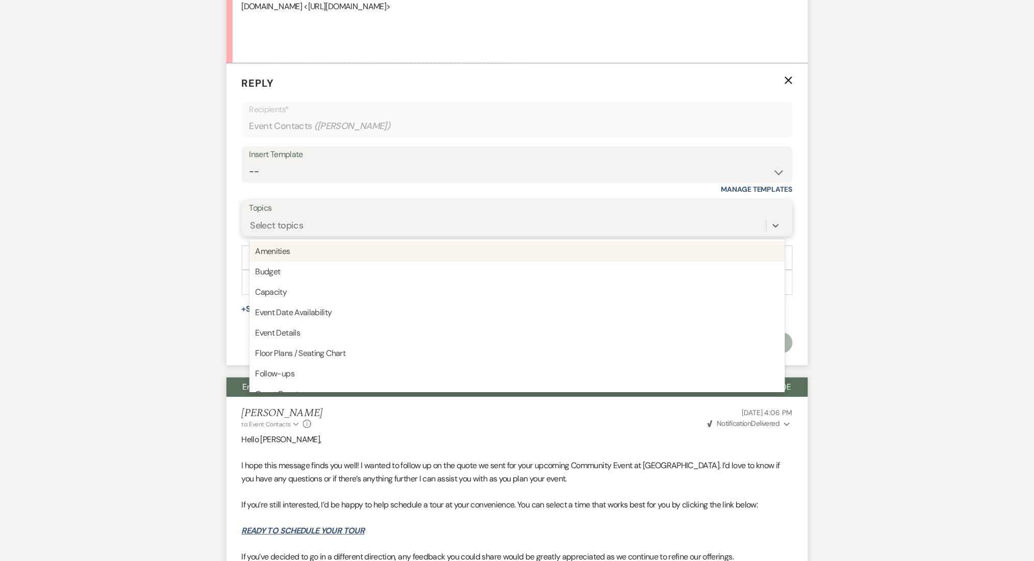
click at [302, 224] on div "Select topics" at bounding box center [276, 226] width 53 height 14
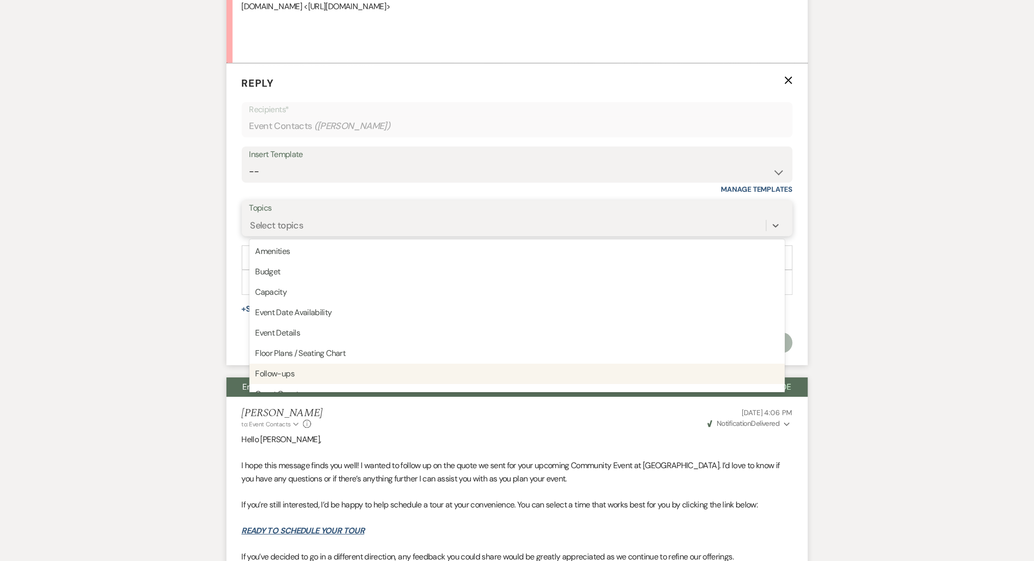
click at [279, 373] on div "Follow-ups" at bounding box center [517, 374] width 536 height 20
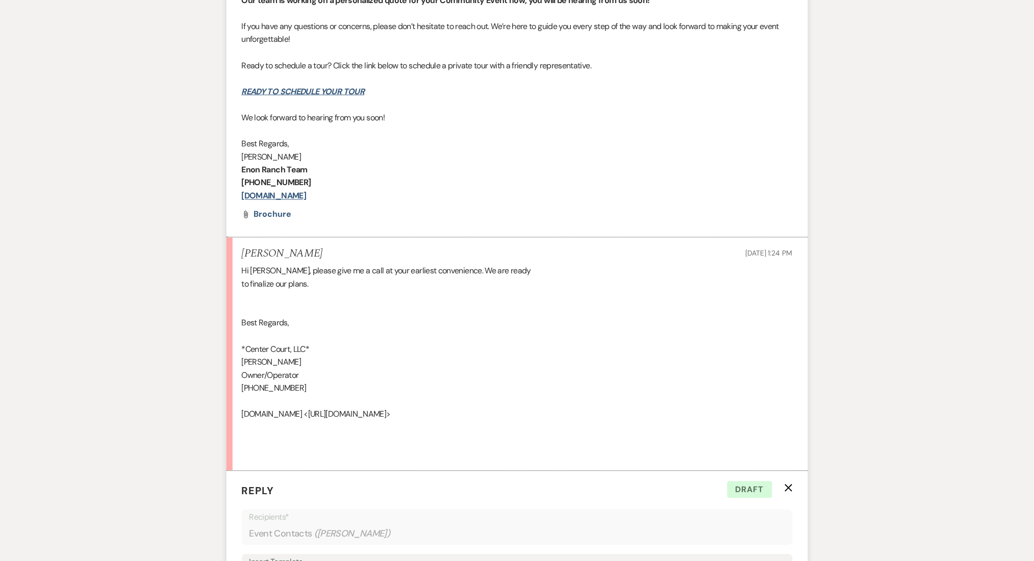
scroll to position [797, 0]
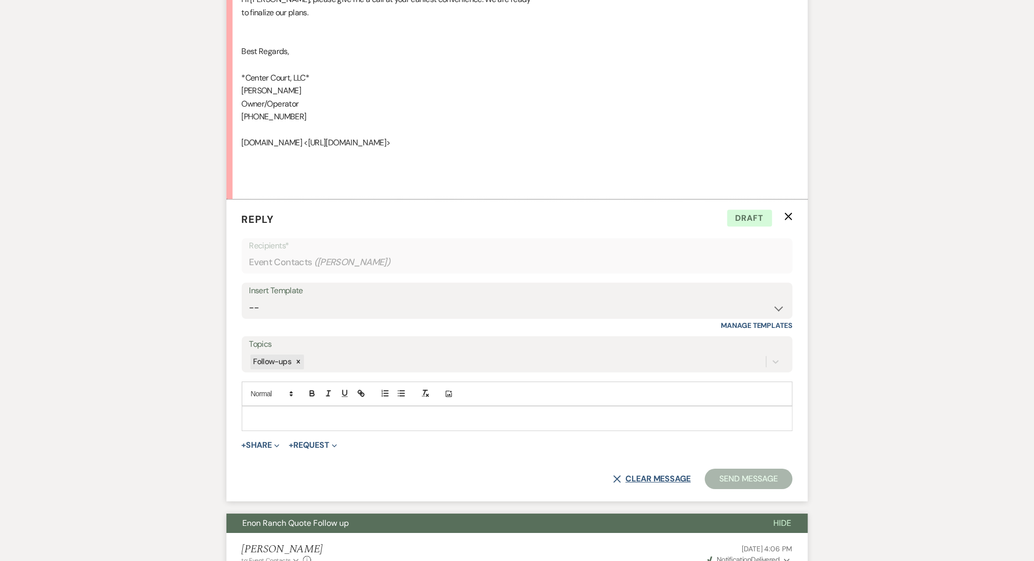
click at [641, 476] on button "X Clear message" at bounding box center [652, 479] width 78 height 8
click at [296, 355] on div "Select topics" at bounding box center [276, 362] width 53 height 14
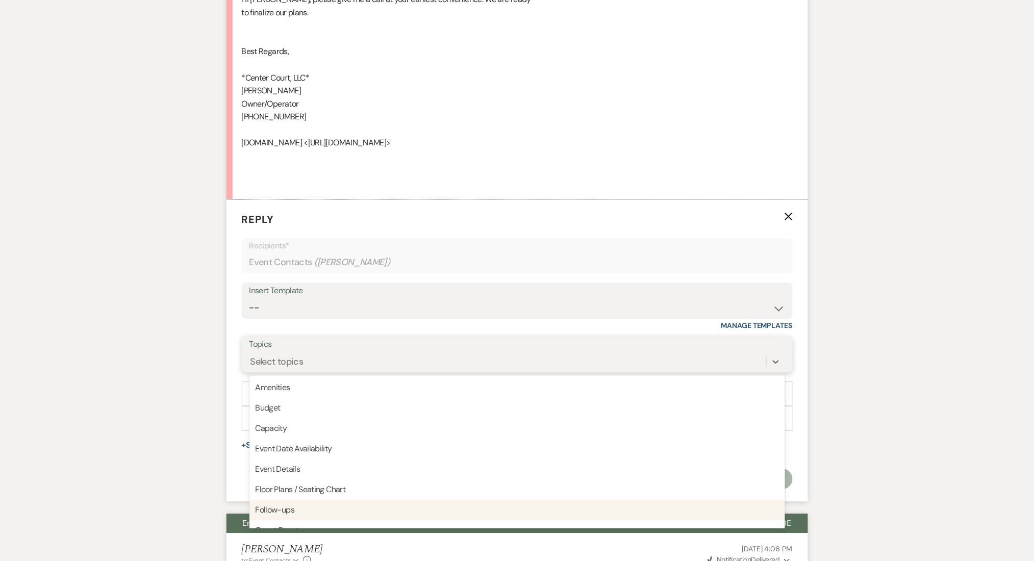
click at [285, 518] on div "Follow-ups" at bounding box center [517, 510] width 536 height 20
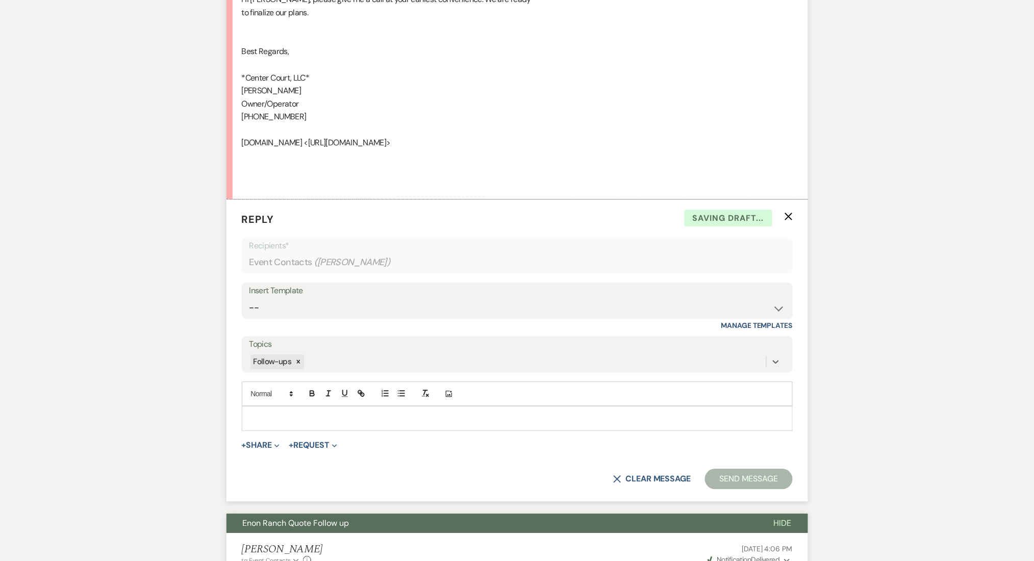
click at [265, 419] on p at bounding box center [517, 418] width 535 height 11
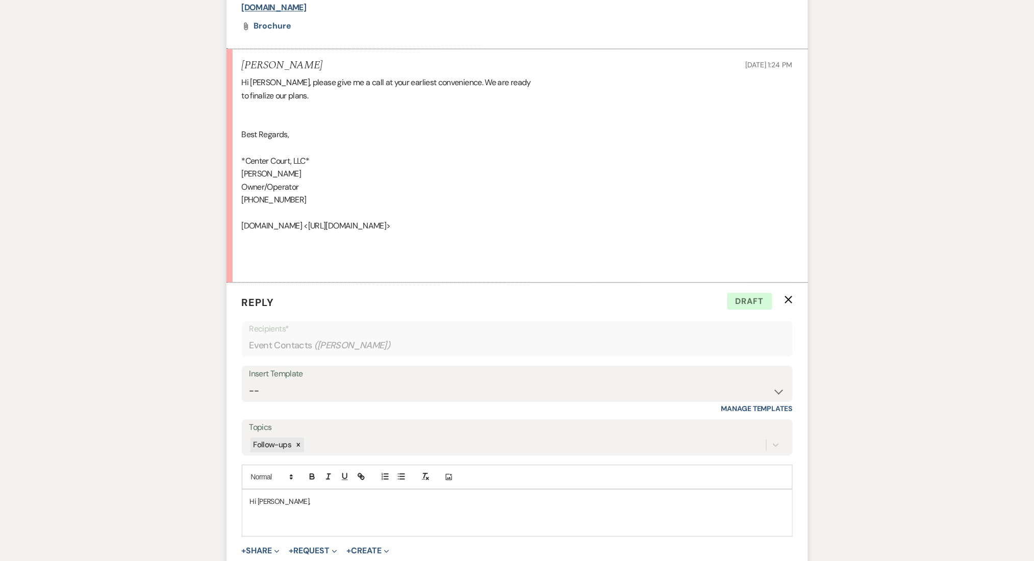
scroll to position [729, 0]
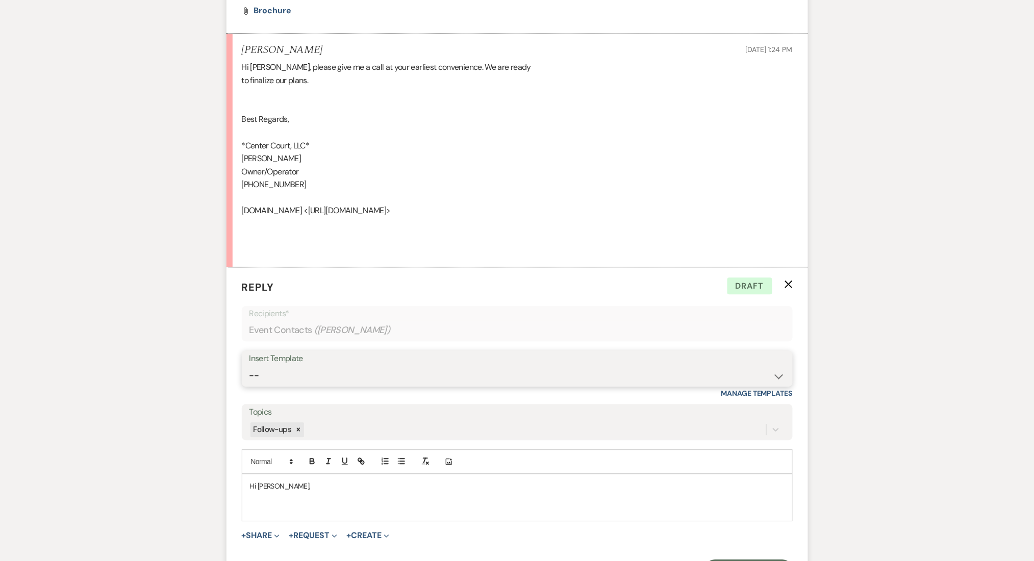
click at [369, 380] on select "-- Inquiry Follow Up Email #2 Contract Sending Template Payment Template Rental…" at bounding box center [517, 376] width 536 height 20
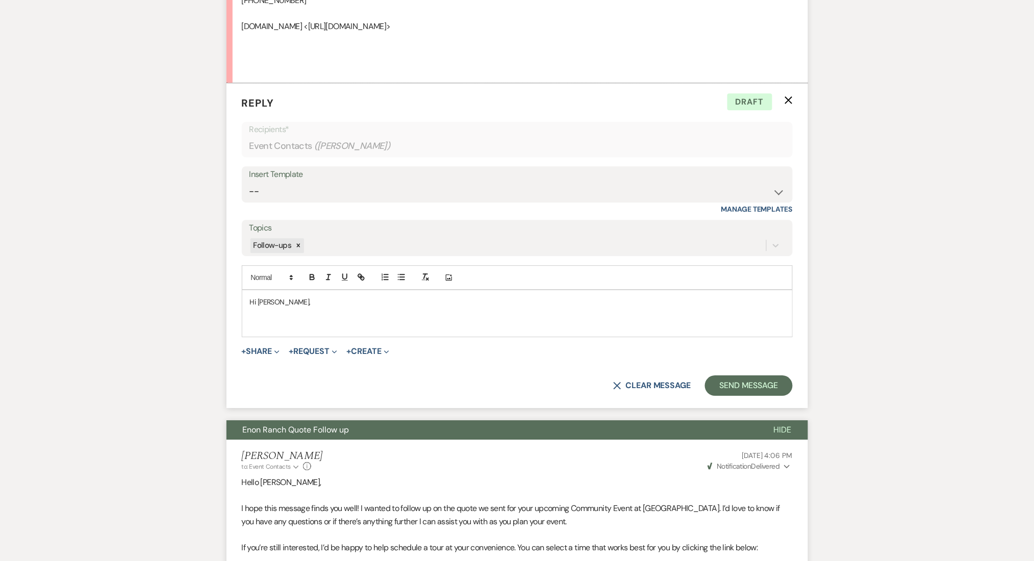
scroll to position [797, 0]
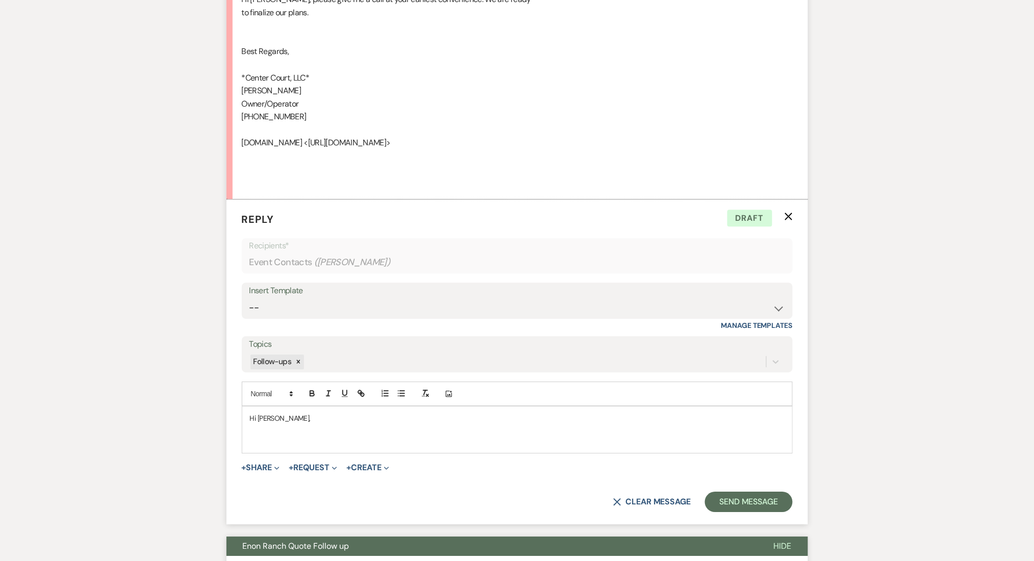
click at [799, 220] on form "Reply X Draft Recipients* Event Contacts ( [PERSON_NAME] ) Insert Template -- I…" at bounding box center [518, 361] width 582 height 325
click at [794, 217] on form "Reply X Draft Recipients* Event Contacts ( [PERSON_NAME] ) Insert Template -- I…" at bounding box center [518, 361] width 582 height 325
click at [294, 427] on p at bounding box center [517, 429] width 535 height 11
click at [311, 428] on p at bounding box center [517, 429] width 535 height 11
click at [291, 418] on p "Hi [PERSON_NAME]," at bounding box center [517, 418] width 535 height 11
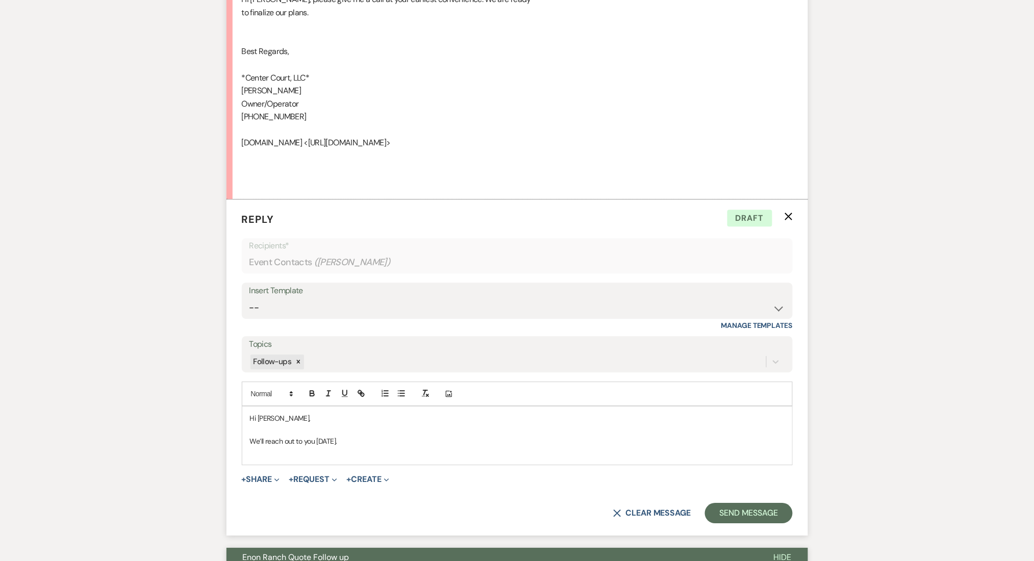
click at [369, 445] on p "We’ll reach out to you [DATE]." at bounding box center [517, 441] width 535 height 11
click at [389, 442] on p "We’ll reach out to you [DATE]. We can't wait to get in touch and make this even…" at bounding box center [517, 441] width 535 height 11
copy p "We’ll reach out to you [DATE]. We can't wait to get in touch and make this even…"
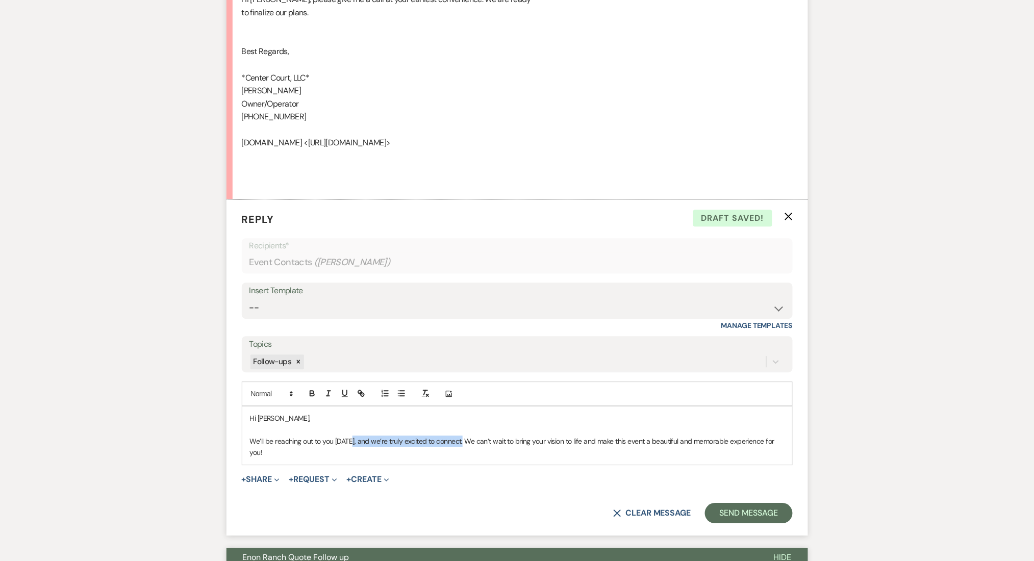
drag, startPoint x: 353, startPoint y: 441, endPoint x: 463, endPoint y: 440, distance: 110.7
click at [463, 440] on p "We’ll be reaching out to you [DATE], and we’re truly excited to connect. We can…" at bounding box center [517, 447] width 535 height 23
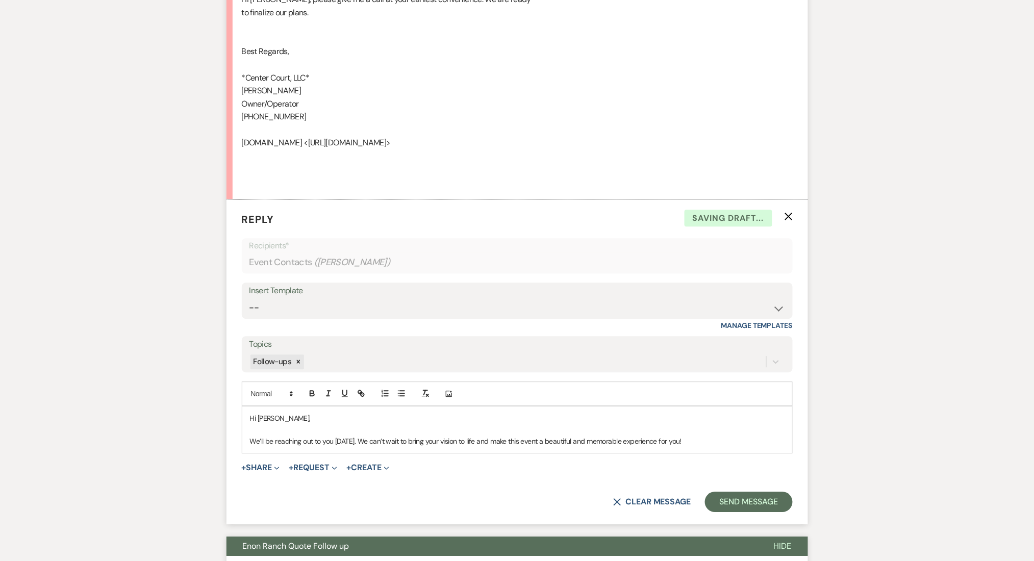
click at [491, 443] on p "We’ll be reaching out to you [DATE]. We can’t wait to bring your vision to life…" at bounding box center [517, 441] width 535 height 11
click at [713, 442] on p "We’ll be reaching out to you [DATE]. We can’t wait to bring your vision to life…" at bounding box center [517, 441] width 535 height 11
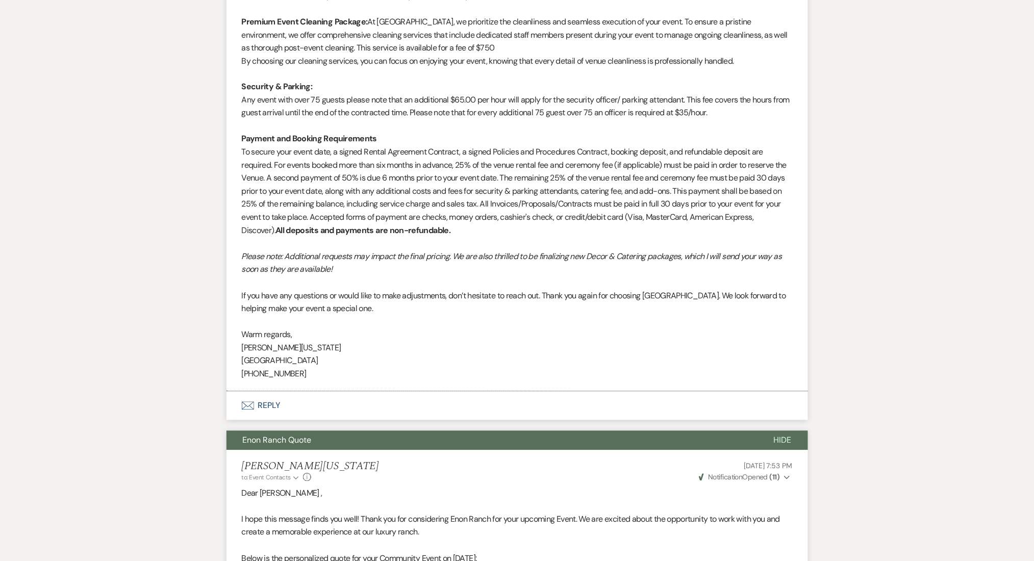
scroll to position [2157, 0]
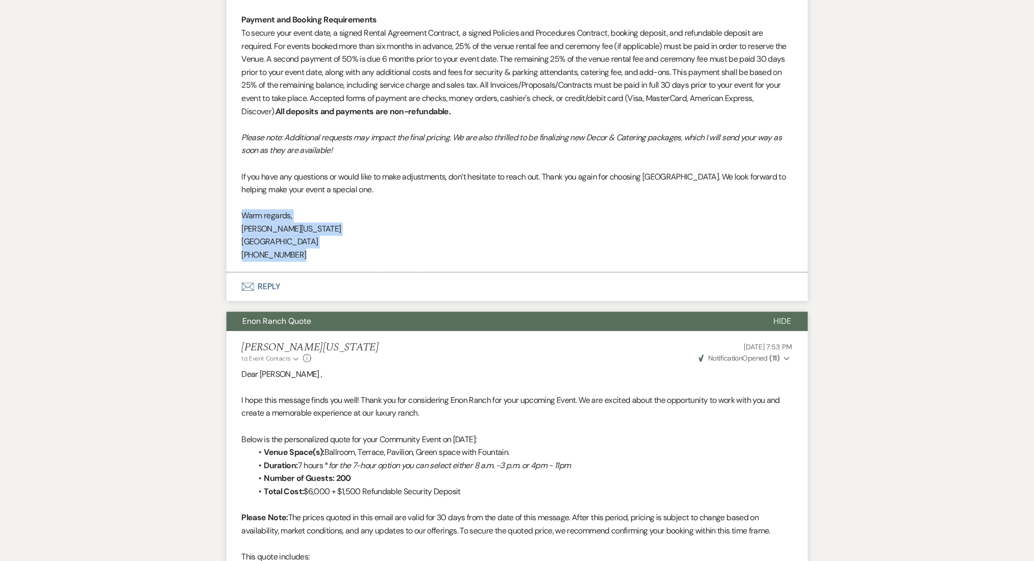
drag, startPoint x: 307, startPoint y: 253, endPoint x: 236, endPoint y: 213, distance: 82.0
copy div "Warm regards, [PERSON_NAME][US_STATE][GEOGRAPHIC_DATA] [PHONE_NUMBER]"
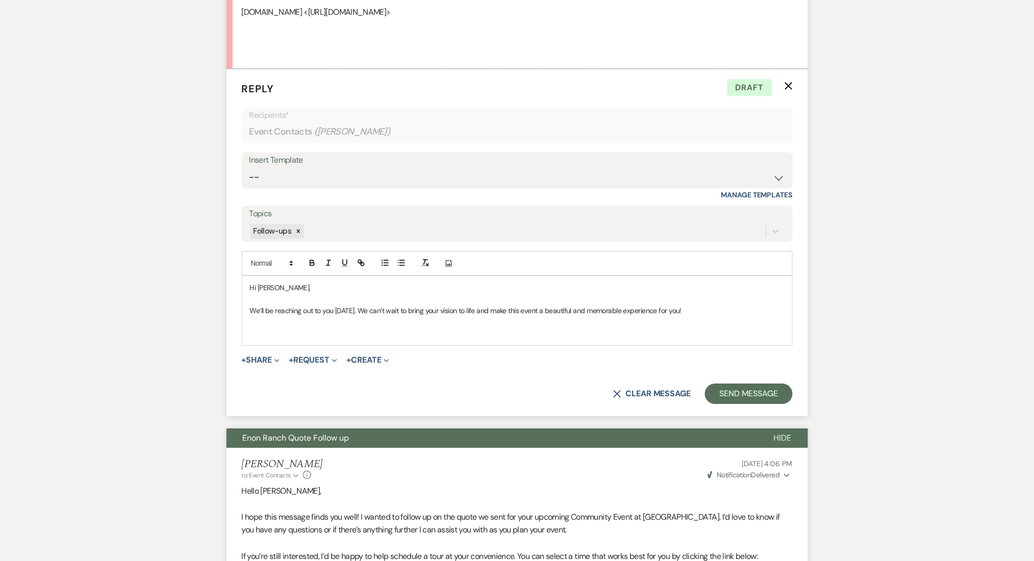
scroll to position [978, 0]
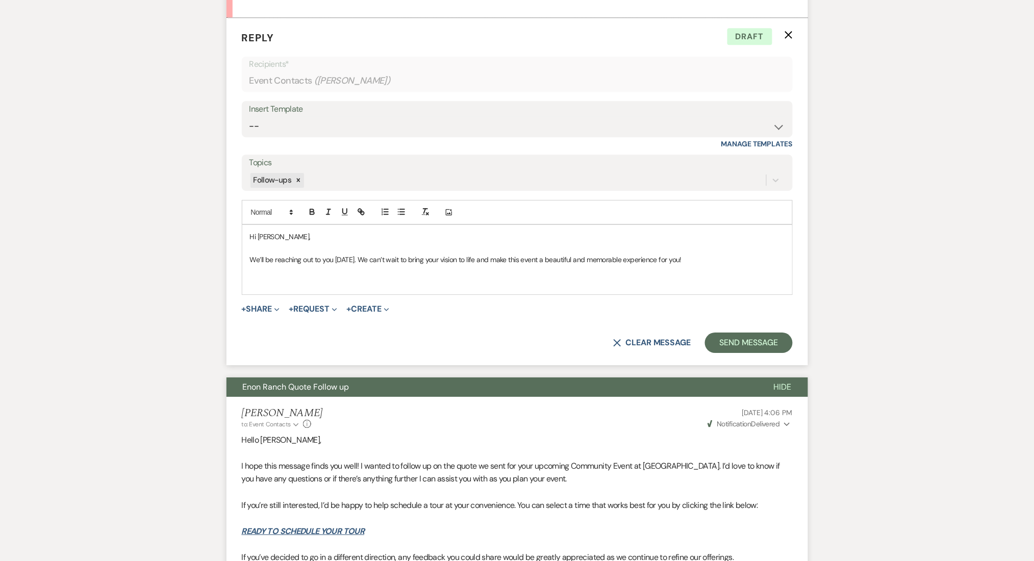
click at [263, 278] on p at bounding box center [517, 282] width 535 height 11
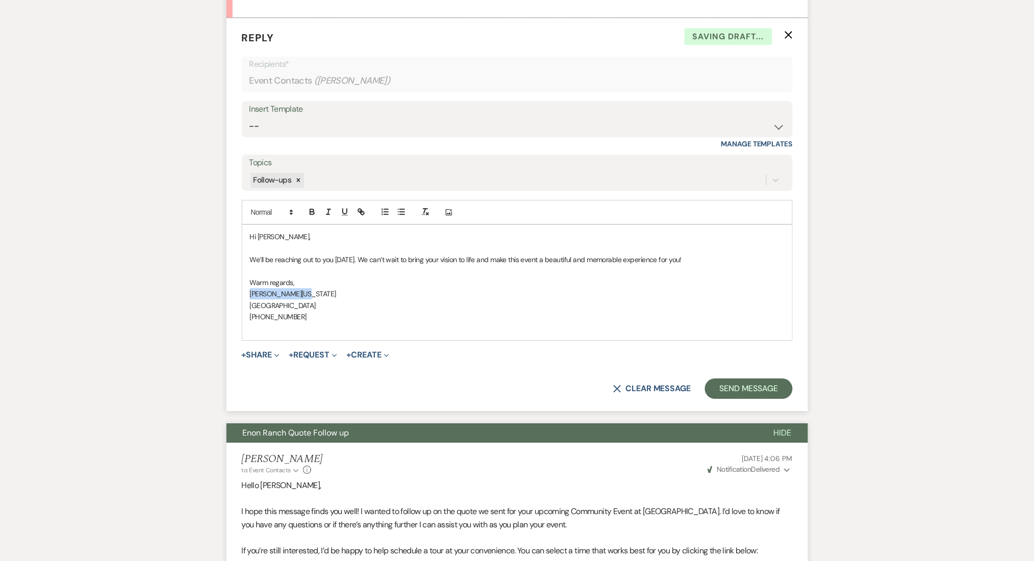
drag, startPoint x: 312, startPoint y: 291, endPoint x: 236, endPoint y: 291, distance: 76.5
click at [236, 291] on form "Reply X Saving draft... Recipients* Event Contacts ( [PERSON_NAME] ) Insert Tem…" at bounding box center [518, 214] width 582 height 393
drag, startPoint x: 288, startPoint y: 311, endPoint x: 241, endPoint y: 311, distance: 47.4
click at [241, 311] on form "Reply X Saving draft... Recipients* Event Contacts ( [PERSON_NAME] ) Insert Tem…" at bounding box center [518, 214] width 582 height 393
click at [257, 307] on span "[GEOGRAPHIC_DATA]" at bounding box center [283, 305] width 66 height 9
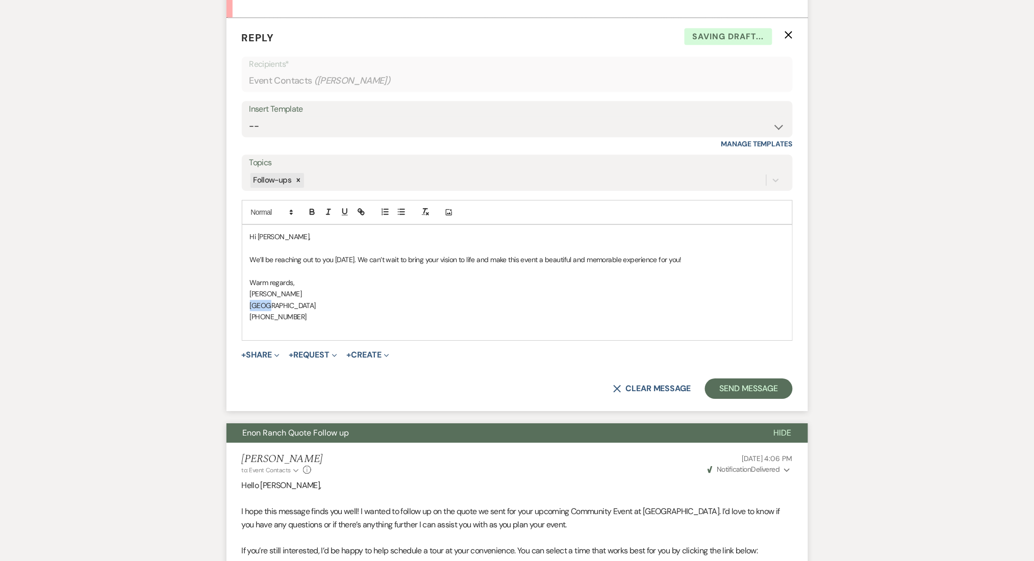
click at [257, 307] on span "[GEOGRAPHIC_DATA]" at bounding box center [283, 305] width 66 height 9
drag, startPoint x: 316, startPoint y: 213, endPoint x: 321, endPoint y: 237, distance: 24.0
click at [315, 213] on icon "button" at bounding box center [312, 211] width 9 height 9
click at [381, 320] on p "[PHONE_NUMBER]" at bounding box center [517, 316] width 535 height 11
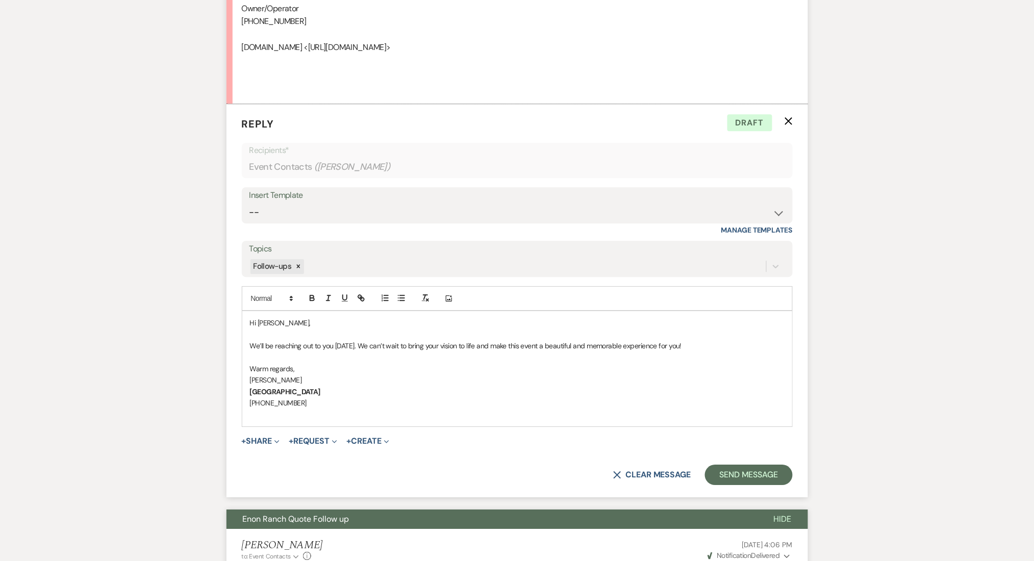
scroll to position [1020, 0]
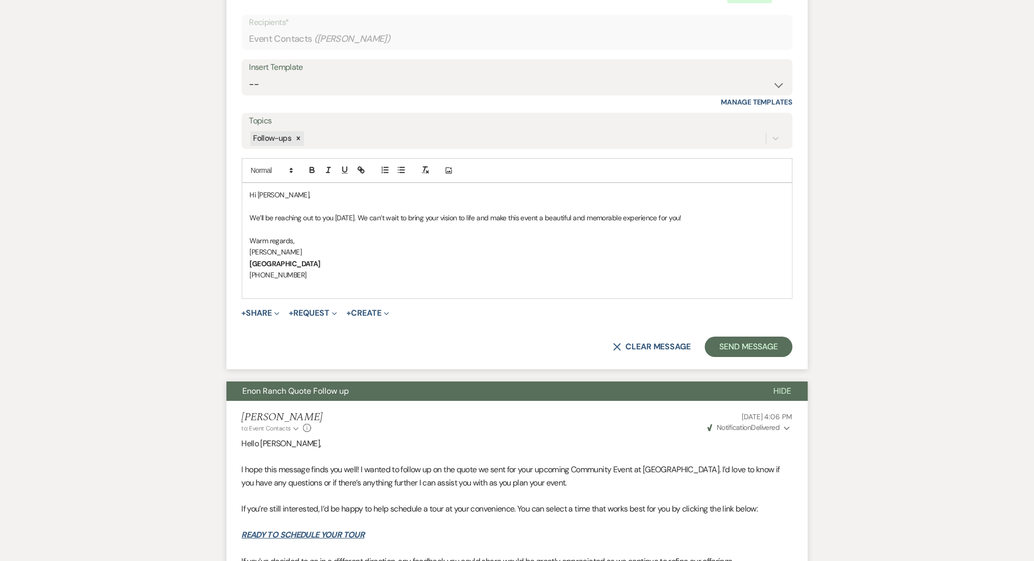
click at [699, 217] on p "We’ll be reaching out to you [DATE]. We can’t wait to bring your vision to life…" at bounding box center [517, 217] width 535 height 11
drag, startPoint x: 736, startPoint y: 337, endPoint x: 698, endPoint y: 342, distance: 38.2
click at [736, 337] on button "Send Message" at bounding box center [748, 347] width 87 height 20
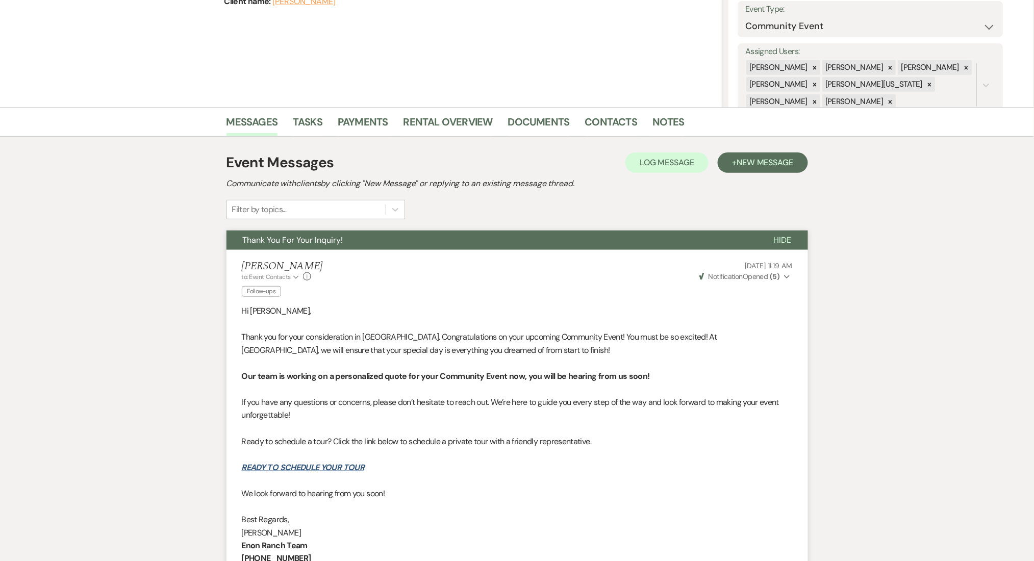
scroll to position [0, 0]
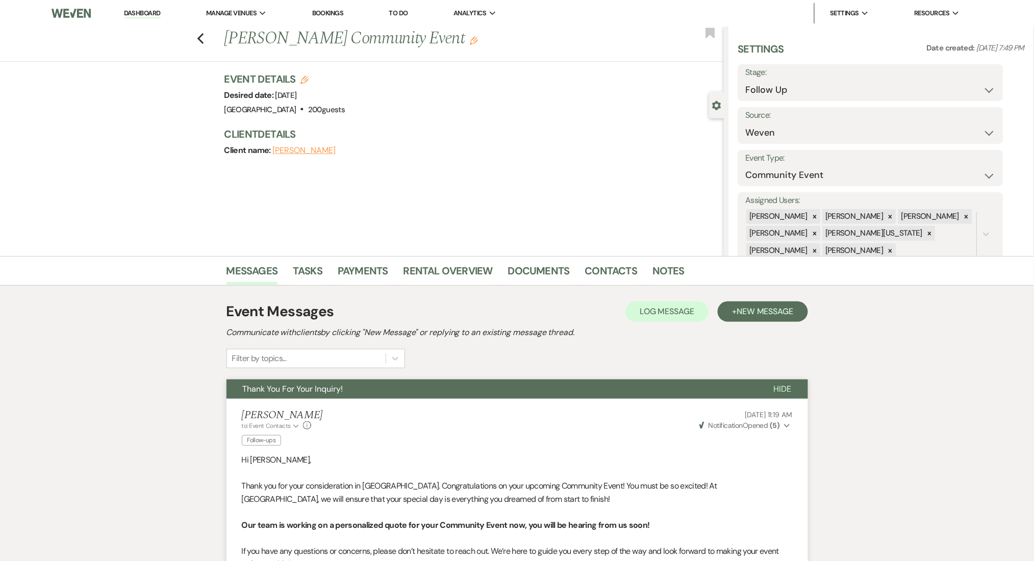
click at [144, 19] on li "Dashboard" at bounding box center [142, 13] width 47 height 20
click at [143, 9] on link "Dashboard" at bounding box center [142, 14] width 37 height 10
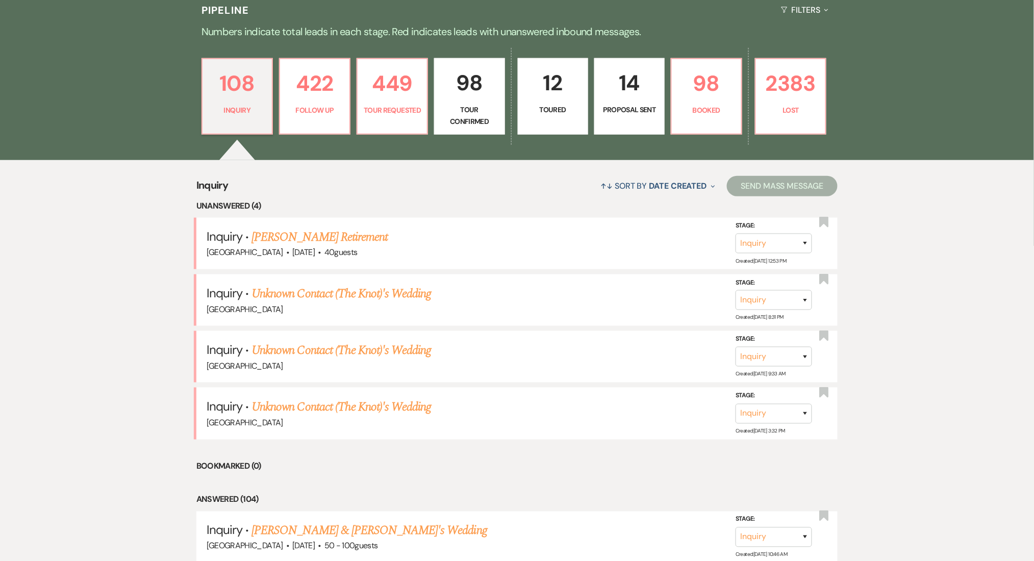
scroll to position [272, 0]
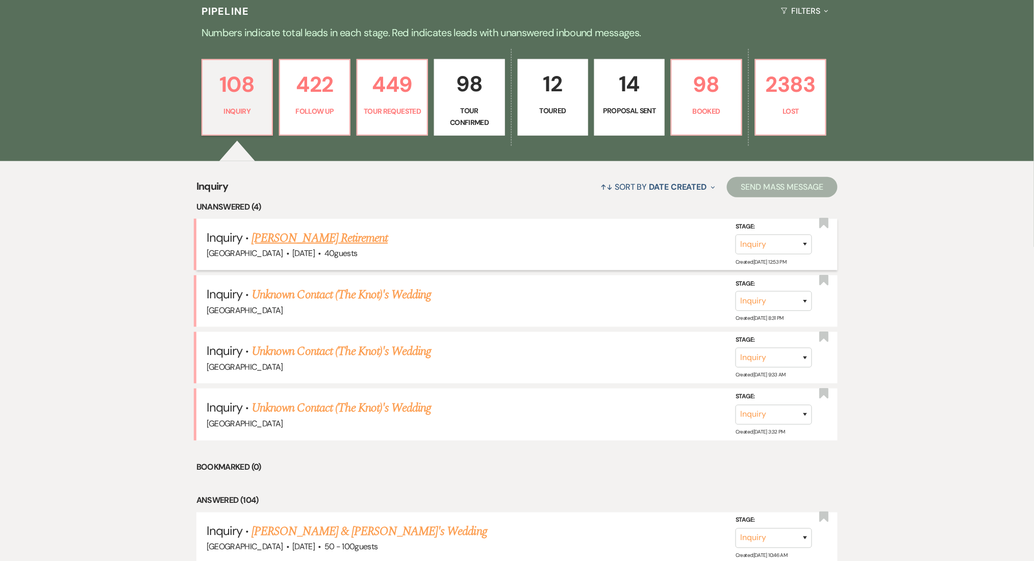
click at [304, 237] on link "[PERSON_NAME] Retirement" at bounding box center [320, 238] width 136 height 18
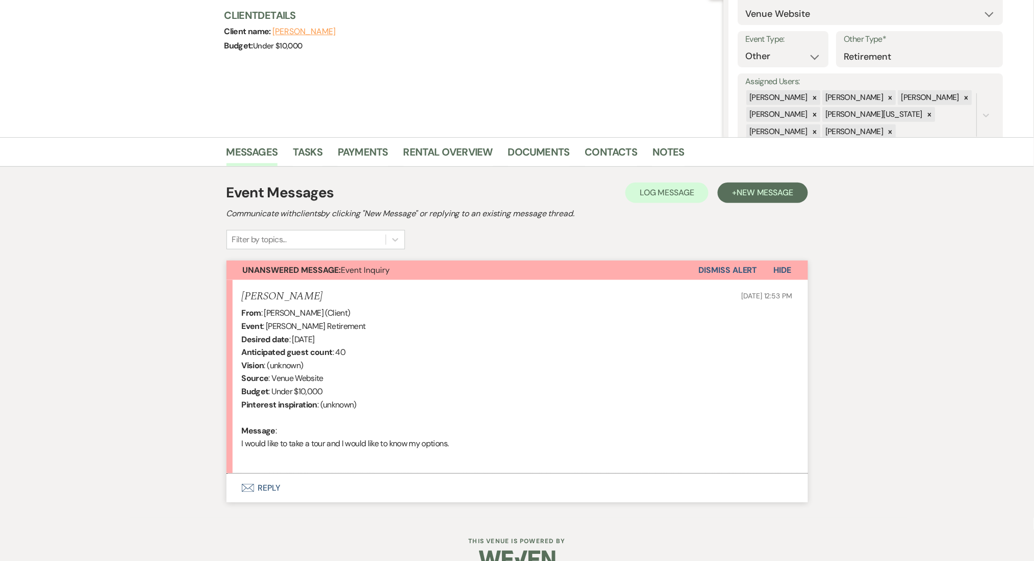
scroll to position [141, 0]
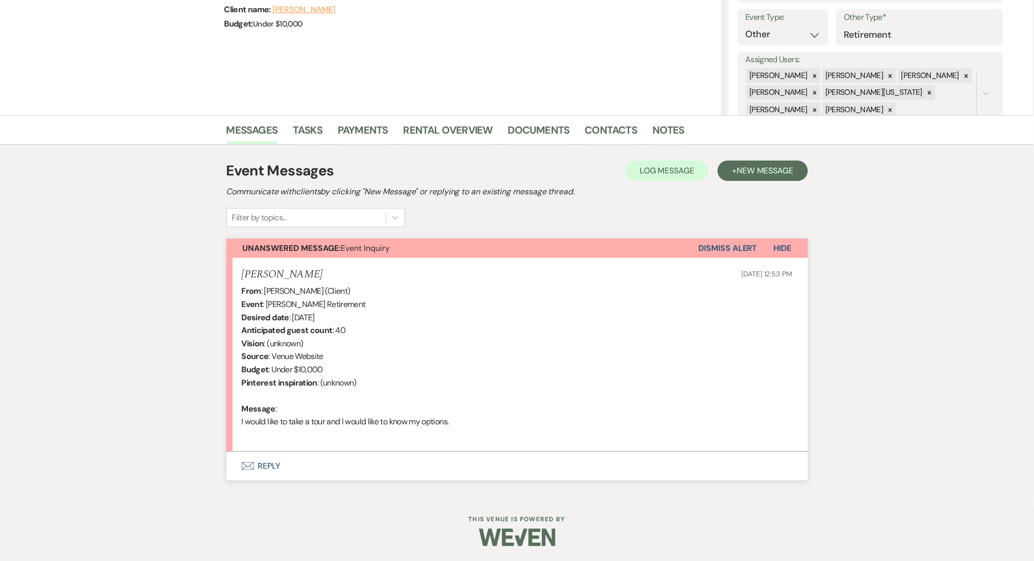
click at [269, 465] on button "Envelope Reply" at bounding box center [518, 466] width 582 height 29
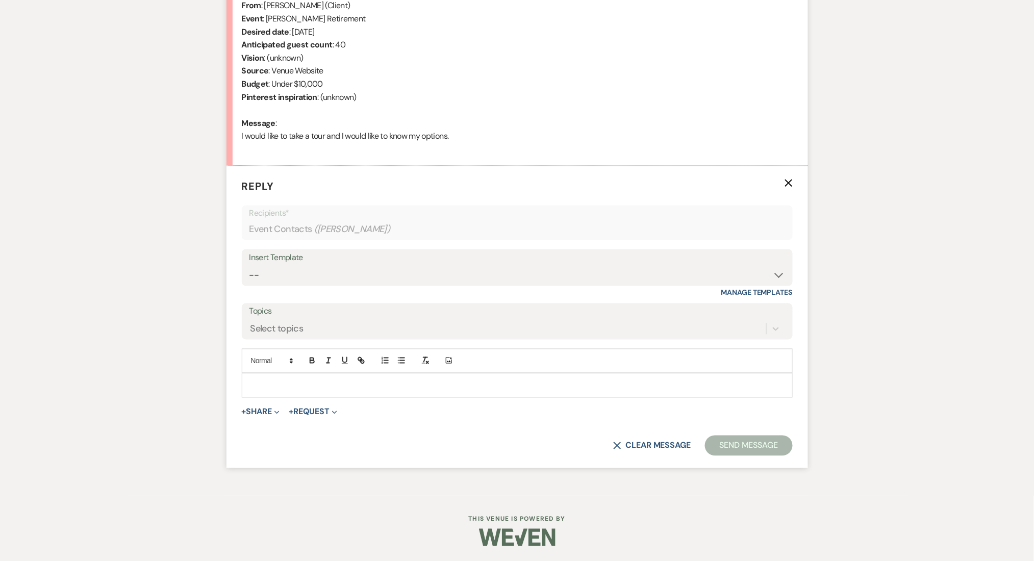
scroll to position [222, 0]
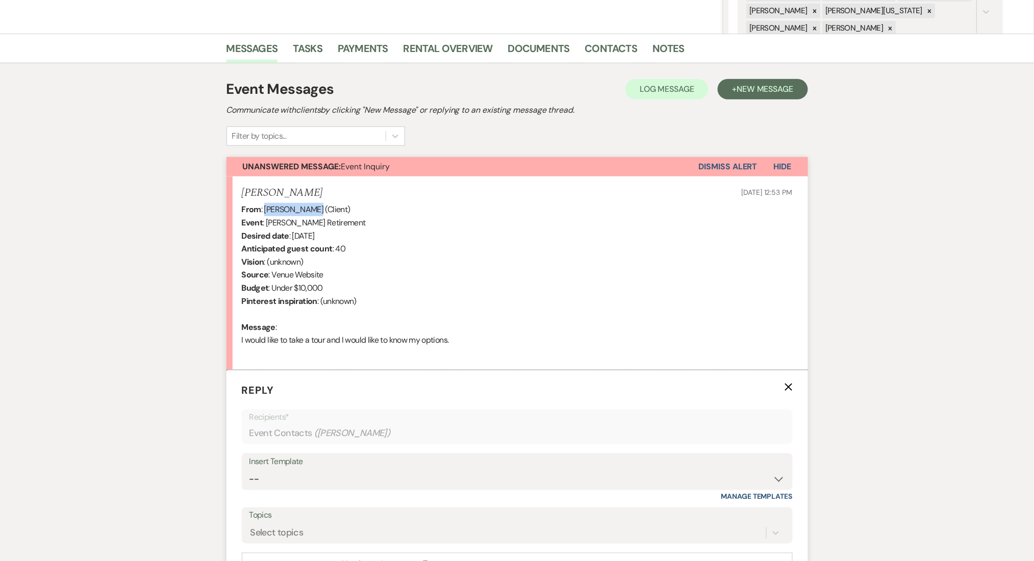
drag, startPoint x: 307, startPoint y: 212, endPoint x: 262, endPoint y: 214, distance: 45.4
click at [266, 212] on div "From : [PERSON_NAME] (Client) Event : [PERSON_NAME] Retirement Desired date : […" at bounding box center [517, 281] width 551 height 157
copy div "[PERSON_NAME]"
click at [178, 363] on div "Messages Tasks Payments Rental Overview Documents Contacts Notes Event Messages…" at bounding box center [517, 367] width 1034 height 666
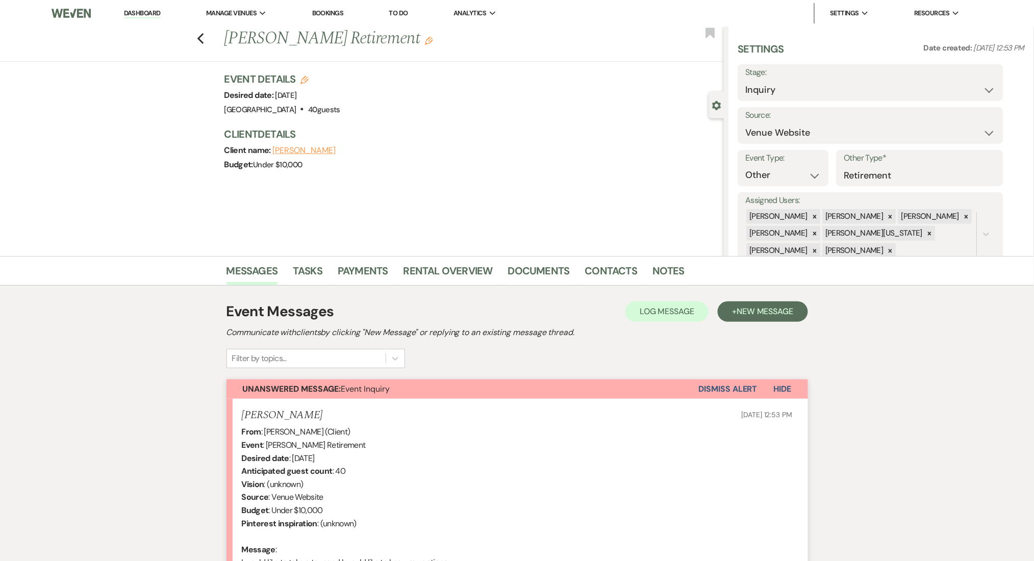
scroll to position [408, 0]
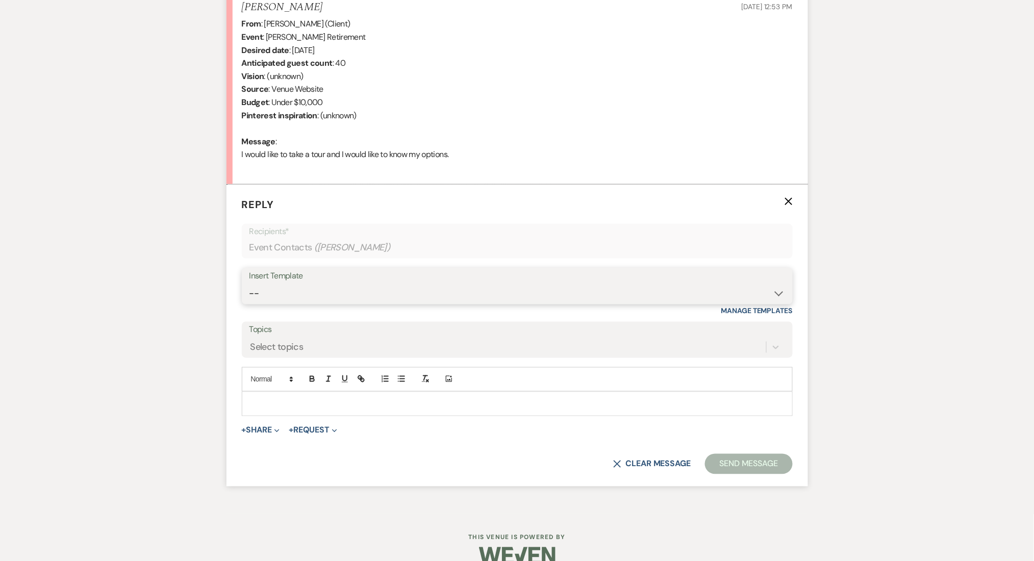
click at [264, 297] on select "-- Inquiry Follow Up Email #2 Contract Sending Template Payment Template Rental…" at bounding box center [517, 294] width 536 height 20
click at [249, 284] on select "-- Inquiry Follow Up Email #2 Contract Sending Template Payment Template Rental…" at bounding box center [517, 294] width 536 height 20
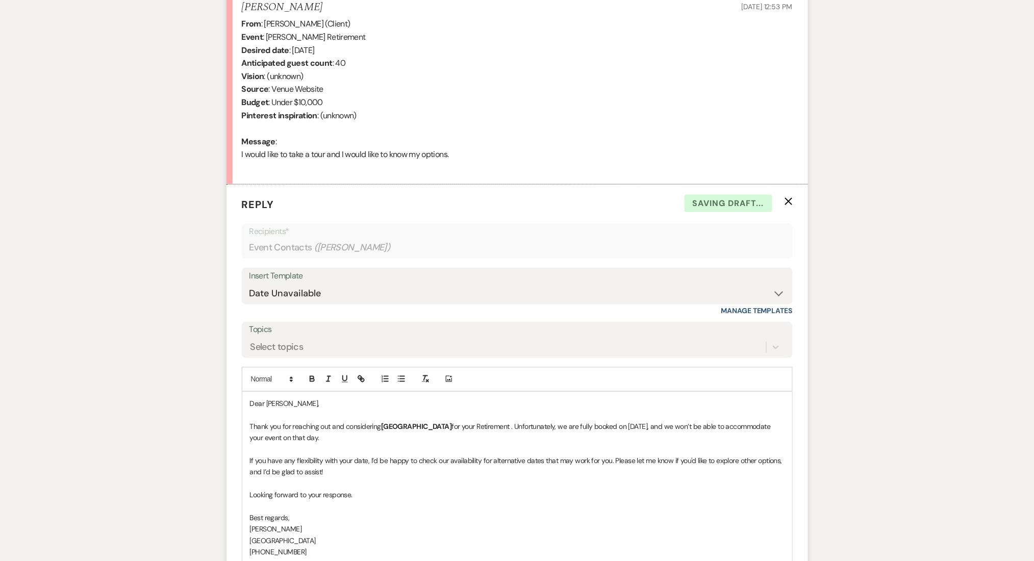
click at [151, 262] on div "Messages Tasks Payments Rental Overview Documents Contacts Notes Event Messages…" at bounding box center [517, 255] width 1034 height 815
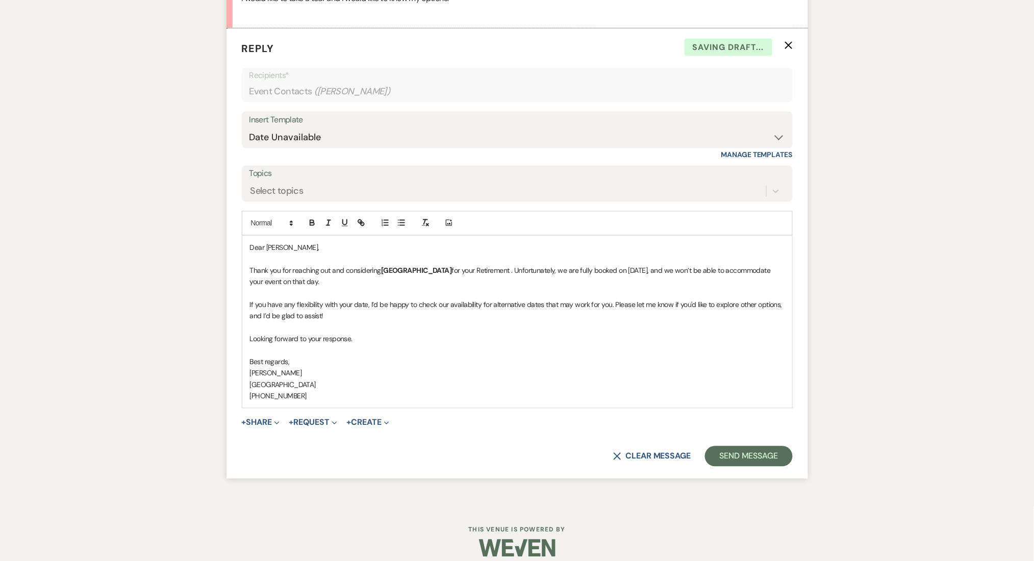
scroll to position [575, 0]
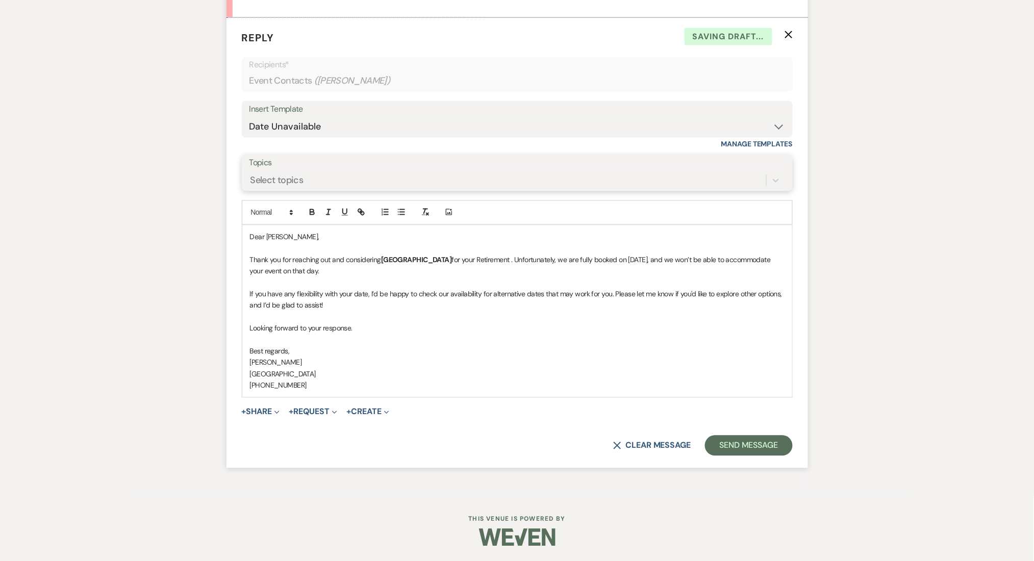
click at [281, 183] on div "Select topics" at bounding box center [276, 180] width 53 height 14
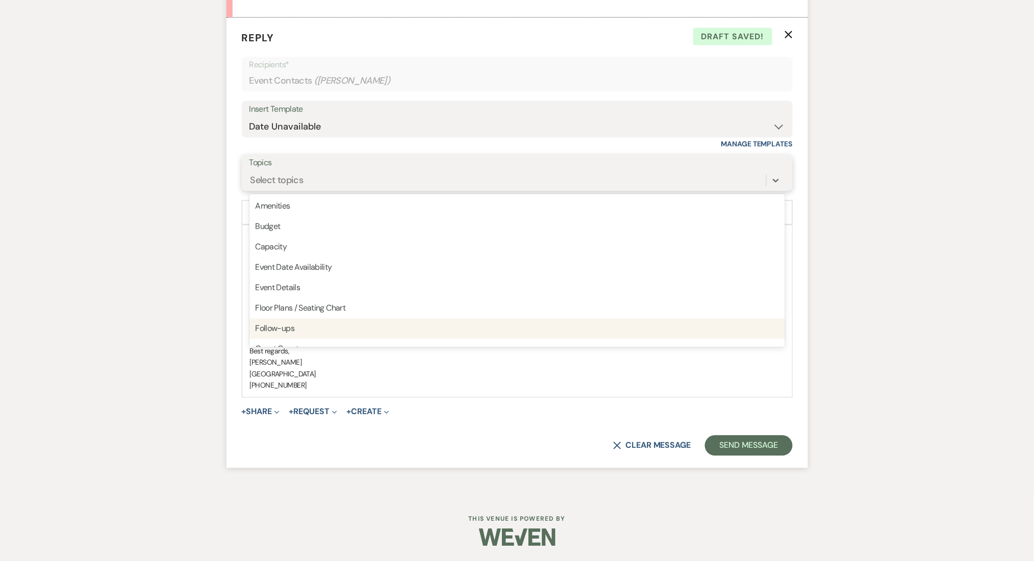
click at [274, 331] on div "Follow-ups" at bounding box center [517, 329] width 536 height 20
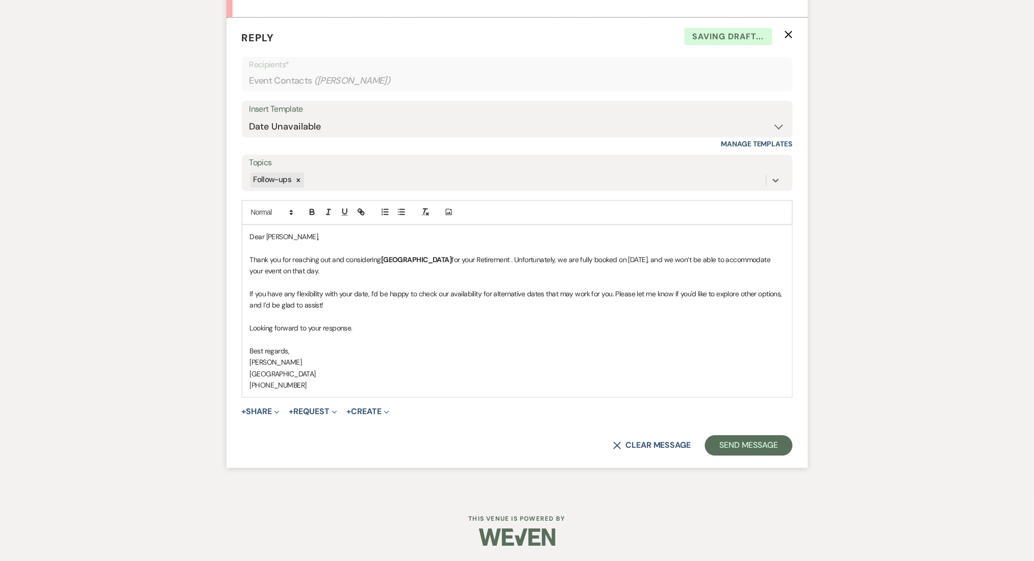
click at [156, 297] on div "Messages Tasks Payments Rental Overview Documents Contacts Notes Event Messages…" at bounding box center [517, 88] width 1034 height 815
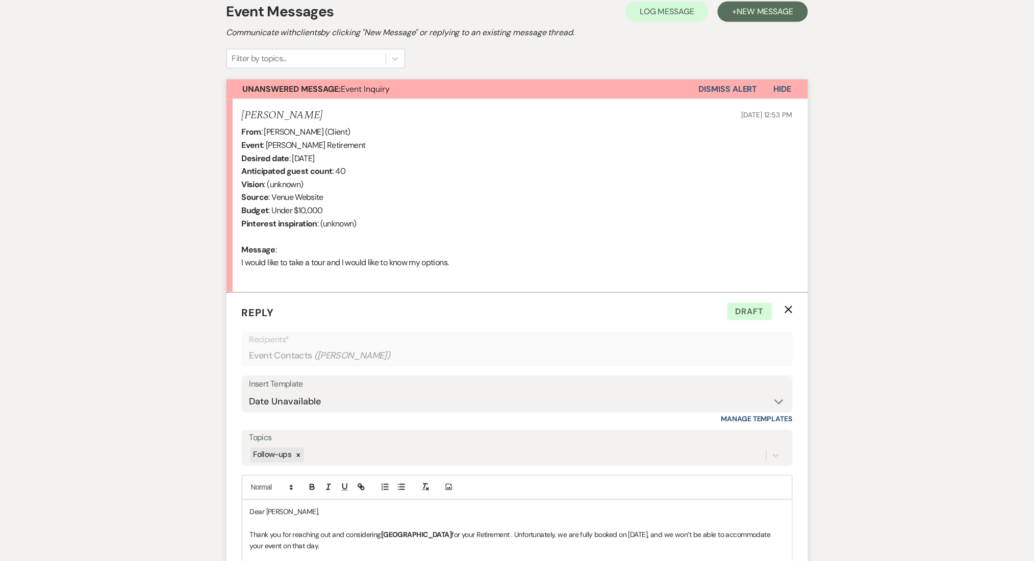
scroll to position [439, 0]
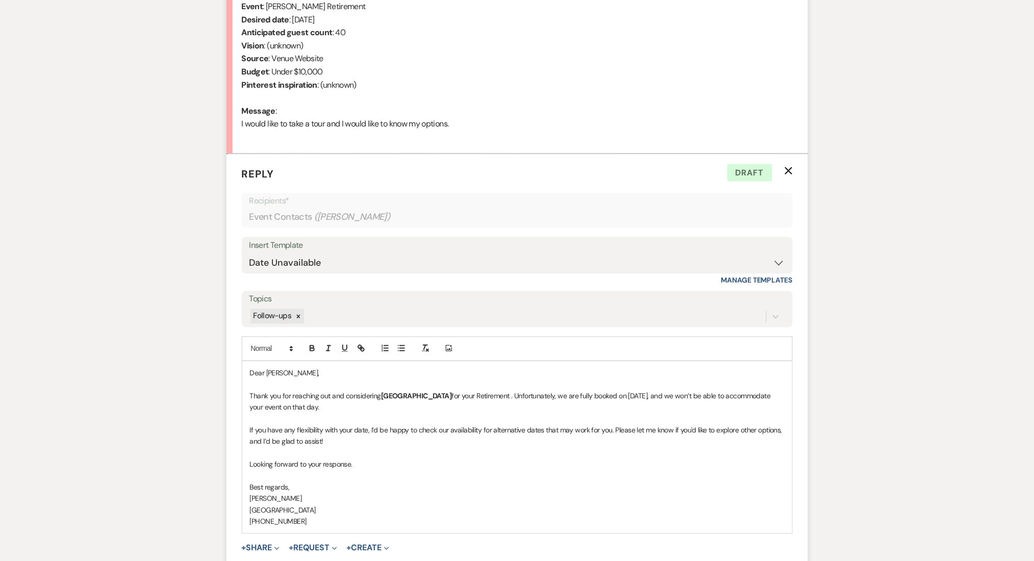
click at [512, 243] on div "Insert Template" at bounding box center [517, 245] width 536 height 15
click at [484, 260] on select "-- Inquiry Follow Up Email #2 Contract Sending Template Payment Template Rental…" at bounding box center [517, 263] width 536 height 20
click at [249, 253] on select "-- Inquiry Follow Up Email #2 Contract Sending Template Payment Template Rental…" at bounding box center [517, 263] width 536 height 20
click at [119, 270] on div "Messages Tasks Payments Rental Overview Documents Contacts Notes Event Messages…" at bounding box center [517, 224] width 1034 height 815
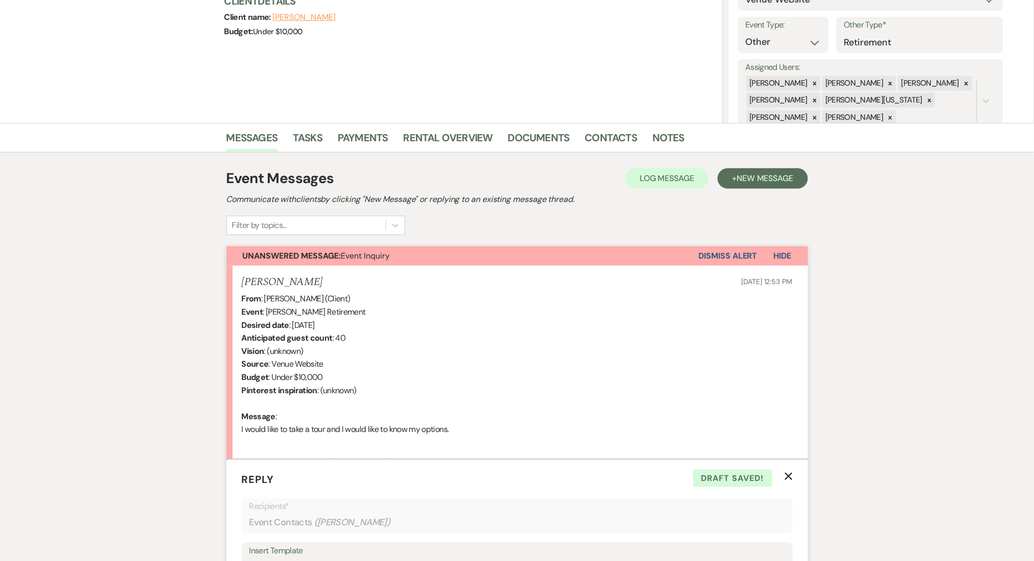
scroll to position [31, 0]
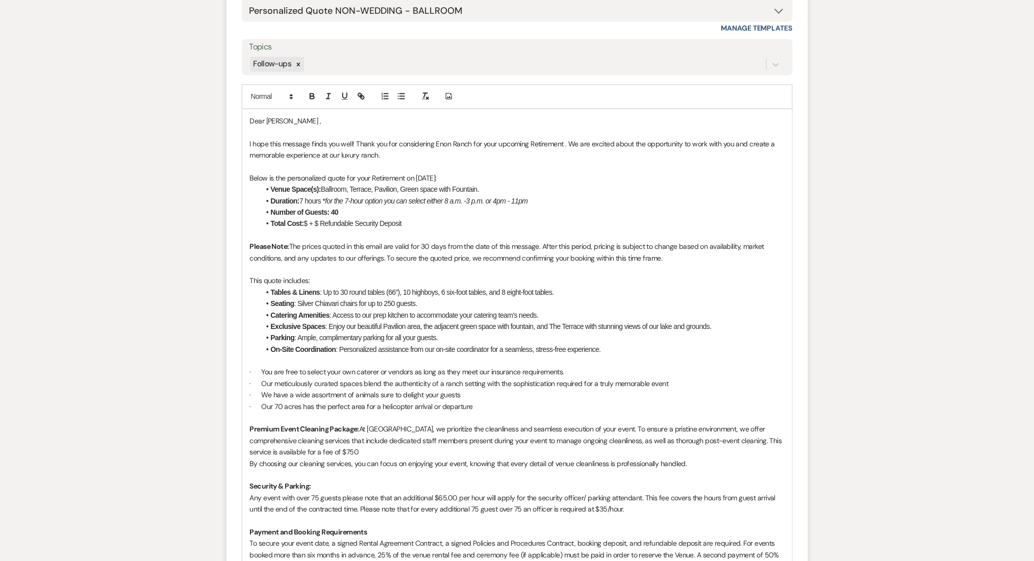
scroll to position [575, 0]
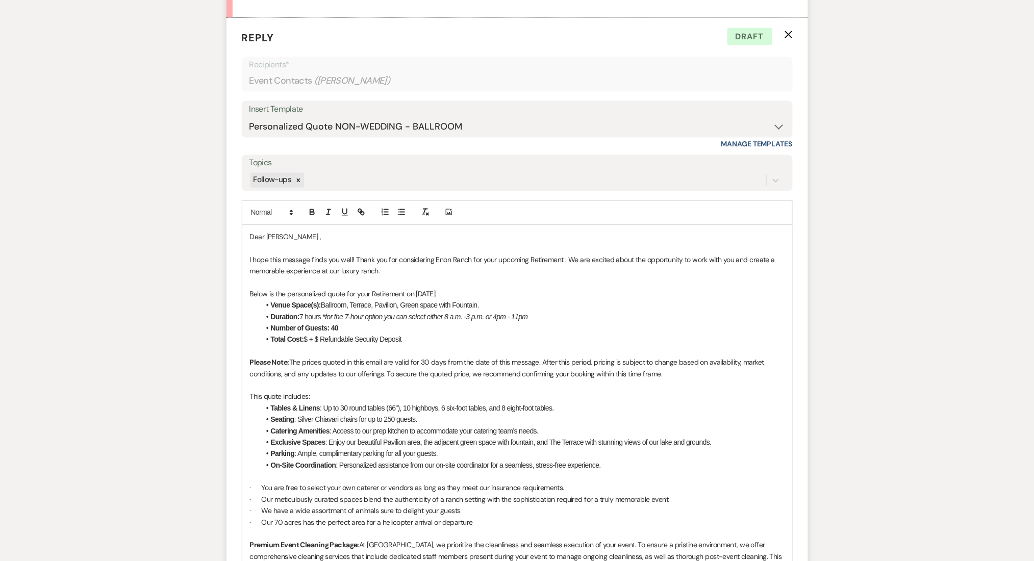
click at [135, 330] on div "Messages Tasks Payments Rental Overview Documents Contacts Notes Event Messages…" at bounding box center [517, 357] width 1034 height 1352
drag, startPoint x: 322, startPoint y: 302, endPoint x: 487, endPoint y: 305, distance: 164.3
click at [487, 305] on li "Venue Space(s): Ballroom, Terrace, Pavilion, Green space with Fountain." at bounding box center [522, 305] width 524 height 11
click at [309, 337] on li "Total Cost: $ + $ Refundable Security Deposit" at bounding box center [522, 339] width 524 height 11
click at [335, 336] on li "Total Cost: $4,500 + $ Refundable Security Deposit" at bounding box center [522, 339] width 524 height 11
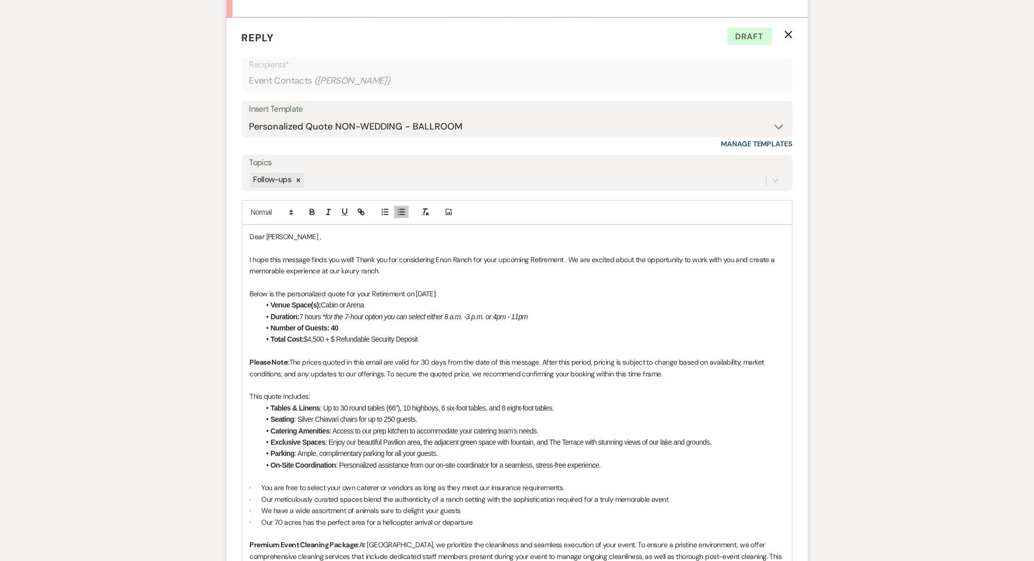
click at [337, 336] on li "Total Cost: $4,500 + $ Refundable Security Deposit" at bounding box center [522, 339] width 524 height 11
click at [346, 310] on li "Venue Space(s): Cabin or Arena" at bounding box center [522, 305] width 524 height 11
click at [230, 344] on form "Reply X Draft Recipients* Event Contacts ( [PERSON_NAME] ) Insert Template -- I…" at bounding box center [518, 511] width 582 height 987
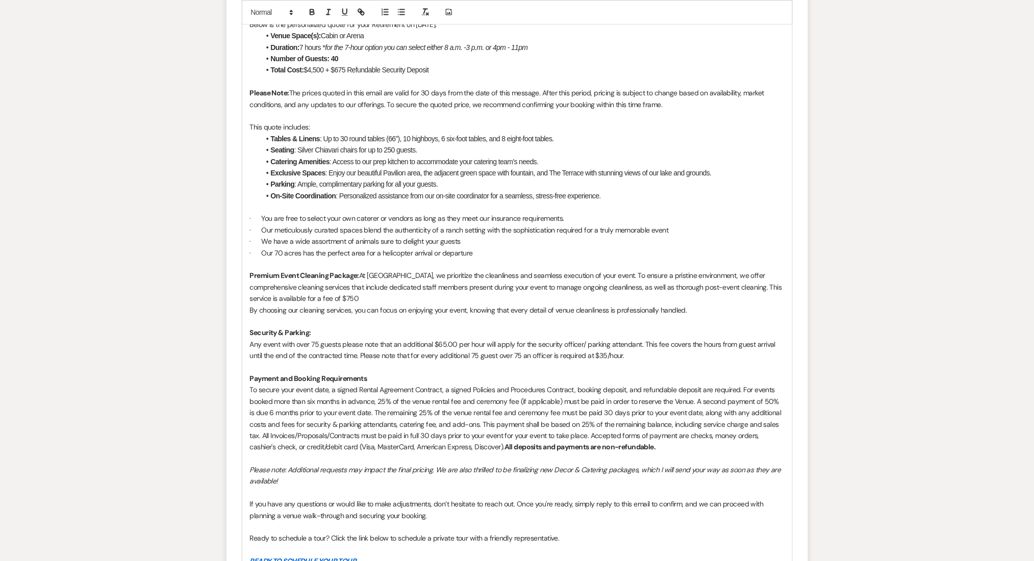
scroll to position [847, 0]
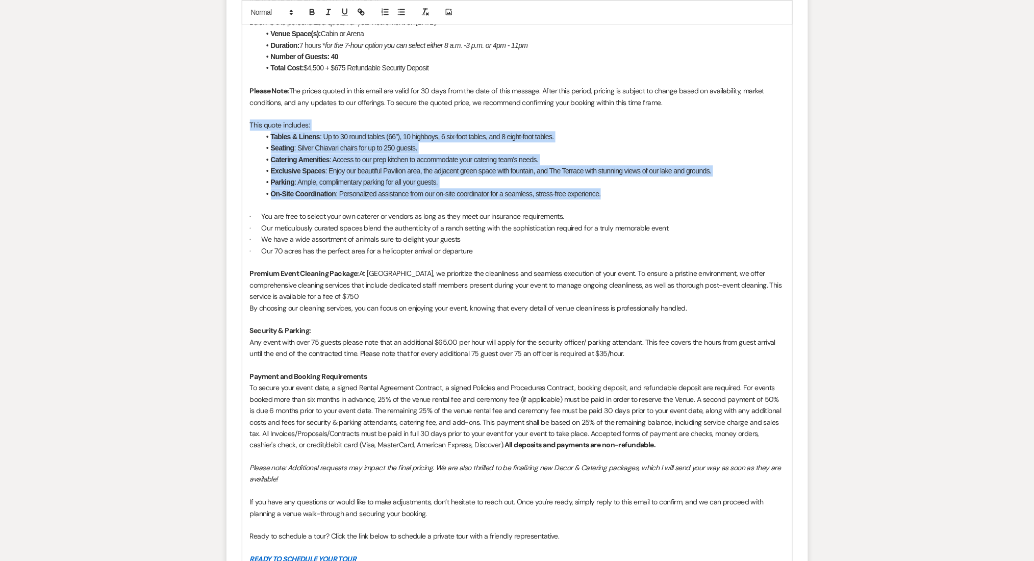
drag, startPoint x: 616, startPoint y: 191, endPoint x: 250, endPoint y: 125, distance: 371.6
click at [250, 125] on div "Dear [PERSON_NAME] , I hope this message finds you well! Thank you for consider…" at bounding box center [517, 308] width 550 height 709
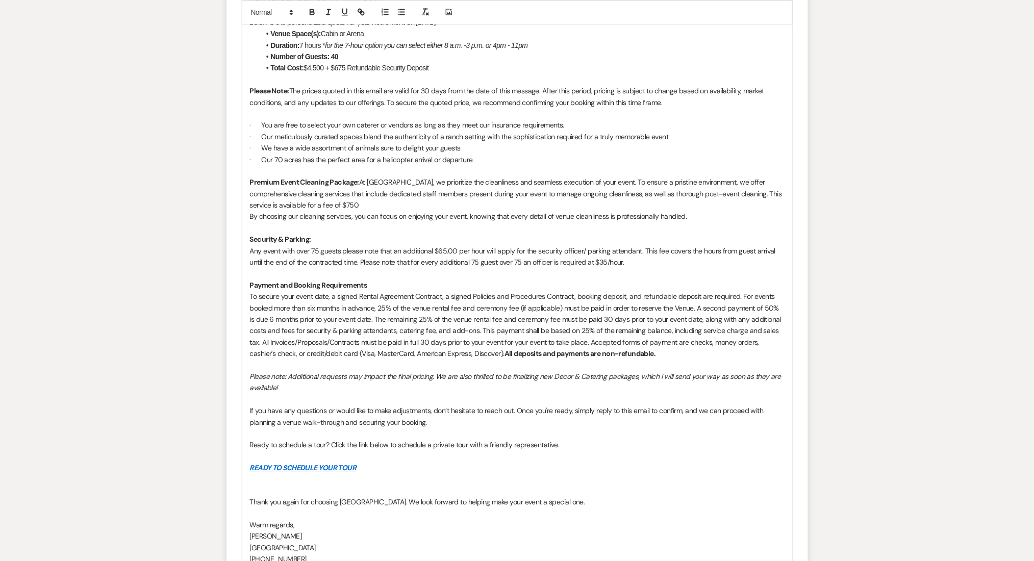
click at [430, 202] on p "Premium Event Cleaning Package: At [GEOGRAPHIC_DATA], we prioritize the cleanli…" at bounding box center [517, 194] width 535 height 34
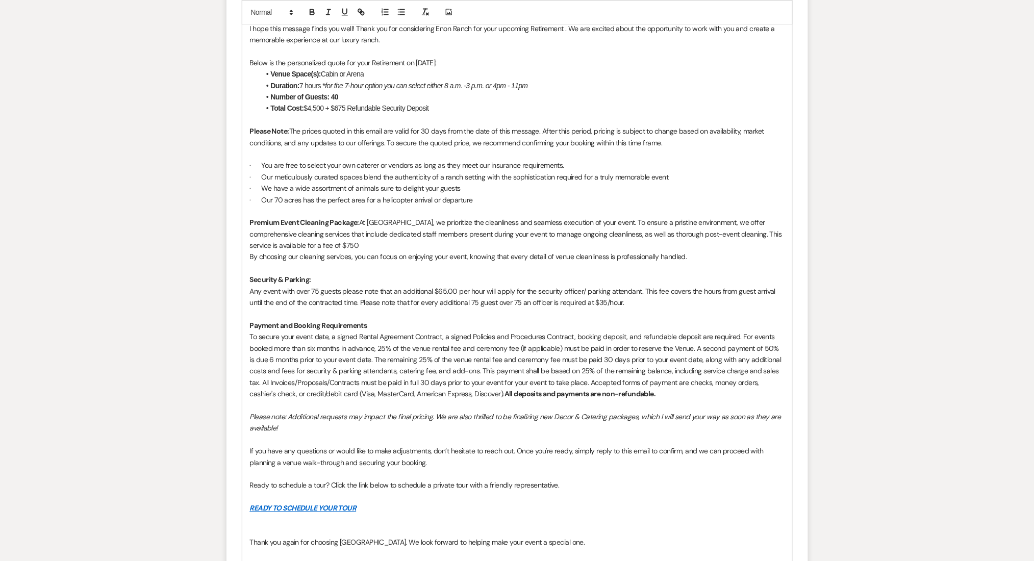
scroll to position [952, 0]
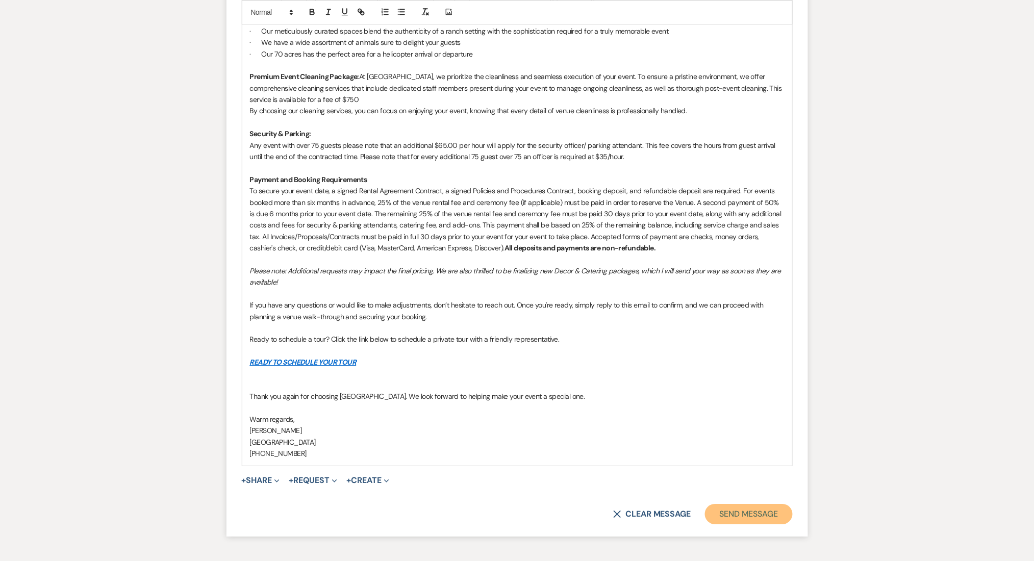
click at [768, 511] on button "Send Message" at bounding box center [748, 514] width 87 height 20
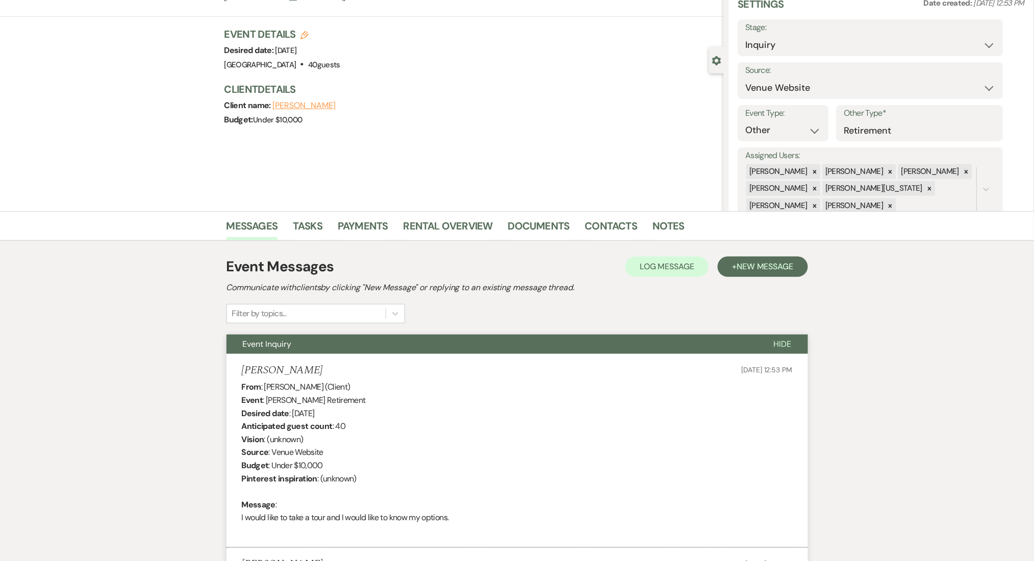
scroll to position [0, 0]
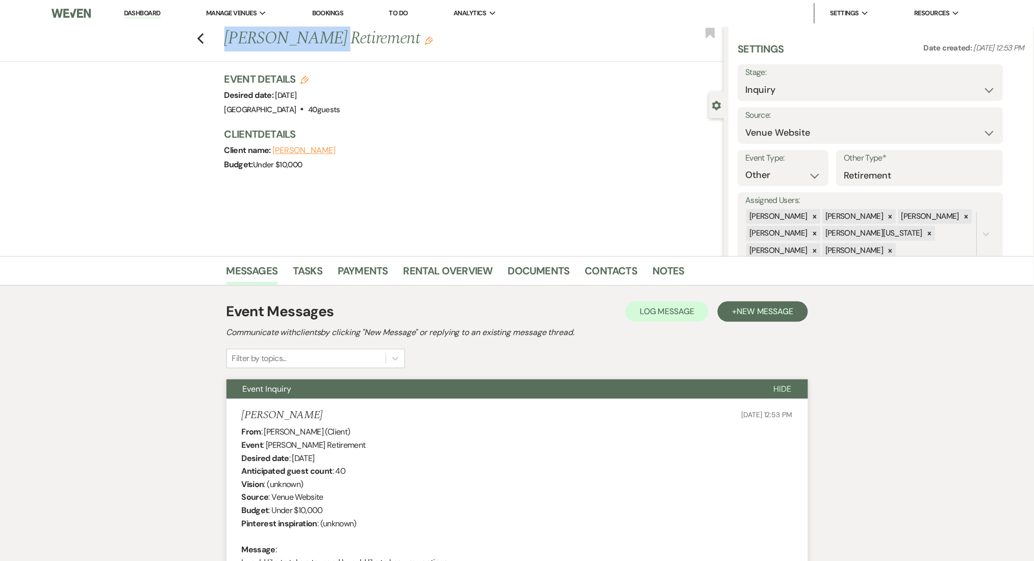
drag, startPoint x: 320, startPoint y: 36, endPoint x: 229, endPoint y: 40, distance: 90.9
click at [229, 40] on h1 "[PERSON_NAME] Retirement Edit" at bounding box center [422, 39] width 396 height 24
copy h1 "[PERSON_NAME]'"
click at [595, 266] on link "Contacts" at bounding box center [611, 274] width 53 height 22
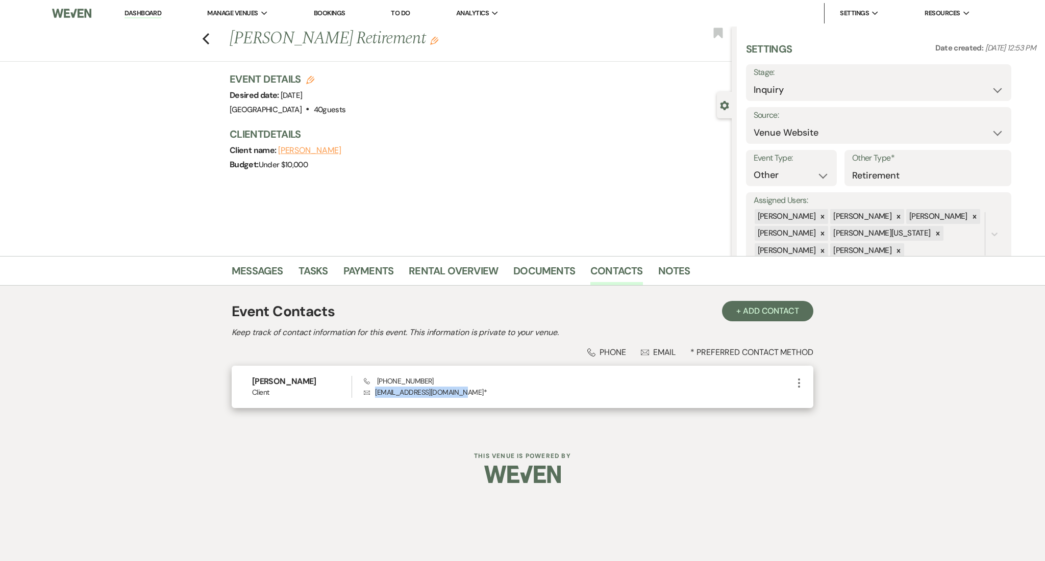
drag, startPoint x: 457, startPoint y: 390, endPoint x: 373, endPoint y: 390, distance: 83.7
click at [373, 390] on p "Envelope [EMAIL_ADDRESS][DOMAIN_NAME] *" at bounding box center [578, 392] width 429 height 11
copy p "[EMAIL_ADDRESS][DOMAIN_NAME]"
drag, startPoint x: 429, startPoint y: 379, endPoint x: 380, endPoint y: 379, distance: 49.5
click at [380, 379] on div "Phone [PHONE_NUMBER] Envelope [EMAIL_ADDRESS][DOMAIN_NAME] *" at bounding box center [578, 387] width 429 height 22
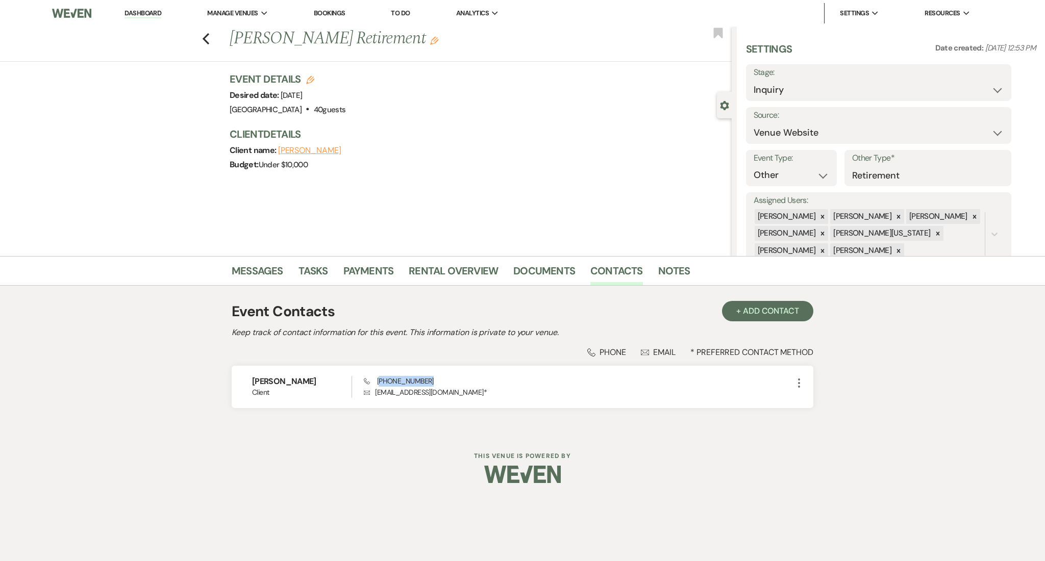
copy span "404) 550-1454"
click at [248, 270] on link "Messages" at bounding box center [258, 274] width 52 height 22
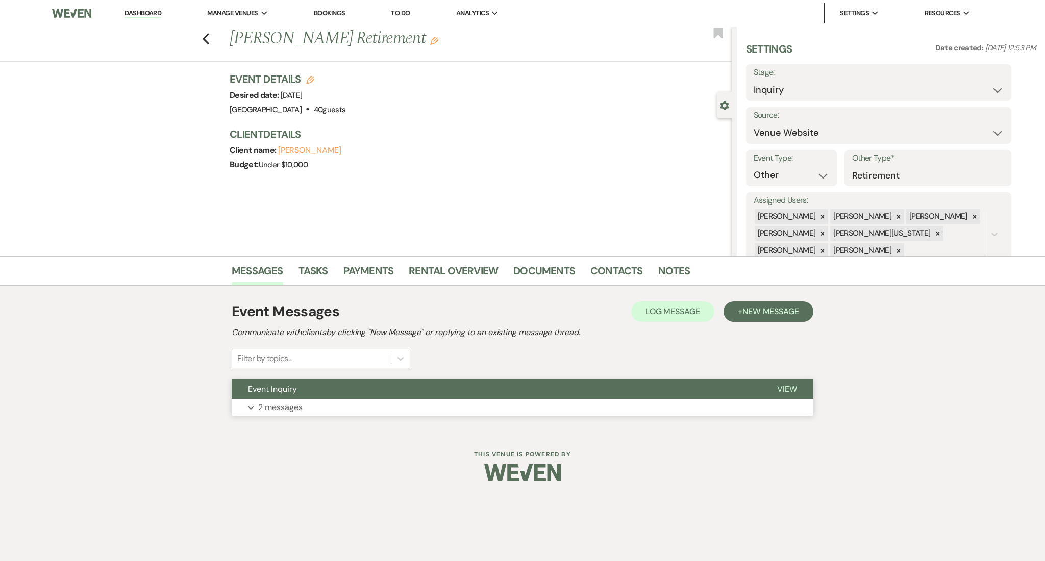
click at [362, 405] on button "Expand 2 messages" at bounding box center [523, 407] width 582 height 17
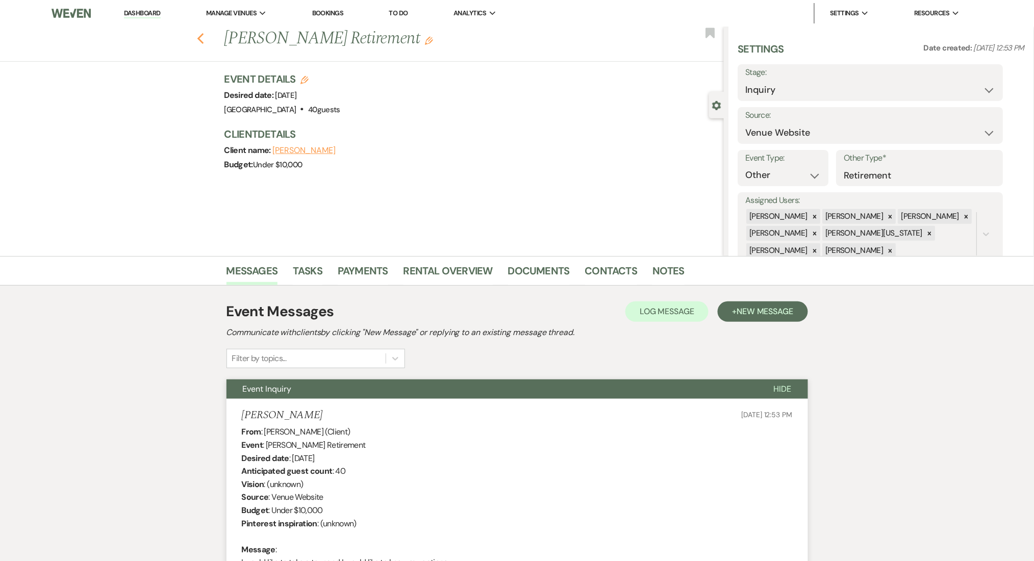
click at [202, 40] on div "Previous [PERSON_NAME] Retirement Edit Bookmark" at bounding box center [359, 44] width 729 height 35
click at [202, 40] on icon "Previous" at bounding box center [201, 39] width 8 height 12
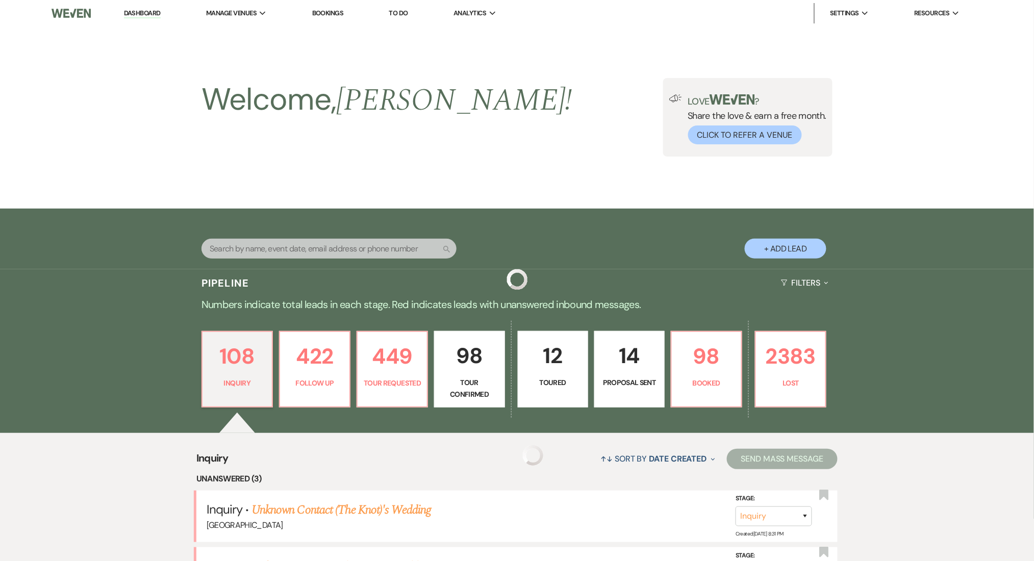
scroll to position [272, 0]
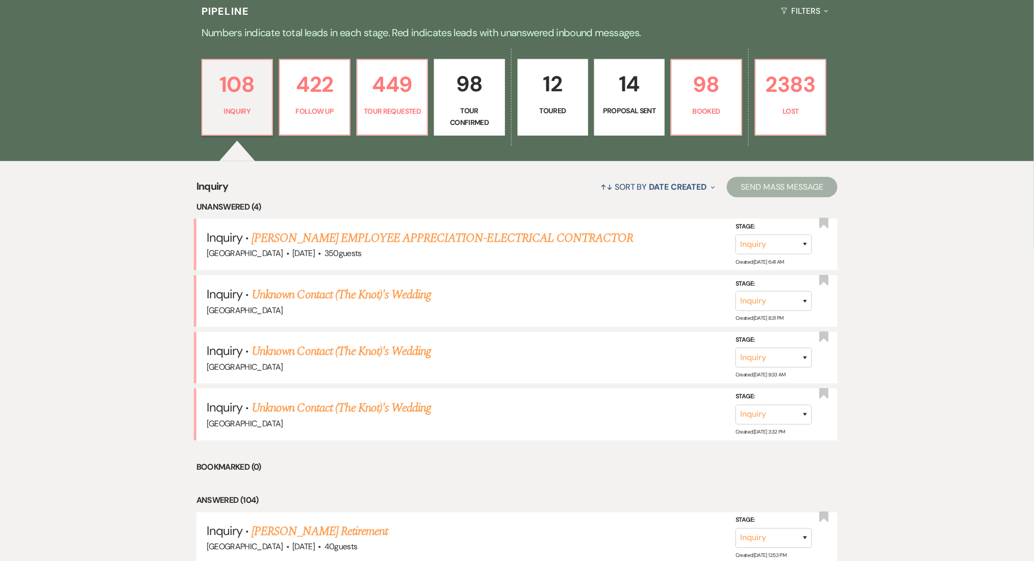
drag, startPoint x: 337, startPoint y: 235, endPoint x: 191, endPoint y: 262, distance: 148.9
click at [337, 235] on link "[PERSON_NAME] EMPLOYEE APPRECIATION-ELECTRICAL CONTRACTOR" at bounding box center [443, 238] width 382 height 18
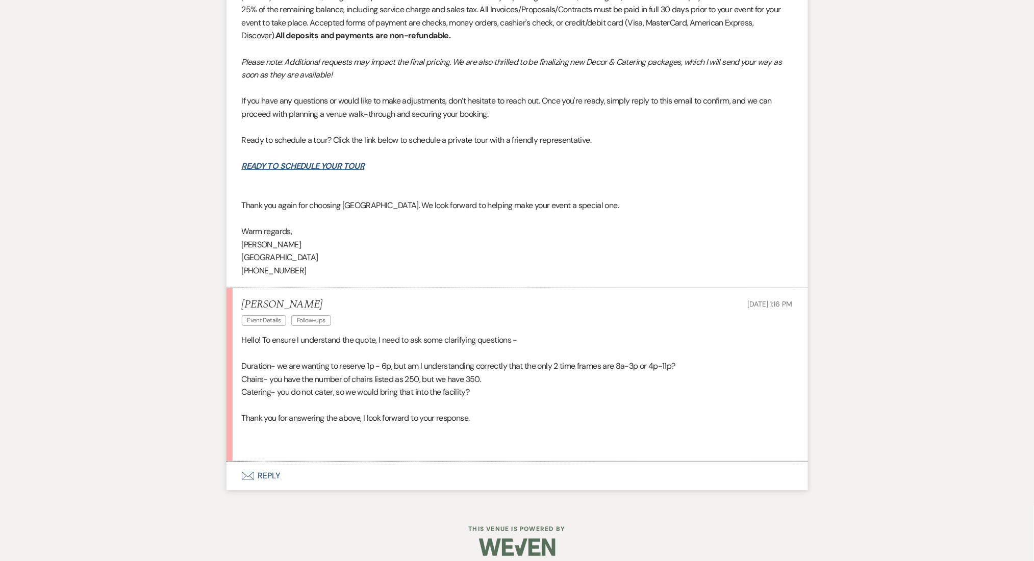
scroll to position [1215, 0]
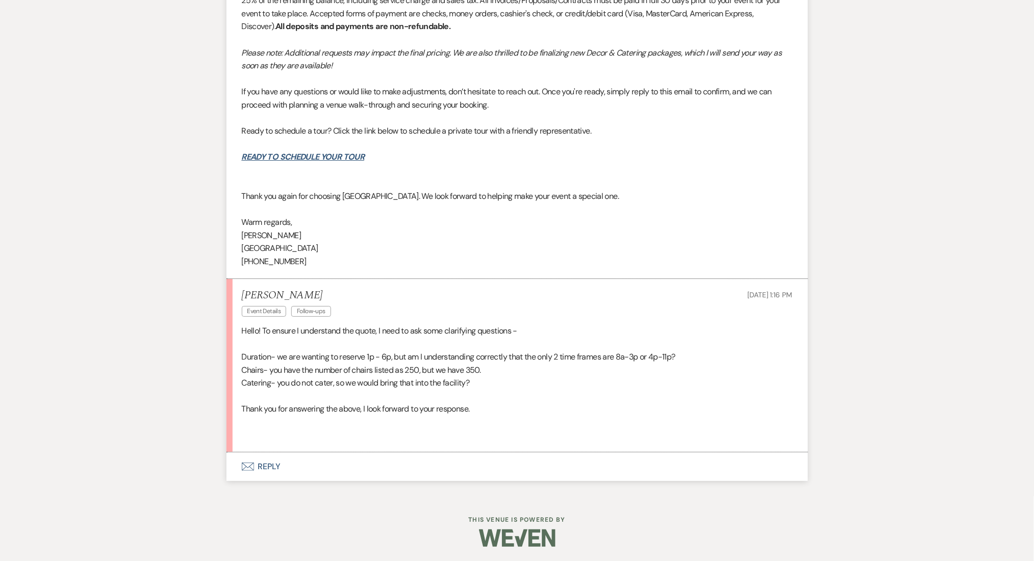
click at [269, 459] on button "Envelope Reply" at bounding box center [518, 466] width 582 height 29
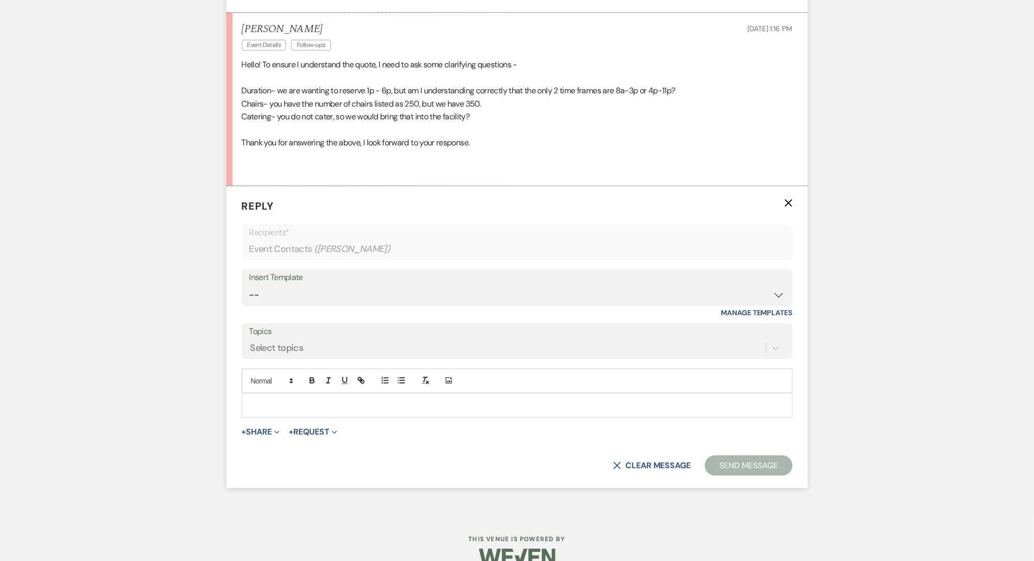
scroll to position [1502, 0]
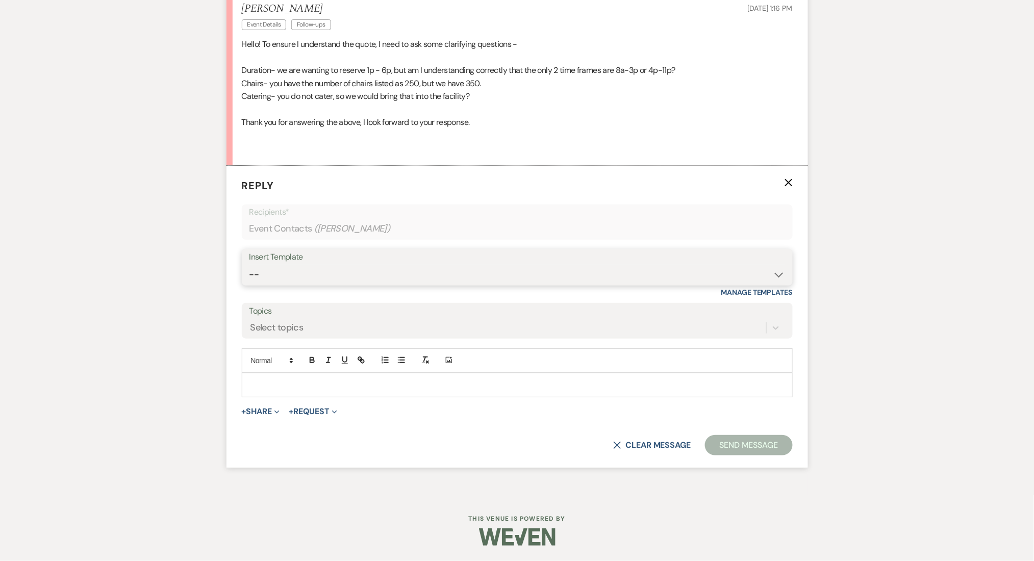
click at [266, 274] on select "-- Inquiry Follow Up Email #2 Contract Sending Template Payment Template Rental…" at bounding box center [517, 275] width 536 height 20
click at [249, 265] on select "-- Inquiry Follow Up Email #2 Contract Sending Template Payment Template Rental…" at bounding box center [517, 275] width 536 height 20
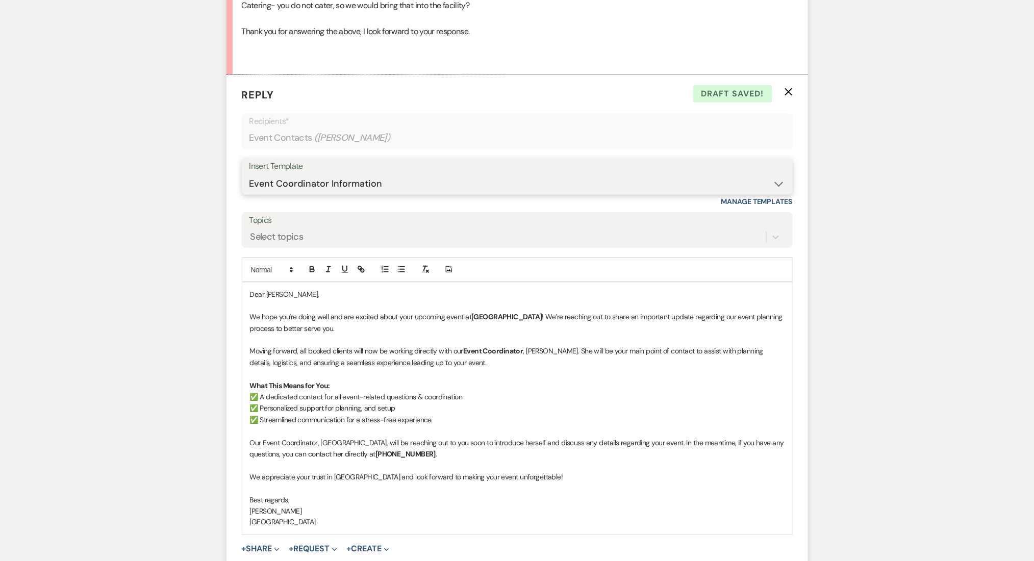
scroll to position [1594, 0]
click at [328, 184] on select "-- Inquiry Follow Up Email #2 Contract Sending Template Payment Template Rental…" at bounding box center [517, 182] width 536 height 20
click at [249, 172] on select "-- Inquiry Follow Up Email #2 Contract Sending Template Payment Template Rental…" at bounding box center [517, 182] width 536 height 20
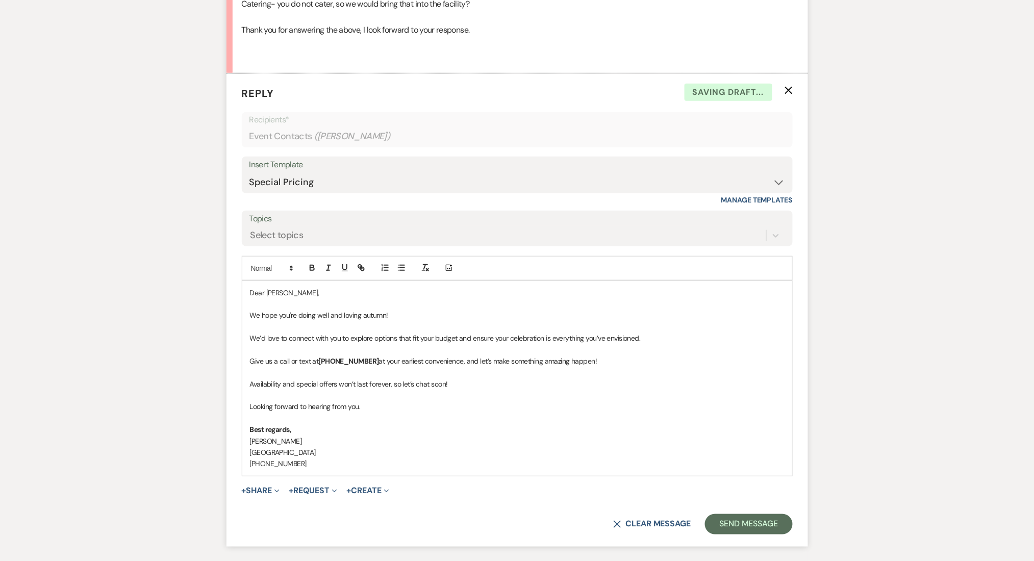
click at [288, 240] on div "Select topics" at bounding box center [276, 236] width 53 height 14
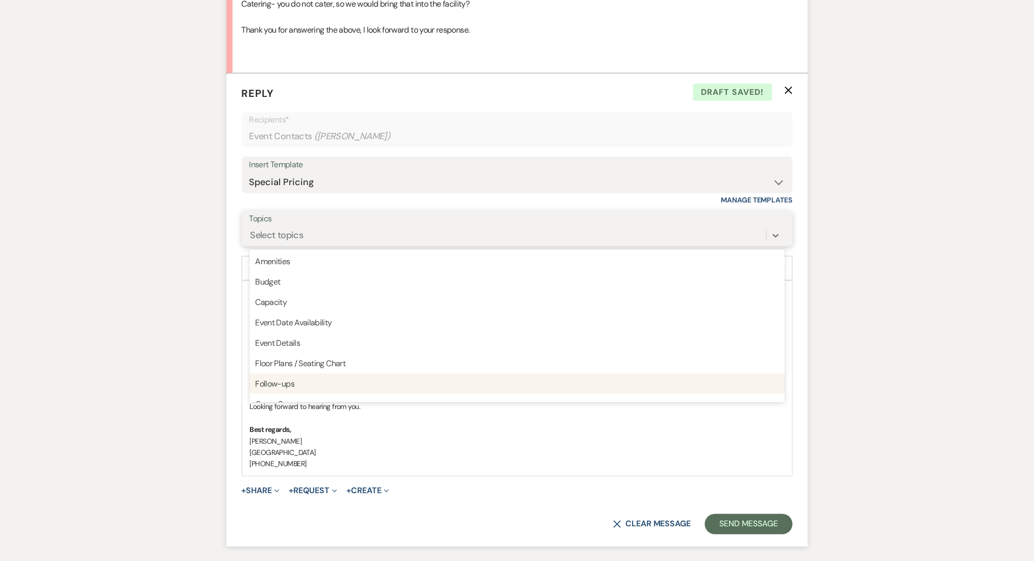
click at [273, 382] on div "Follow-ups" at bounding box center [517, 384] width 536 height 20
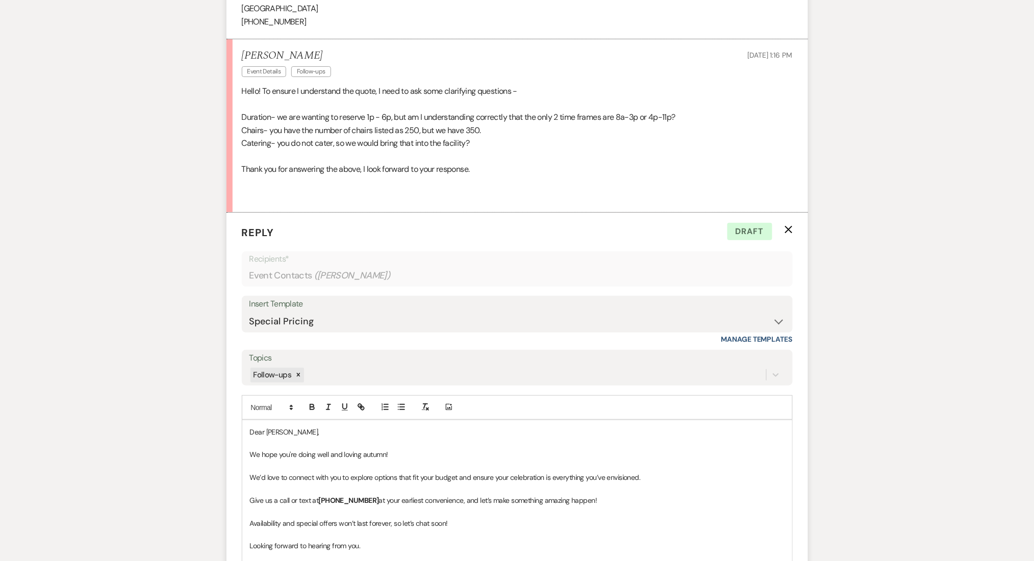
scroll to position [1605, 0]
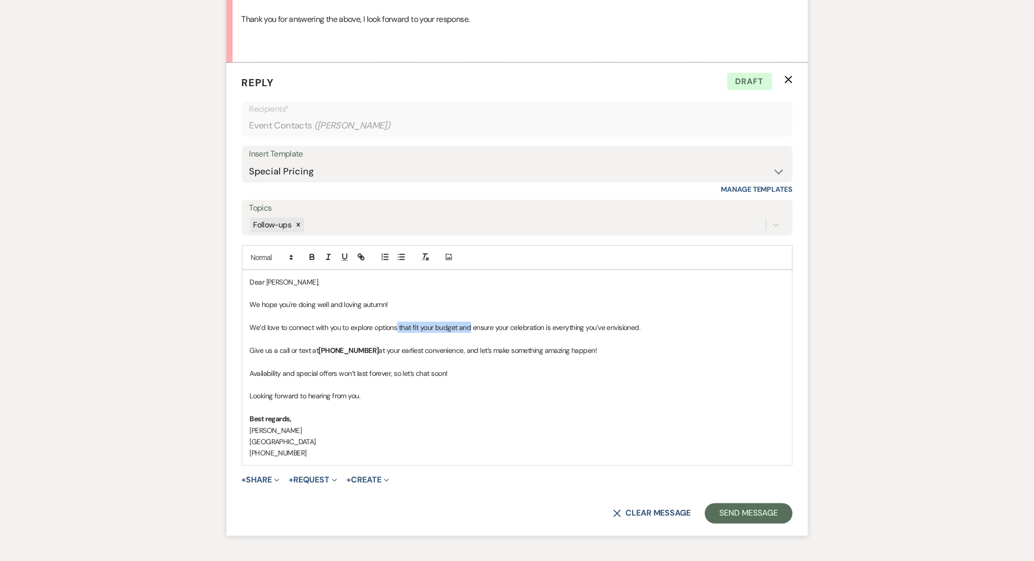
drag, startPoint x: 471, startPoint y: 329, endPoint x: 397, endPoint y: 328, distance: 74.5
click at [397, 328] on p "We’d love to connect with you to explore options that fit your budget and ensur…" at bounding box center [517, 327] width 535 height 11
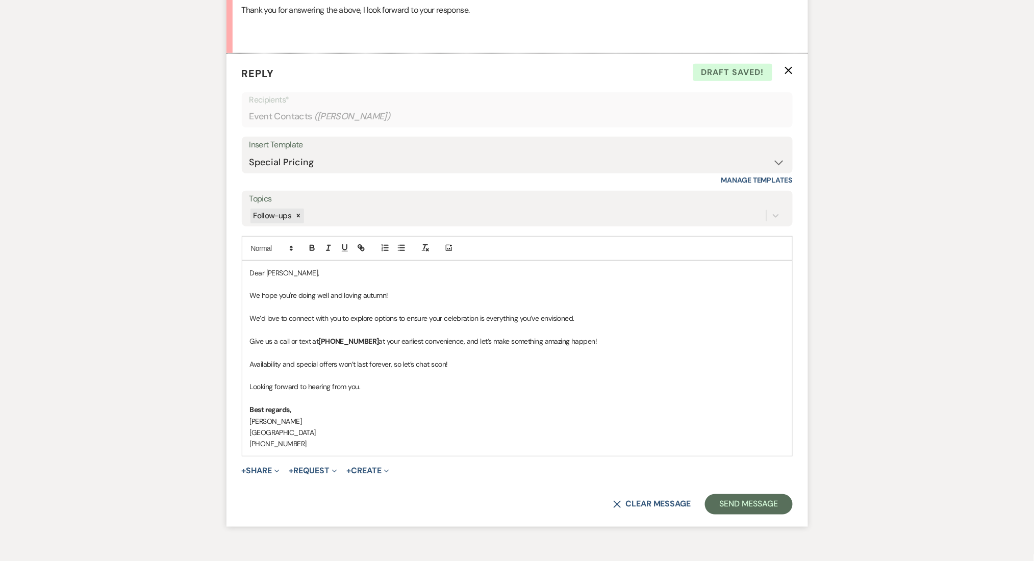
scroll to position [1673, 0]
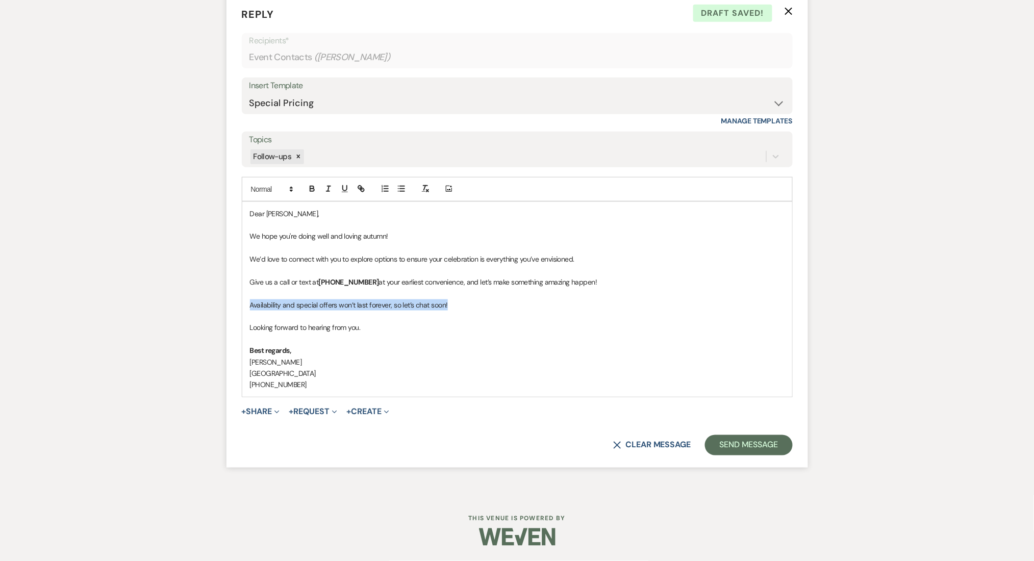
drag, startPoint x: 448, startPoint y: 301, endPoint x: 230, endPoint y: 301, distance: 217.8
click at [230, 301] on form "Reply X Draft saved! Recipients* Event Contacts ( [PERSON_NAME] ) Insert Templa…" at bounding box center [518, 230] width 582 height 473
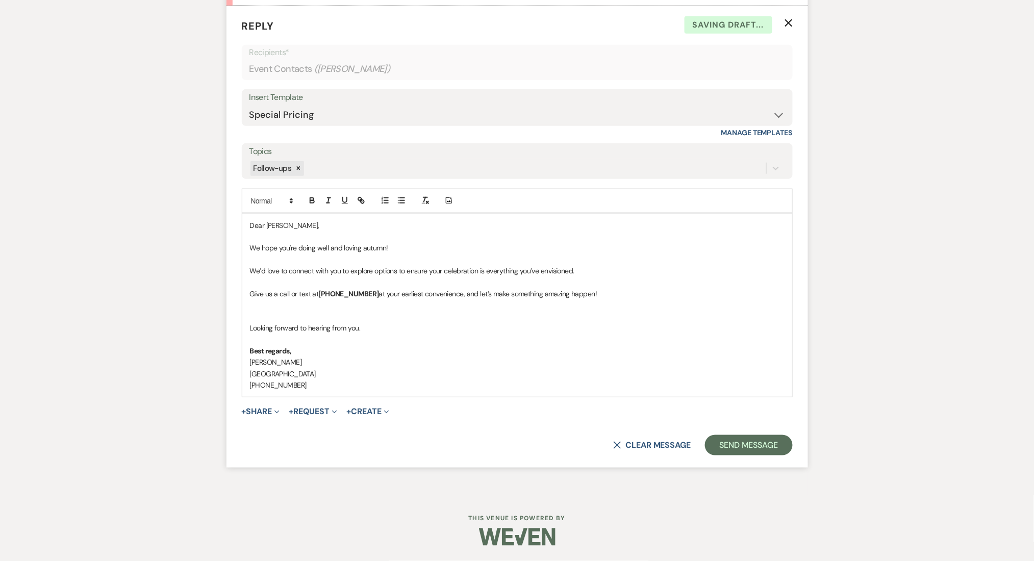
scroll to position [1650, 0]
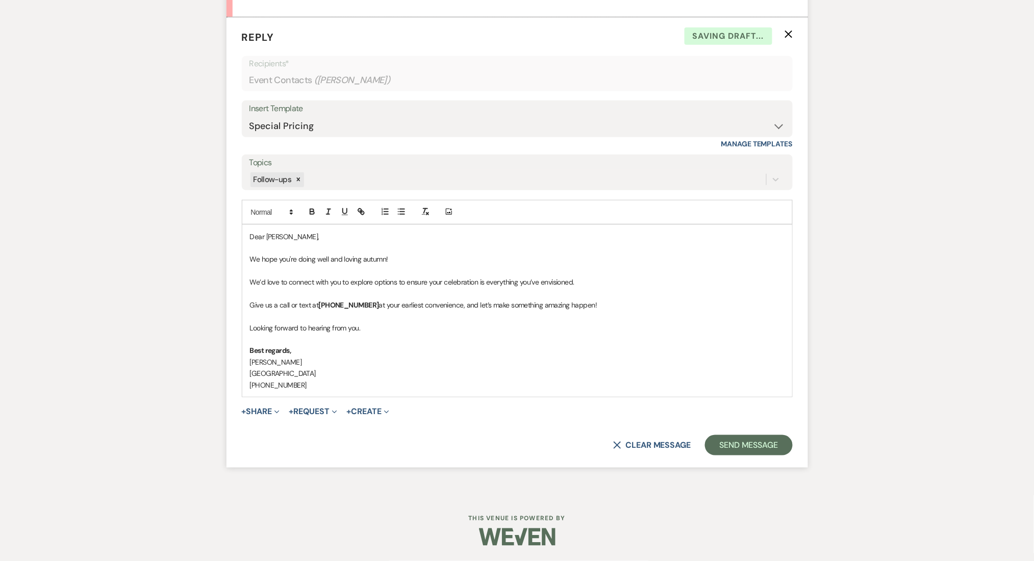
click at [357, 328] on p "Looking forward to hearing from you." at bounding box center [517, 327] width 535 height 11
click at [439, 330] on p "Looking forward to hearing from you and provide answers to yoru query.." at bounding box center [517, 327] width 535 height 11
drag, startPoint x: 447, startPoint y: 329, endPoint x: 439, endPoint y: 327, distance: 7.8
click at [439, 327] on p "Looking forward to hearing from you and provide answers to yoru query.." at bounding box center [517, 327] width 535 height 11
drag, startPoint x: 443, startPoint y: 313, endPoint x: 233, endPoint y: 328, distance: 210.7
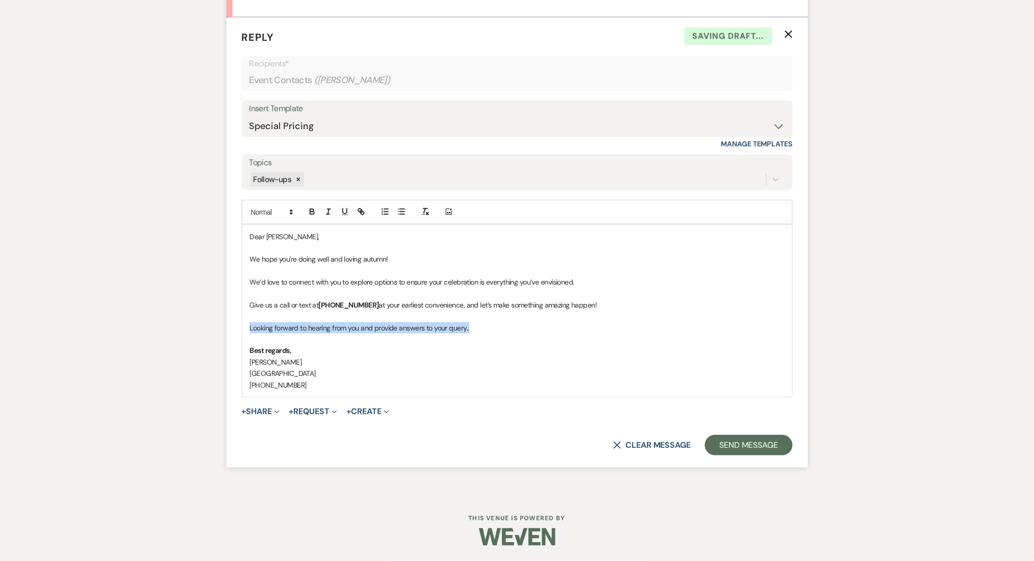
click at [233, 328] on form "Reply X Saving draft... Recipients* Event Contacts ( [PERSON_NAME] ) Insert Tem…" at bounding box center [518, 242] width 582 height 450
copy p "Looking forward to hearing from you and provide answers to your query.."
click at [393, 329] on p "We’re truly looking forward to hearing from you and providing thoughtful answer…" at bounding box center [517, 327] width 535 height 11
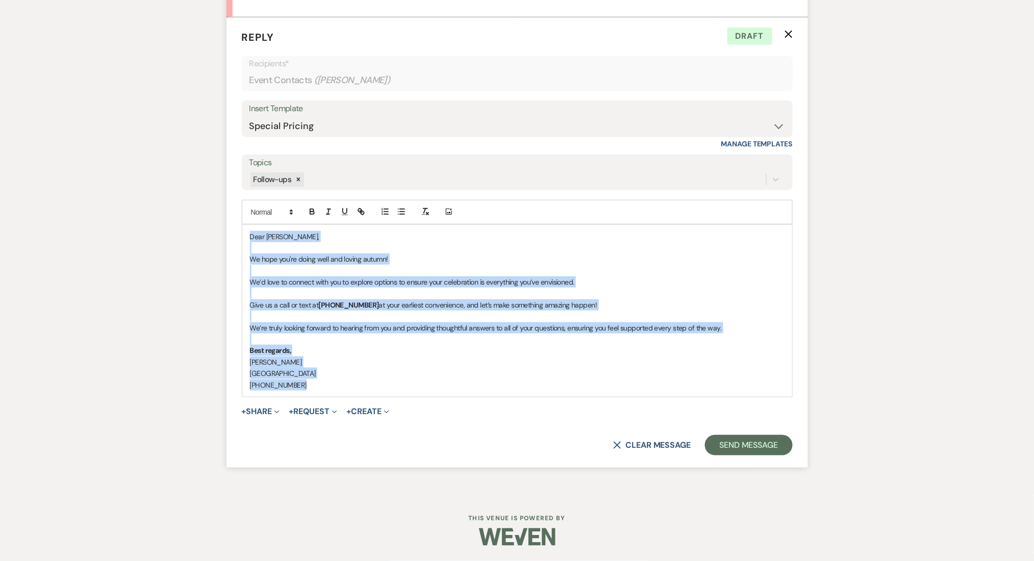
drag, startPoint x: 324, startPoint y: 386, endPoint x: 216, endPoint y: 236, distance: 184.2
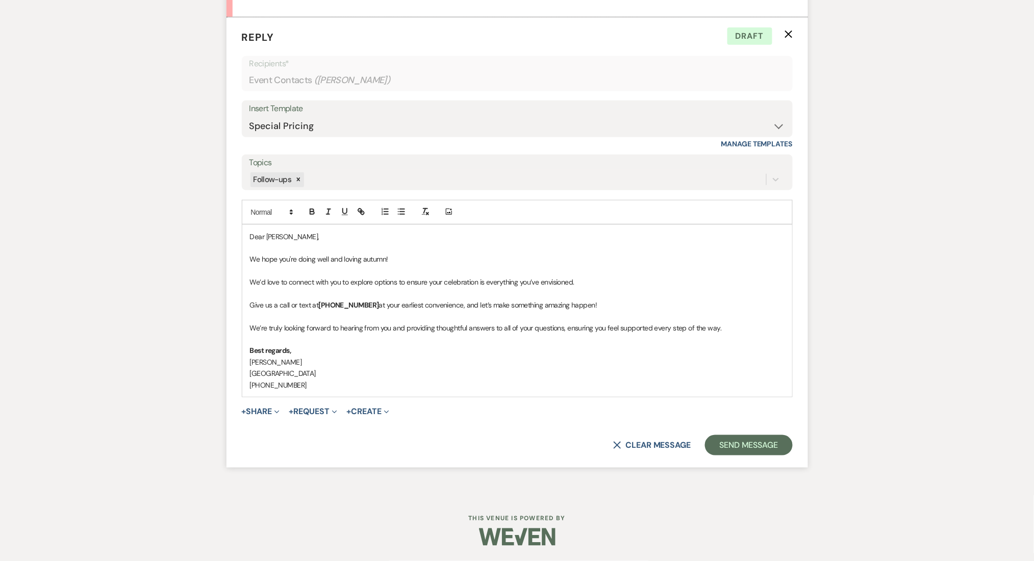
click at [320, 114] on div "Insert Template" at bounding box center [517, 109] width 536 height 15
click at [320, 126] on select "-- Inquiry Follow Up Email #2 Contract Sending Template Payment Template Rental…" at bounding box center [517, 126] width 536 height 20
click at [249, 116] on select "-- Inquiry Follow Up Email #2 Contract Sending Template Payment Template Rental…" at bounding box center [517, 126] width 536 height 20
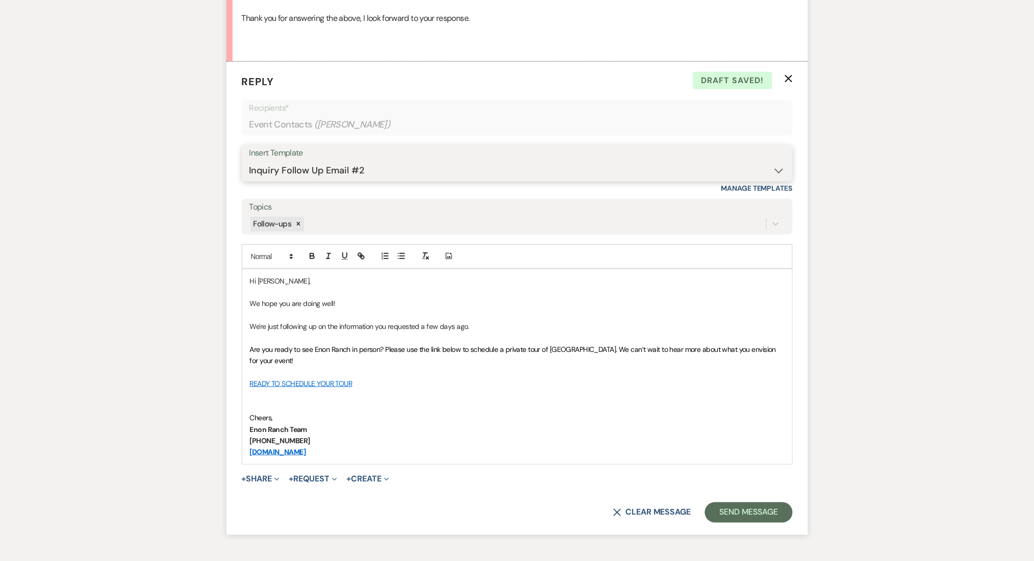
scroll to position [1582, 0]
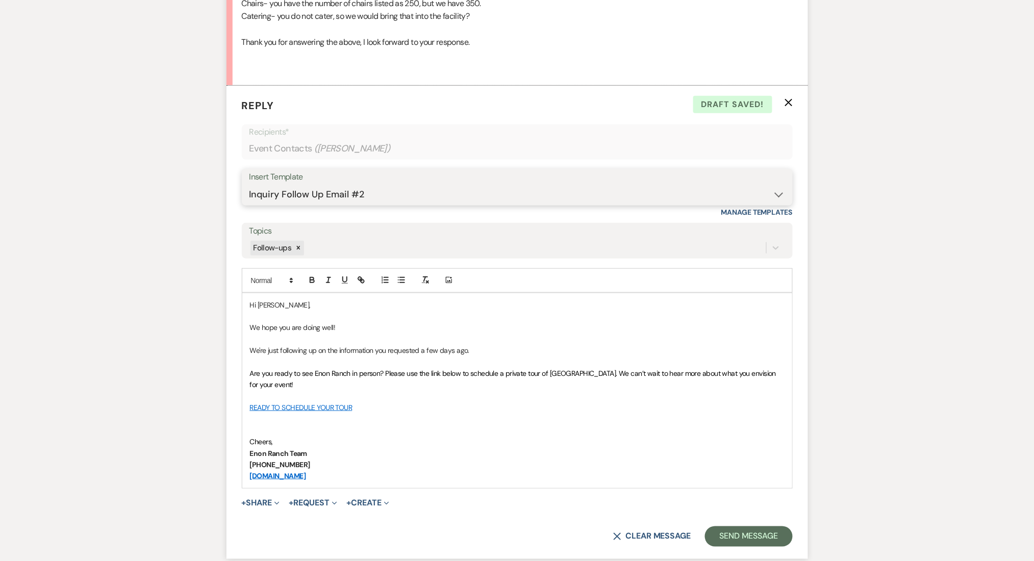
click at [357, 197] on select "-- Inquiry Follow Up Email #2 Contract Sending Template Payment Template Rental…" at bounding box center [517, 195] width 536 height 20
click at [249, 205] on select "-- Inquiry Follow Up Email #2 Contract Sending Template Payment Template Rental…" at bounding box center [517, 195] width 536 height 20
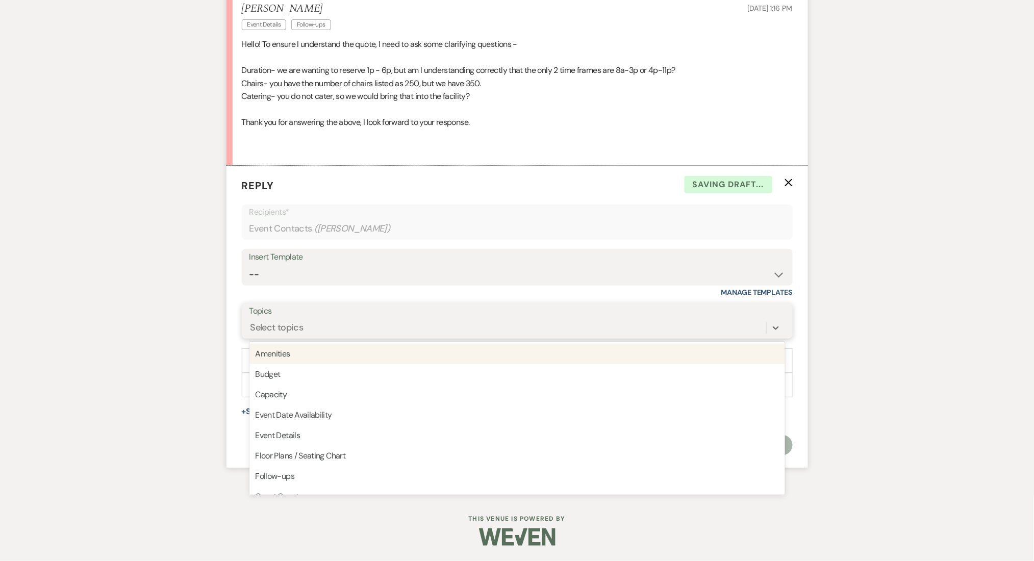
click at [316, 322] on div "Select topics" at bounding box center [507, 328] width 517 height 18
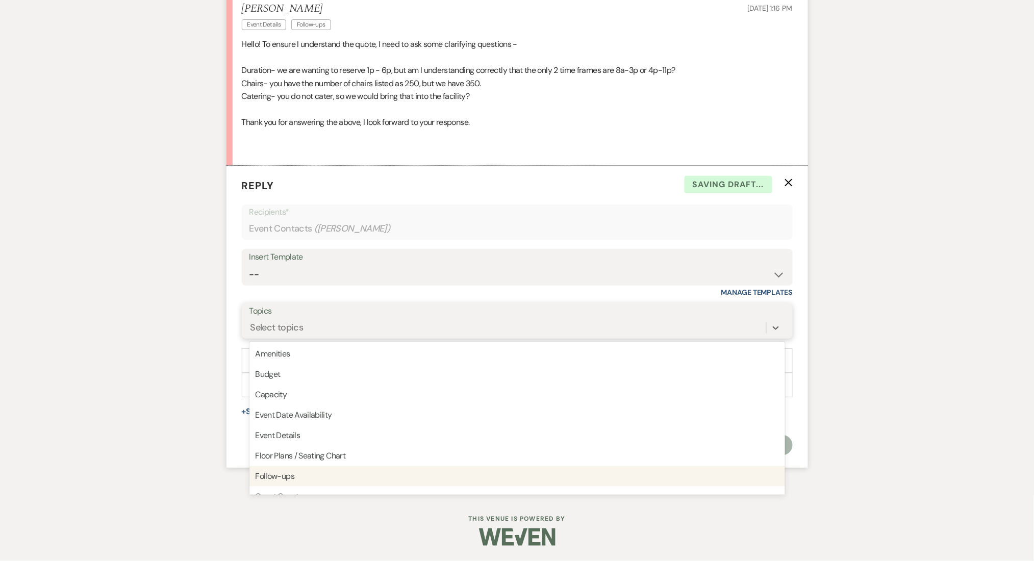
click at [306, 471] on div "Follow-ups" at bounding box center [517, 476] width 536 height 20
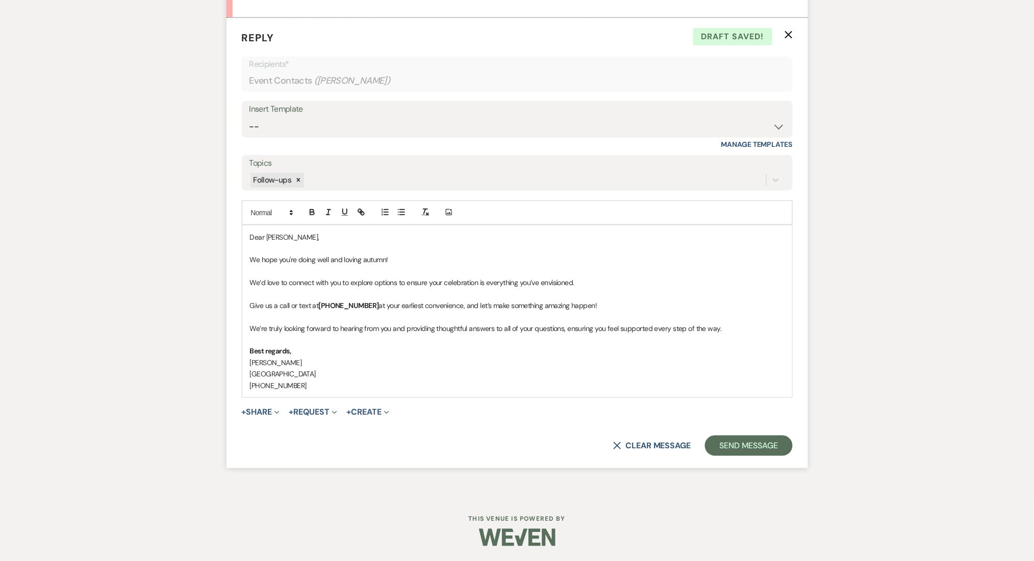
scroll to position [1650, 0]
click at [709, 442] on button "Send Message" at bounding box center [748, 445] width 87 height 20
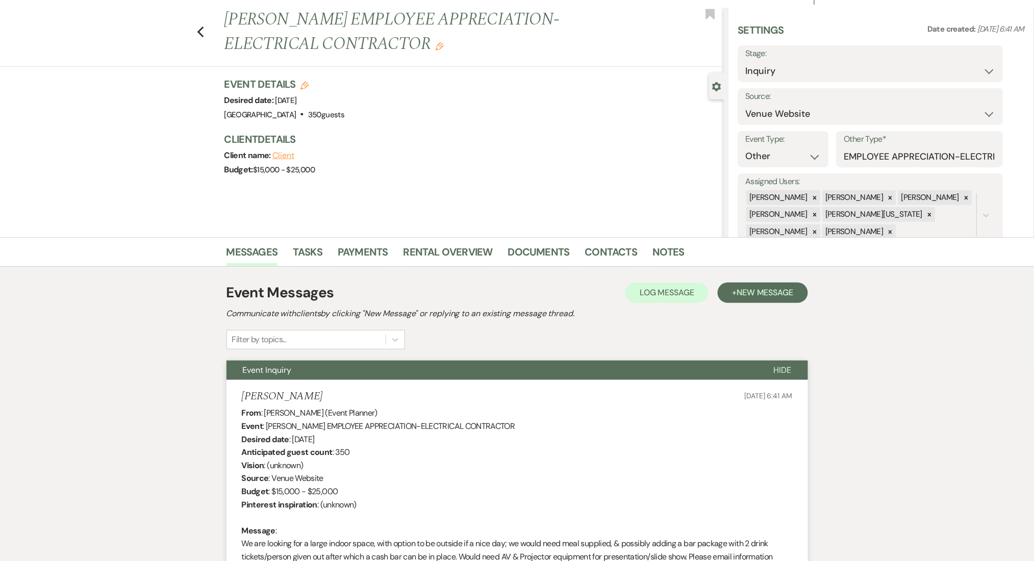
scroll to position [0, 0]
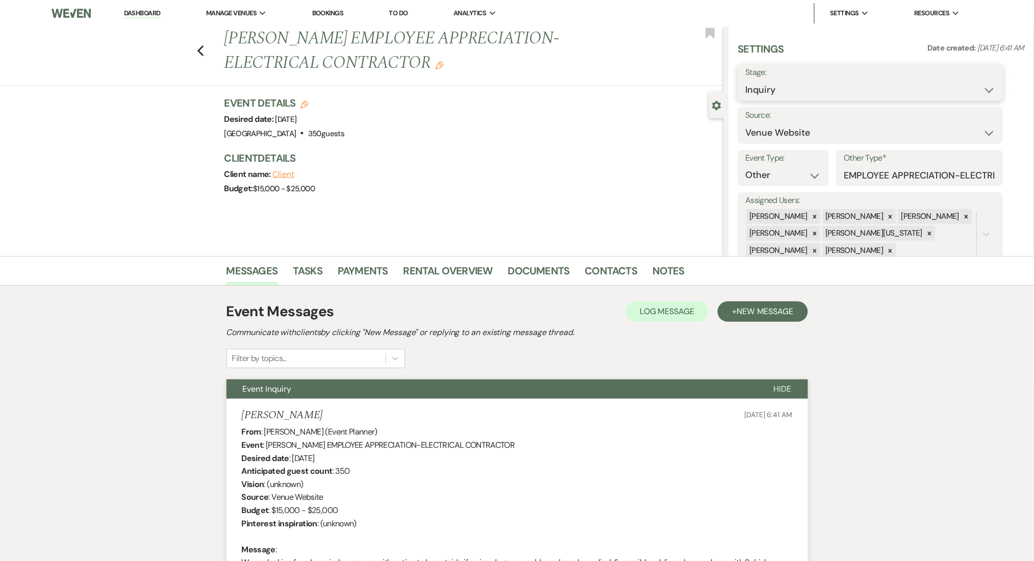
click at [776, 86] on select "Inquiry Follow Up Tour Requested Tour Confirmed Toured Proposal Sent Booked Lost" at bounding box center [871, 90] width 250 height 20
click at [746, 80] on select "Inquiry Follow Up Tour Requested Tour Confirmed Toured Proposal Sent Booked Lost" at bounding box center [871, 90] width 250 height 20
click at [959, 84] on button "Save" at bounding box center [975, 82] width 58 height 20
click at [130, 14] on link "Dashboard" at bounding box center [142, 14] width 37 height 10
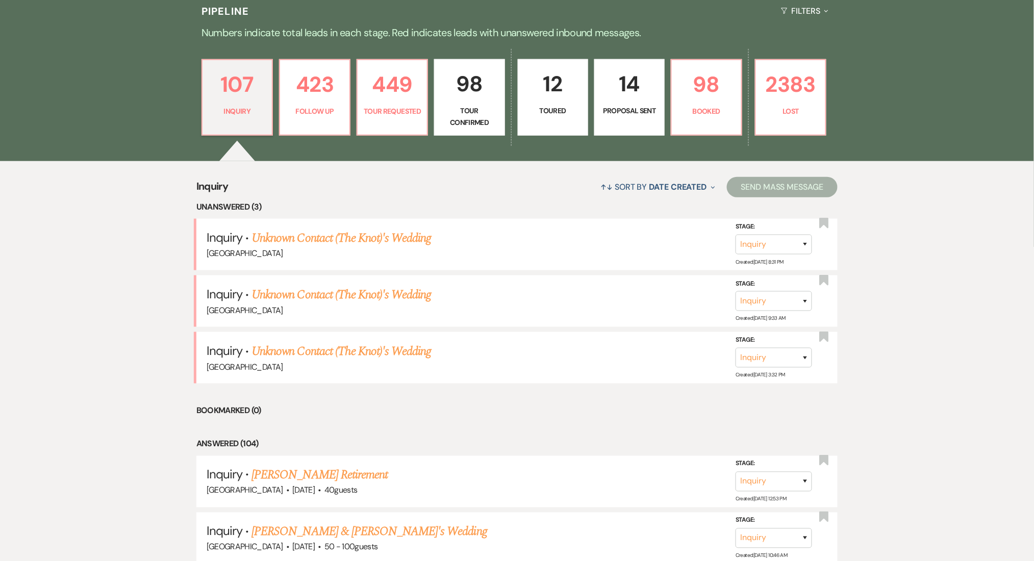
scroll to position [340, 0]
